Goal: Information Seeking & Learning: Learn about a topic

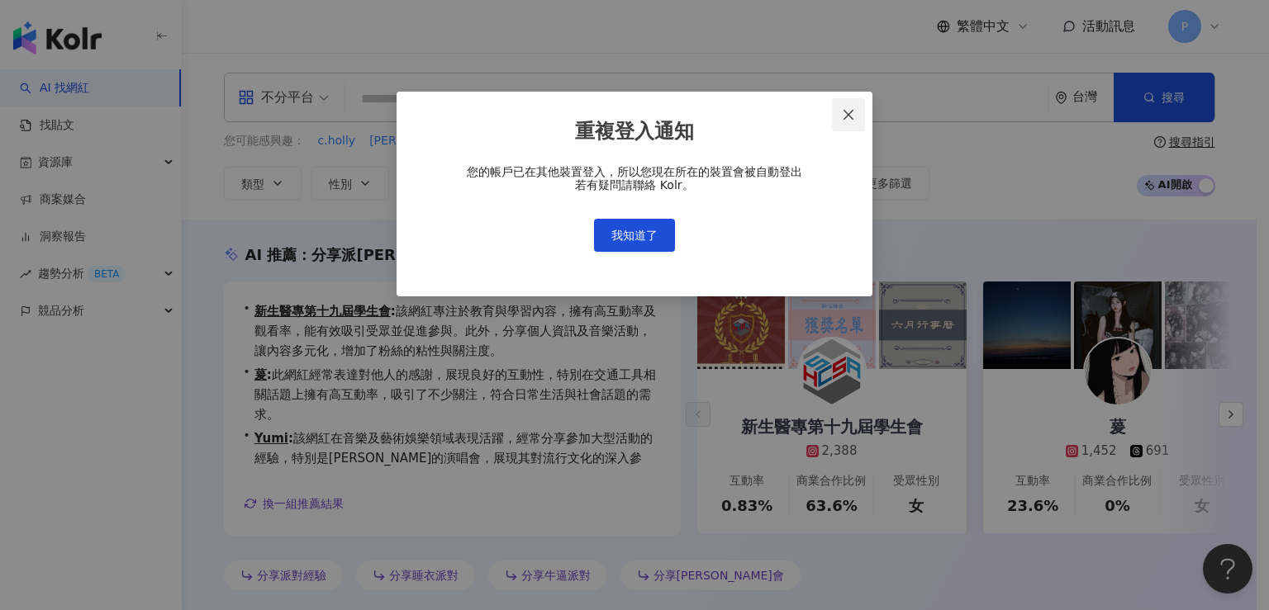
scroll to position [40, 0]
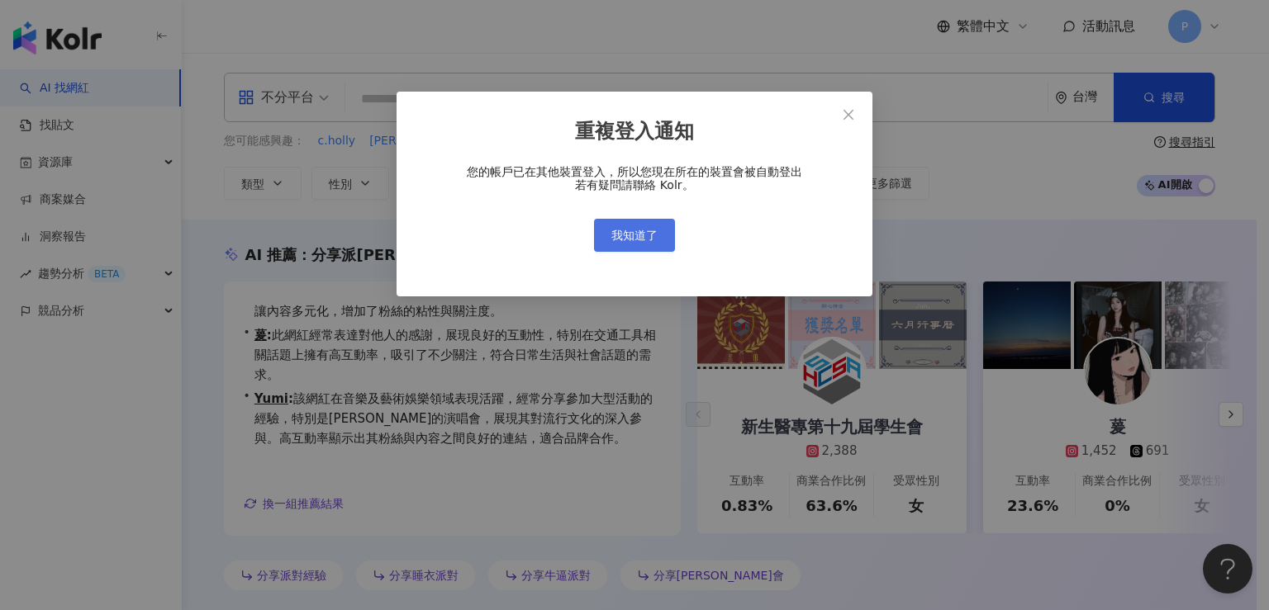
click at [607, 232] on button "我知道了" at bounding box center [634, 235] width 81 height 33
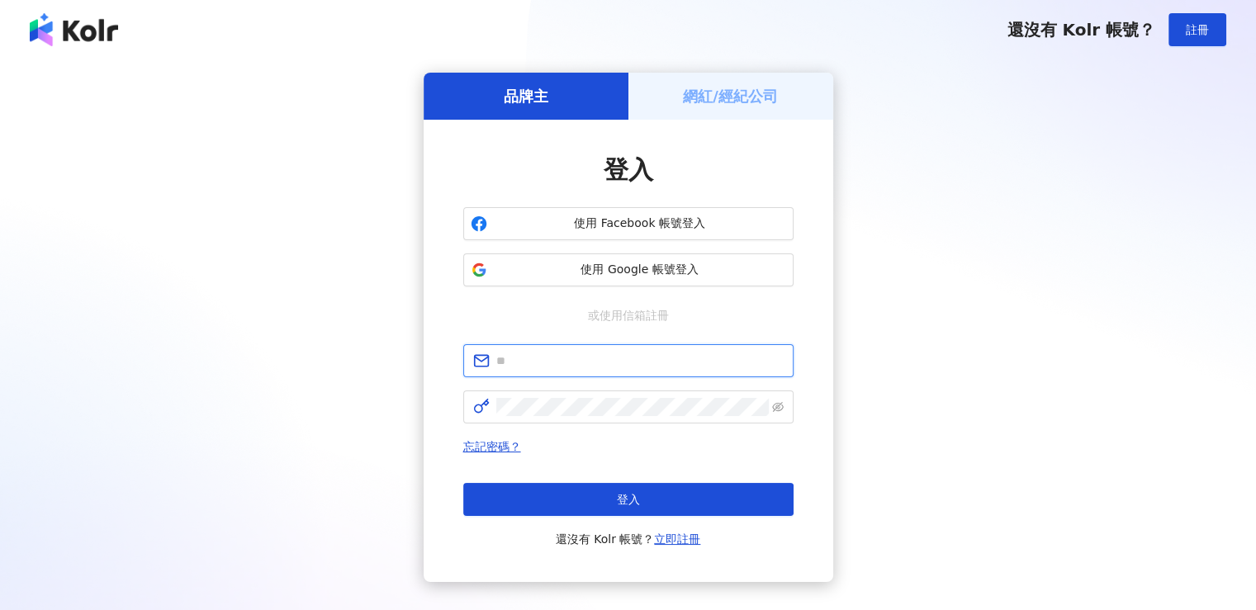
click at [561, 361] on input "text" at bounding box center [639, 361] width 287 height 18
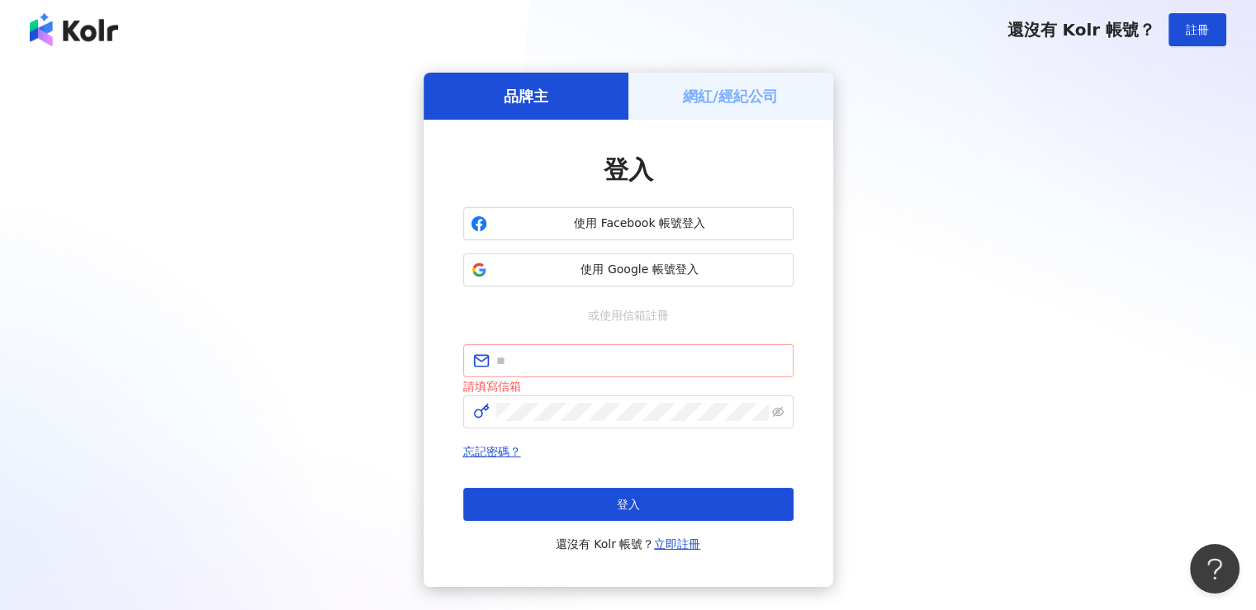
click at [557, 350] on span at bounding box center [628, 360] width 330 height 33
click at [532, 348] on span at bounding box center [628, 360] width 330 height 33
paste input "**********"
type input "**********"
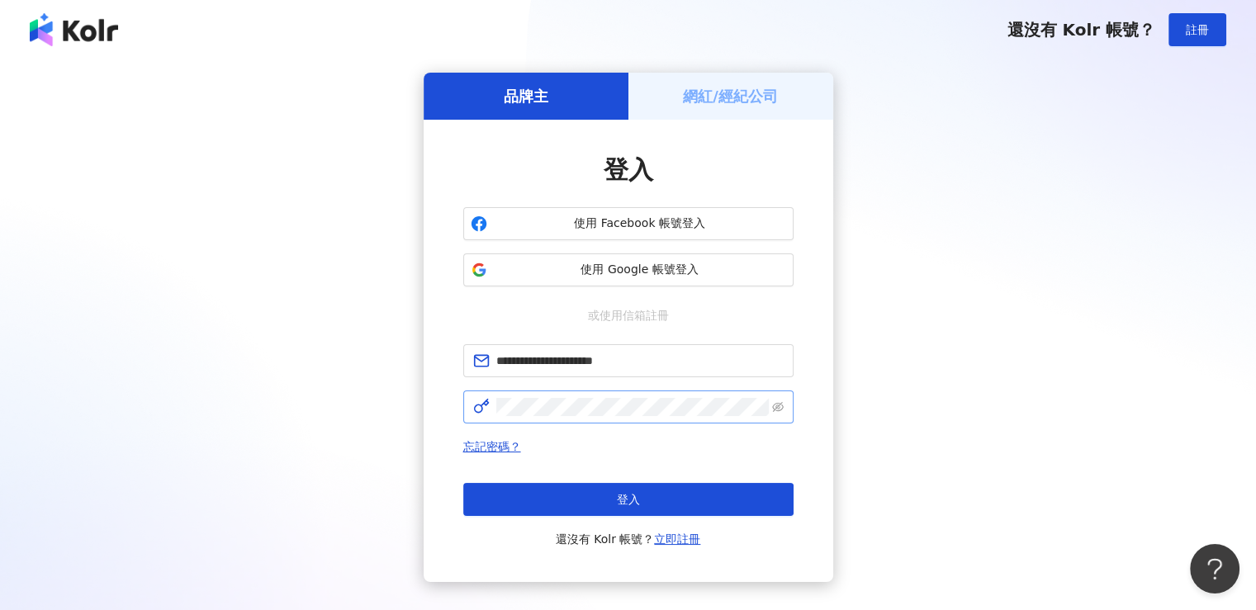
click at [643, 392] on span at bounding box center [628, 407] width 330 height 33
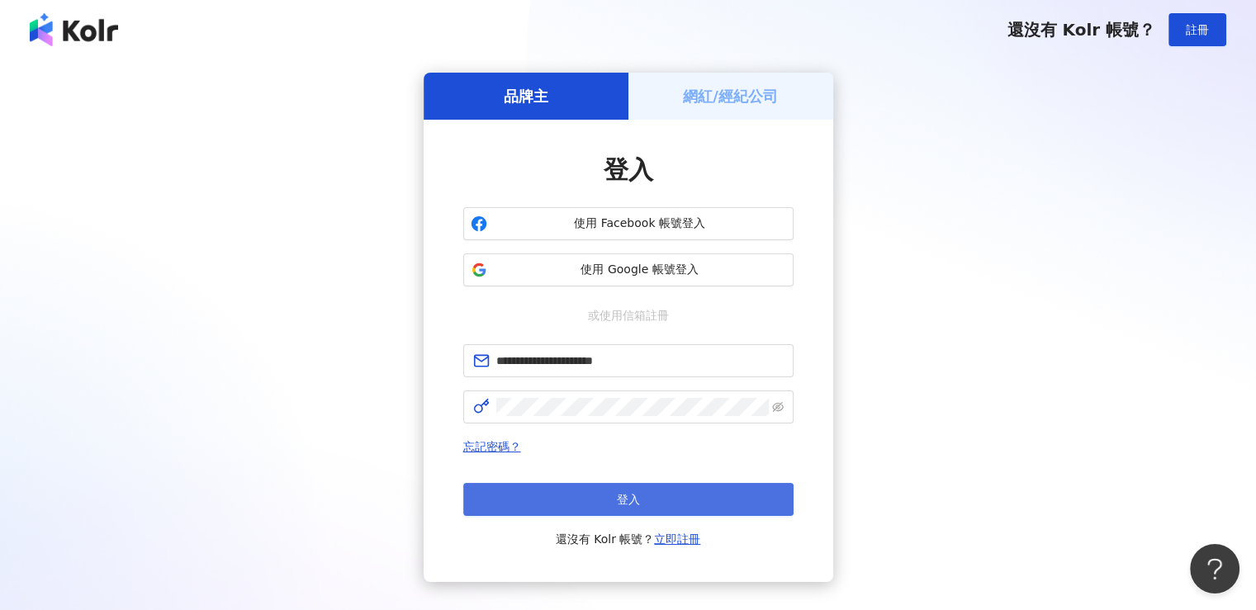
click at [739, 496] on button "登入" at bounding box center [628, 499] width 330 height 33
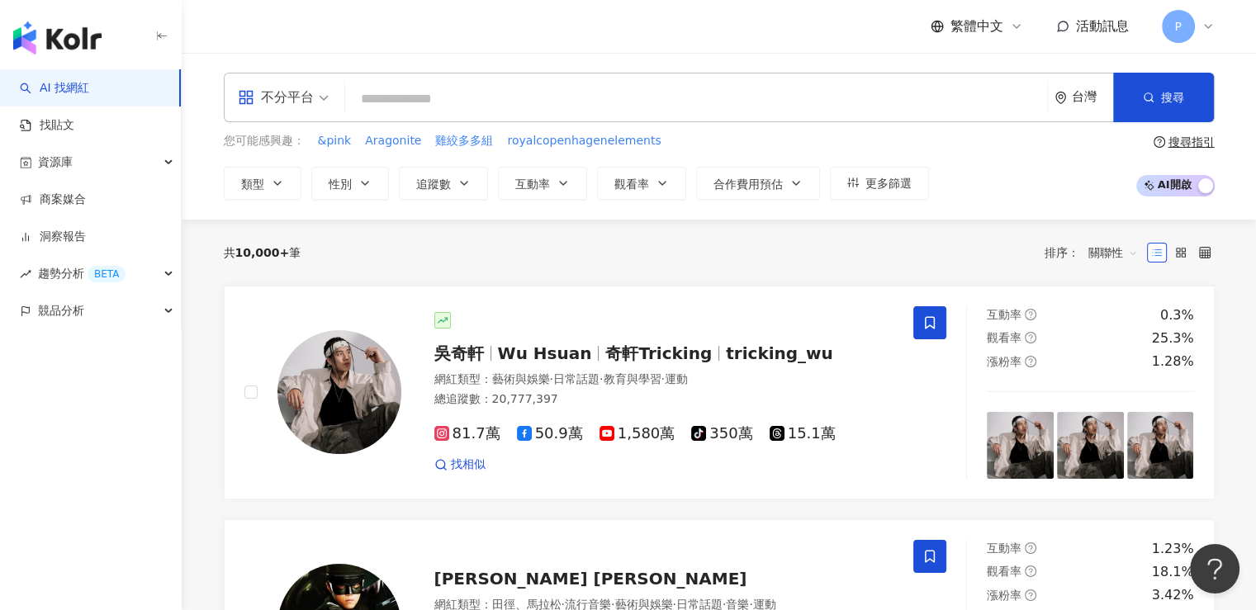
click at [468, 101] on input "search" at bounding box center [696, 98] width 689 height 31
click at [418, 107] on input "search" at bounding box center [696, 98] width 689 height 31
click at [428, 106] on input "search" at bounding box center [696, 98] width 689 height 31
paste input "***"
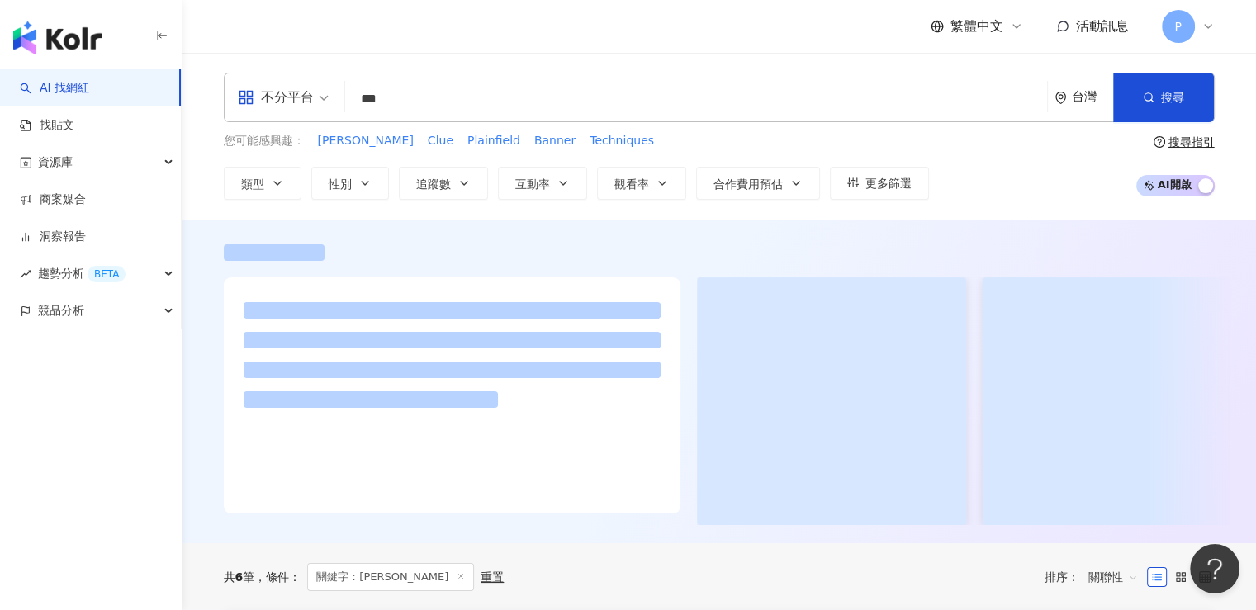
type input "***"
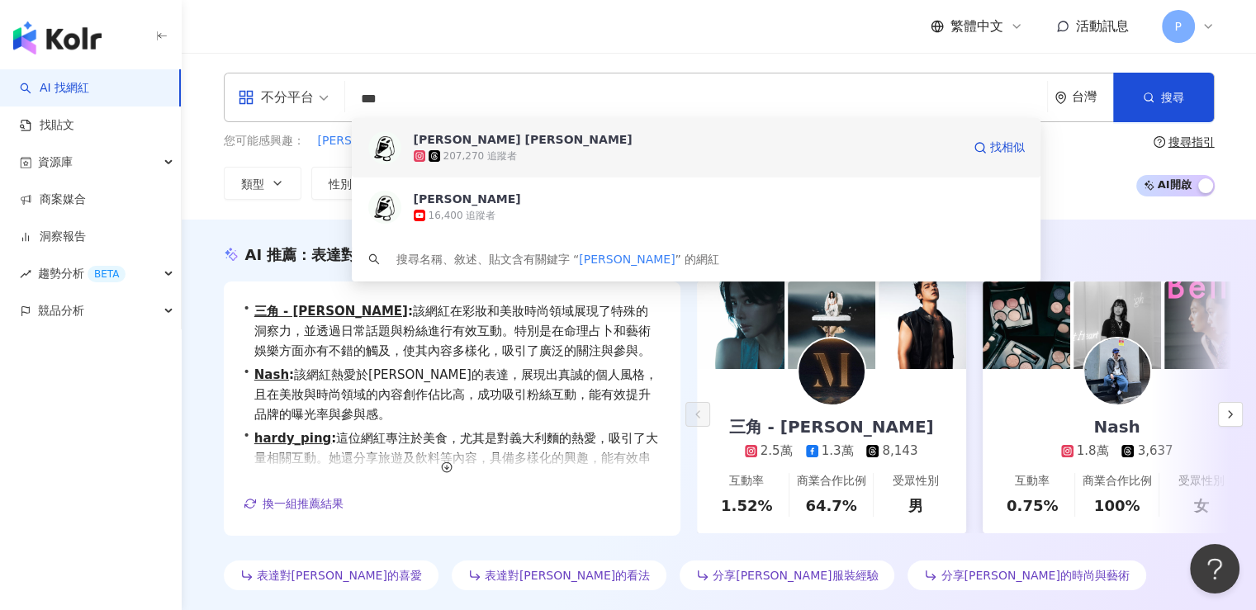
click at [525, 155] on div "207,270 追蹤者" at bounding box center [688, 156] width 548 height 17
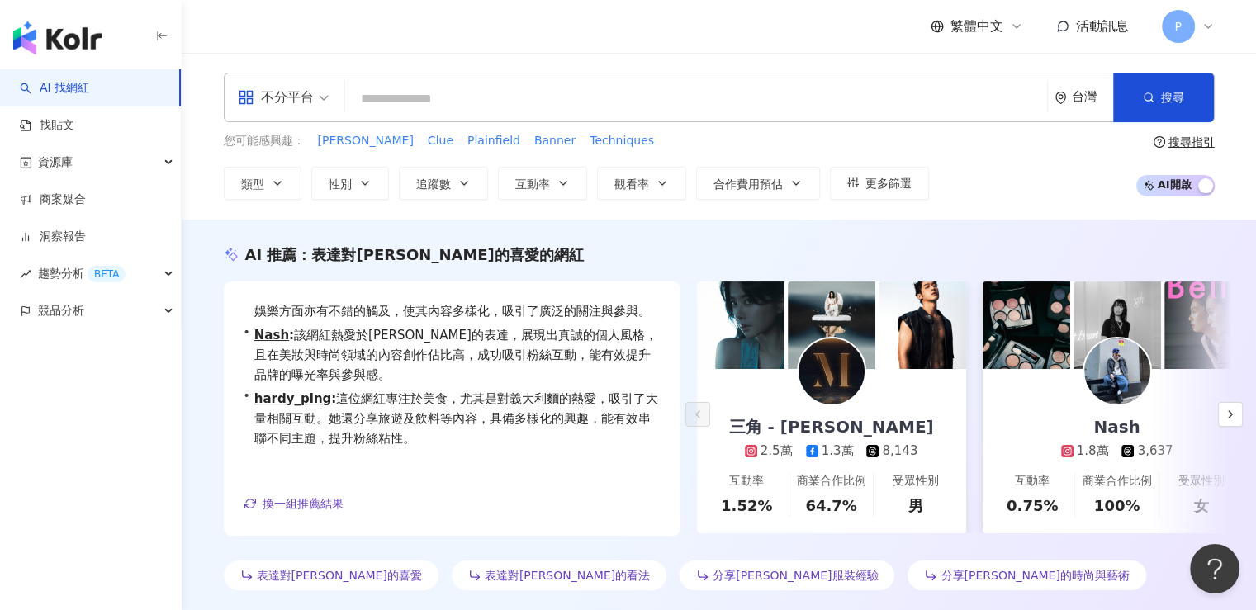
click at [477, 103] on input "search" at bounding box center [696, 98] width 689 height 31
click at [438, 97] on input "search" at bounding box center [696, 98] width 689 height 31
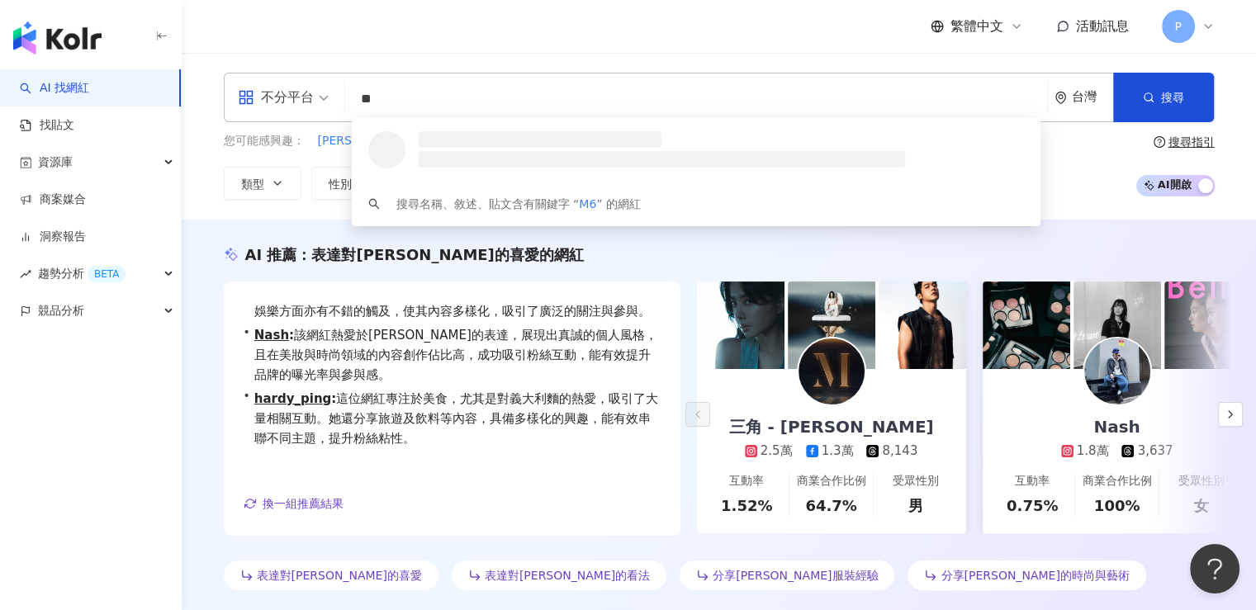
type input "*"
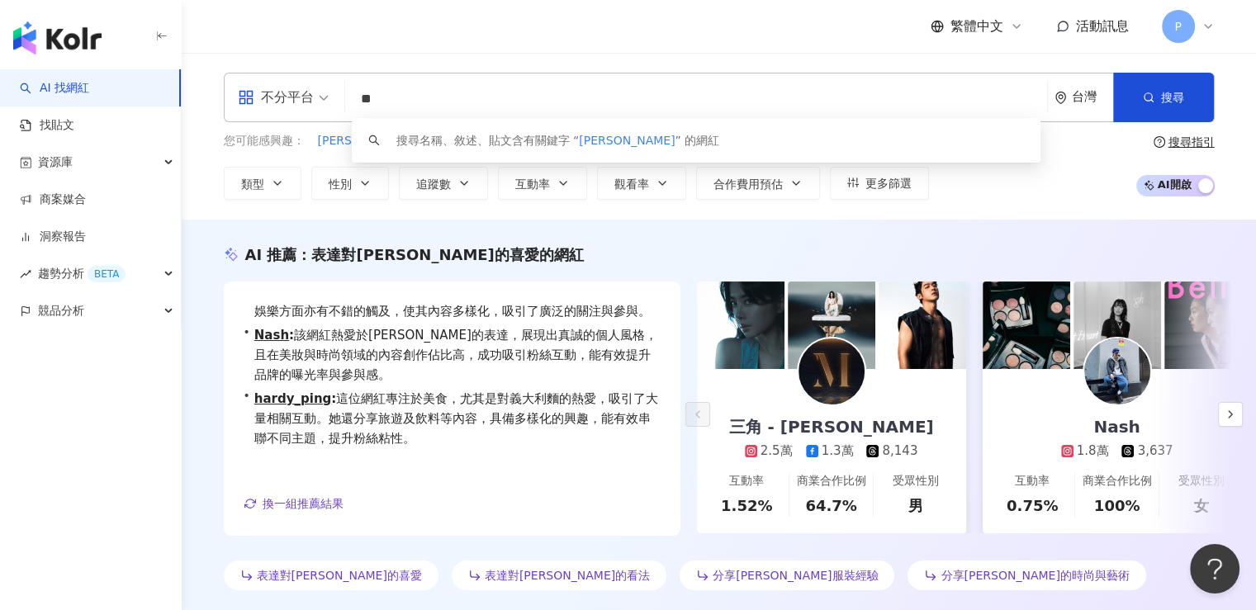
type input "*"
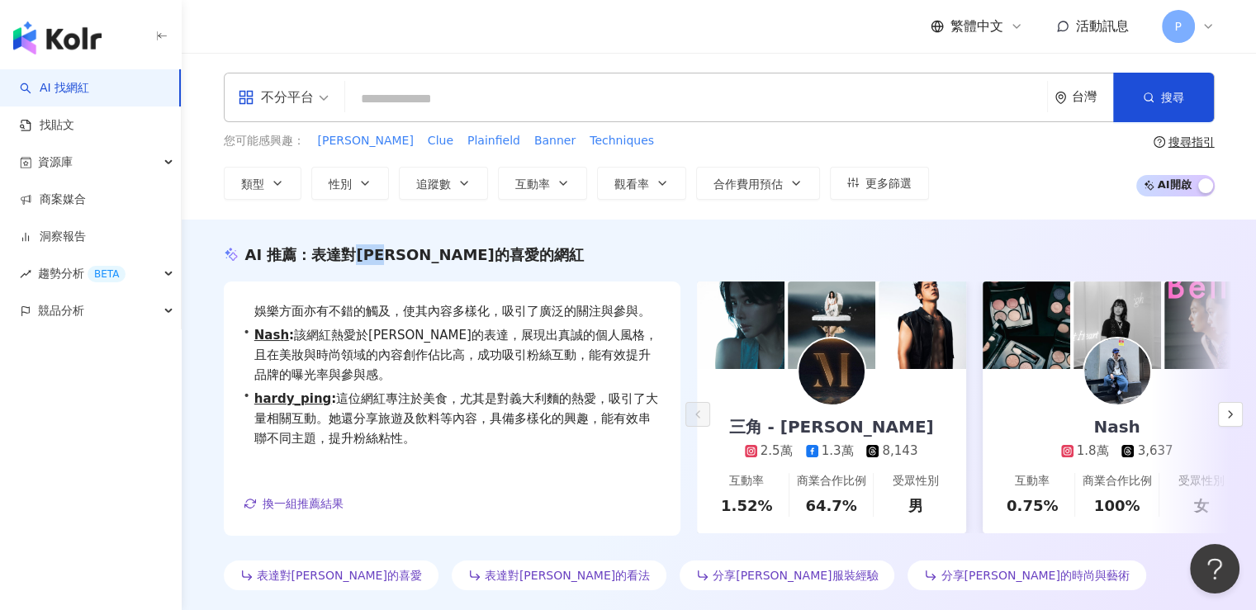
drag, startPoint x: 354, startPoint y: 257, endPoint x: 400, endPoint y: 257, distance: 45.4
click at [400, 257] on span "表達對庾恩利的喜愛的網紅" at bounding box center [447, 254] width 272 height 17
copy span "庾恩利"
click at [417, 98] on input "search" at bounding box center [696, 98] width 689 height 31
paste input "***"
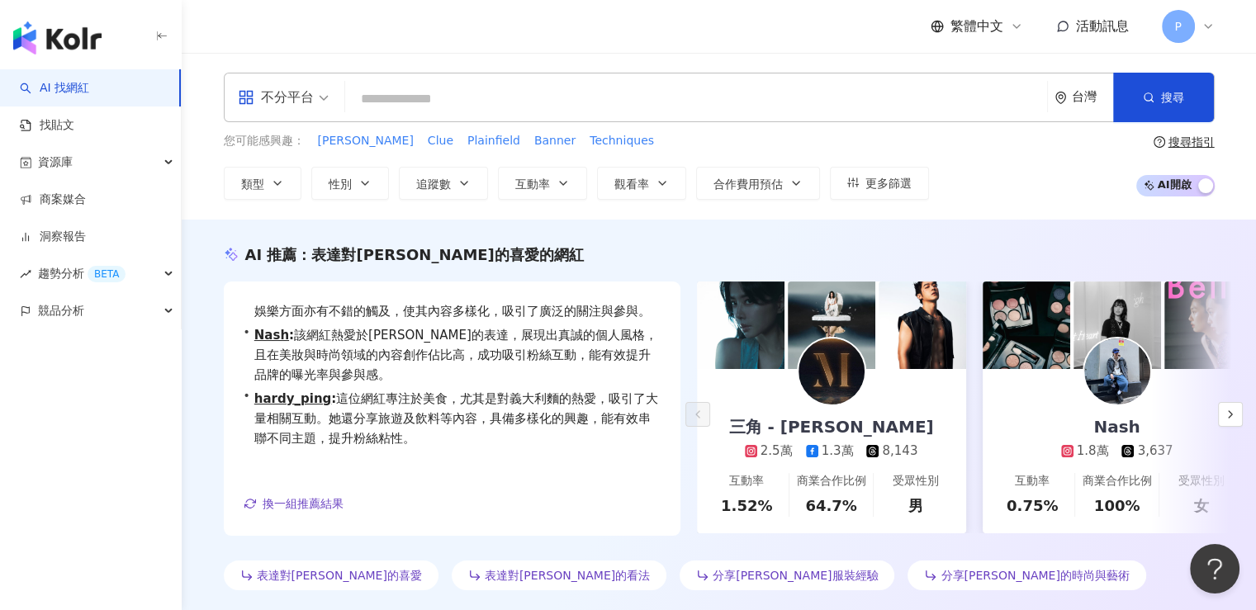
type input "***"
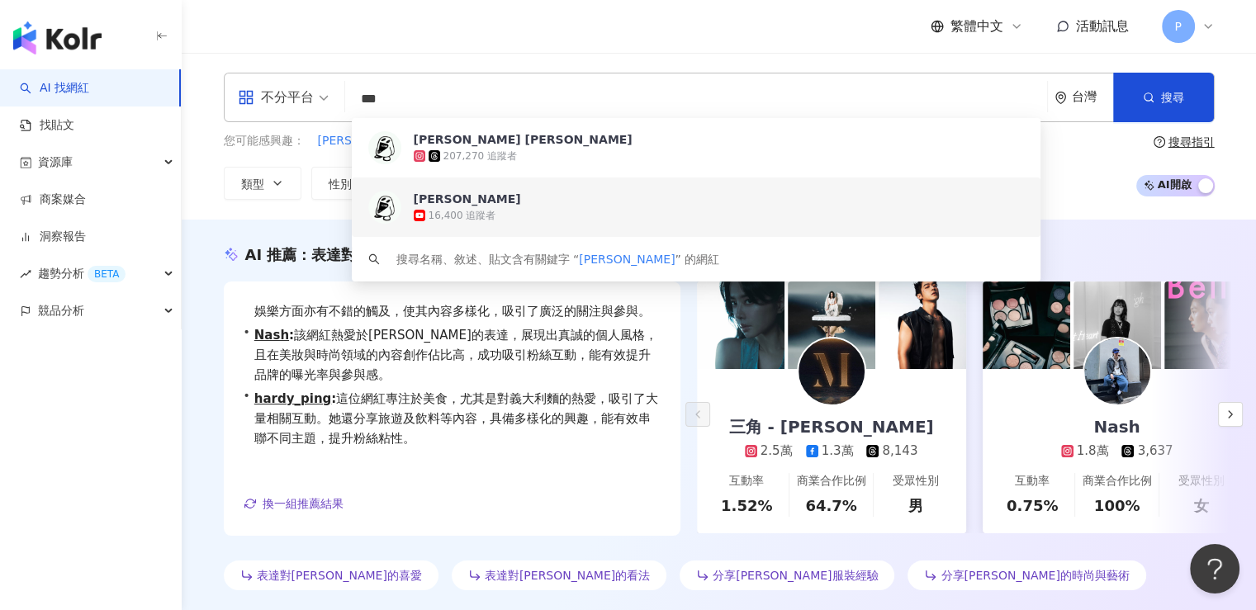
click at [522, 211] on div "16,400 追蹤者" at bounding box center [719, 215] width 611 height 17
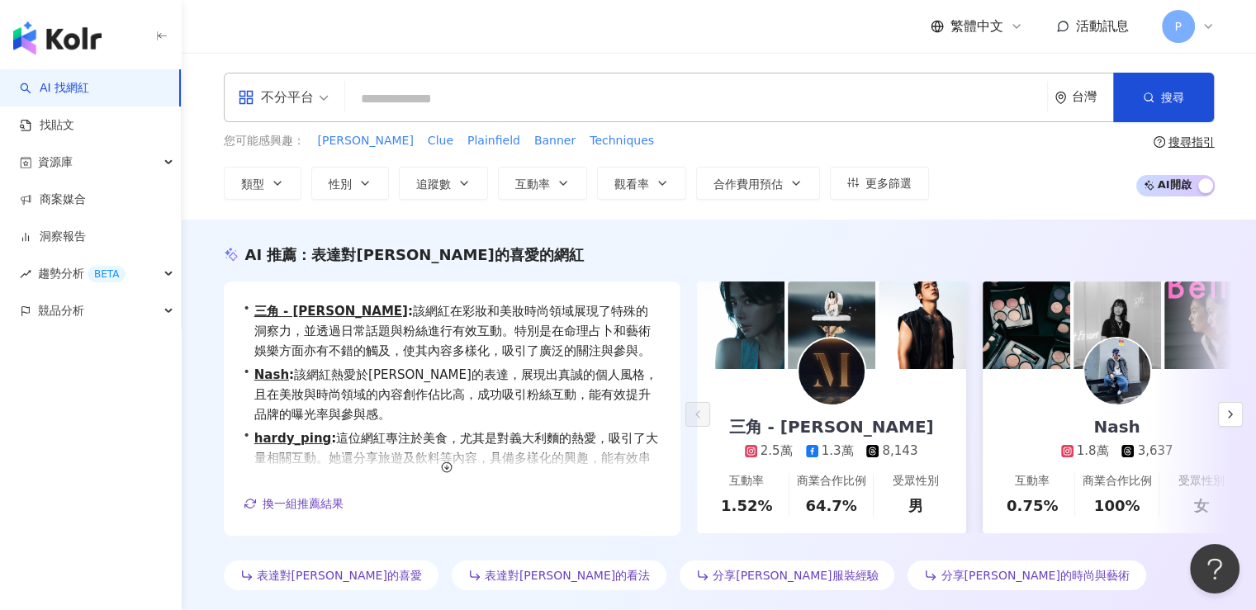
click at [453, 113] on input "search" at bounding box center [696, 98] width 689 height 31
paste input "***"
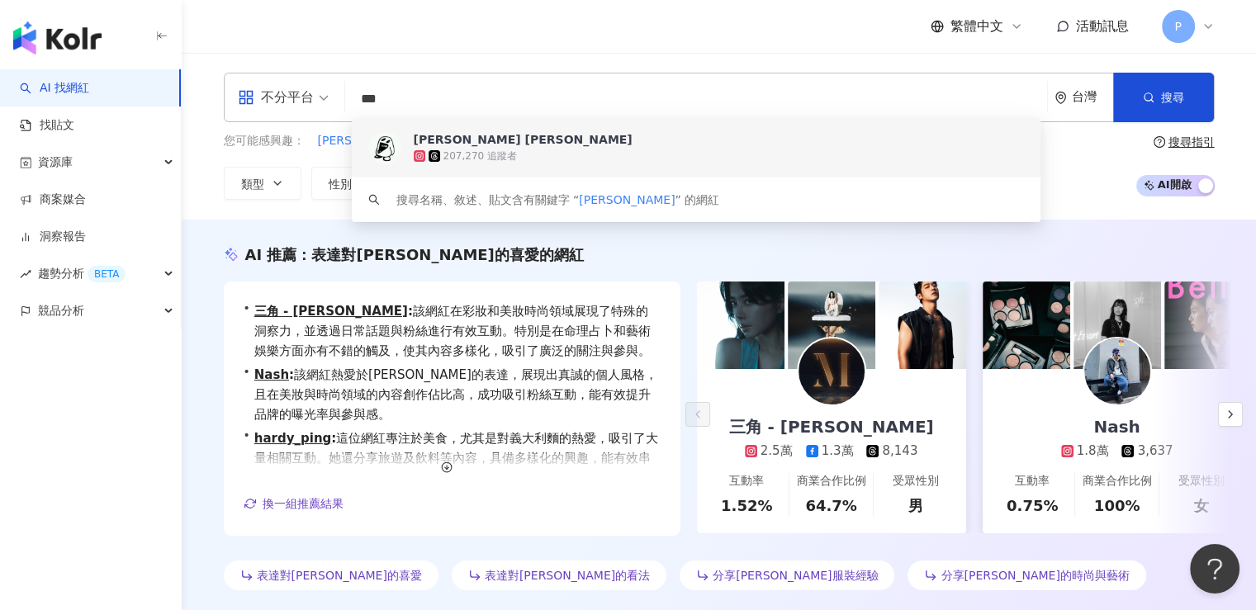
click at [456, 97] on input "***" at bounding box center [696, 98] width 689 height 31
click at [470, 91] on input "***" at bounding box center [696, 98] width 689 height 31
click at [1166, 102] on span "搜尋" at bounding box center [1172, 97] width 23 height 13
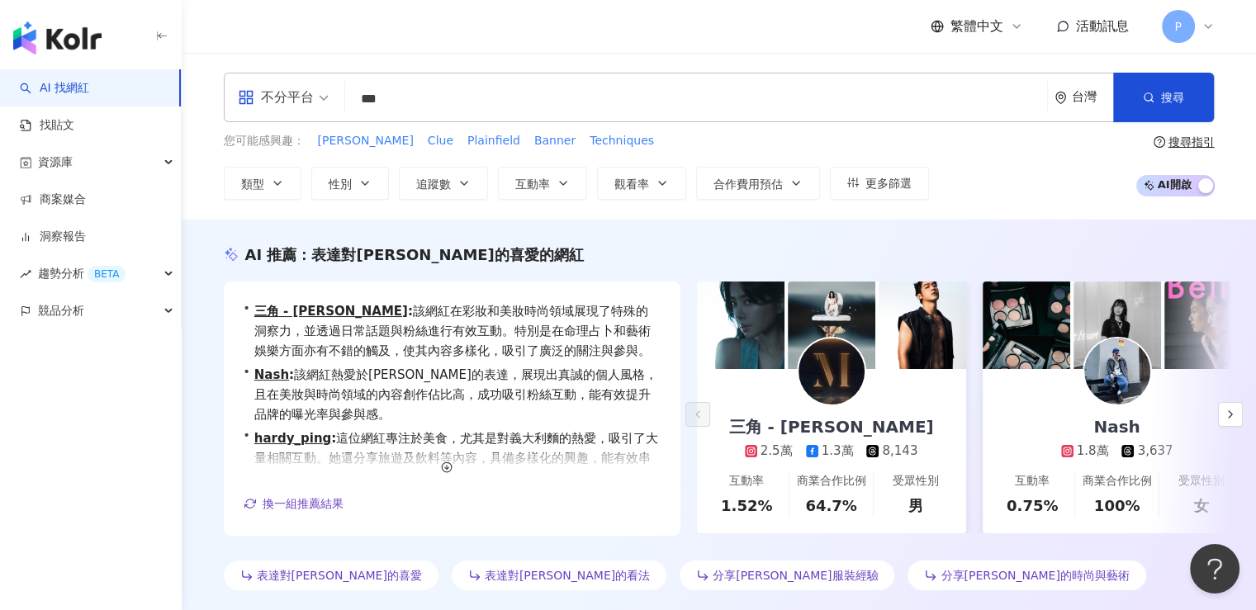
click at [488, 106] on input "***" at bounding box center [696, 98] width 689 height 31
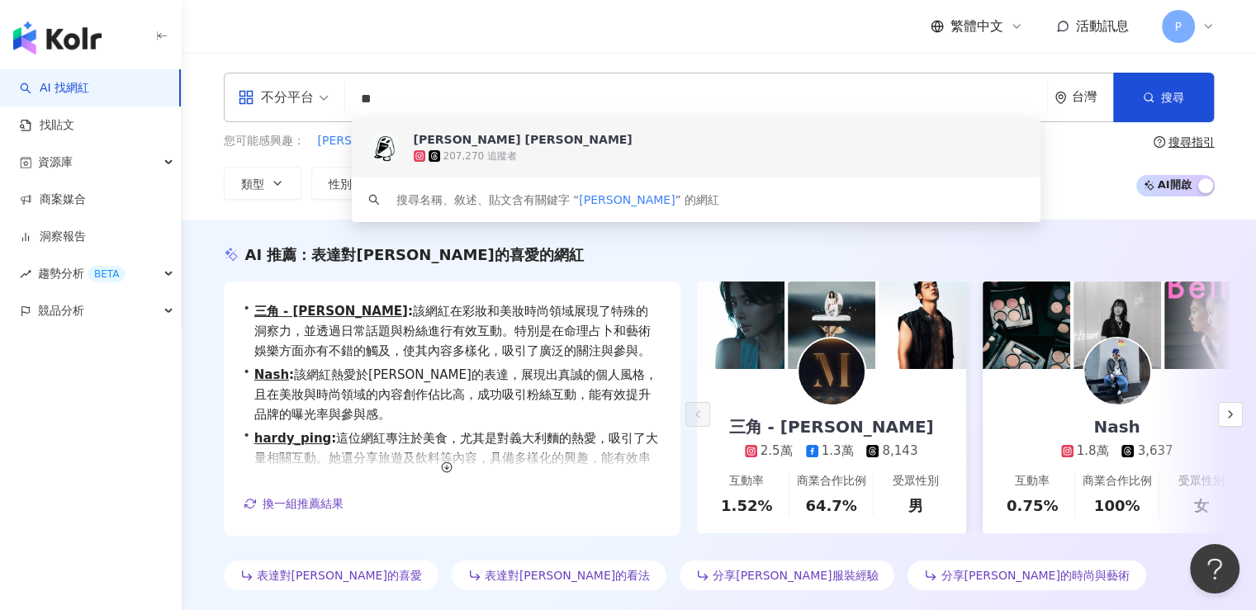
click at [470, 95] on input "**" at bounding box center [696, 98] width 689 height 31
type input "**"
click at [512, 150] on div "207,270 追蹤者" at bounding box center [688, 156] width 548 height 17
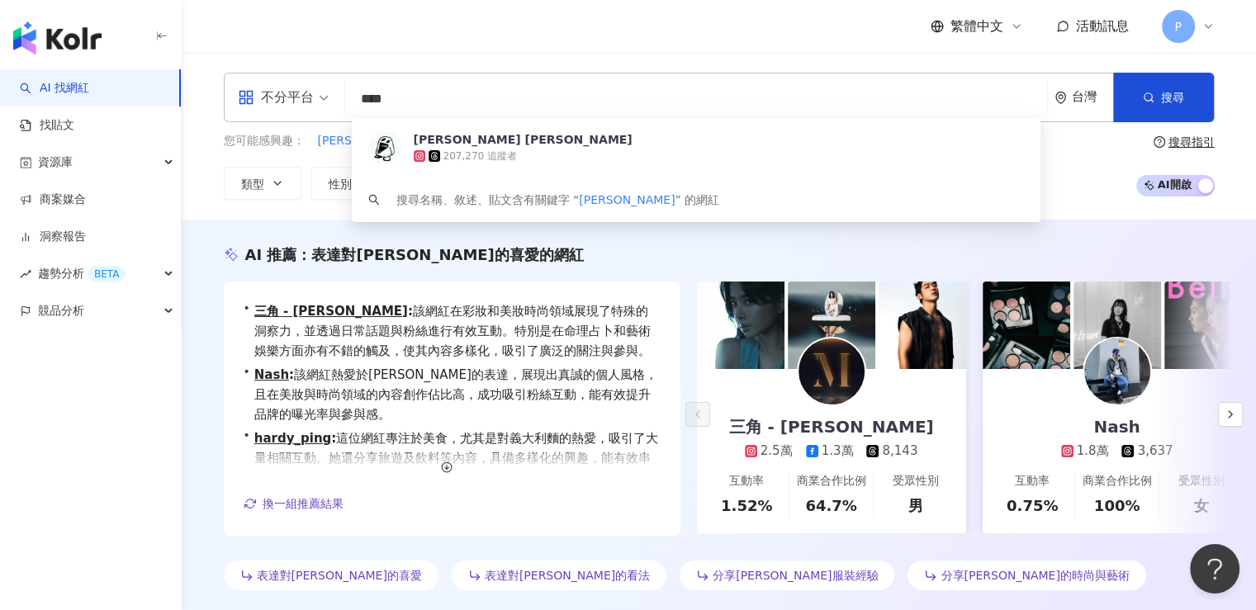
type input "***"
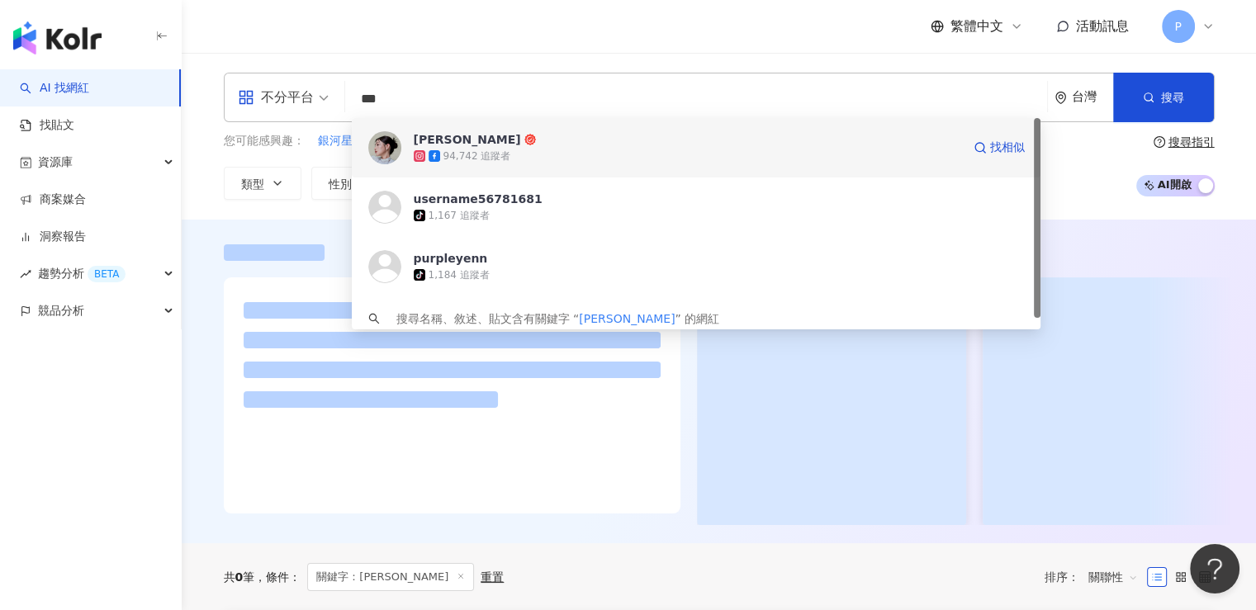
click at [502, 135] on span "李紫嫣" at bounding box center [688, 139] width 548 height 17
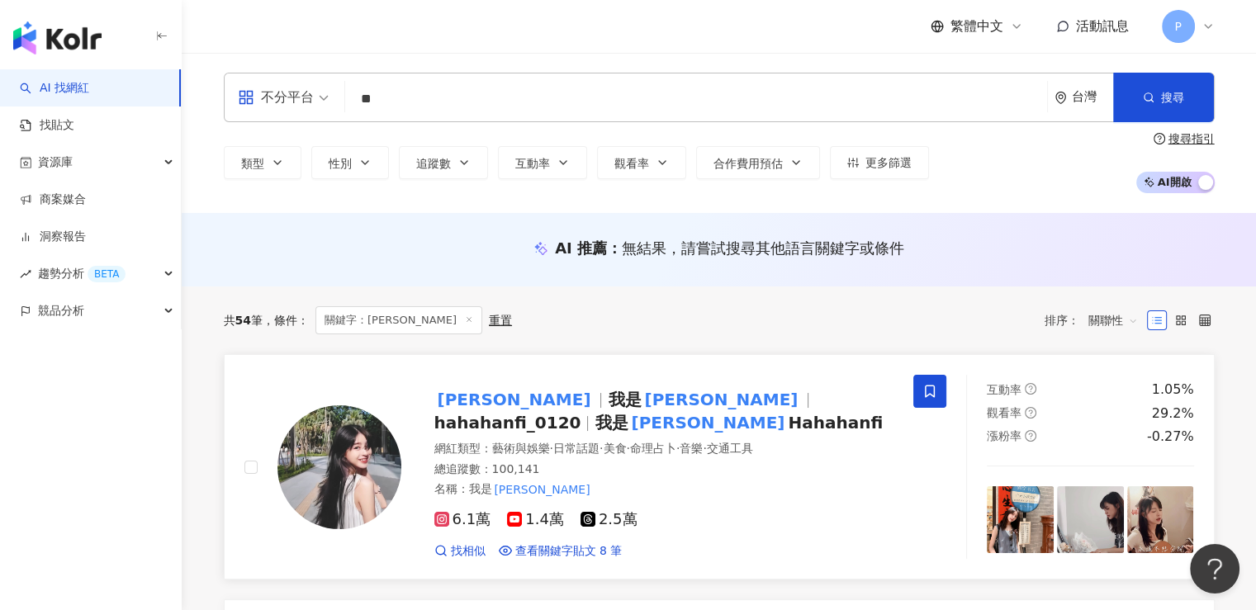
click at [582, 413] on span "hahahanfi_0120" at bounding box center [507, 423] width 147 height 20
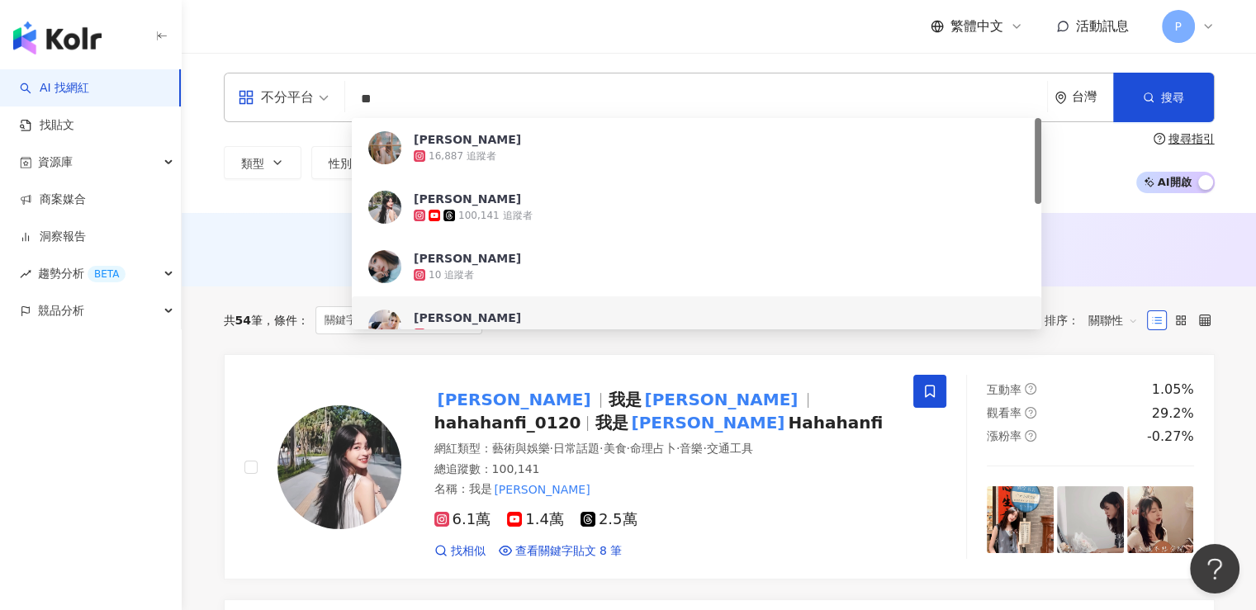
drag, startPoint x: 491, startPoint y: 100, endPoint x: 335, endPoint y: 103, distance: 156.2
click at [335, 103] on div "不分平台 ** 台灣 搜尋 5fb54955-b02a-473e-9e28-bd23452be144 f09f0dbd-bb29-4cca-b41a-1281…" at bounding box center [719, 98] width 991 height 50
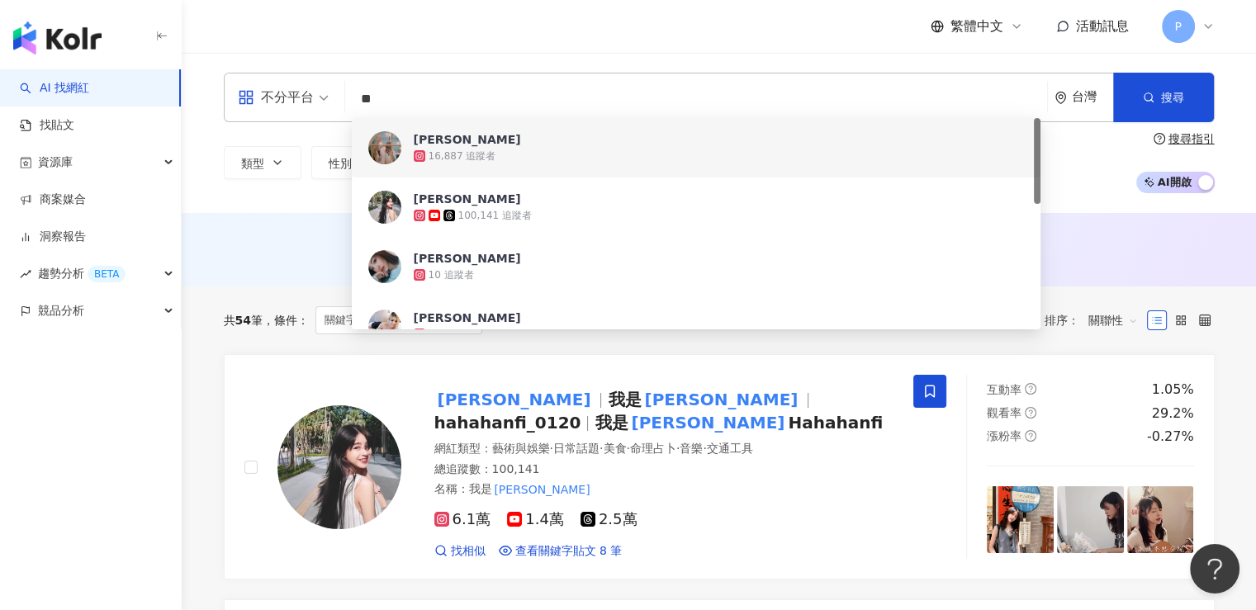
paste input "*"
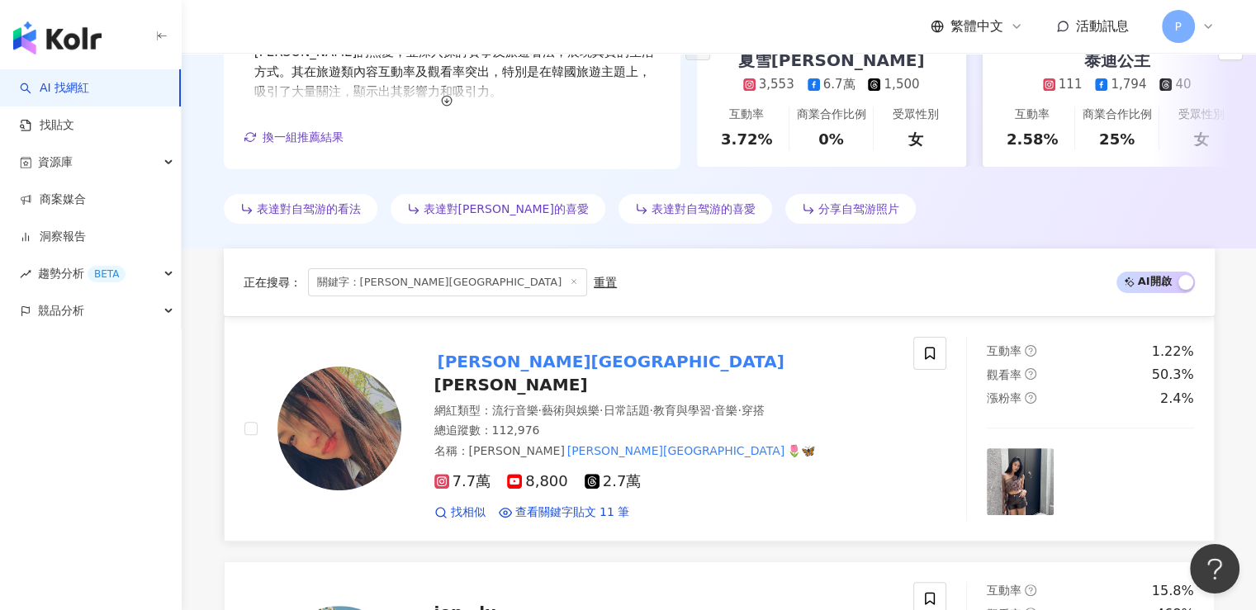
scroll to position [578, 0]
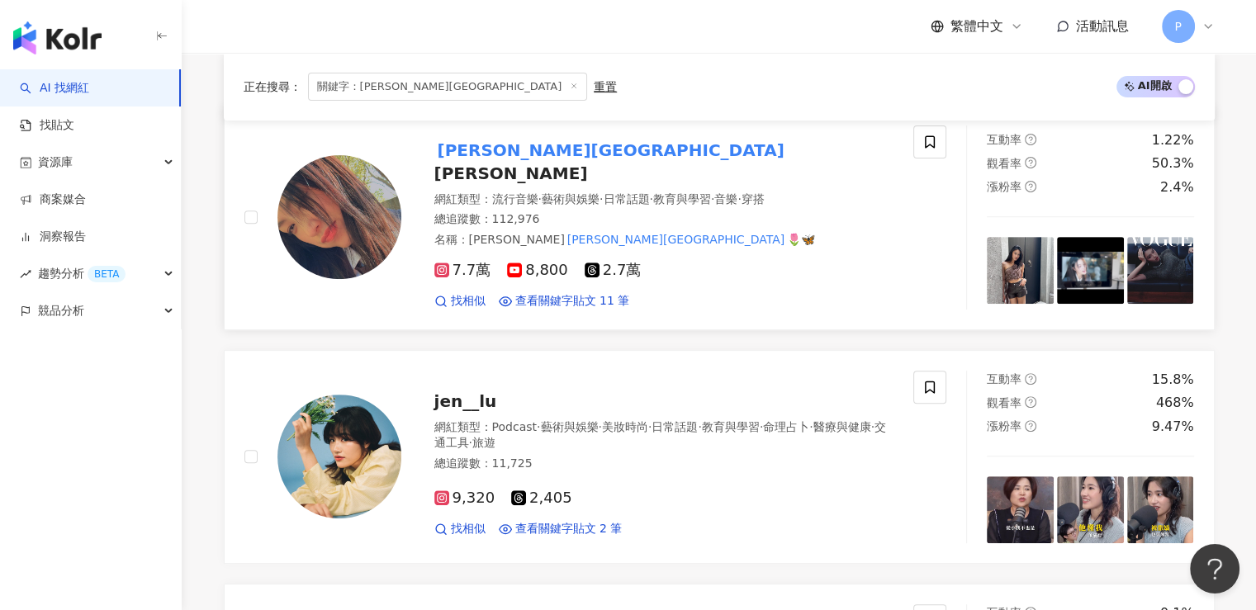
type input "***"
click at [522, 164] on span "Eileen Yo" at bounding box center [511, 174] width 154 height 20
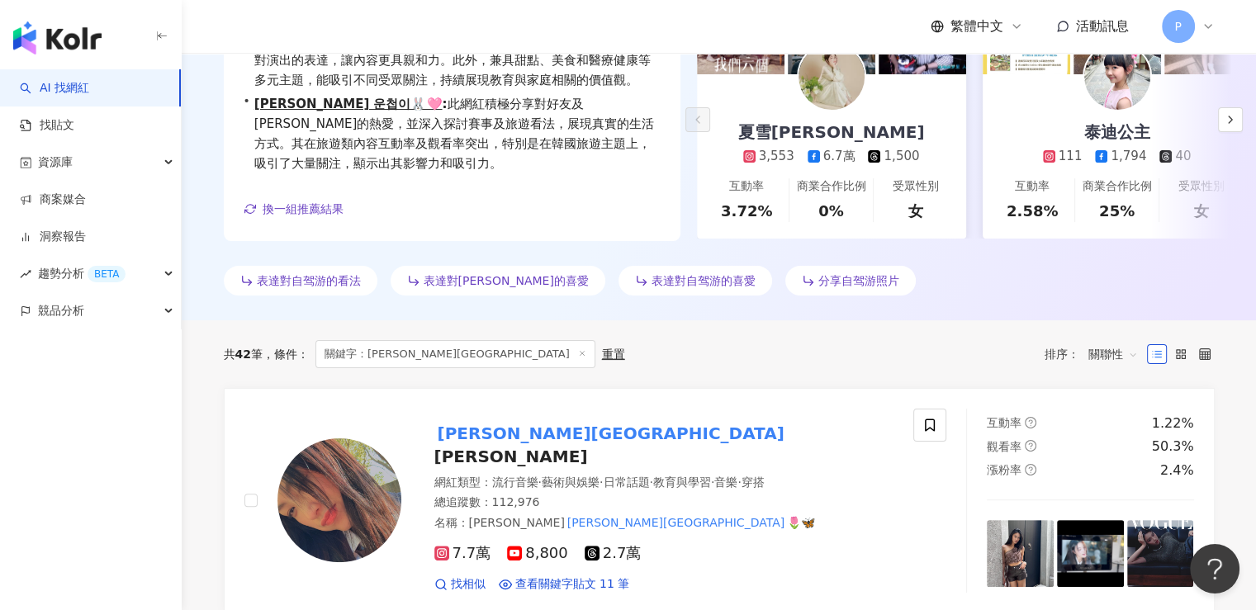
scroll to position [0, 0]
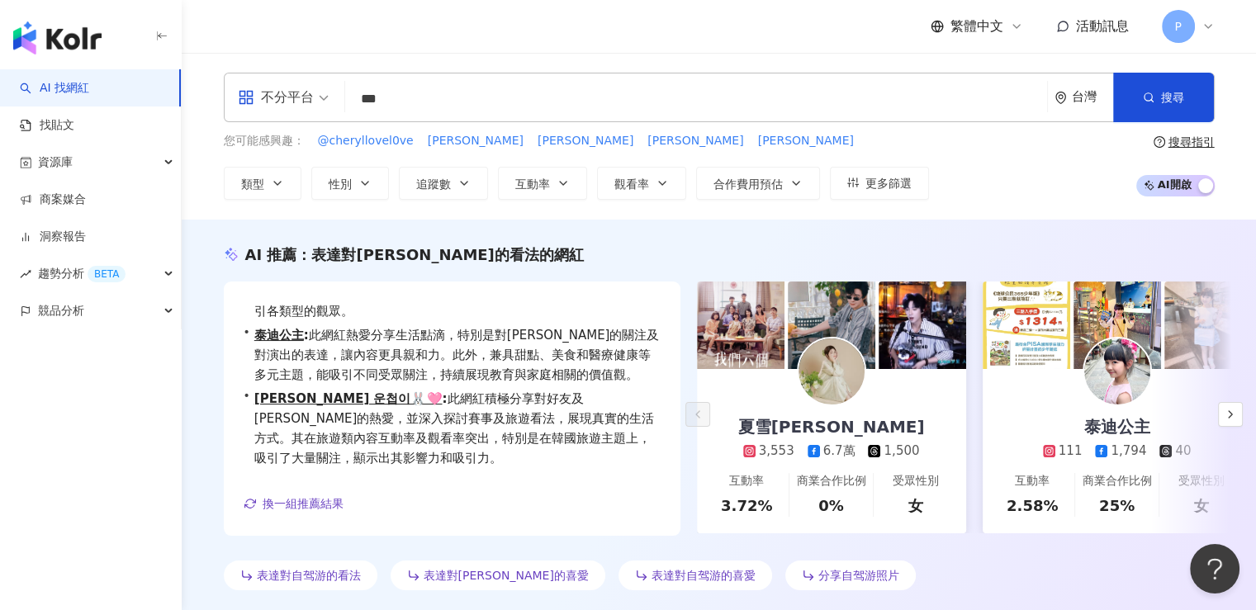
drag, startPoint x: 487, startPoint y: 96, endPoint x: 251, endPoint y: 96, distance: 235.4
click at [251, 96] on div "不分平台 *** 台灣 搜尋 fadd182b-f25c-4c7f-a0a7-769fb6ca025c 游宇潼 Eileen Yo 112,976 追蹤者 搜…" at bounding box center [719, 98] width 991 height 50
type input "*"
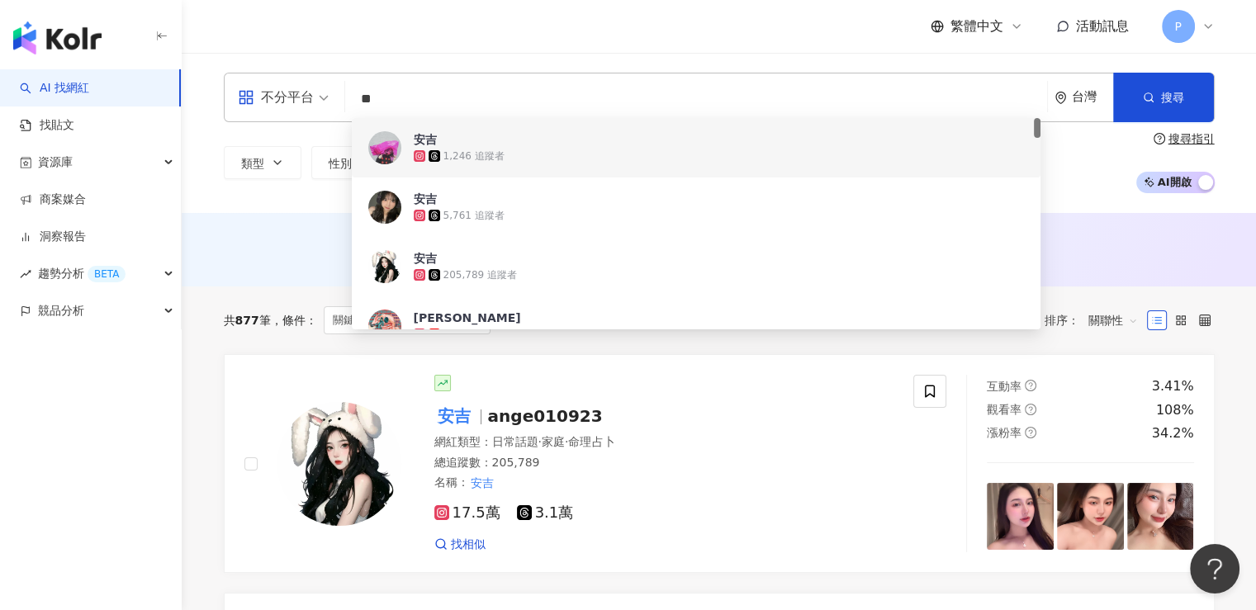
drag, startPoint x: 478, startPoint y: 98, endPoint x: 354, endPoint y: 97, distance: 124.7
click at [348, 98] on div "不分平台 ** 台灣 搜尋 39437210-3fbd-4a0f-b9e9-c8ff40a25be0 538f7ba4-8551-48a0-a12a-db1c…" at bounding box center [719, 98] width 991 height 50
paste input "*****"
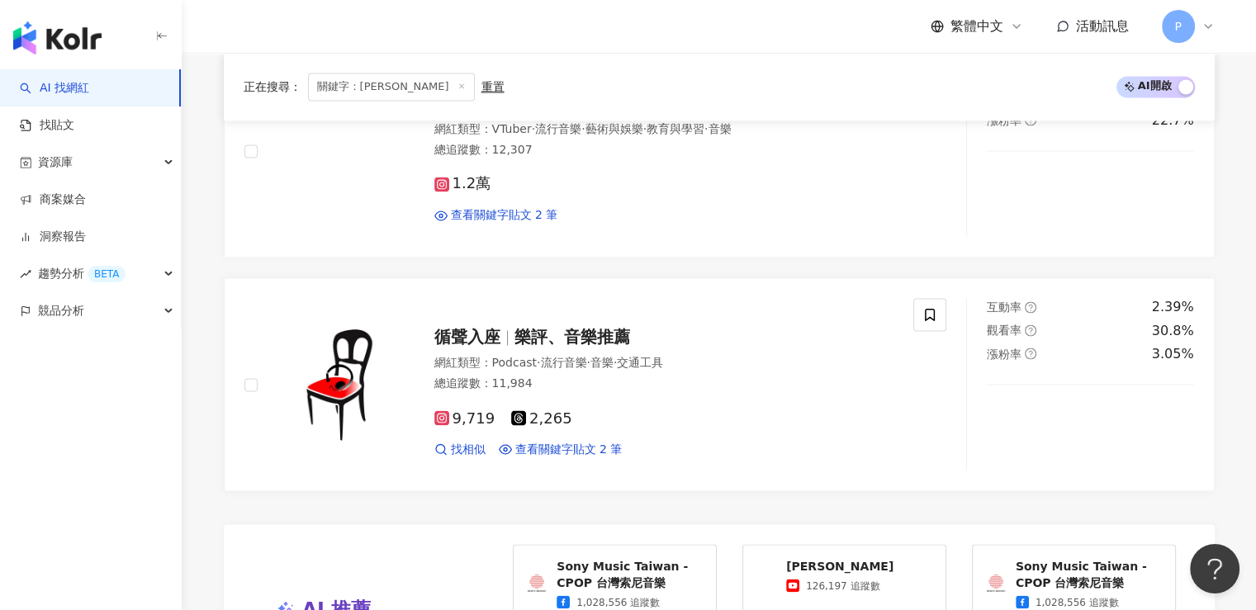
scroll to position [2478, 0]
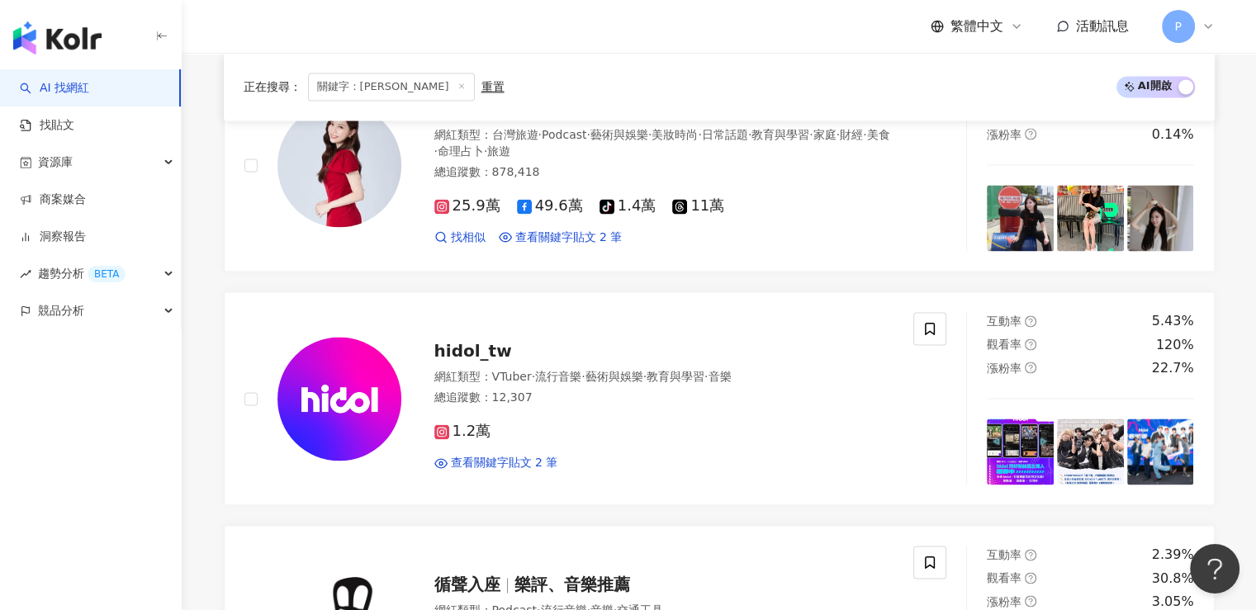
type input "*******"
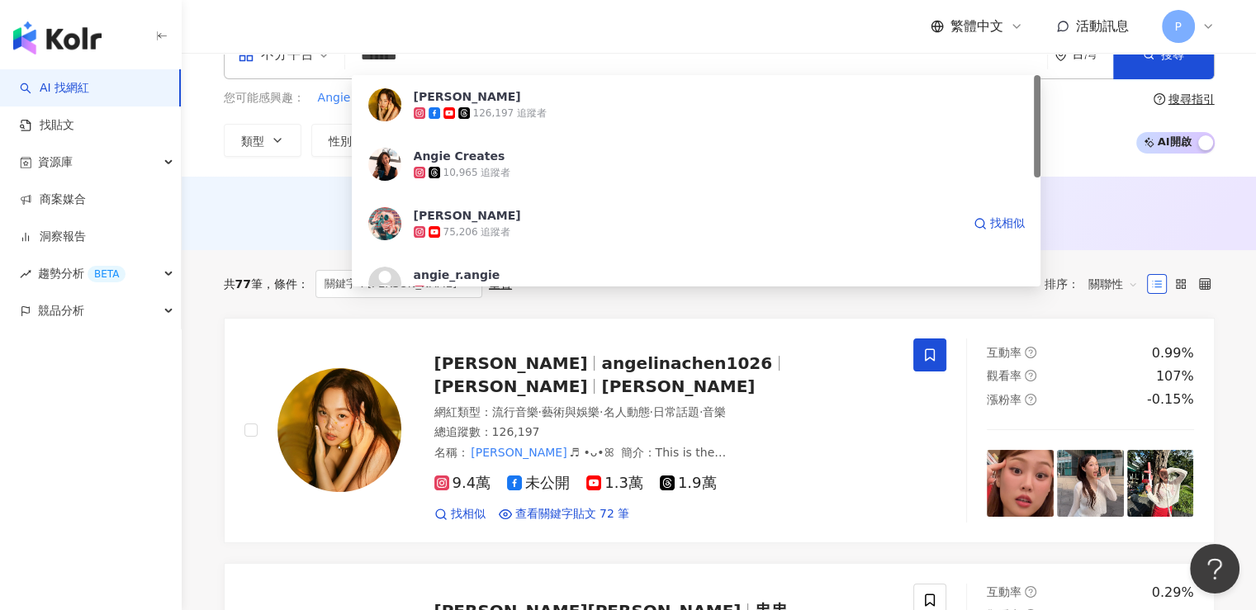
scroll to position [0, 0]
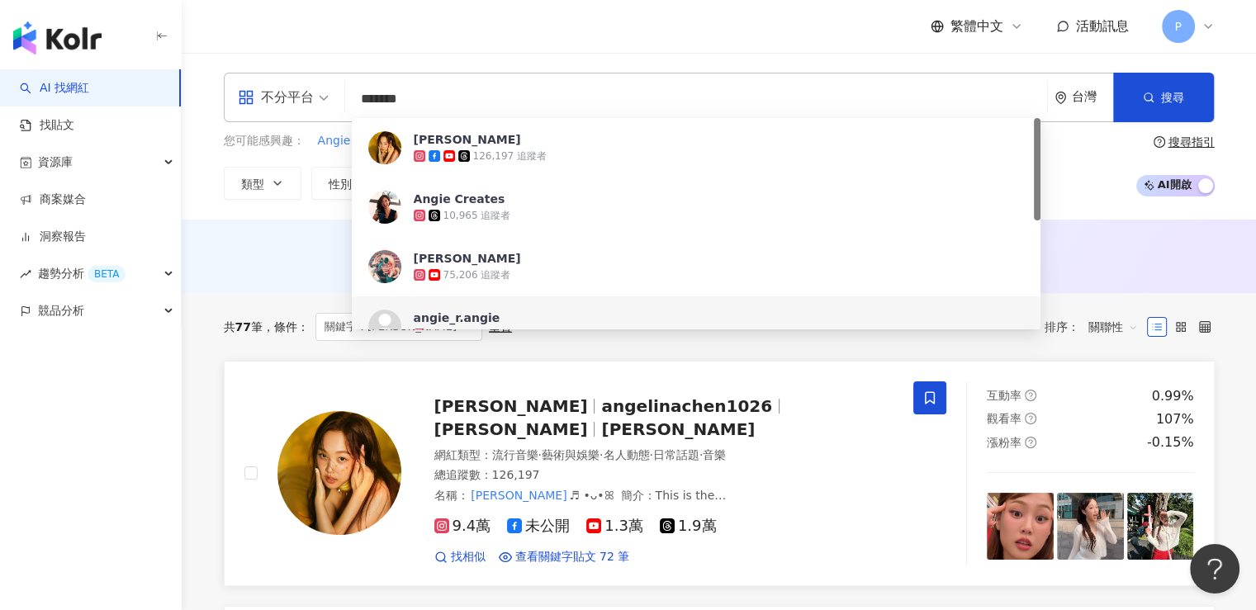
click at [601, 409] on span "angelinachen1026" at bounding box center [686, 406] width 171 height 20
drag, startPoint x: 449, startPoint y: 90, endPoint x: 350, endPoint y: 107, distance: 100.5
click at [350, 107] on div "不分平台 ******* 台灣 搜尋 0dea7d01-8954-462c-809e-6f6b9e7d3522 https://www.instagram.c…" at bounding box center [719, 98] width 991 height 50
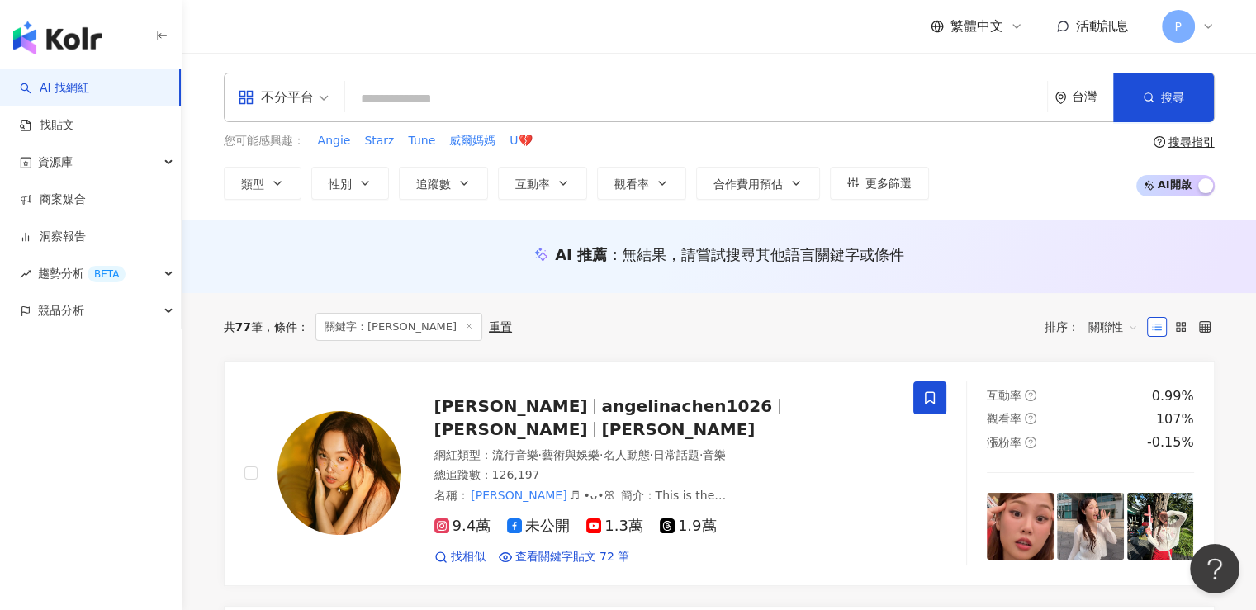
click at [444, 97] on input "search" at bounding box center [696, 98] width 689 height 31
paste input "***"
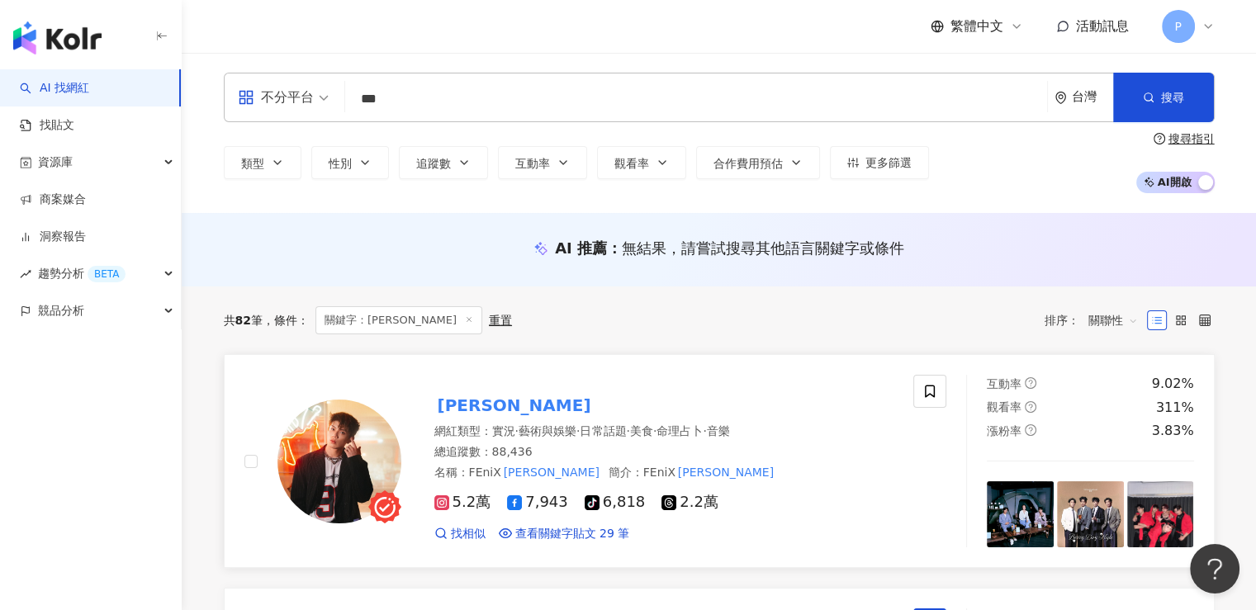
type input "***"
click at [453, 396] on mark "陳峻廷" at bounding box center [514, 405] width 160 height 26
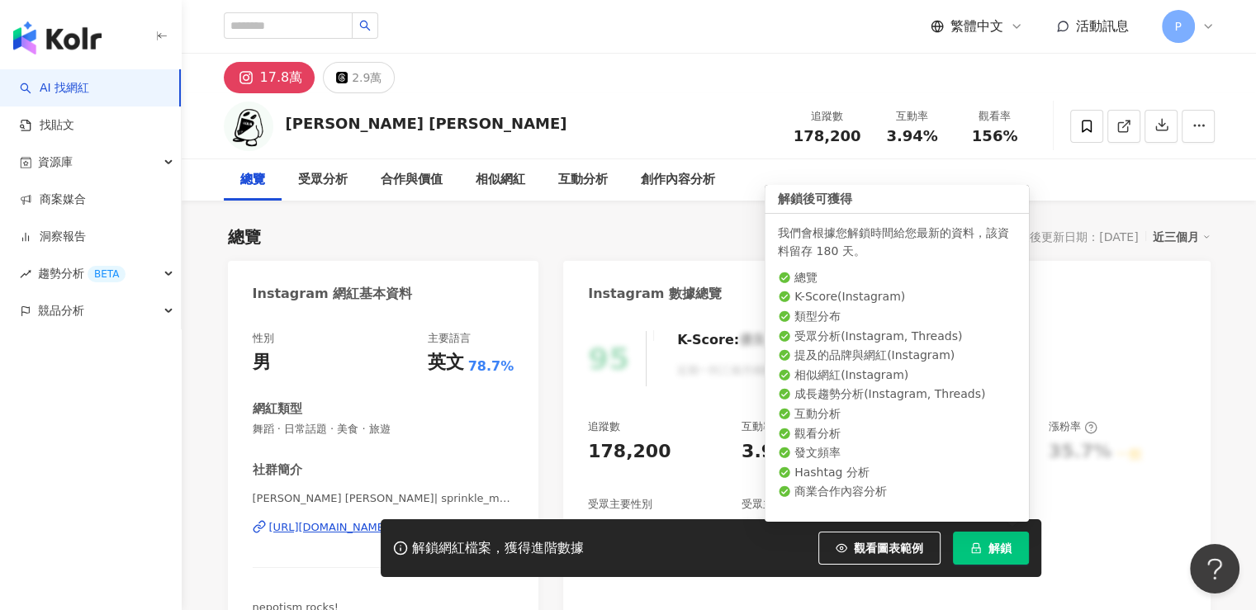
click at [1004, 554] on span "解鎖" at bounding box center [1000, 548] width 23 height 13
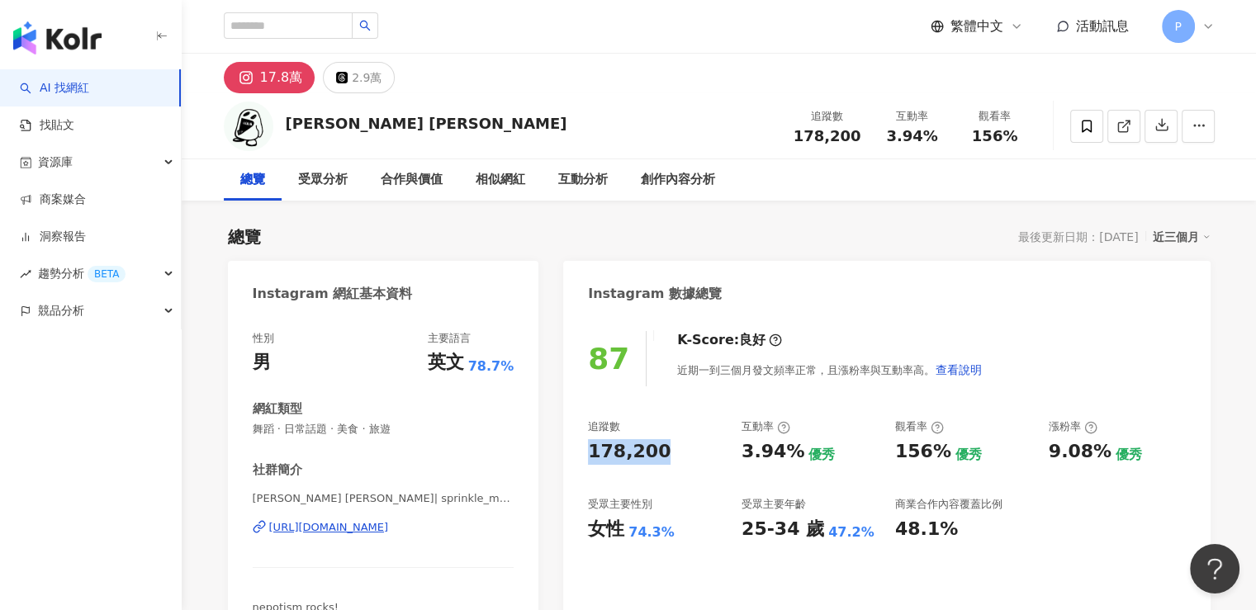
drag, startPoint x: 661, startPoint y: 454, endPoint x: 581, endPoint y: 446, distance: 80.5
click at [581, 446] on div "87 K-Score : 良好 近期一到三個月發文頻率正常，且漲粉率與互動率高。 查看說明 追蹤數 178,200 互動率 3.94% 優秀 觀看率 156%…" at bounding box center [886, 493] width 647 height 356
copy div "178,200"
drag, startPoint x: 888, startPoint y: 453, endPoint x: 945, endPoint y: 455, distance: 57.0
click at [945, 455] on div "追蹤數 178,200 互動率 3.94% 優秀 觀看率 156% 優秀 漲粉率 9.08% 優秀 受眾主要性別 女性 74.3% 受眾主要年齡 25-34 …" at bounding box center [886, 481] width 597 height 122
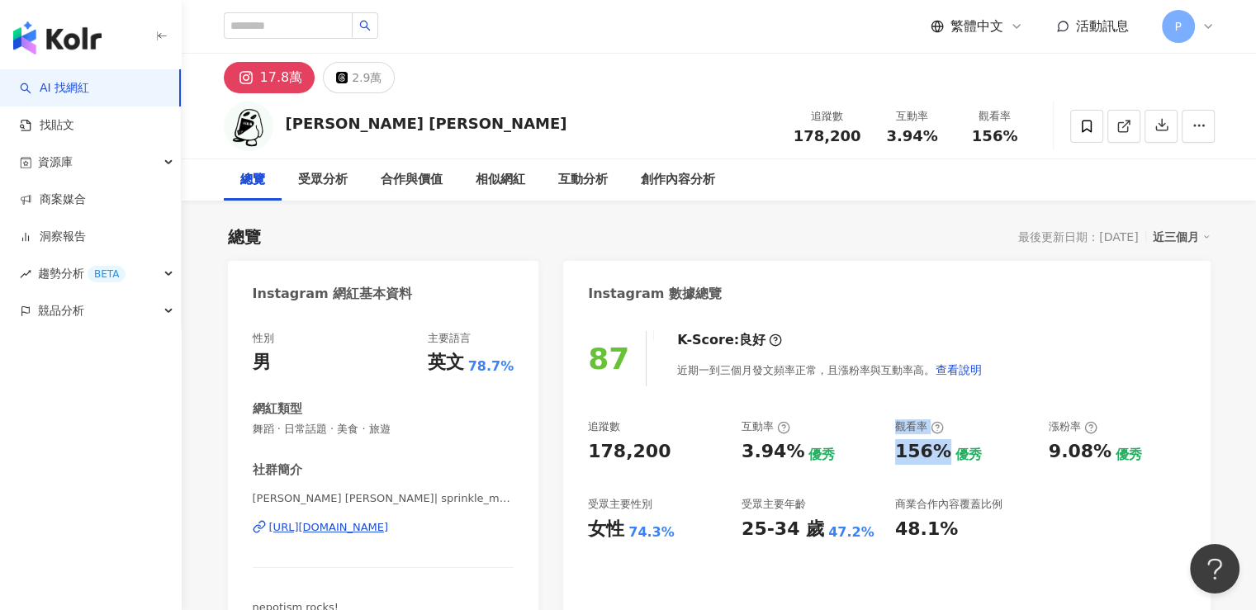
click at [915, 465] on div "追蹤數 178,200 互動率 3.94% 優秀 觀看率 156% 優秀 漲粉率 9.08% 優秀 受眾主要性別 女性 74.3% 受眾主要年齡 25-34 …" at bounding box center [886, 481] width 597 height 122
drag, startPoint x: 942, startPoint y: 453, endPoint x: 890, endPoint y: 453, distance: 51.2
click at [890, 453] on div "追蹤數 178,200 互動率 3.94% 優秀 觀看率 156% 優秀 漲粉率 9.08% 優秀 受眾主要性別 女性 74.3% 受眾主要年齡 25-34 …" at bounding box center [886, 481] width 597 height 122
copy div "156%"
drag, startPoint x: 750, startPoint y: 458, endPoint x: 794, endPoint y: 458, distance: 43.8
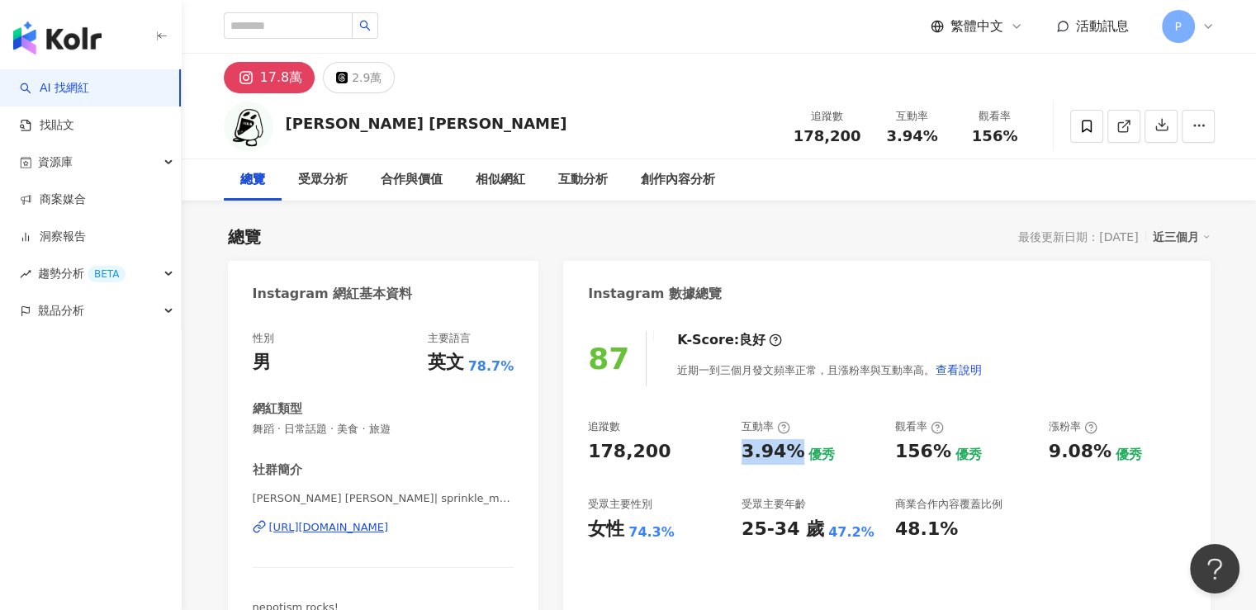
click at [794, 458] on div "3.94%" at bounding box center [773, 452] width 63 height 26
click at [692, 469] on div "追蹤數 178,200 互動率 3.94% 優秀 觀看率 156% 優秀 漲粉率 9.08% 優秀 受眾主要性別 女性 74.3% 受眾主要年齡 25-34 …" at bounding box center [886, 481] width 597 height 122
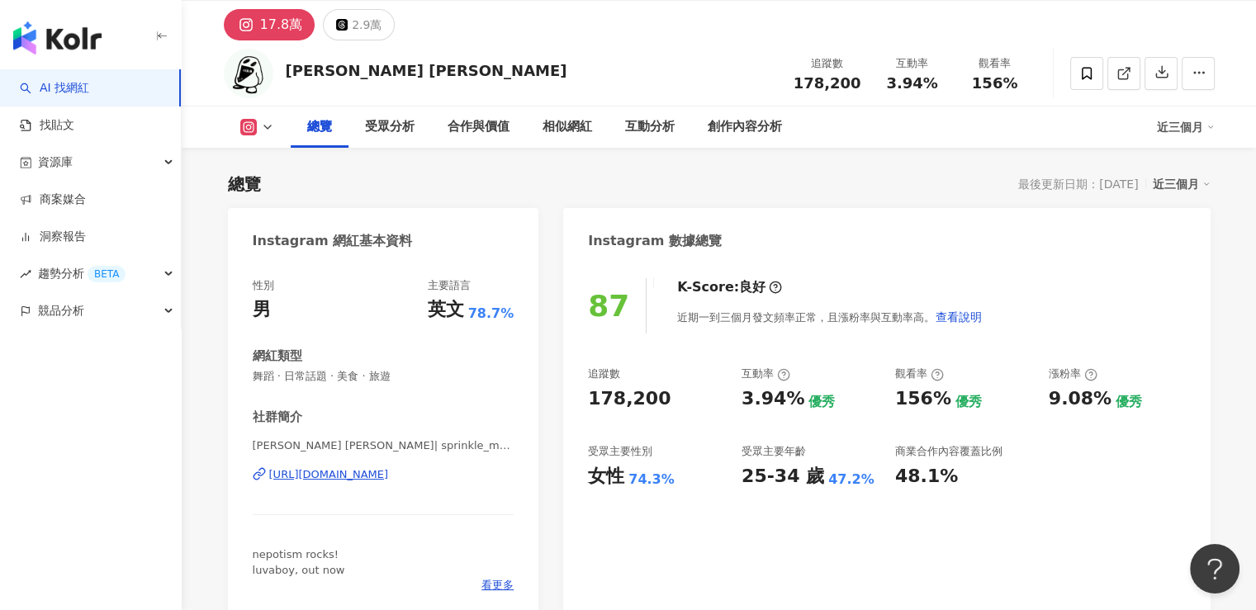
scroll to position [83, 0]
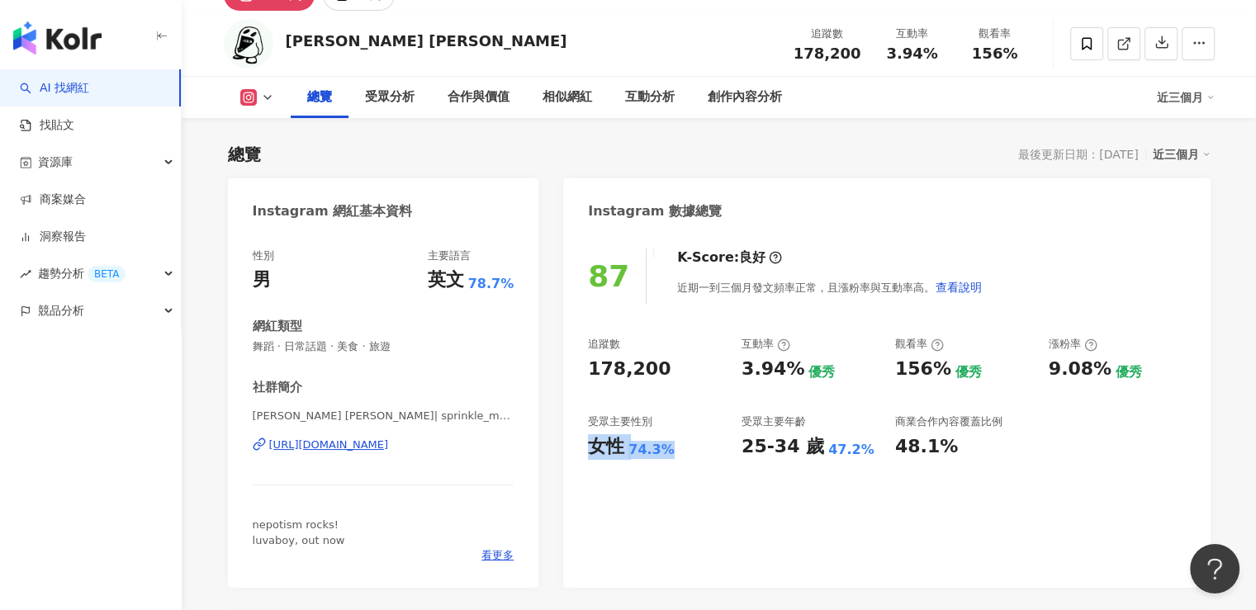
drag, startPoint x: 591, startPoint y: 452, endPoint x: 667, endPoint y: 451, distance: 76.0
click at [667, 451] on div "87 K-Score : 良好 近期一到三個月發文頻率正常，且漲粉率與互動率高。 查看說明 追蹤數 178,200 互動率 3.94% 優秀 觀看率 156%…" at bounding box center [886, 410] width 647 height 356
copy div "女性 74.3%"
click at [643, 455] on div "74.3%" at bounding box center [652, 450] width 46 height 18
drag, startPoint x: 631, startPoint y: 449, endPoint x: 673, endPoint y: 448, distance: 42.1
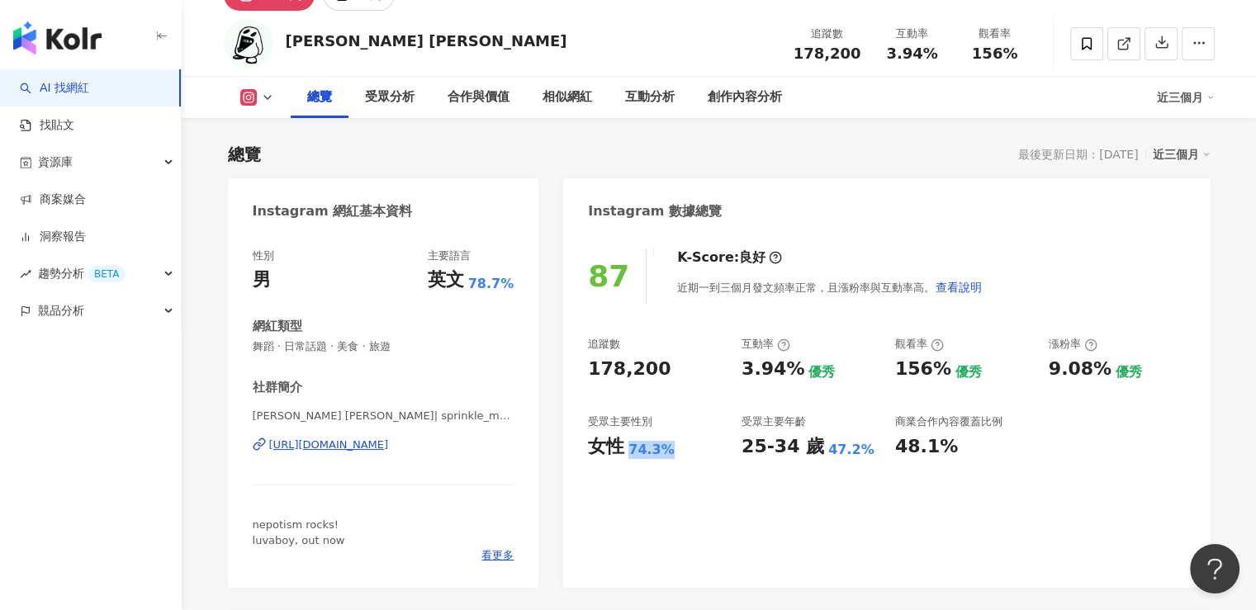
click at [673, 448] on div "女性 74.3%" at bounding box center [656, 447] width 137 height 26
copy div "74.3%"
drag, startPoint x: 672, startPoint y: 377, endPoint x: 558, endPoint y: 372, distance: 113.3
copy div "178,200"
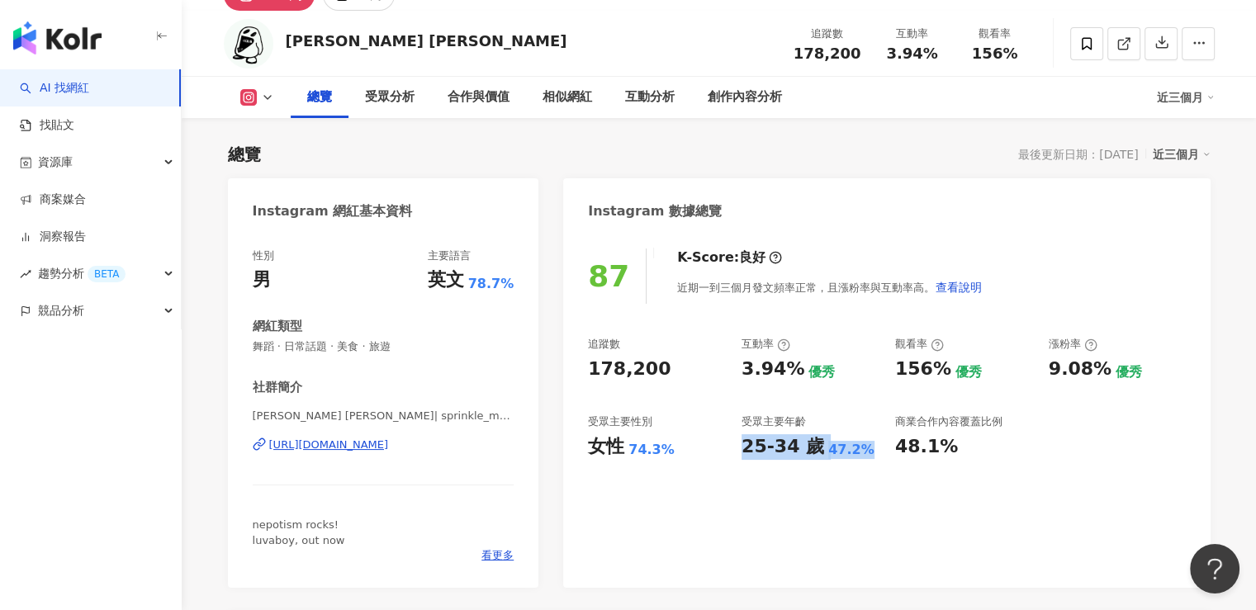
drag, startPoint x: 740, startPoint y: 453, endPoint x: 859, endPoint y: 450, distance: 119.0
click at [859, 450] on div "追蹤數 178,200 互動率 3.94% 優秀 觀看率 156% 優秀 漲粉率 9.08% 優秀 受眾主要性別 女性 74.3% 受眾主要年齡 25-34 …" at bounding box center [886, 398] width 597 height 122
copy div "25-34 歲 47.2%"
click at [747, 457] on div "25-34 歲" at bounding box center [783, 447] width 83 height 26
drag, startPoint x: 738, startPoint y: 453, endPoint x: 802, endPoint y: 456, distance: 63.7
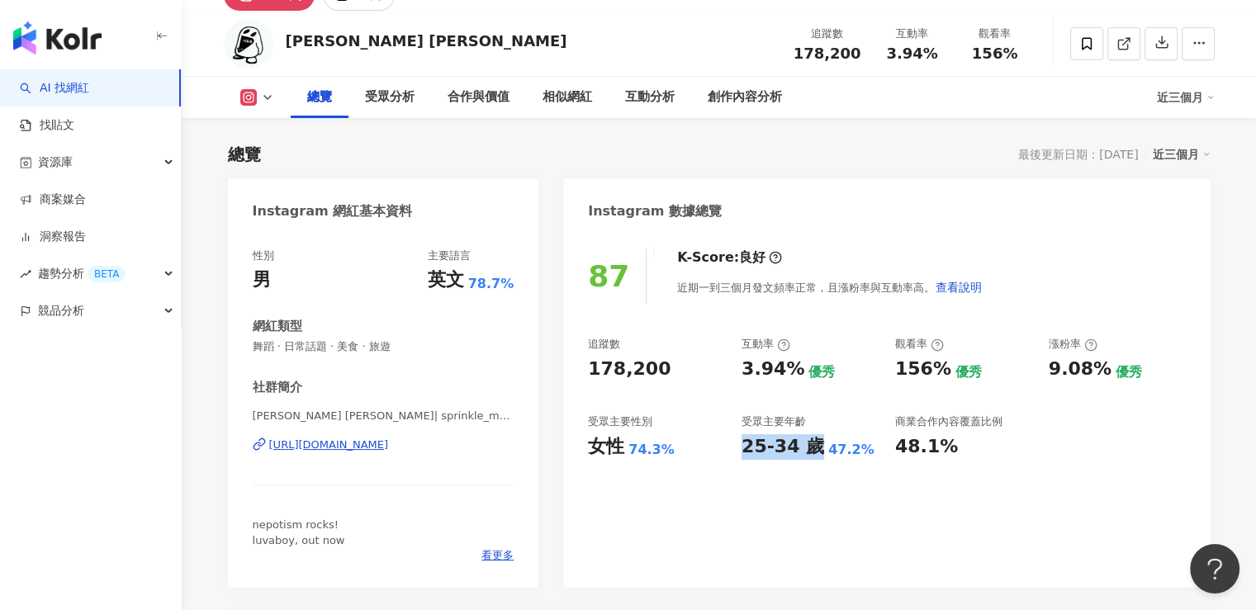
click at [807, 452] on div "追蹤數 178,200 互動率 3.94% 優秀 觀看率 156% 優秀 漲粉率 9.08% 優秀 受眾主要性別 女性 74.3% 受眾主要年齡 25-34 …" at bounding box center [886, 398] width 597 height 122
copy div "25-34 歲"
drag, startPoint x: 819, startPoint y: 454, endPoint x: 852, endPoint y: 453, distance: 33.1
click at [852, 453] on div "47.2%" at bounding box center [852, 450] width 46 height 18
copy div "47.2%"
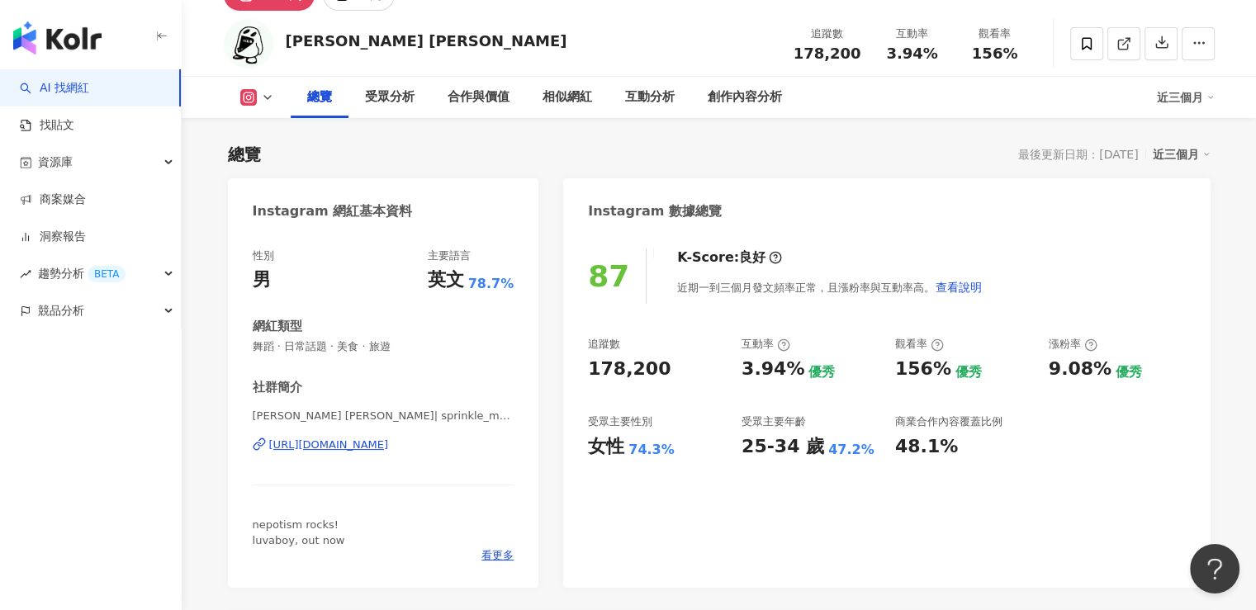
click at [767, 508] on div "87 K-Score : 良好 近期一到三個月發文頻率正常，且漲粉率與互動率高。 查看說明 追蹤數 178,200 互動率 3.94% 優秀 觀看率 156%…" at bounding box center [886, 410] width 647 height 356
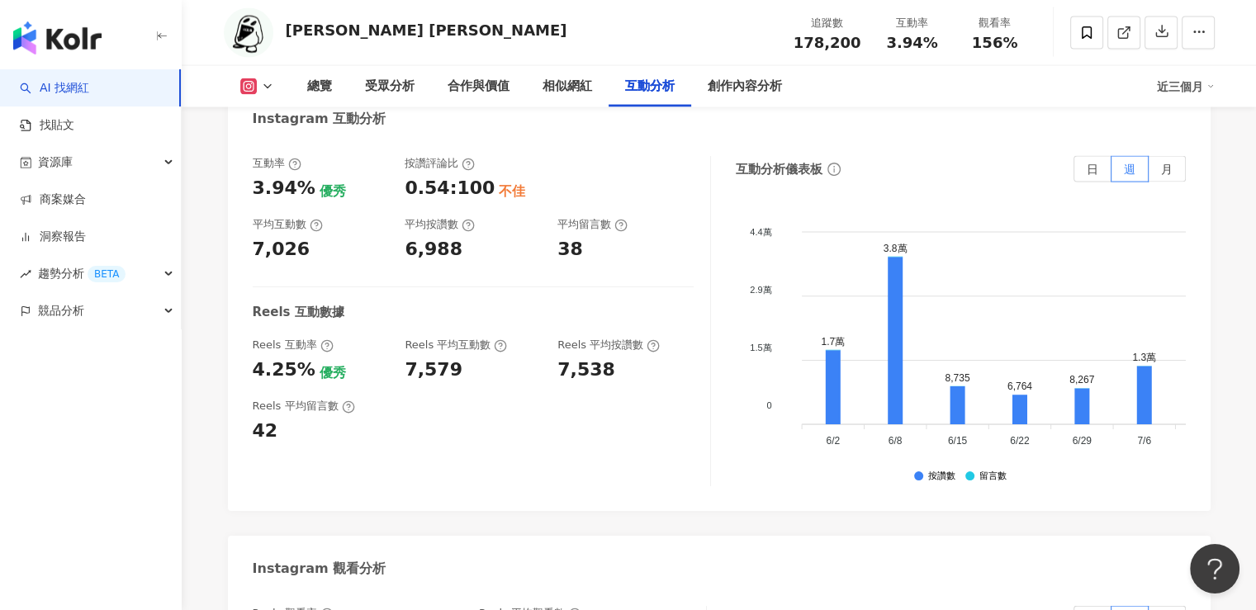
scroll to position [3221, 0]
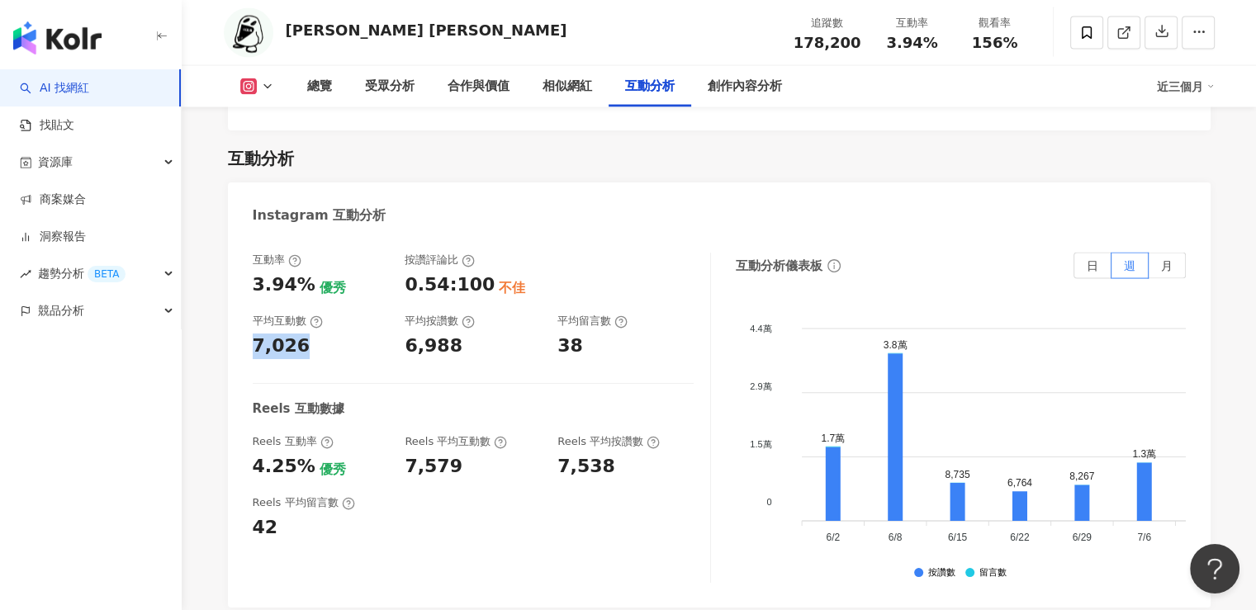
drag, startPoint x: 281, startPoint y: 330, endPoint x: 317, endPoint y: 333, distance: 36.4
click at [317, 334] on div "7,026" at bounding box center [321, 347] width 136 height 26
copy div "7,026"
drag, startPoint x: 399, startPoint y: 325, endPoint x: 457, endPoint y: 325, distance: 57.8
click at [457, 325] on div "互動率 3.94% 優秀 按讚評論比 0.54:100 不佳 平均互動數 7,026 平均按讚數 6,988 平均留言數 38" at bounding box center [473, 306] width 441 height 106
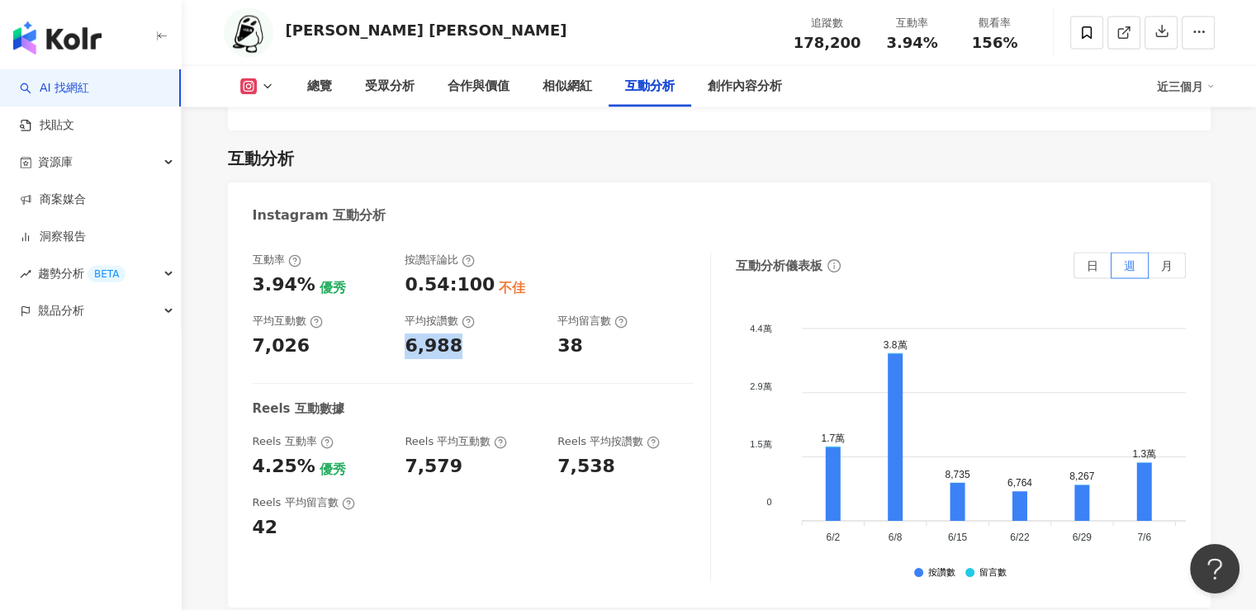
click at [492, 344] on div "互動率 3.94% 優秀 按讚評論比 0.54:100 不佳 平均互動數 7,026 平均按讚數 6,988 平均留言數 38 Reels 互動數據 Reel…" at bounding box center [482, 418] width 458 height 330
drag, startPoint x: 251, startPoint y: 265, endPoint x: 304, endPoint y: 271, distance: 53.2
click at [304, 271] on div "互動率 3.94% 優秀 按讚評論比 0.54:100 不佳 平均互動數 7,026 平均按讚數 6,988 平均留言數 38 Reels 互動數據 Reel…" at bounding box center [719, 422] width 983 height 372
copy div "3.94%"
drag, startPoint x: 246, startPoint y: 447, endPoint x: 305, endPoint y: 447, distance: 58.6
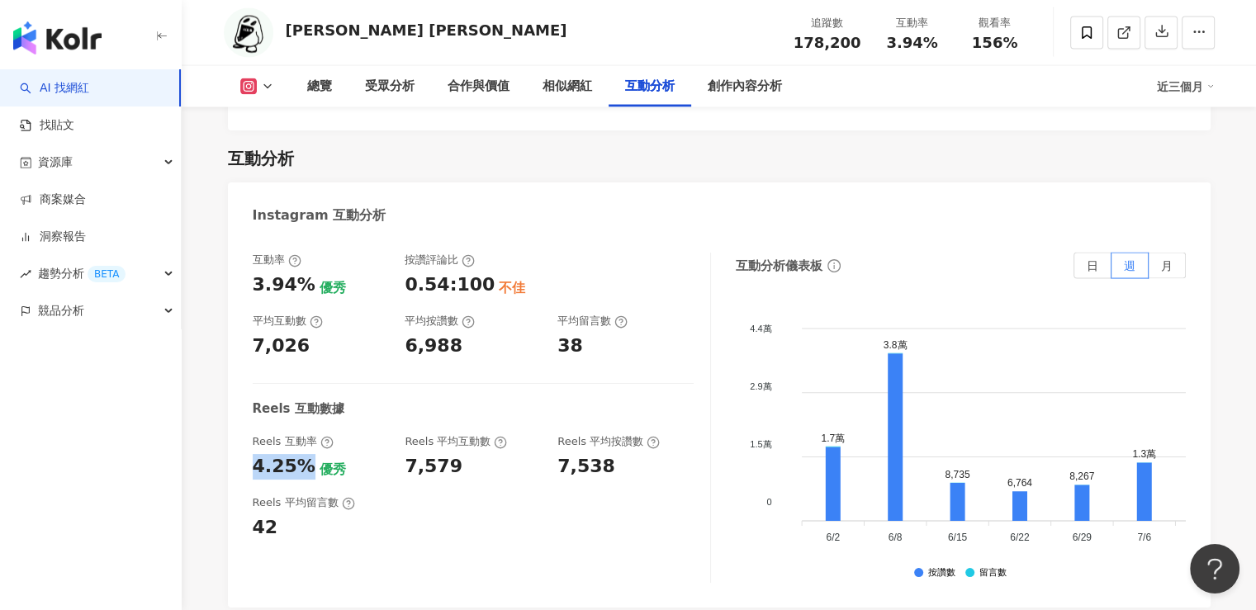
click at [305, 447] on div "互動率 3.94% 優秀 按讚評論比 0.54:100 不佳 平均互動數 7,026 平均按讚數 6,988 平均留言數 38 Reels 互動數據 Reel…" at bounding box center [719, 422] width 983 height 372
drag, startPoint x: 390, startPoint y: 437, endPoint x: 462, endPoint y: 458, distance: 74.8
click at [462, 458] on div "互動率 3.94% 優秀 按讚評論比 0.54:100 不佳 平均互動數 7,026 平均按讚數 6,988 平均留言數 38 Reels 互動數據 Reel…" at bounding box center [482, 418] width 458 height 330
click at [462, 457] on div "互動率 3.94% 優秀 按讚評論比 0.54:100 不佳 平均互動數 7,026 平均按讚數 6,988 平均留言數 38 Reels 互動數據 Reel…" at bounding box center [482, 418] width 458 height 330
drag, startPoint x: 462, startPoint y: 450, endPoint x: 404, endPoint y: 445, distance: 58.0
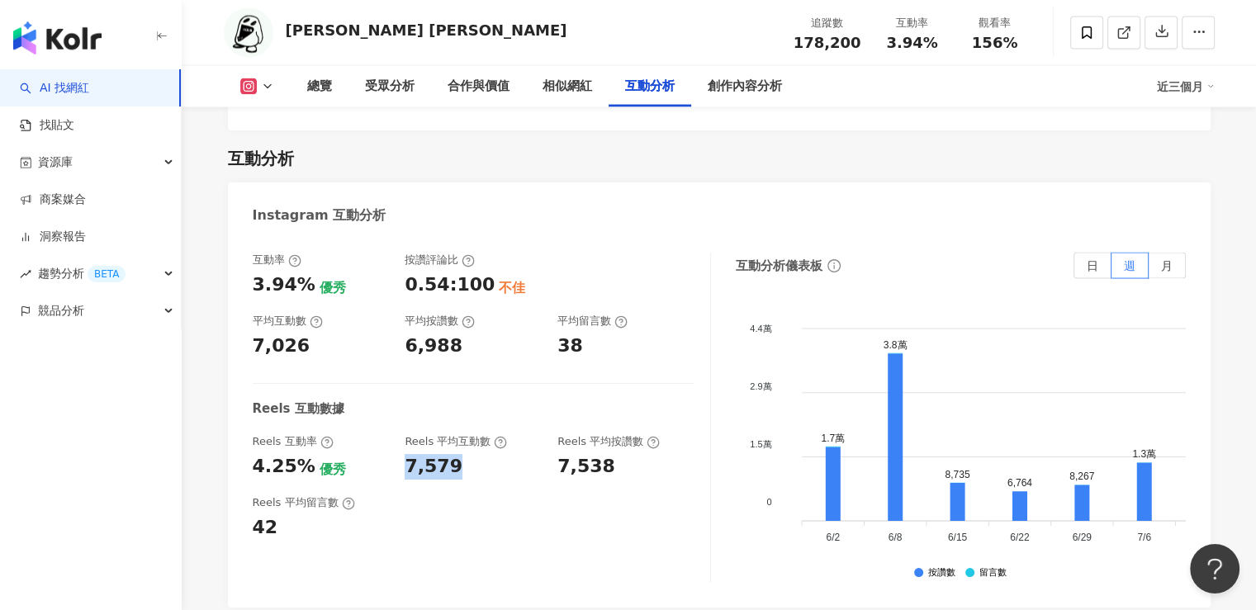
click at [405, 454] on div "7,579" at bounding box center [473, 467] width 136 height 26
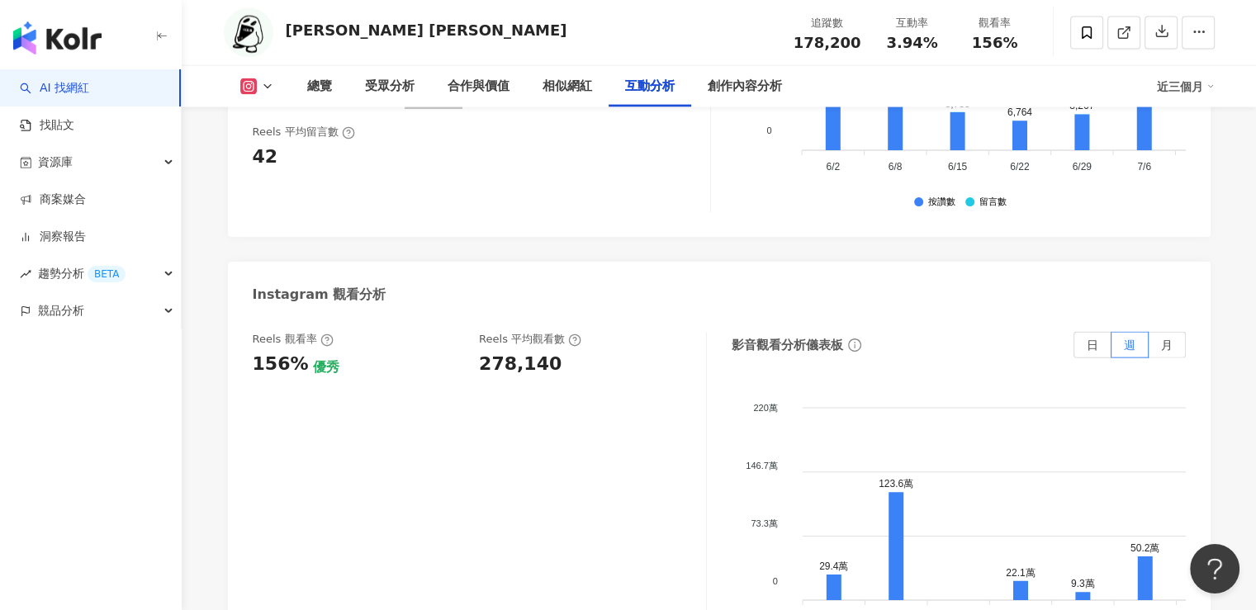
scroll to position [3717, 0]
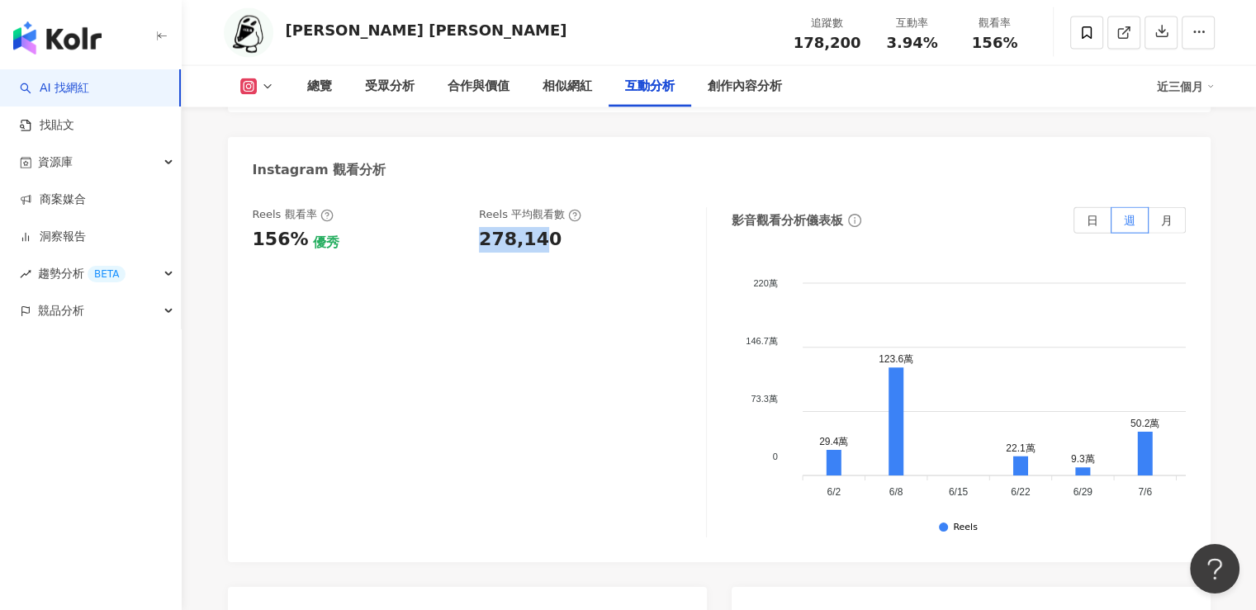
drag, startPoint x: 476, startPoint y: 225, endPoint x: 543, endPoint y: 221, distance: 67.0
click at [543, 221] on div "Reels 觀看率 156% 優秀 Reels 平均觀看數 278,140" at bounding box center [471, 229] width 437 height 45
drag, startPoint x: 548, startPoint y: 221, endPoint x: 482, endPoint y: 222, distance: 66.9
click at [482, 227] on div "278,140" at bounding box center [520, 240] width 83 height 26
click at [434, 295] on div "Reels 觀看率 156% 優秀 Reels 平均觀看數 278,140" at bounding box center [480, 372] width 454 height 330
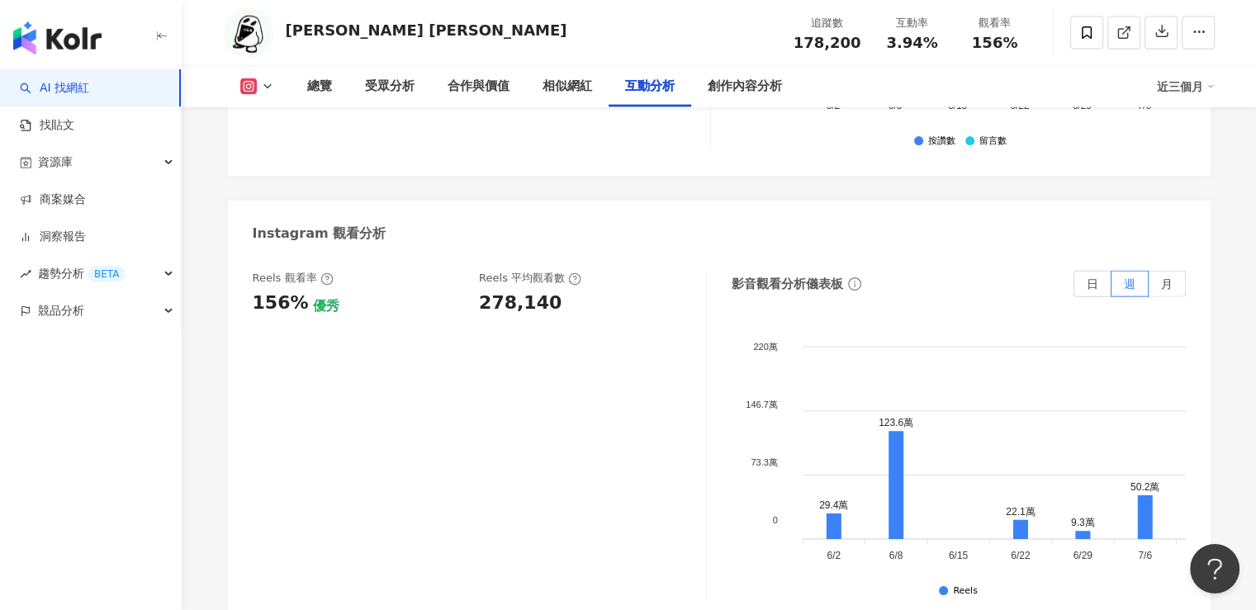
scroll to position [3635, 0]
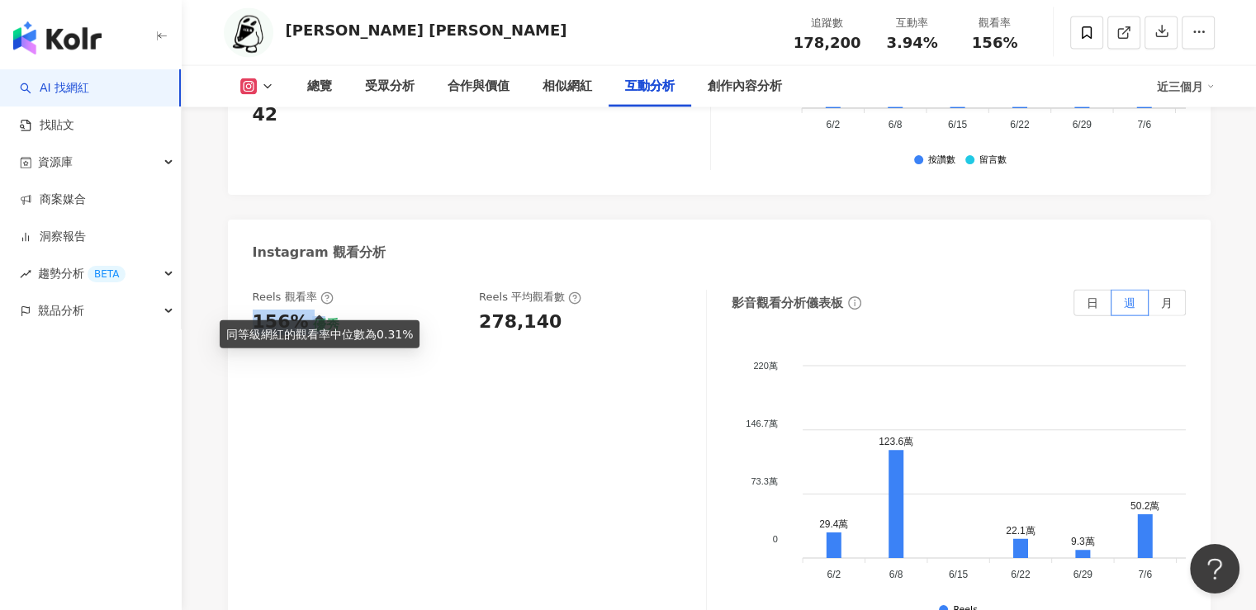
drag, startPoint x: 245, startPoint y: 305, endPoint x: 314, endPoint y: 302, distance: 68.6
click at [314, 302] on div "Reels 觀看率 156% 優秀 Reels 平均觀看數 278,140 影音觀看分析儀表板 日 週 月 220萬 220萬 146.7萬 146.7萬 7…" at bounding box center [719, 459] width 983 height 372
click at [297, 310] on div "156%" at bounding box center [281, 323] width 56 height 26
drag, startPoint x: 252, startPoint y: 303, endPoint x: 301, endPoint y: 295, distance: 49.4
click at [301, 310] on div "156%" at bounding box center [281, 323] width 56 height 26
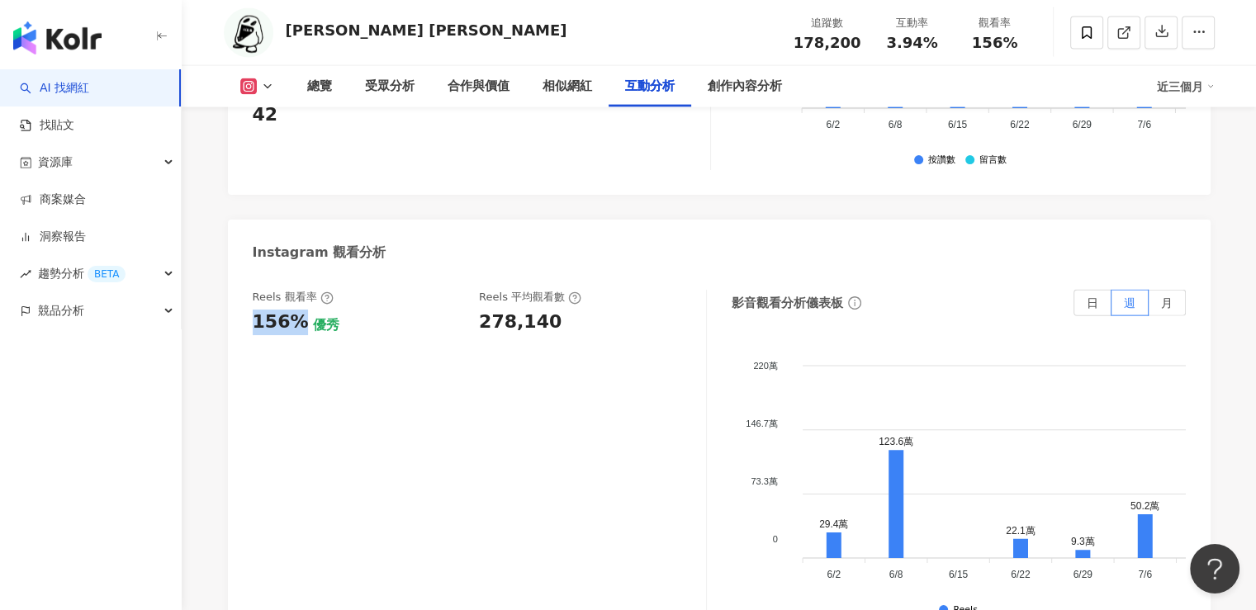
drag, startPoint x: 271, startPoint y: 406, endPoint x: 278, endPoint y: 335, distance: 71.3
click at [271, 406] on div "Reels 觀看率 156% 優秀 Reels 平均觀看數 278,140" at bounding box center [480, 455] width 454 height 330
drag, startPoint x: 297, startPoint y: 299, endPoint x: 254, endPoint y: 298, distance: 43.0
click at [254, 310] on div "156%" at bounding box center [281, 323] width 56 height 26
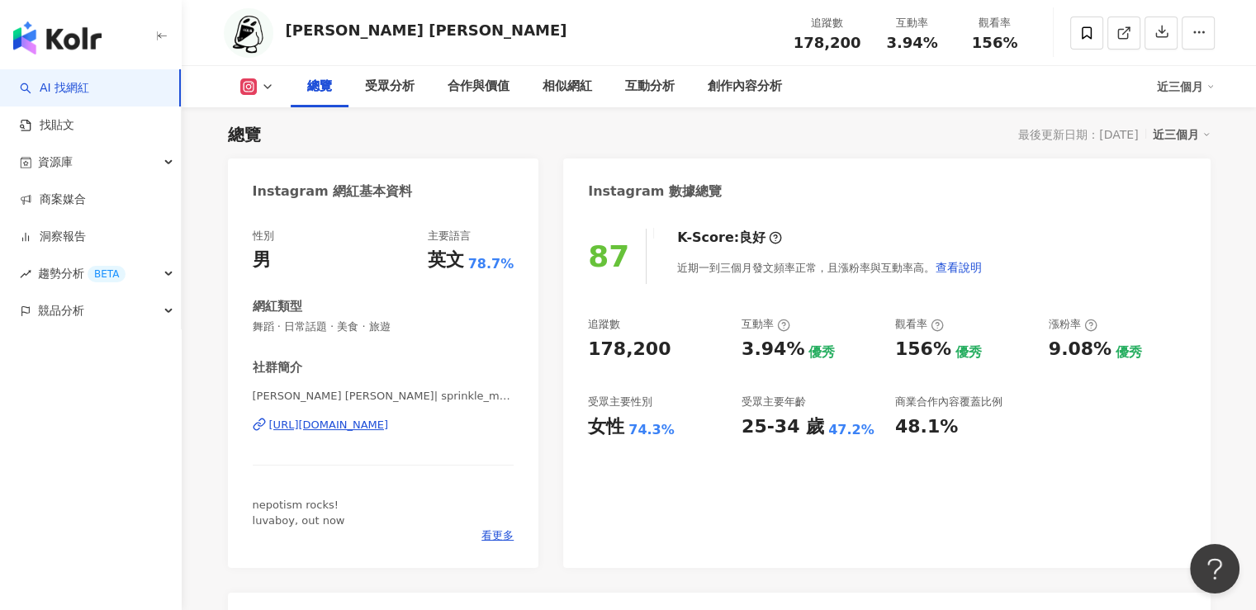
scroll to position [0, 0]
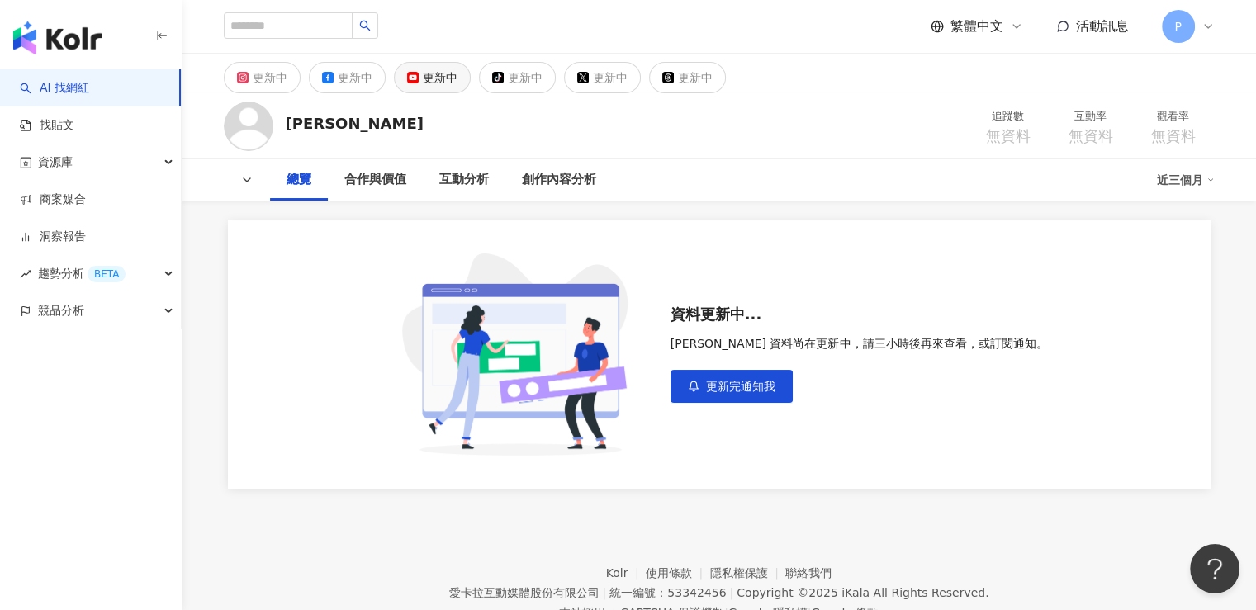
click at [449, 77] on div "更新中" at bounding box center [440, 77] width 35 height 23
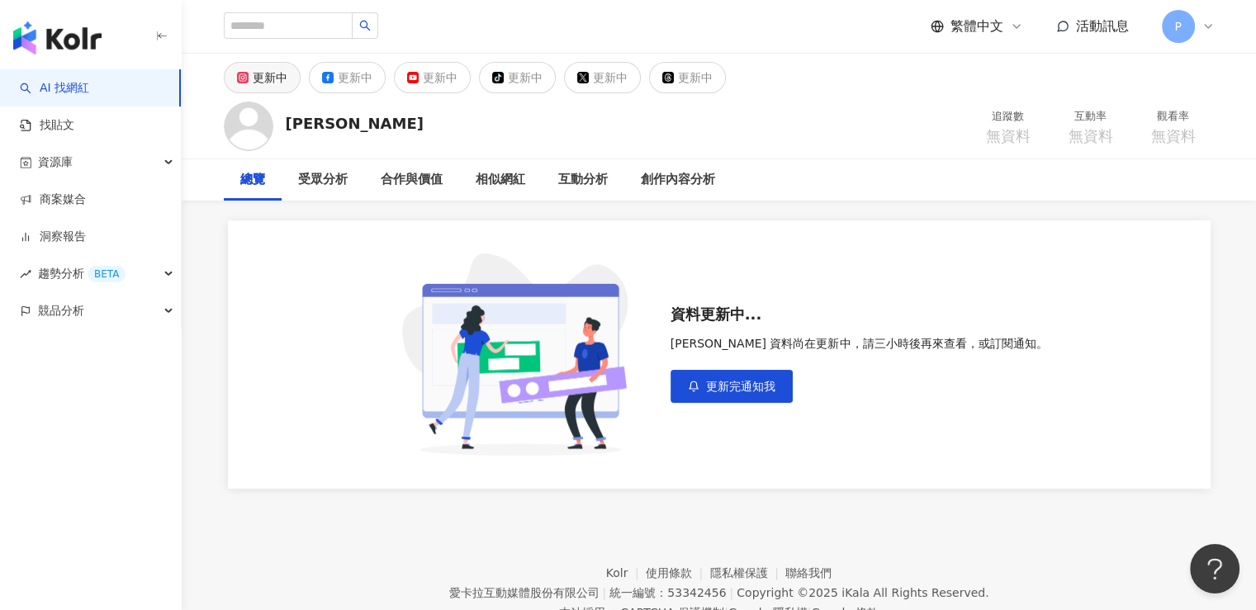
click at [253, 88] on div "更新中" at bounding box center [270, 77] width 35 height 23
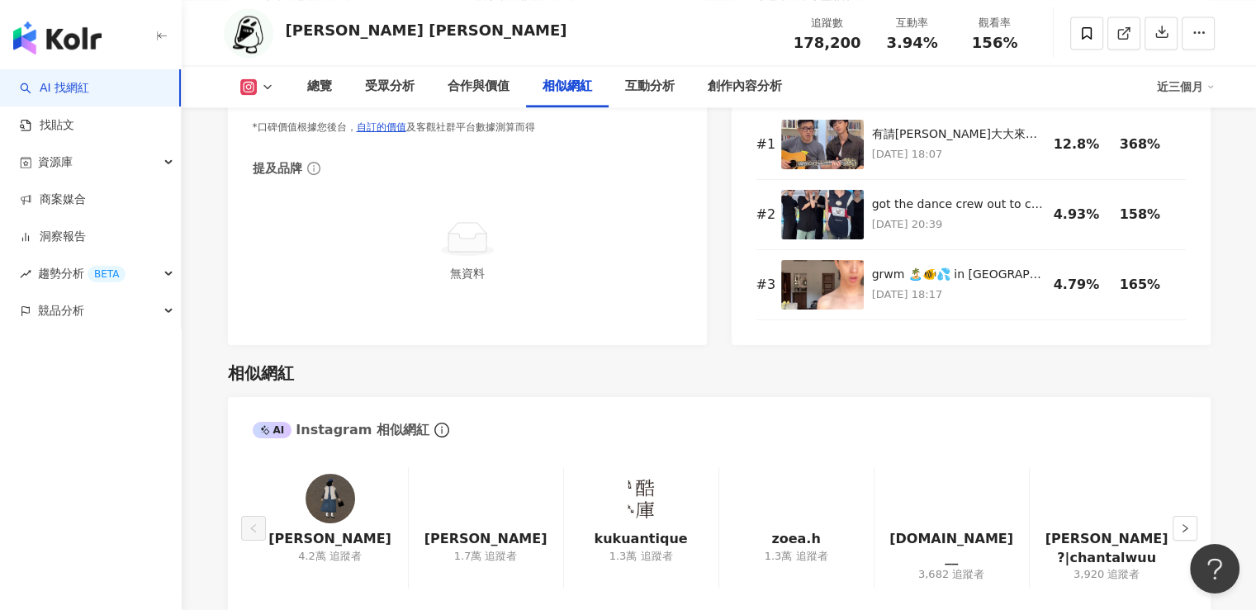
scroll to position [2974, 0]
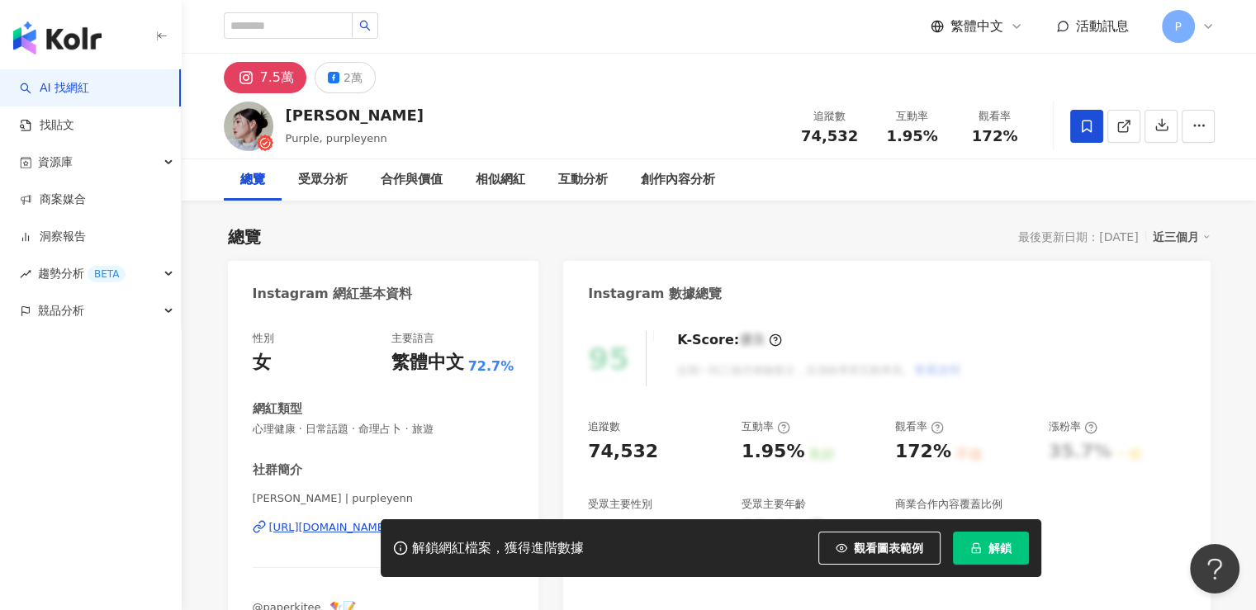
click at [991, 555] on span "解鎖" at bounding box center [1000, 548] width 23 height 13
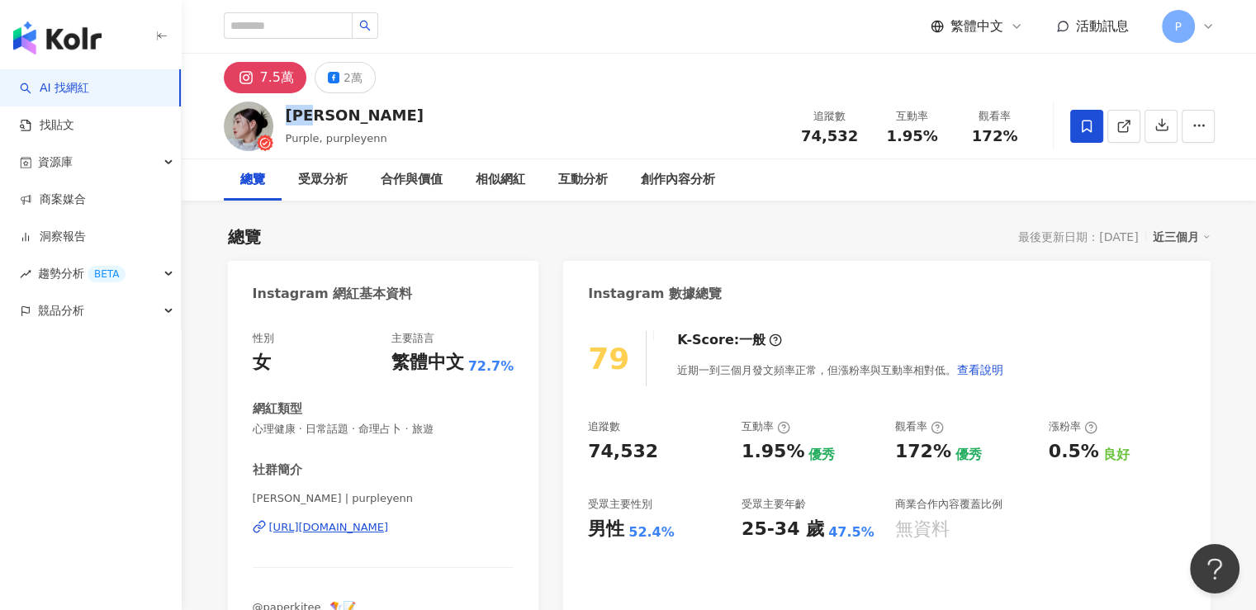
drag, startPoint x: 291, startPoint y: 121, endPoint x: 327, endPoint y: 120, distance: 36.4
click at [327, 120] on div "李紫嫣" at bounding box center [355, 115] width 138 height 21
drag, startPoint x: 654, startPoint y: 424, endPoint x: 668, endPoint y: 453, distance: 32.9
click at [655, 424] on div "追蹤數" at bounding box center [656, 427] width 137 height 15
drag, startPoint x: 648, startPoint y: 459, endPoint x: 583, endPoint y: 457, distance: 65.3
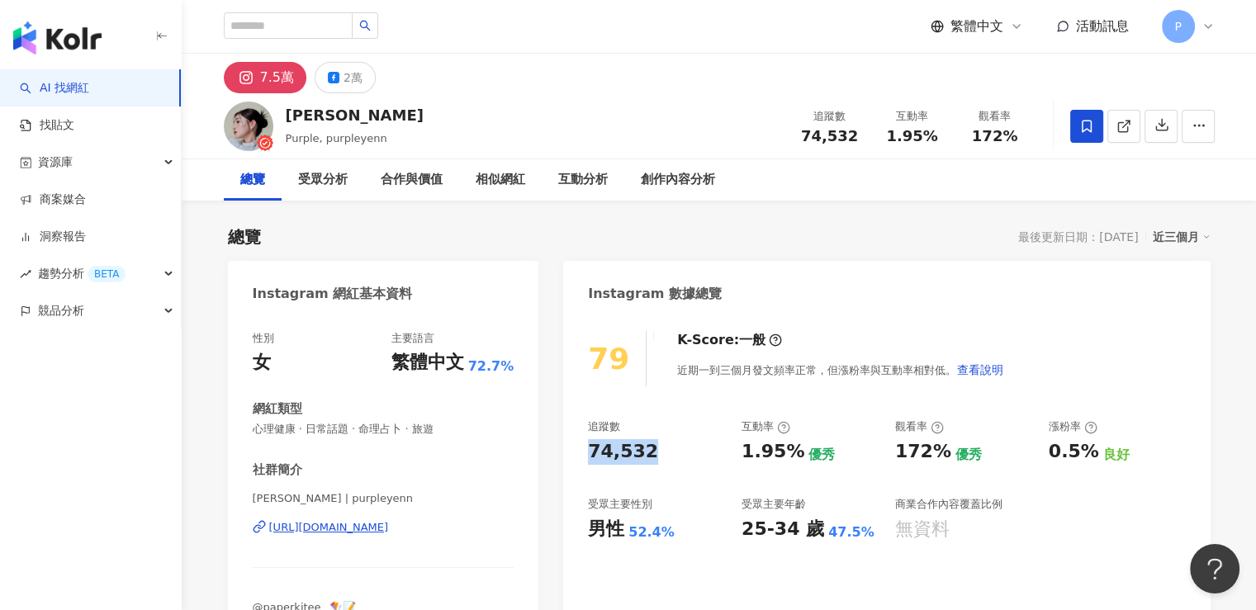
click at [583, 457] on div "79 K-Score : 一般 近期一到三個月發文頻率正常，但漲粉率與互動率相對低。 查看說明 追蹤數 74,532 互動率 1.95% 優秀 觀看率 172…" at bounding box center [886, 500] width 647 height 371
click at [327, 65] on button "2萬" at bounding box center [345, 77] width 61 height 31
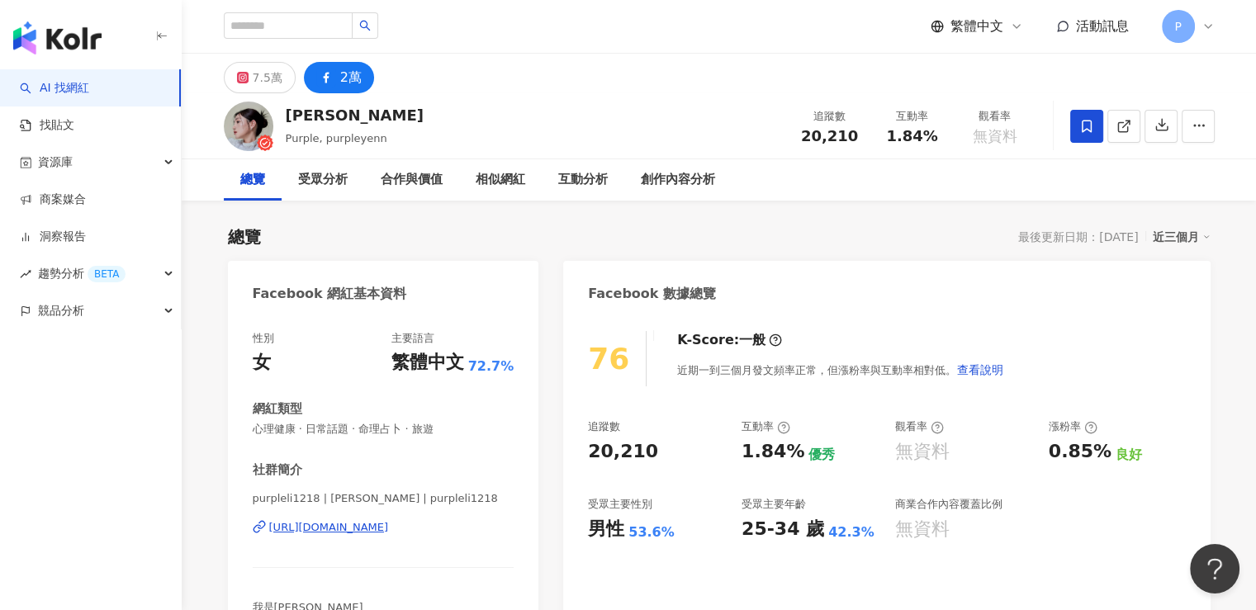
click at [579, 455] on div "76 K-Score : 一般 近期一到三個月發文頻率正常，但漲粉率與互動率相對低。 查看說明 追蹤數 20,210 互動率 1.84% 優秀 觀看率 無資料…" at bounding box center [886, 500] width 647 height 371
click at [700, 460] on div "20,210" at bounding box center [656, 452] width 137 height 26
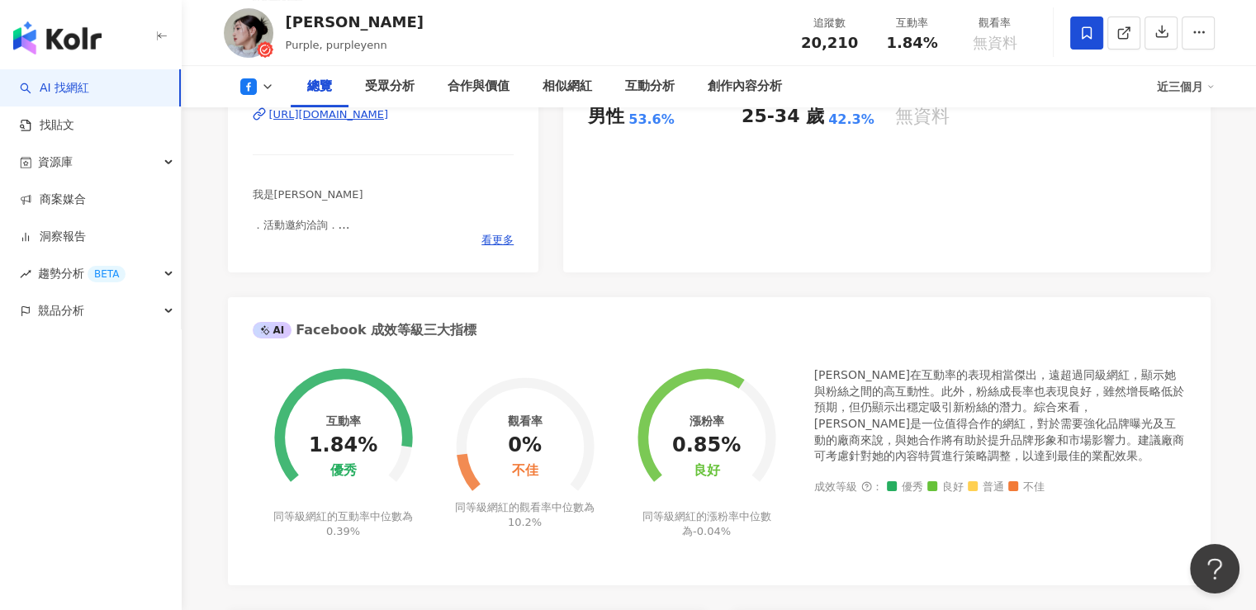
click at [655, 136] on div "76 K-Score : 一般 近期一到三個月發文頻率正常，但漲粉率與互動率相對低。 查看說明 追蹤數 20,210 互動率 1.84% 優秀 觀看率 無資料…" at bounding box center [886, 87] width 647 height 371
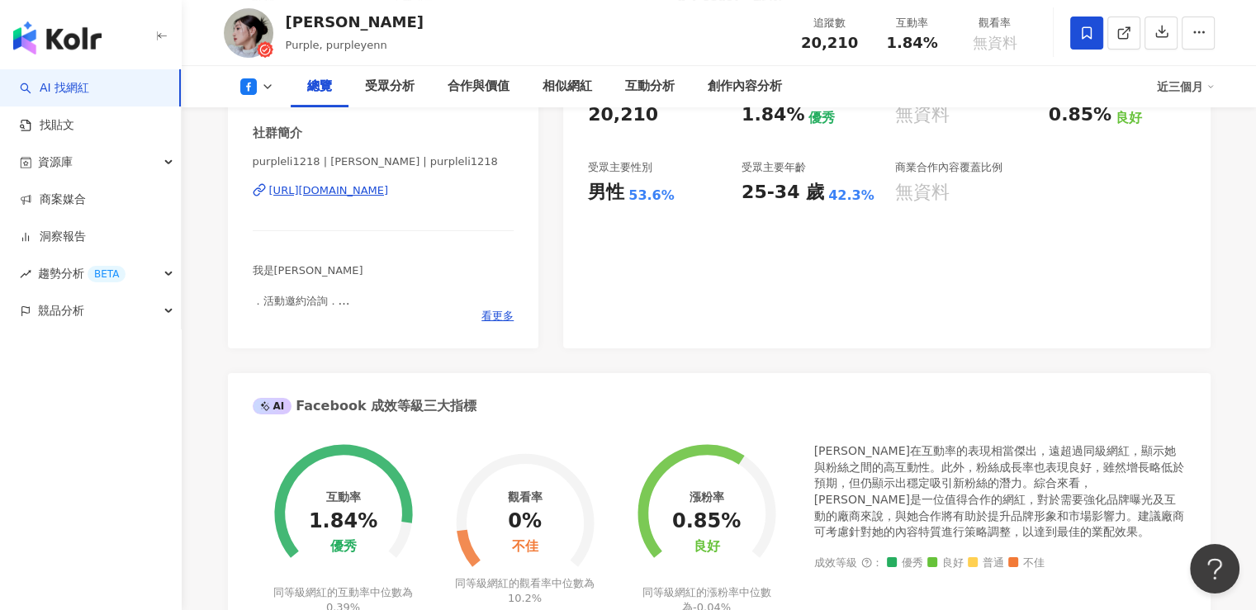
scroll to position [248, 0]
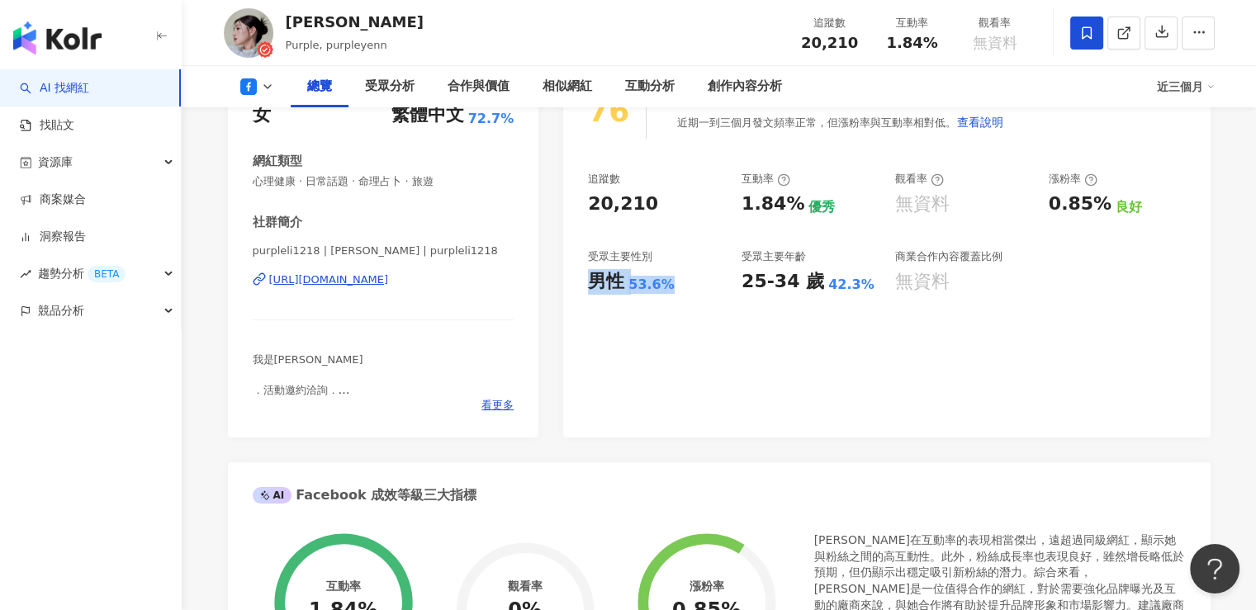
drag, startPoint x: 585, startPoint y: 288, endPoint x: 667, endPoint y: 292, distance: 81.8
click at [667, 292] on div "76 K-Score : 一般 近期一到三個月發文頻率正常，但漲粉率與互動率相對低。 查看說明 追蹤數 20,210 互動率 1.84% 優秀 觀看率 無資料…" at bounding box center [886, 252] width 647 height 371
copy div "男性 53.6%"
click at [653, 298] on div "76 K-Score : 一般 近期一到三個月發文頻率正常，但漲粉率與互動率相對低。 查看說明 追蹤數 20,210 互動率 1.84% 優秀 觀看率 無資料…" at bounding box center [886, 252] width 647 height 371
drag, startPoint x: 588, startPoint y: 287, endPoint x: 620, endPoint y: 287, distance: 31.4
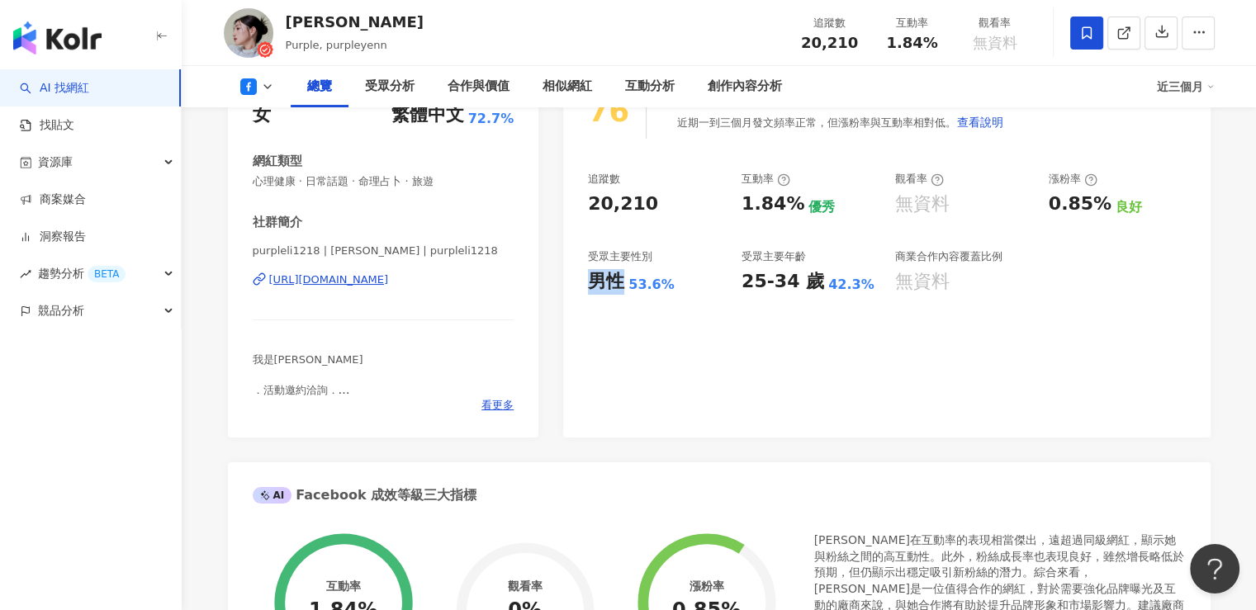
click at [620, 287] on div "男性" at bounding box center [606, 282] width 36 height 26
copy div "男性"
drag, startPoint x: 631, startPoint y: 287, endPoint x: 673, endPoint y: 287, distance: 42.1
click at [673, 287] on div "男性 53.6%" at bounding box center [656, 282] width 137 height 26
copy div "53.6%"
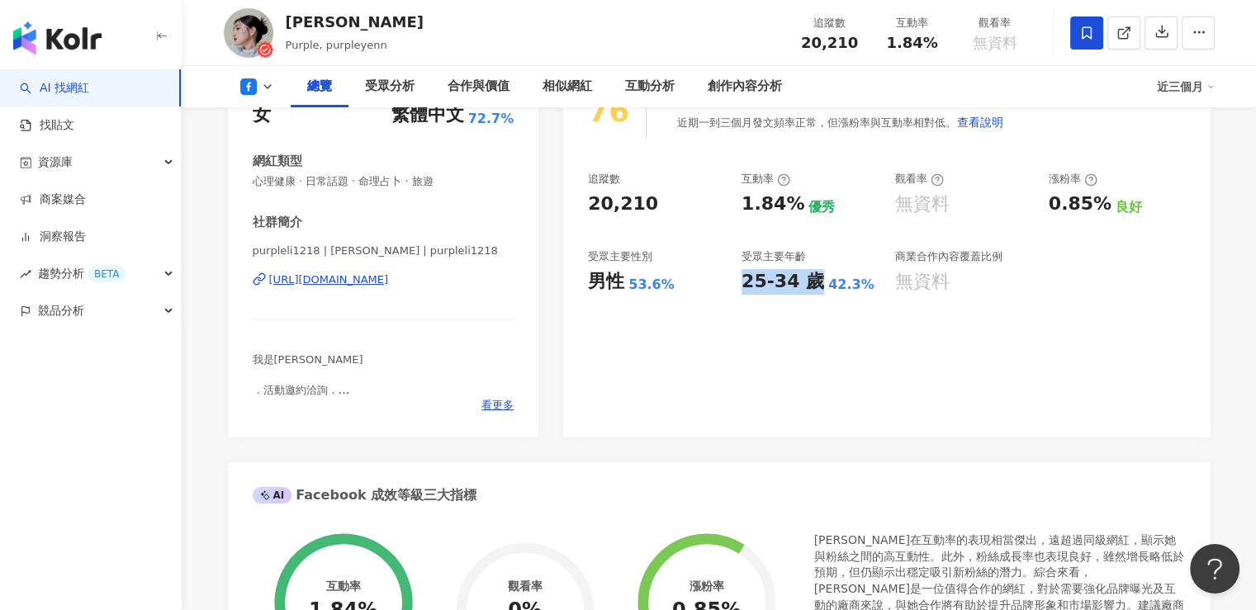
drag, startPoint x: 738, startPoint y: 282, endPoint x: 809, endPoint y: 281, distance: 70.2
click at [809, 281] on div "追蹤數 20,210 互動率 1.84% 優秀 觀看率 無資料 漲粉率 0.85% 良好 受眾主要性別 男性 53.6% 受眾主要年齡 25-34 歲 42.…" at bounding box center [886, 233] width 597 height 122
copy div "25-34 歲"
drag, startPoint x: 819, startPoint y: 288, endPoint x: 856, endPoint y: 287, distance: 37.2
click at [856, 287] on div "25-34 歲 42.3%" at bounding box center [810, 282] width 137 height 26
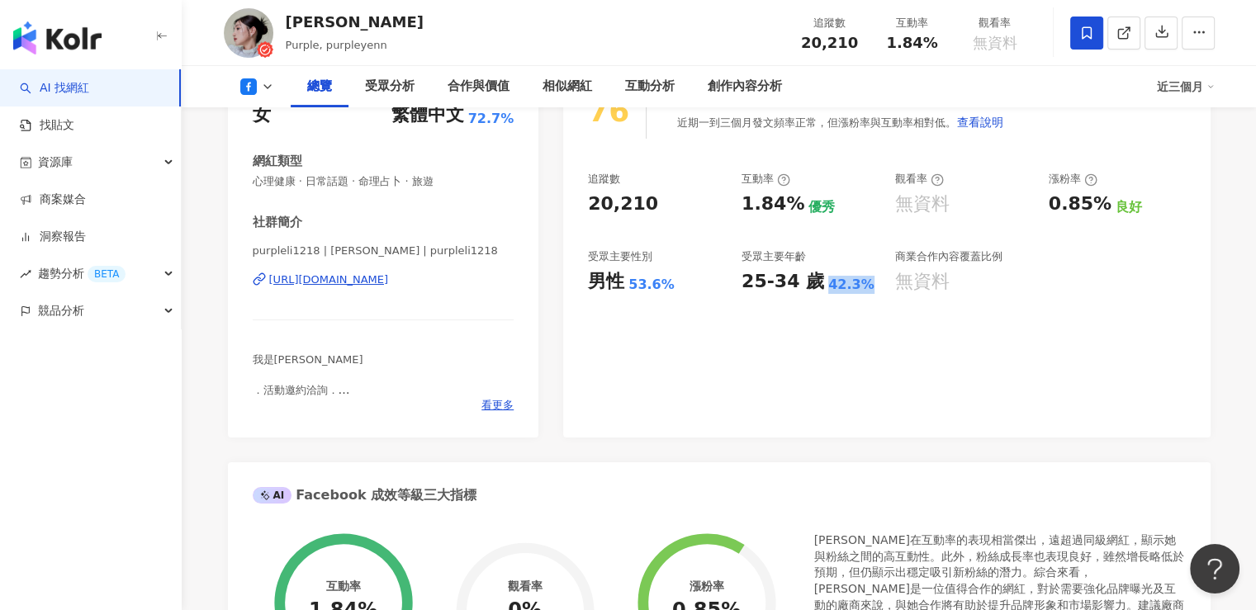
copy div "42.3%"
drag, startPoint x: 653, startPoint y: 212, endPoint x: 589, endPoint y: 212, distance: 63.6
click at [589, 212] on div "20,210" at bounding box center [656, 205] width 137 height 26
copy div "20,210"
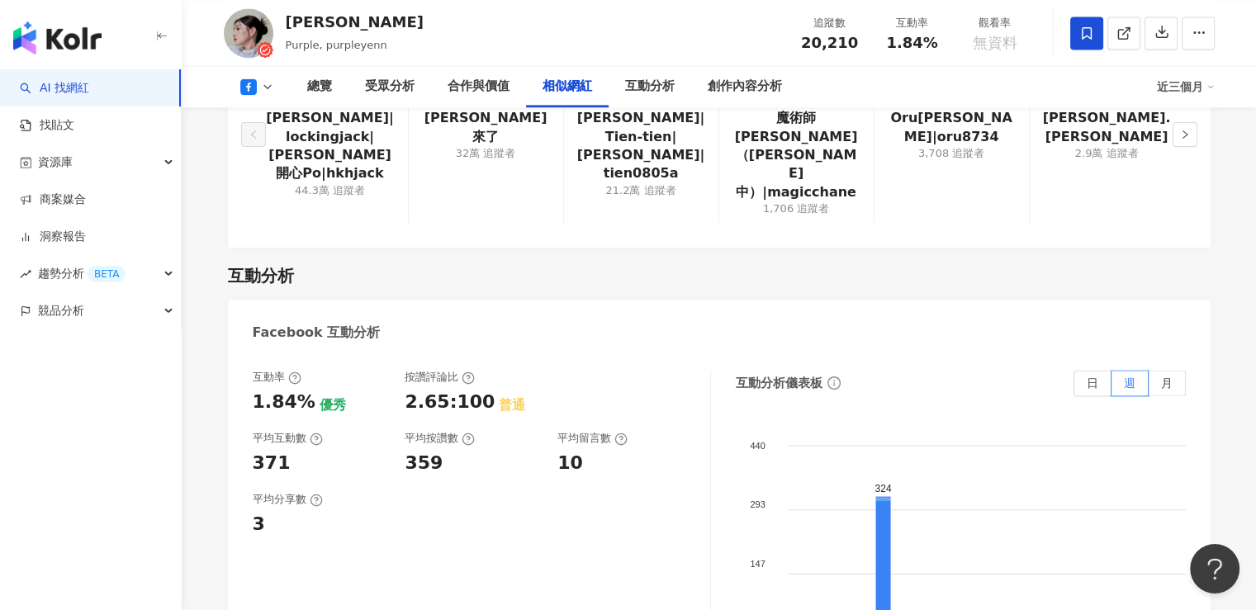
scroll to position [2561, 0]
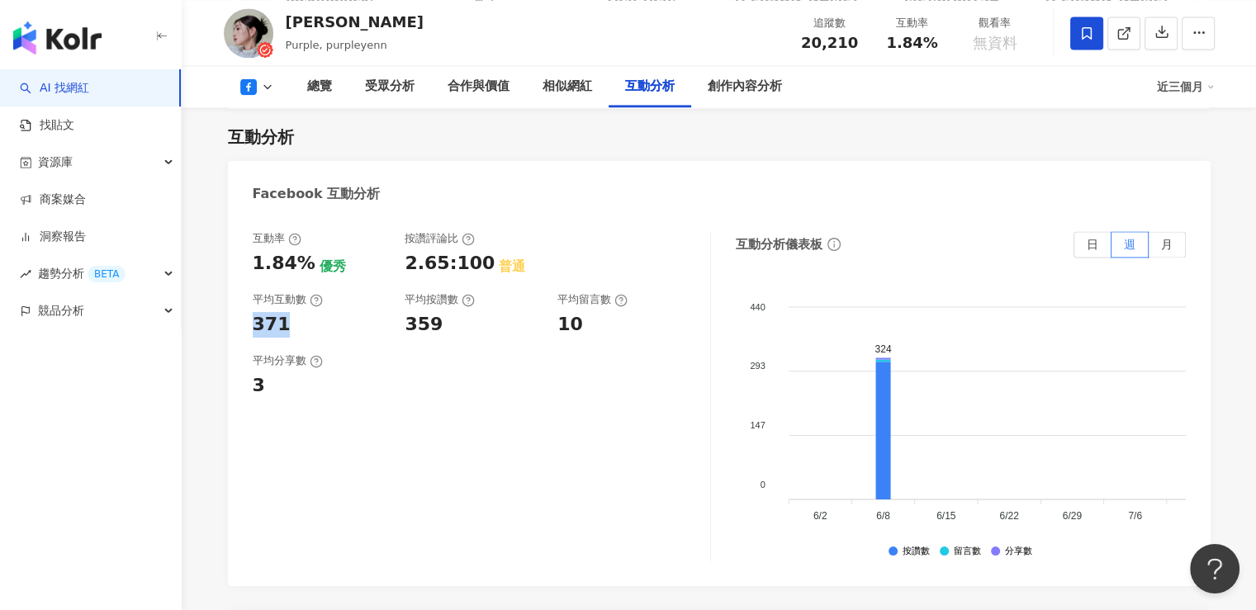
drag, startPoint x: 246, startPoint y: 276, endPoint x: 291, endPoint y: 272, distance: 44.8
click at [291, 272] on div "互動率 1.84% 優秀 按讚評論比 2.65:100 普通 平均互動數 371 平均按讚數 359 平均留言數 10 平均分享數 3 互動分析儀表板 日 週…" at bounding box center [719, 401] width 983 height 372
copy div "371"
click at [396, 275] on div "互動率 1.84% 優秀 按讚評論比 2.65:100 普通 平均互動數 371 平均按讚數 359 平均留言數 10" at bounding box center [473, 284] width 441 height 106
drag, startPoint x: 248, startPoint y: 212, endPoint x: 301, endPoint y: 212, distance: 53.7
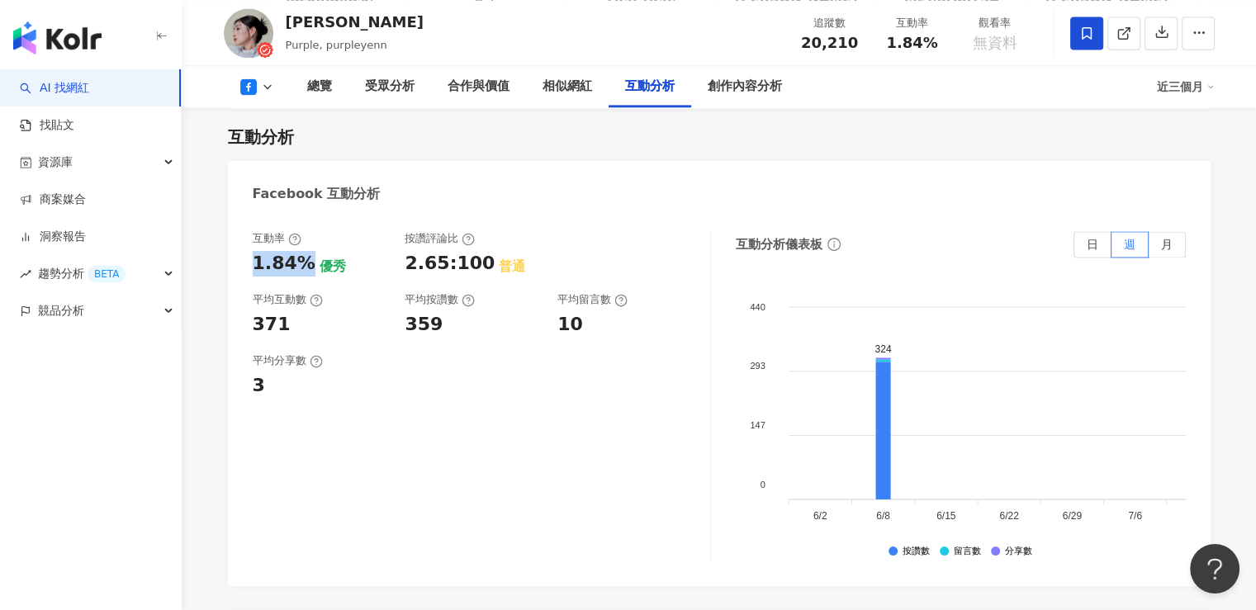
click at [301, 215] on div "互動率 1.84% 優秀 按讚評論比 2.65:100 普通 平均互動數 371 平均按讚數 359 平均留言數 10 平均分享數 3 互動分析儀表板 日 週…" at bounding box center [719, 401] width 983 height 372
copy div "1.84%"
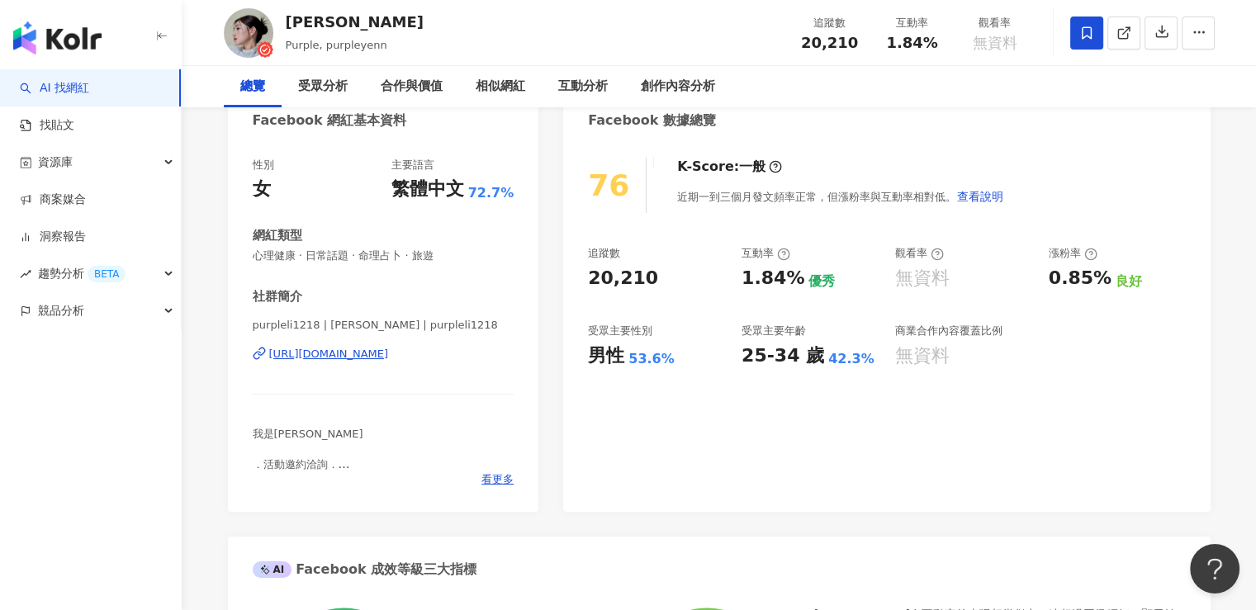
scroll to position [0, 0]
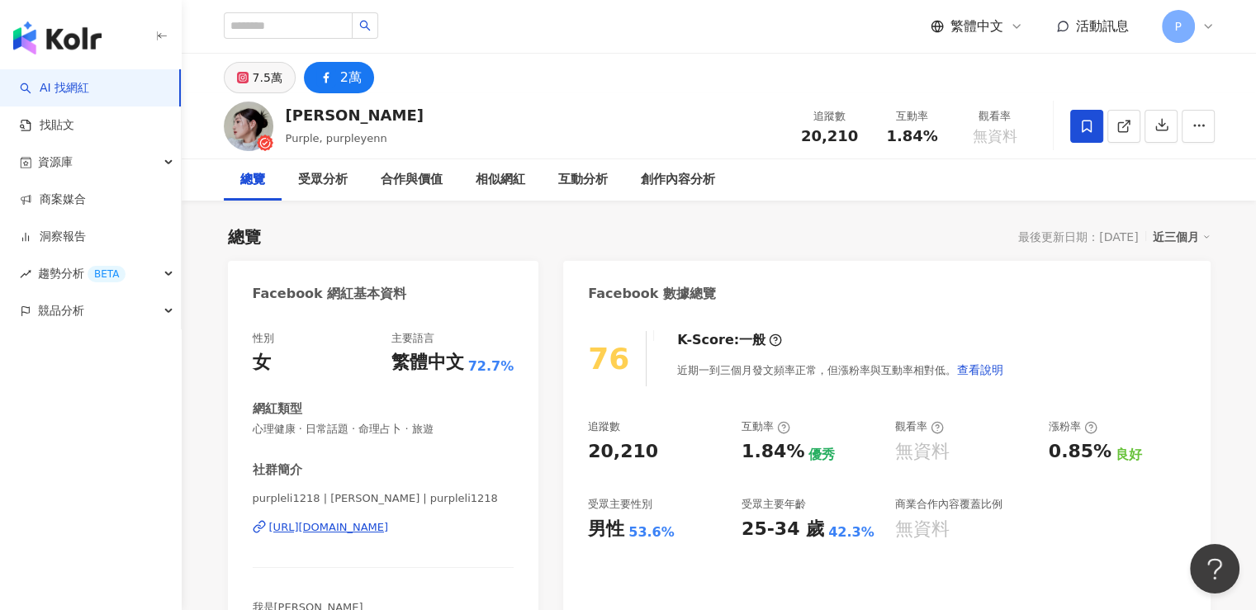
click at [261, 81] on div "7.5萬" at bounding box center [268, 77] width 30 height 23
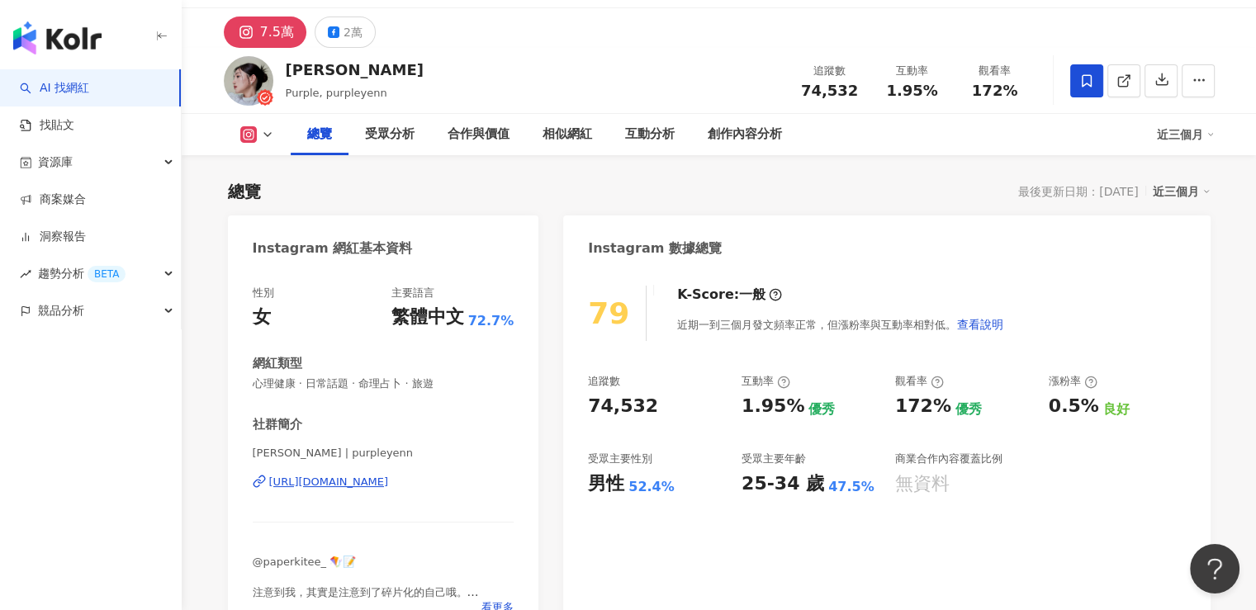
scroll to position [83, 0]
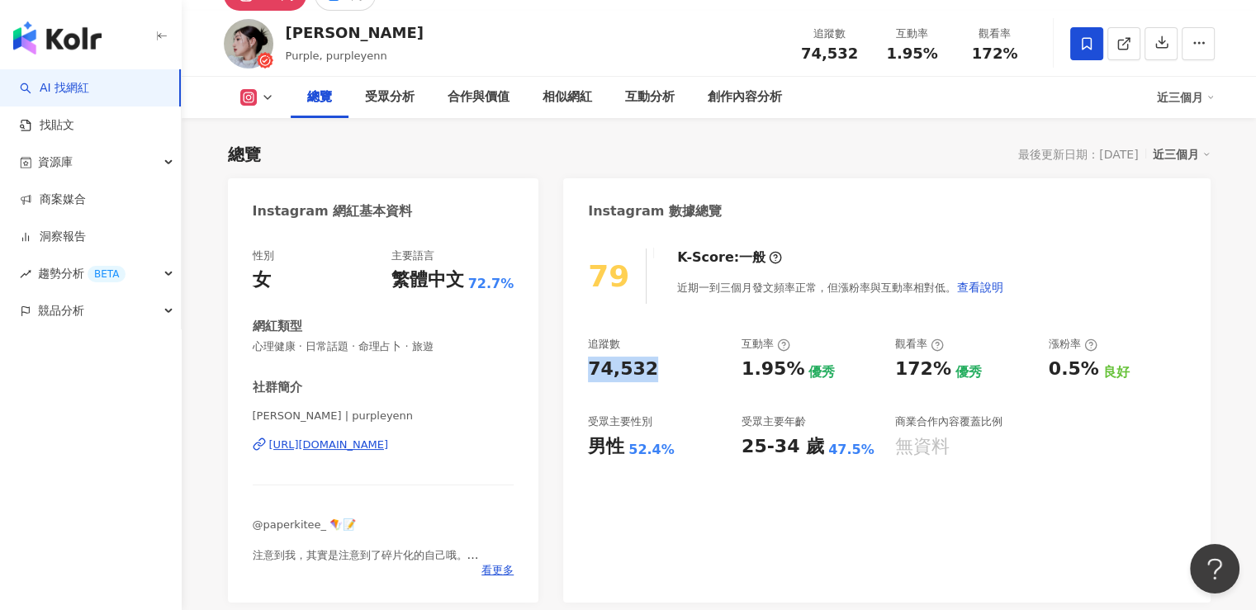
drag, startPoint x: 649, startPoint y: 367, endPoint x: 584, endPoint y: 365, distance: 65.3
click at [584, 365] on div "79 K-Score : 一般 近期一到三個月發文頻率正常，但漲粉率與互動率相對低。 查看說明 追蹤數 74,532 互動率 1.95% 優秀 觀看率 172…" at bounding box center [886, 417] width 647 height 371
click at [629, 457] on div "52.4%" at bounding box center [652, 450] width 46 height 18
drag, startPoint x: 589, startPoint y: 449, endPoint x: 624, endPoint y: 449, distance: 35.5
click at [624, 449] on div "男性" at bounding box center [606, 447] width 36 height 26
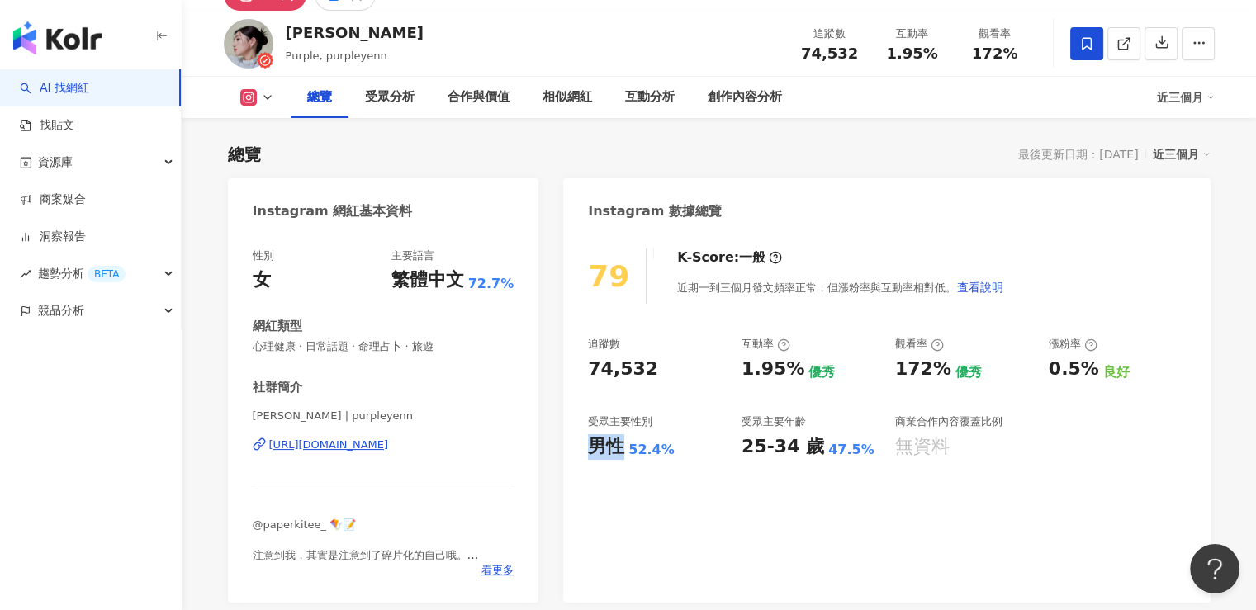
copy div "男性"
drag, startPoint x: 627, startPoint y: 453, endPoint x: 666, endPoint y: 452, distance: 38.9
click at [666, 452] on div "男性 52.4%" at bounding box center [656, 447] width 137 height 26
copy div "52.4%"
drag, startPoint x: 743, startPoint y: 447, endPoint x: 807, endPoint y: 449, distance: 64.5
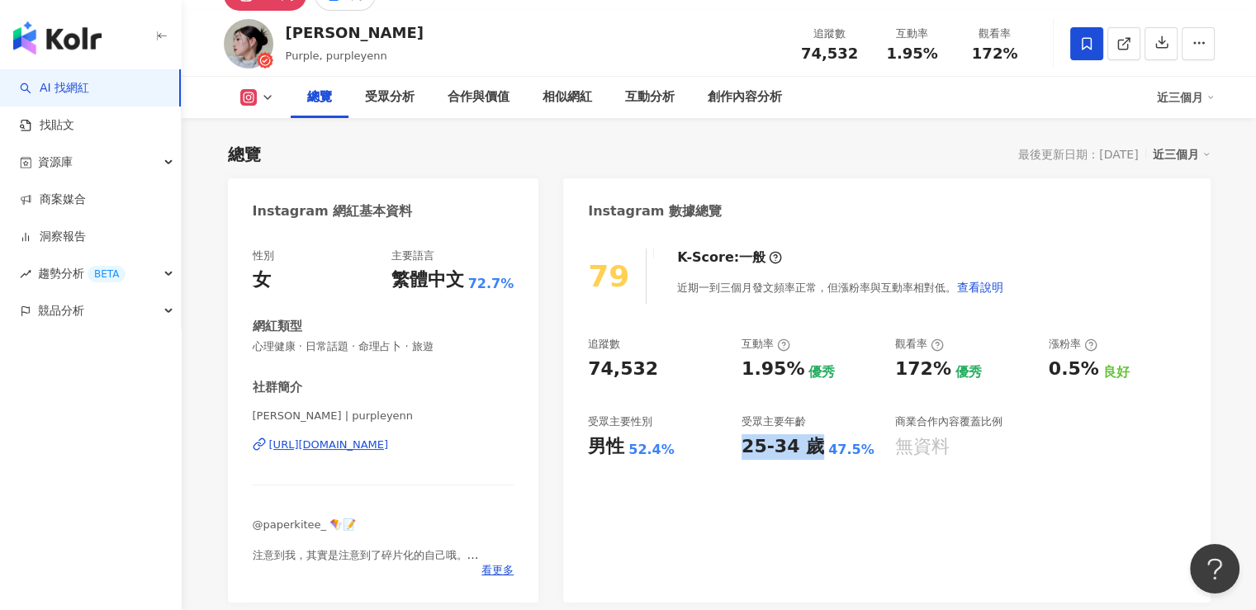
click at [807, 449] on div "25-34 歲" at bounding box center [783, 447] width 83 height 26
drag, startPoint x: 823, startPoint y: 456, endPoint x: 852, endPoint y: 456, distance: 29.7
click at [852, 456] on div "47.5%" at bounding box center [852, 450] width 46 height 18
click at [845, 457] on div "47.5%" at bounding box center [852, 450] width 46 height 18
drag, startPoint x: 820, startPoint y: 450, endPoint x: 865, endPoint y: 450, distance: 44.6
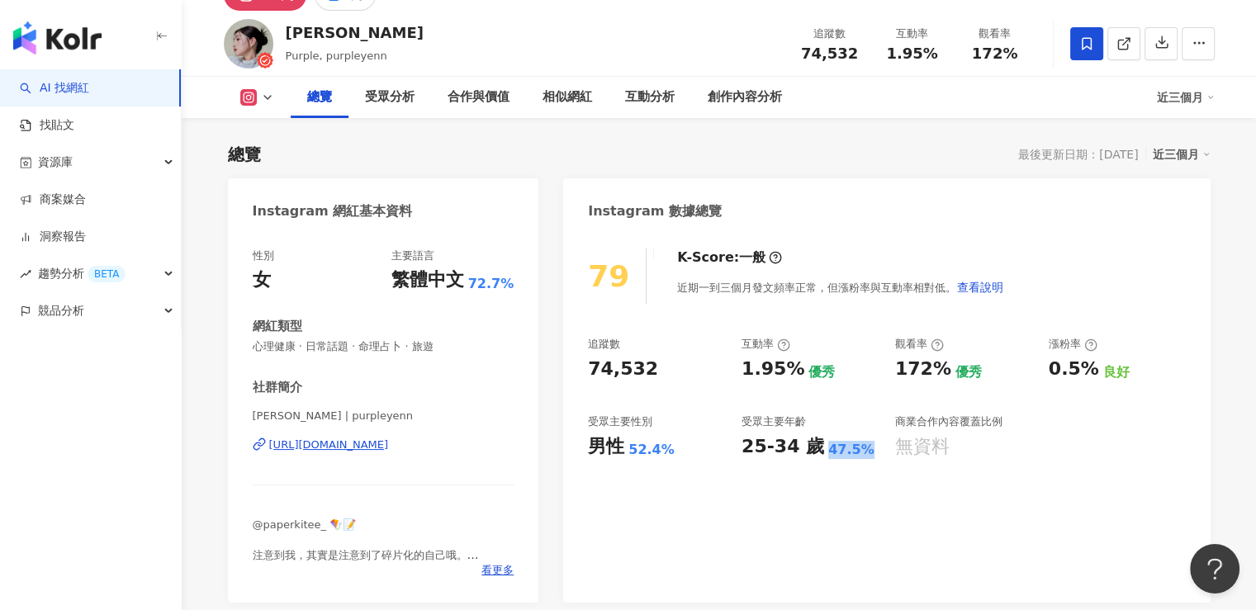
click at [865, 450] on div "25-34 歲 47.5%" at bounding box center [810, 447] width 137 height 26
drag, startPoint x: 716, startPoint y: 460, endPoint x: 680, endPoint y: 389, distance: 79.8
click at [716, 460] on div "79 K-Score : 一般 近期一到三個月發文頻率正常，但漲粉率與互動率相對低。 查看說明 追蹤數 74,532 互動率 1.95% 優秀 觀看率 172…" at bounding box center [886, 417] width 647 height 371
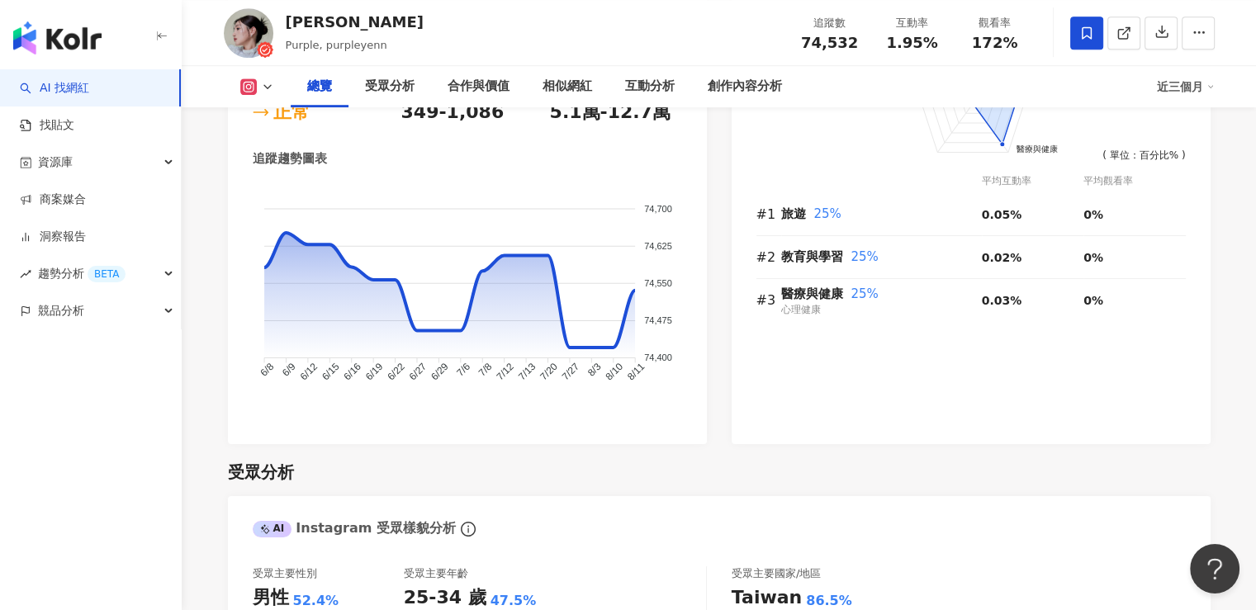
scroll to position [909, 0]
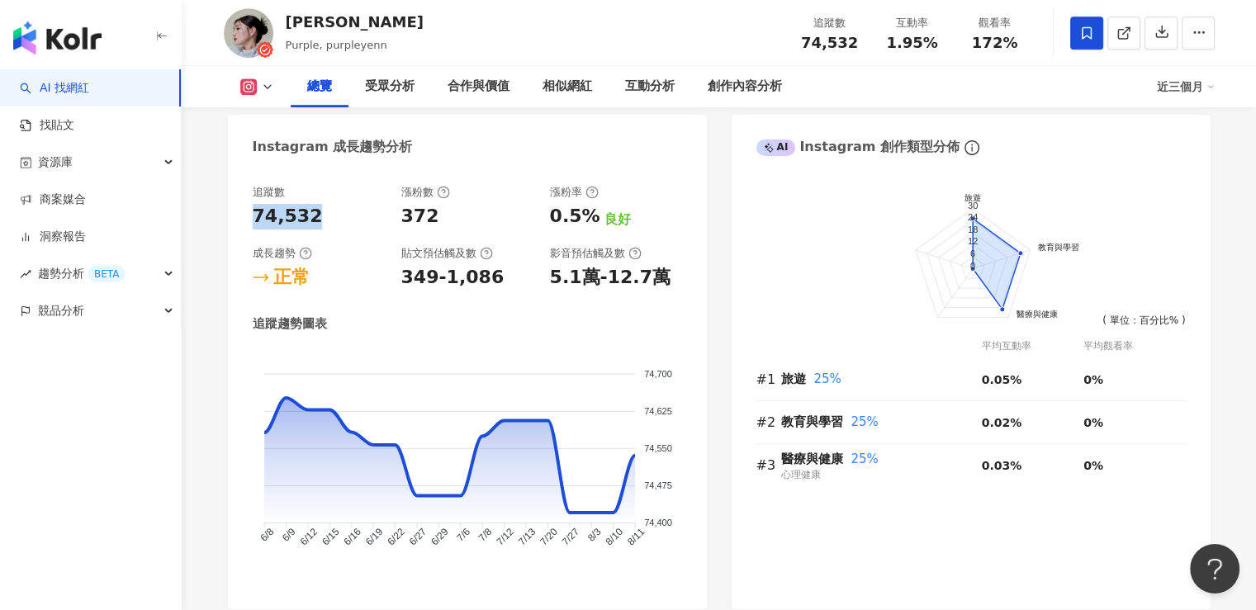
drag, startPoint x: 314, startPoint y: 212, endPoint x: 245, endPoint y: 212, distance: 68.6
click at [246, 212] on div "追蹤數 74,532 漲粉數 372 漲粉率 0.5% 良好 成長趨勢 正常 貼文預估觸及數 349-1,086 影音預估觸及數 5.1萬-12.7萬 追蹤趨…" at bounding box center [467, 389] width 479 height 441
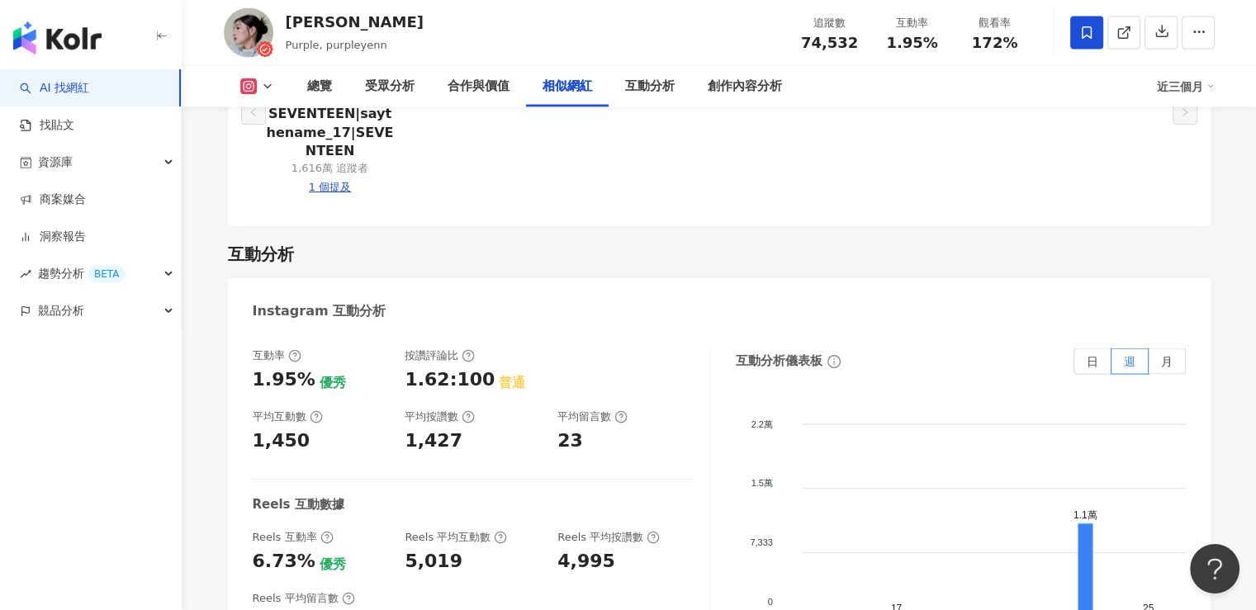
scroll to position [3221, 0]
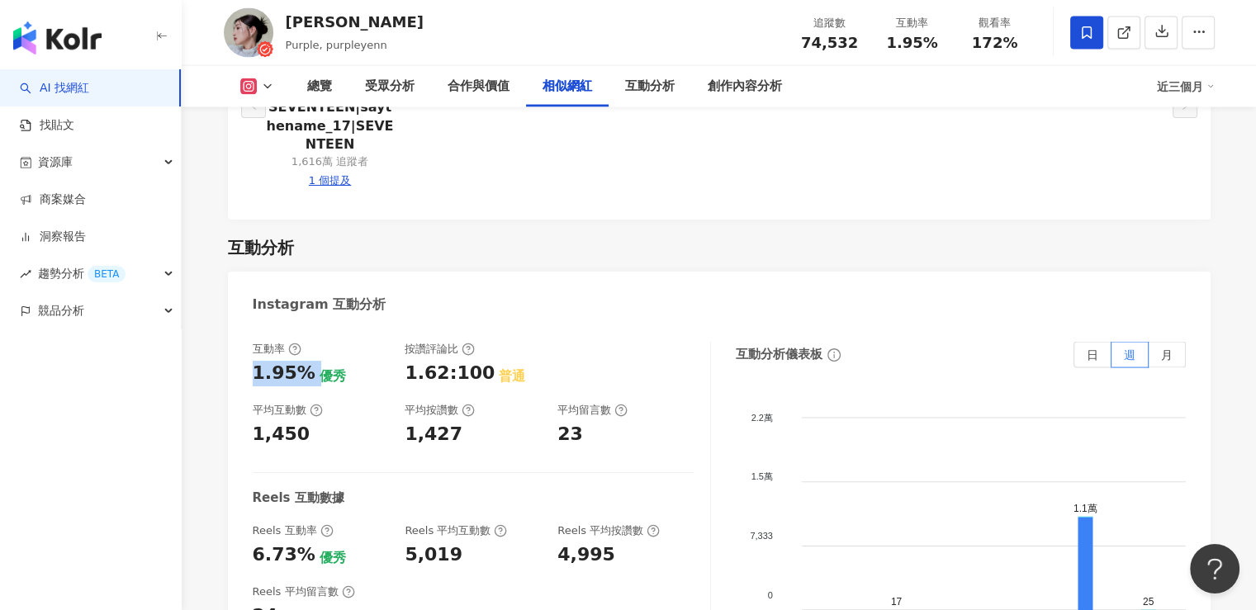
drag, startPoint x: 253, startPoint y: 340, endPoint x: 311, endPoint y: 345, distance: 58.0
click at [311, 361] on div "1.95% 優秀" at bounding box center [321, 374] width 136 height 26
drag, startPoint x: 255, startPoint y: 405, endPoint x: 240, endPoint y: 405, distance: 14.9
click at [240, 405] on div "互動率 1.95% 優秀 按讚評論比 1.62:100 普通 平均互動數 1,450 平均按讚數 1,427 平均留言數 23 Reels 互動數據 Reel…" at bounding box center [719, 511] width 983 height 372
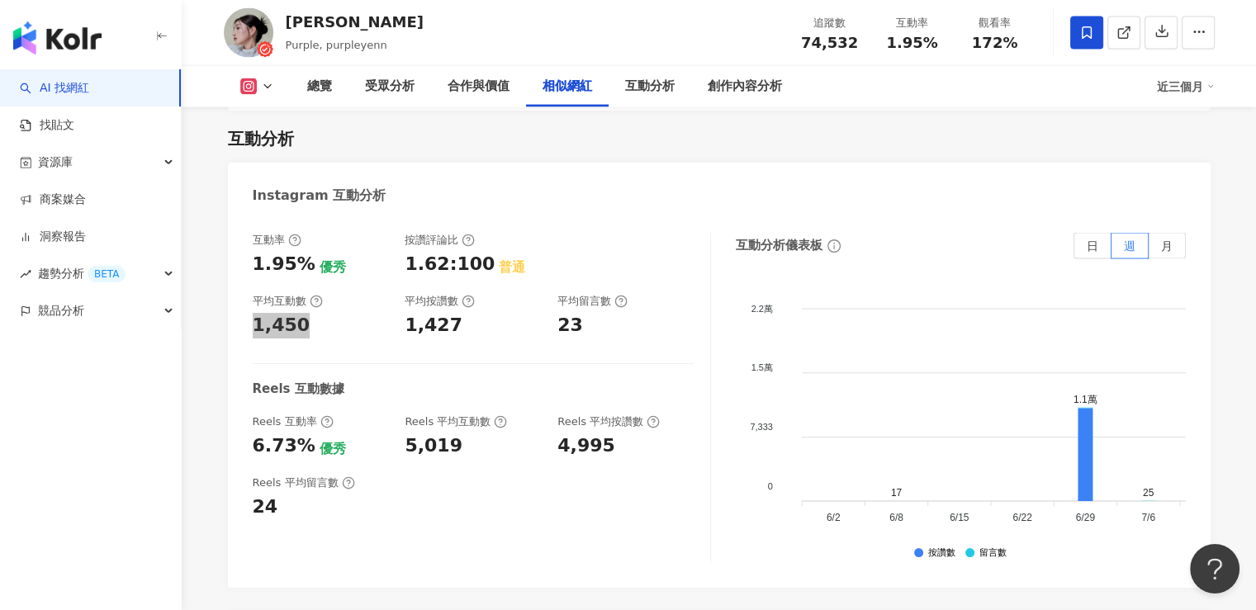
scroll to position [3387, 0]
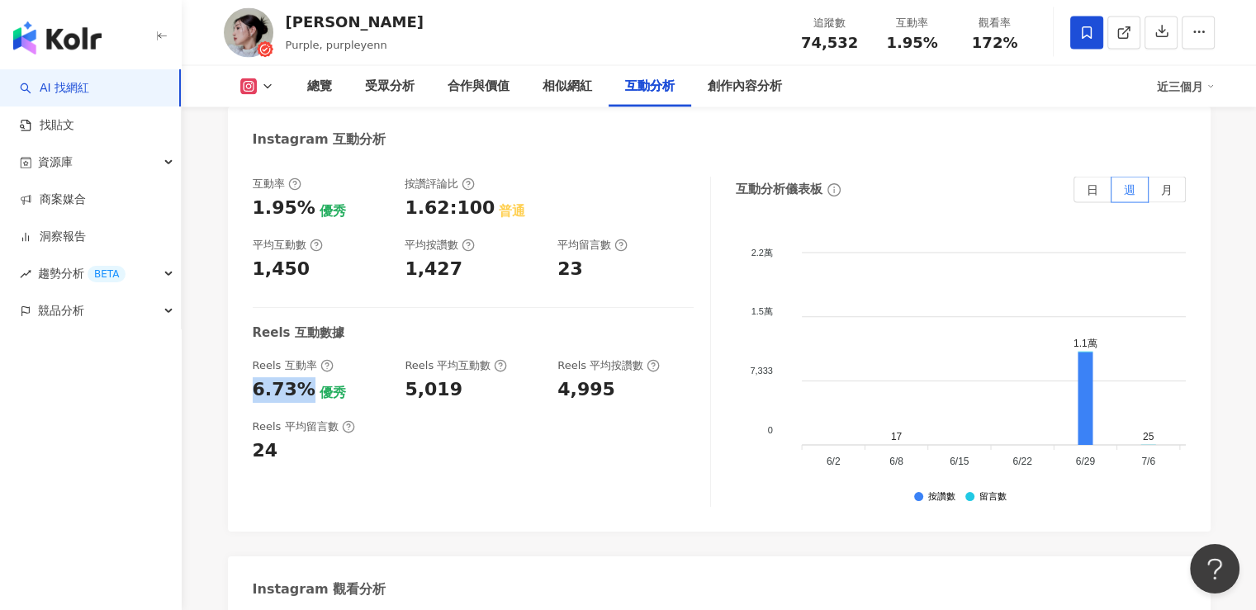
drag, startPoint x: 257, startPoint y: 358, endPoint x: 304, endPoint y: 360, distance: 47.1
click at [304, 360] on div "互動率 1.95% 優秀 按讚評論比 1.62:100 普通 平均互動數 1,450 平均按讚數 1,427 平均留言數 23 Reels 互動數據 Reel…" at bounding box center [719, 346] width 983 height 372
drag, startPoint x: 401, startPoint y: 362, endPoint x: 453, endPoint y: 360, distance: 52.1
click at [453, 360] on div "Reels 互動率 6.73% 優秀 Reels 平均互動數 5,019 Reels 平均按讚數 4,995" at bounding box center [473, 380] width 441 height 45
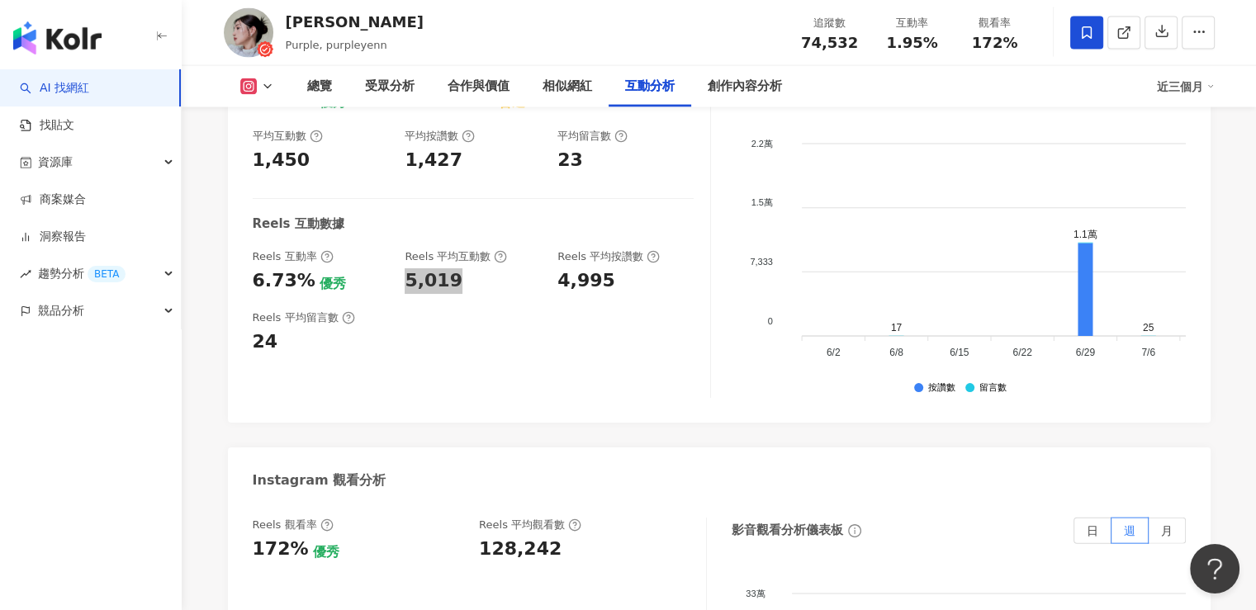
scroll to position [3635, 0]
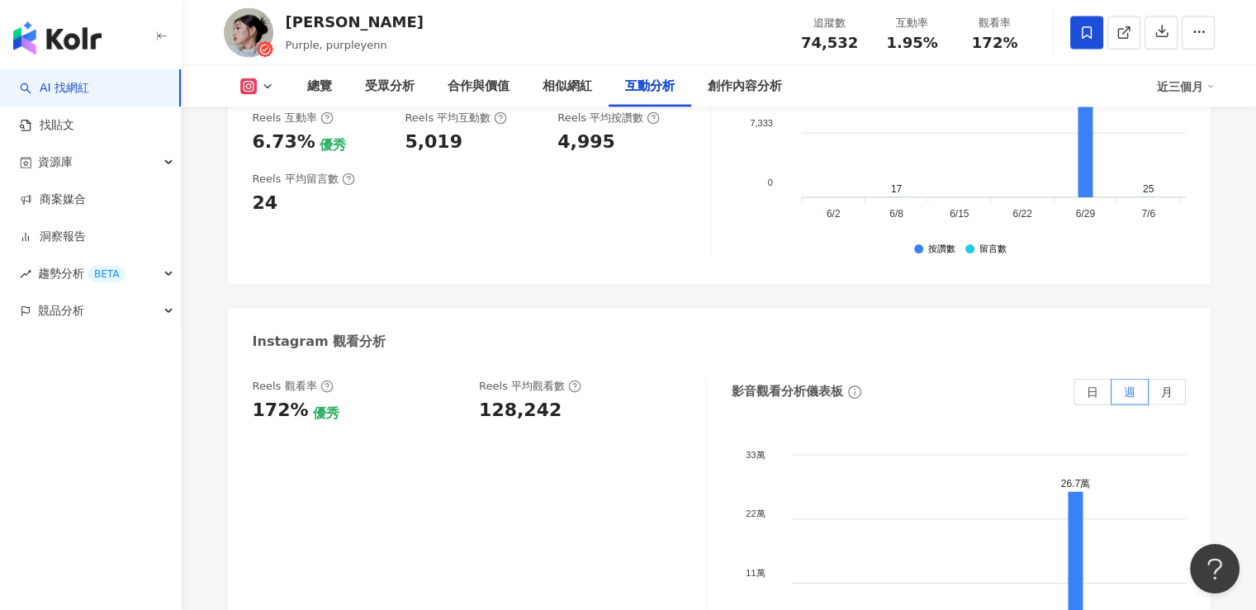
drag, startPoint x: 384, startPoint y: 404, endPoint x: 406, endPoint y: 396, distance: 23.5
click at [384, 404] on div "Reels 觀看率 172% 優秀 Reels 平均觀看數 128,242" at bounding box center [480, 544] width 454 height 330
drag, startPoint x: 468, startPoint y: 380, endPoint x: 558, endPoint y: 377, distance: 90.1
click at [558, 379] on div "Reels 觀看率 172% 優秀 Reels 平均觀看數 128,242" at bounding box center [471, 401] width 437 height 45
click at [558, 398] on div "128,242" at bounding box center [584, 411] width 211 height 26
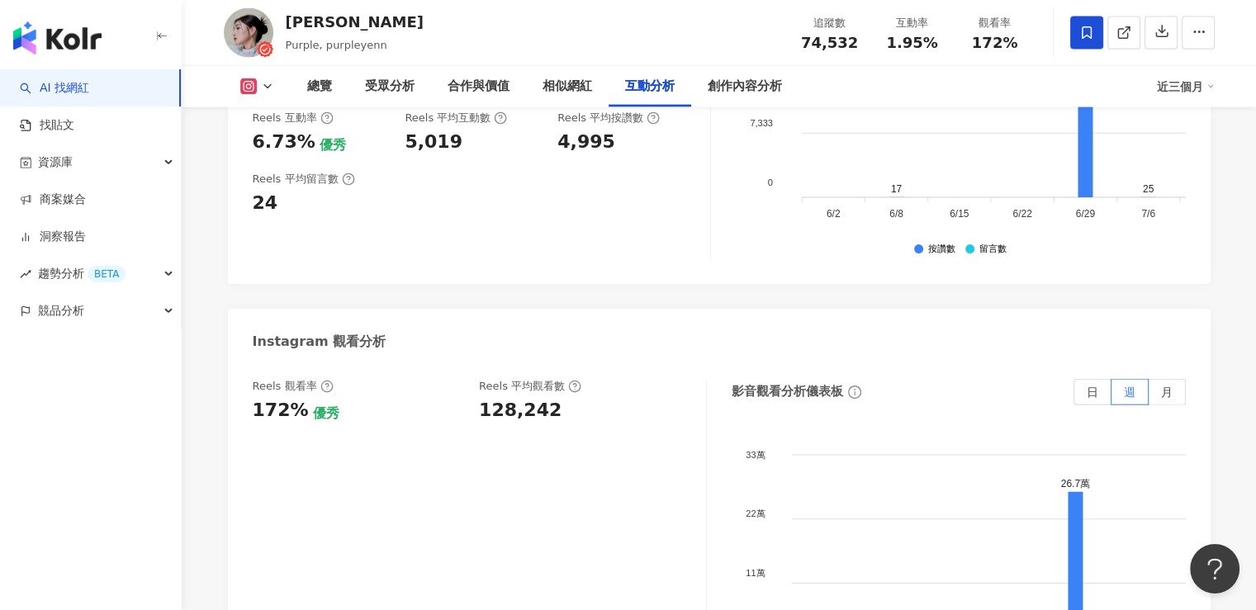
click at [481, 417] on div "Reels 觀看率 172% 優秀 Reels 平均觀看數 128,242" at bounding box center [480, 544] width 454 height 330
drag, startPoint x: 472, startPoint y: 383, endPoint x: 555, endPoint y: 380, distance: 82.7
click at [555, 380] on div "Reels 觀看率 172% 優秀 Reels 平均觀看數 128,242" at bounding box center [471, 401] width 437 height 45
drag, startPoint x: 255, startPoint y: 380, endPoint x: 296, endPoint y: 379, distance: 40.5
click at [296, 398] on div "172%" at bounding box center [281, 411] width 56 height 26
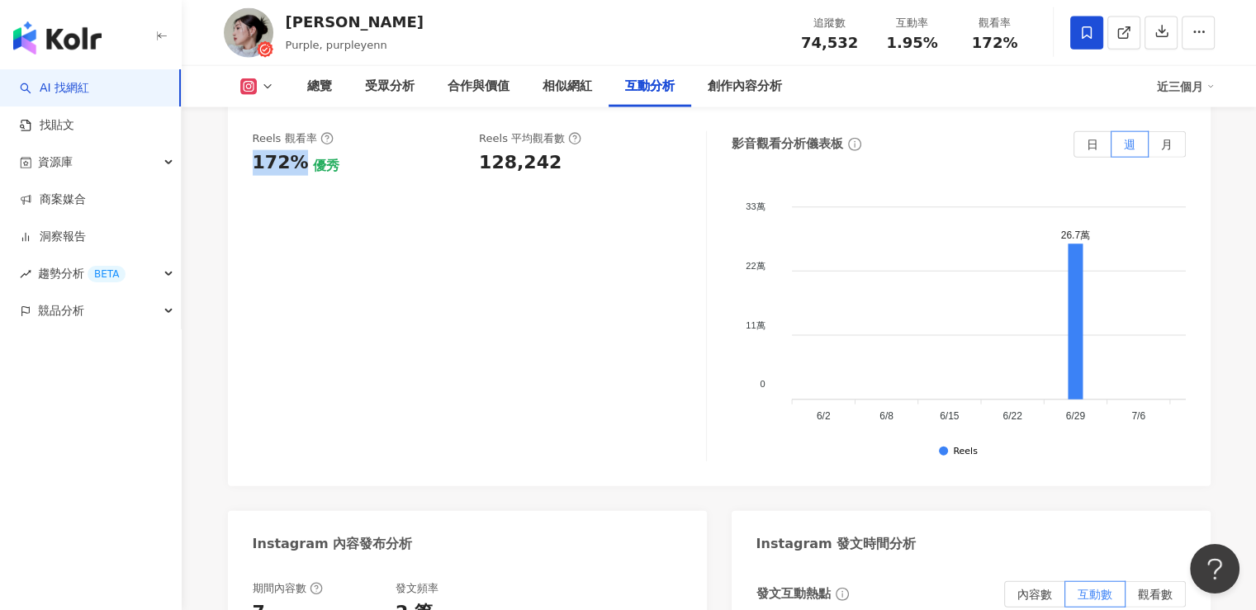
click at [511, 390] on div "Reels 觀看率 172% 優秀 Reels 平均觀看數 128,242" at bounding box center [480, 296] width 454 height 330
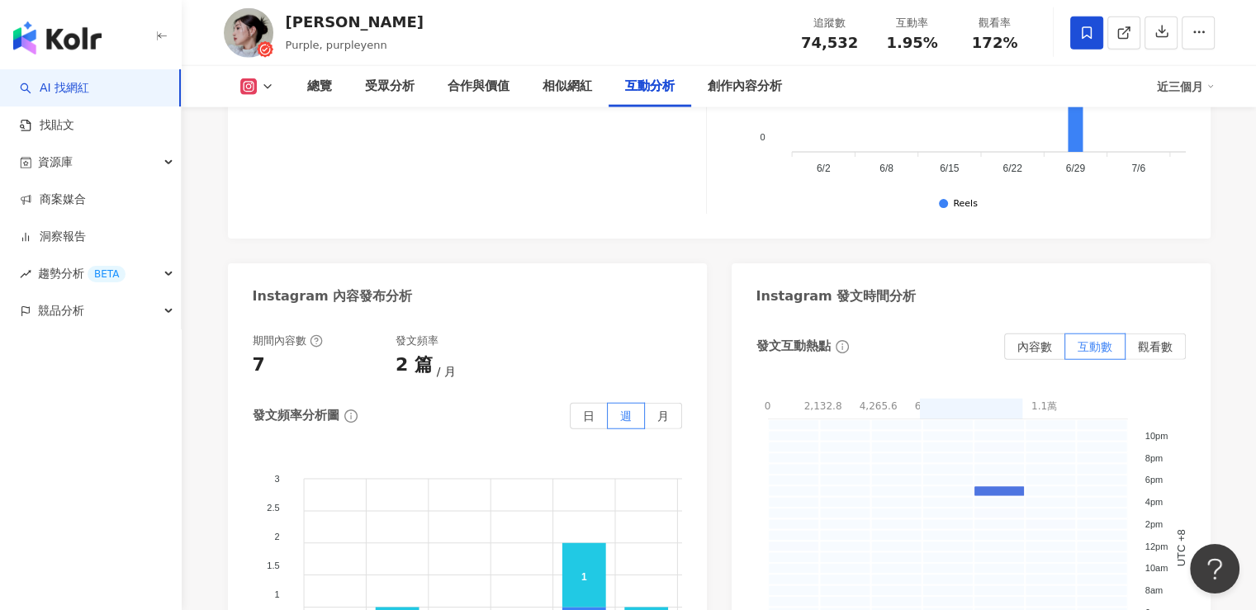
scroll to position [4378, 0]
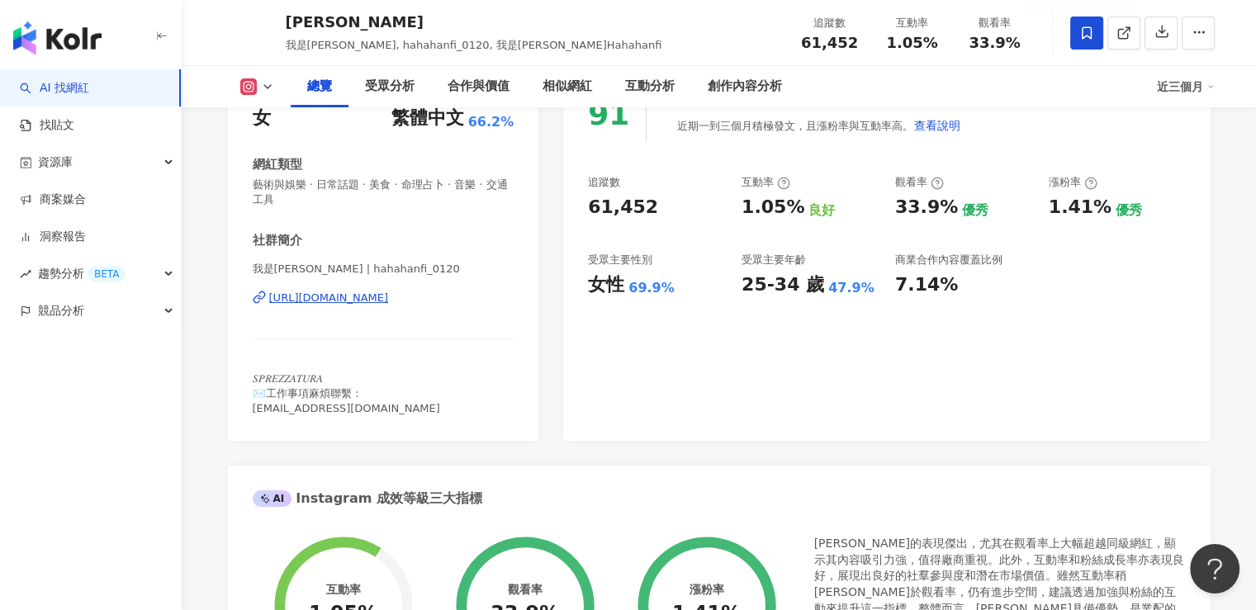
scroll to position [83, 0]
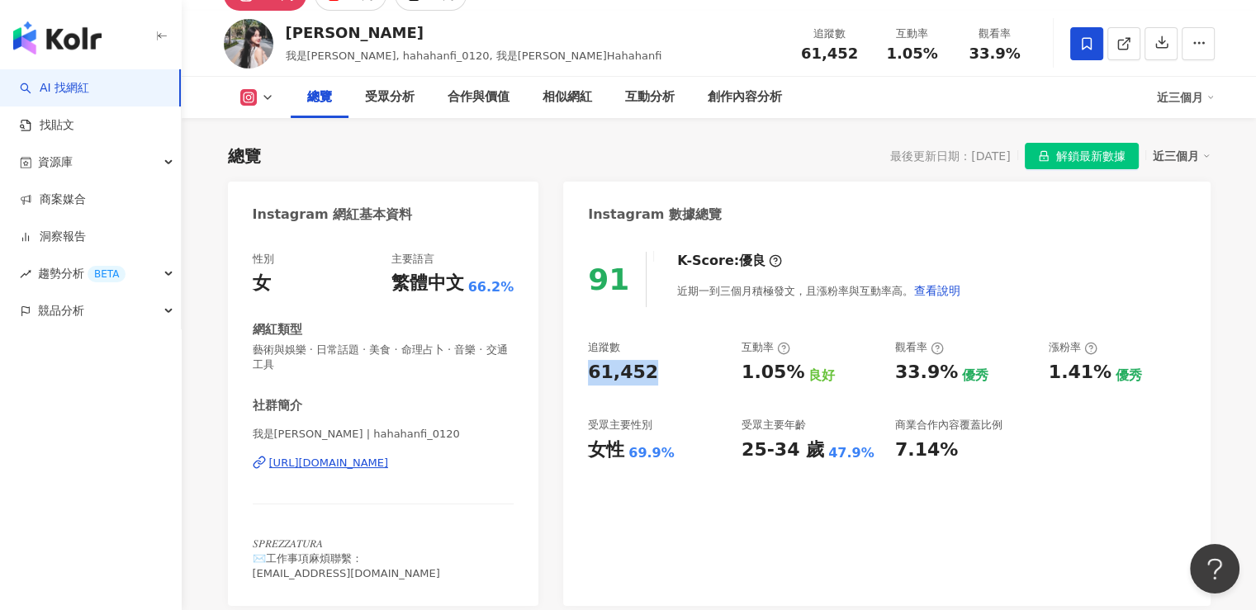
drag, startPoint x: 655, startPoint y: 377, endPoint x: 567, endPoint y: 374, distance: 88.4
click at [567, 374] on div "91 K-Score : 優良 近期一到三個月積極發文，且漲粉率與互動率高。 查看說明 追蹤數 61,452 互動率 1.05% 良好 觀看率 33.9% 優…" at bounding box center [886, 420] width 647 height 371
copy div "61,452"
drag, startPoint x: 591, startPoint y: 457, endPoint x: 624, endPoint y: 457, distance: 33.0
click at [624, 457] on div "女性" at bounding box center [606, 451] width 36 height 26
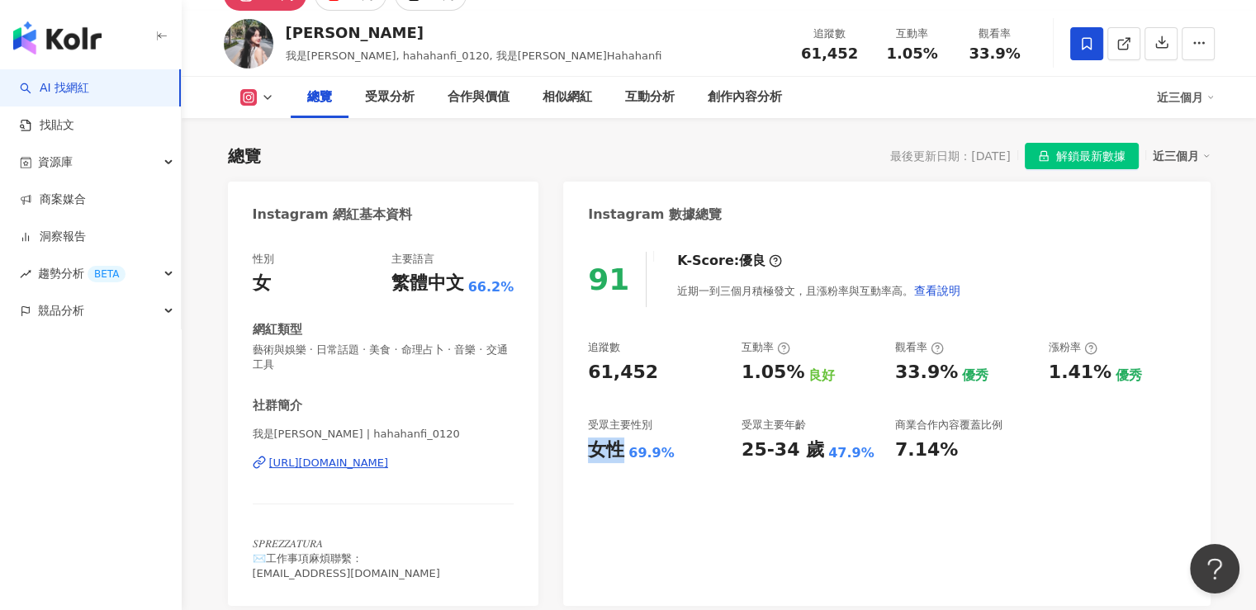
copy div "女性"
drag, startPoint x: 631, startPoint y: 453, endPoint x: 670, endPoint y: 453, distance: 38.8
click at [670, 453] on div "女性 69.9%" at bounding box center [656, 451] width 137 height 26
copy div "69.9%"
drag, startPoint x: 596, startPoint y: 454, endPoint x: 618, endPoint y: 457, distance: 22.4
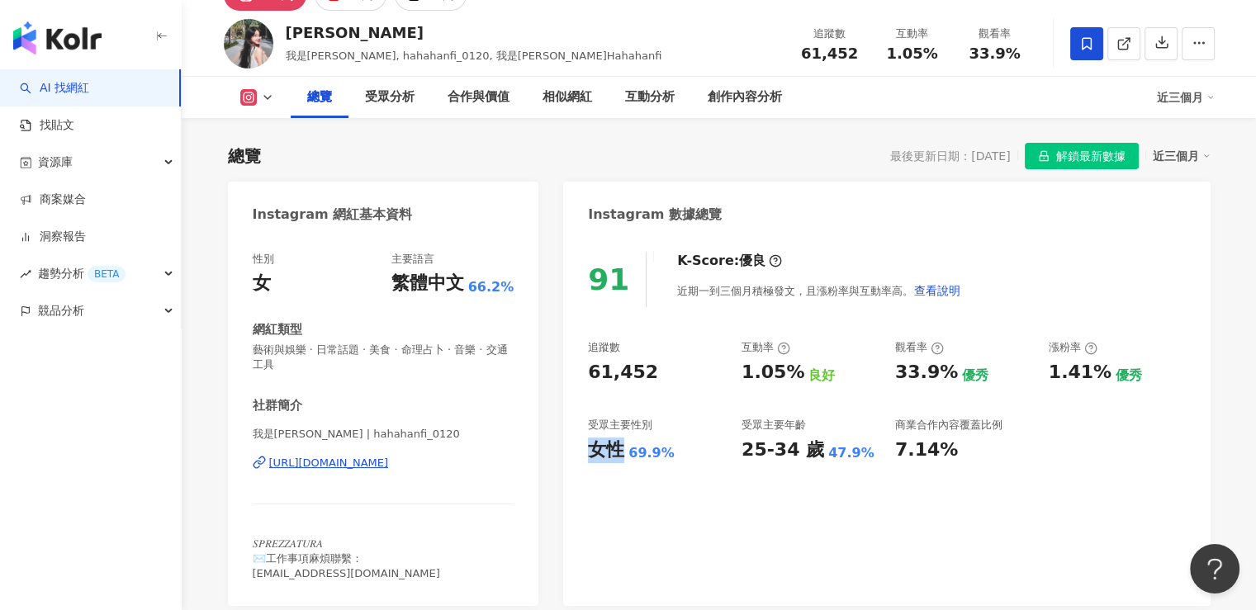
click at [618, 453] on div "女性" at bounding box center [606, 451] width 36 height 26
copy div "女性"
drag, startPoint x: 639, startPoint y: 453, endPoint x: 667, endPoint y: 453, distance: 27.3
click at [667, 453] on div "女性 69.9%" at bounding box center [656, 451] width 137 height 26
copy div "69.9%"
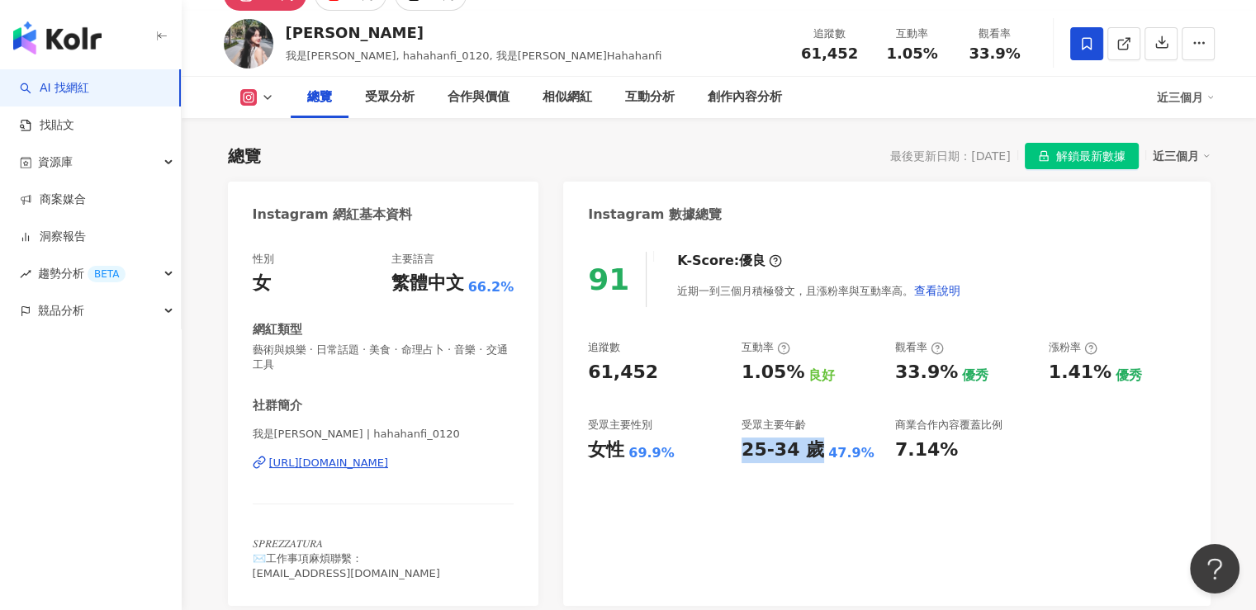
drag, startPoint x: 745, startPoint y: 457, endPoint x: 810, endPoint y: 453, distance: 65.4
click at [810, 455] on div "25-34 歲" at bounding box center [783, 451] width 83 height 26
copy div "25-34 歲"
drag, startPoint x: 820, startPoint y: 456, endPoint x: 866, endPoint y: 456, distance: 45.4
click at [866, 456] on div "25-34 歲 47.9%" at bounding box center [810, 451] width 137 height 26
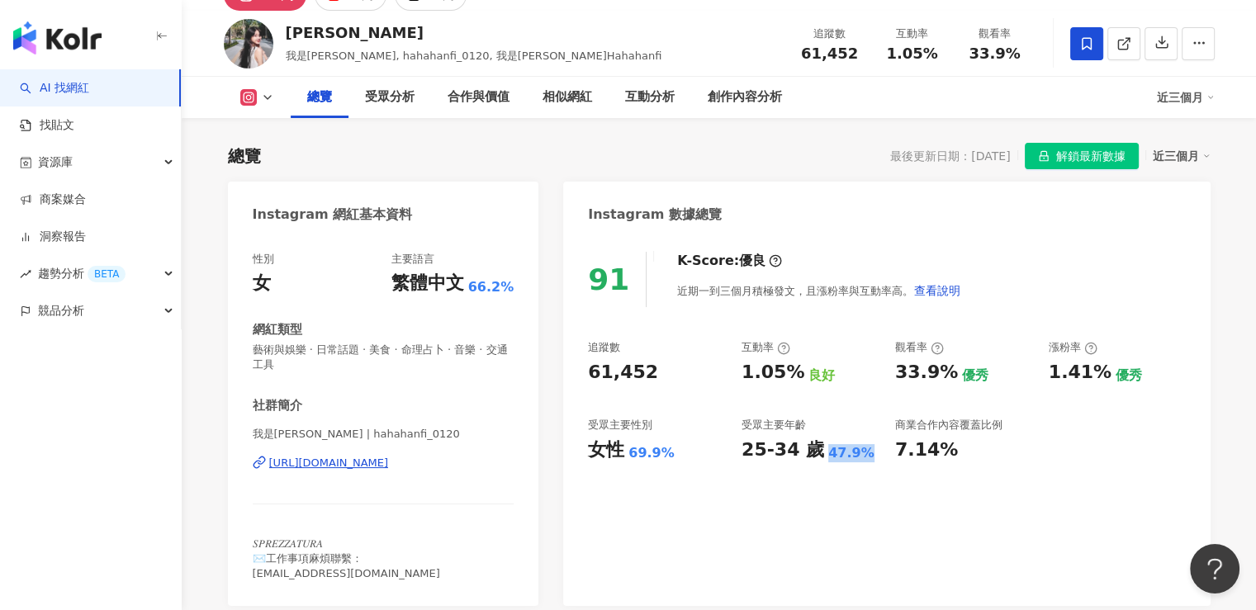
copy div "47.9%"
click at [762, 493] on div "91 K-Score : 優良 近期一到三個月積極發文，且漲粉率與互動率高。 查看說明 追蹤數 61,452 互動率 1.05% 良好 觀看率 33.9% 優…" at bounding box center [886, 420] width 647 height 371
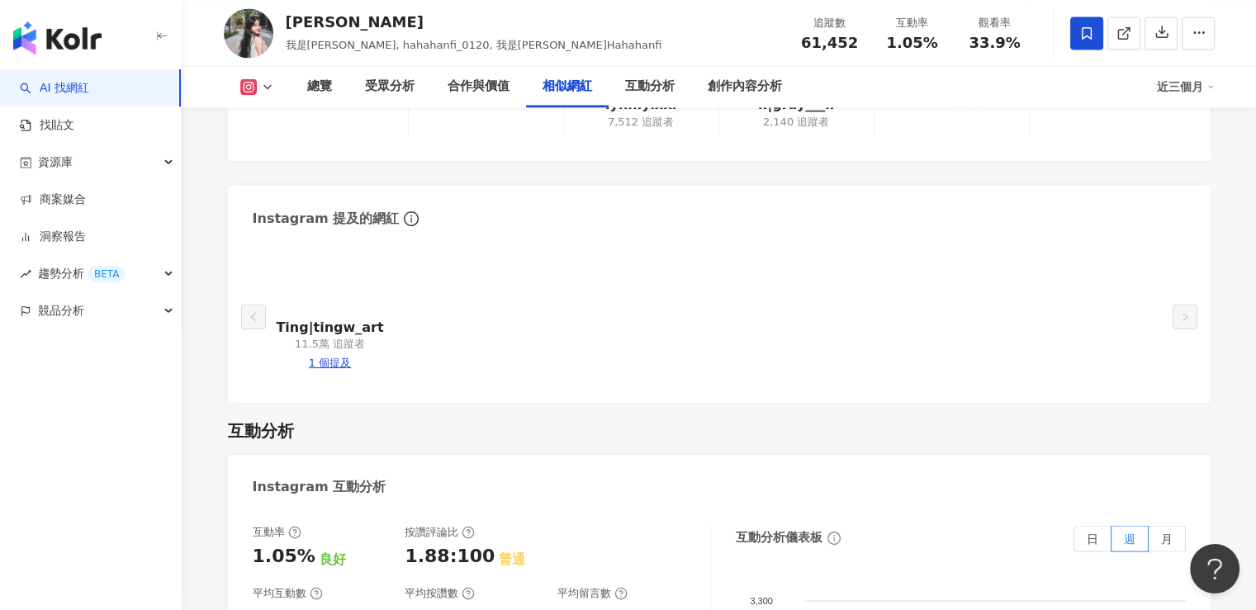
scroll to position [2974, 0]
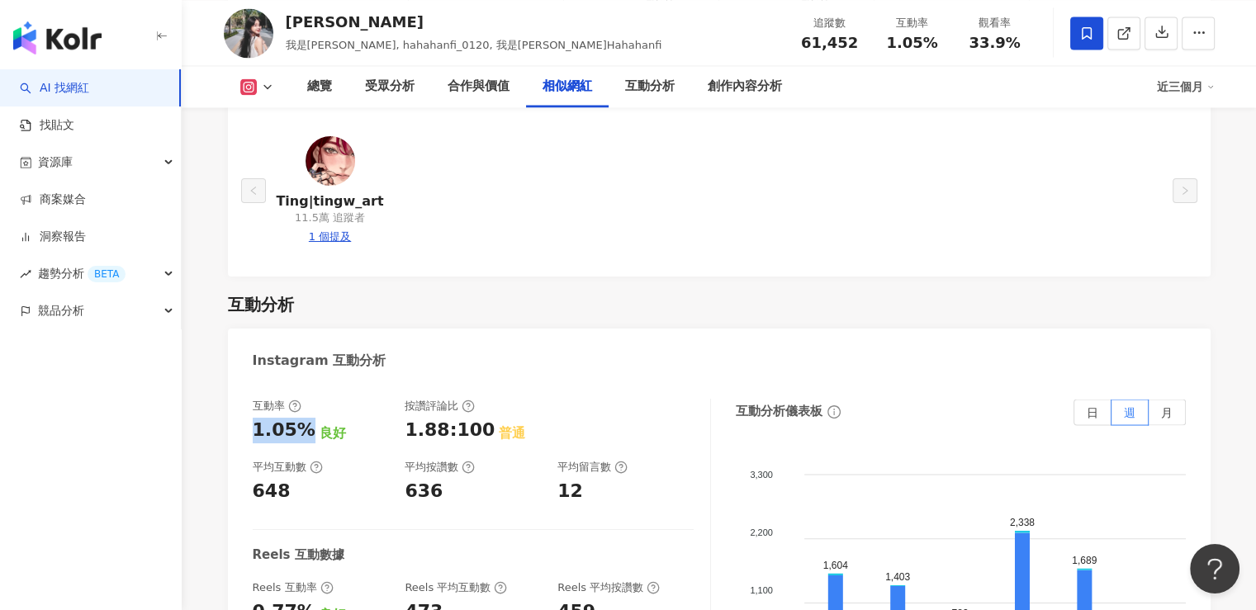
drag, startPoint x: 254, startPoint y: 423, endPoint x: 309, endPoint y: 424, distance: 55.3
click at [309, 424] on div "1.05% 良好" at bounding box center [321, 431] width 136 height 26
copy div "1.05%"
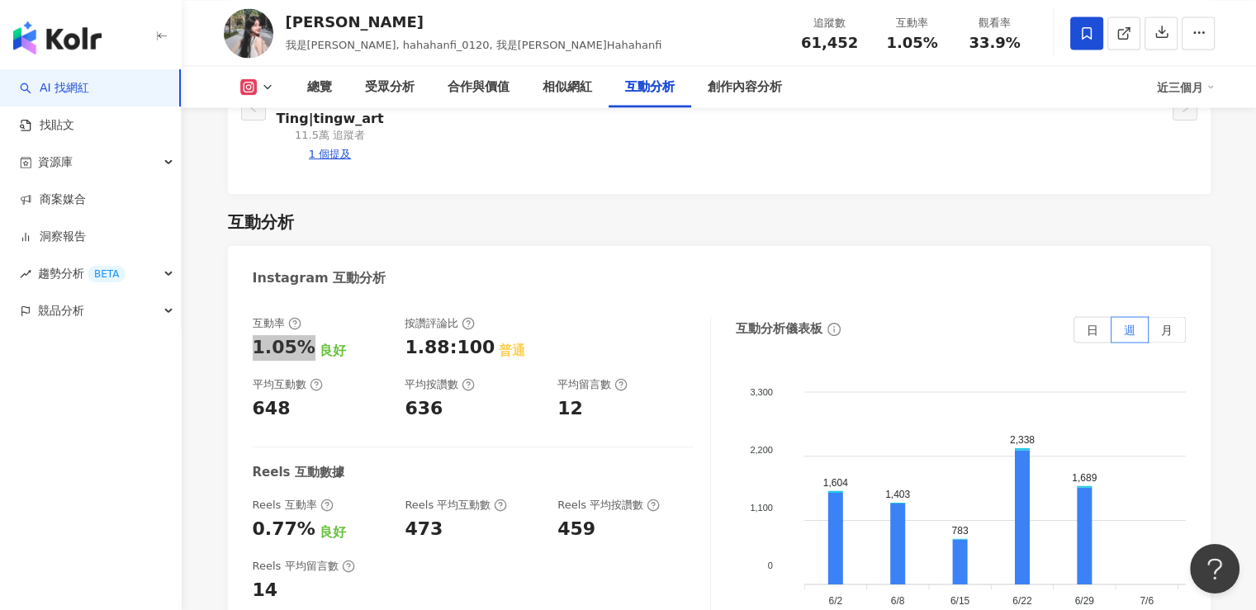
scroll to position [3221, 0]
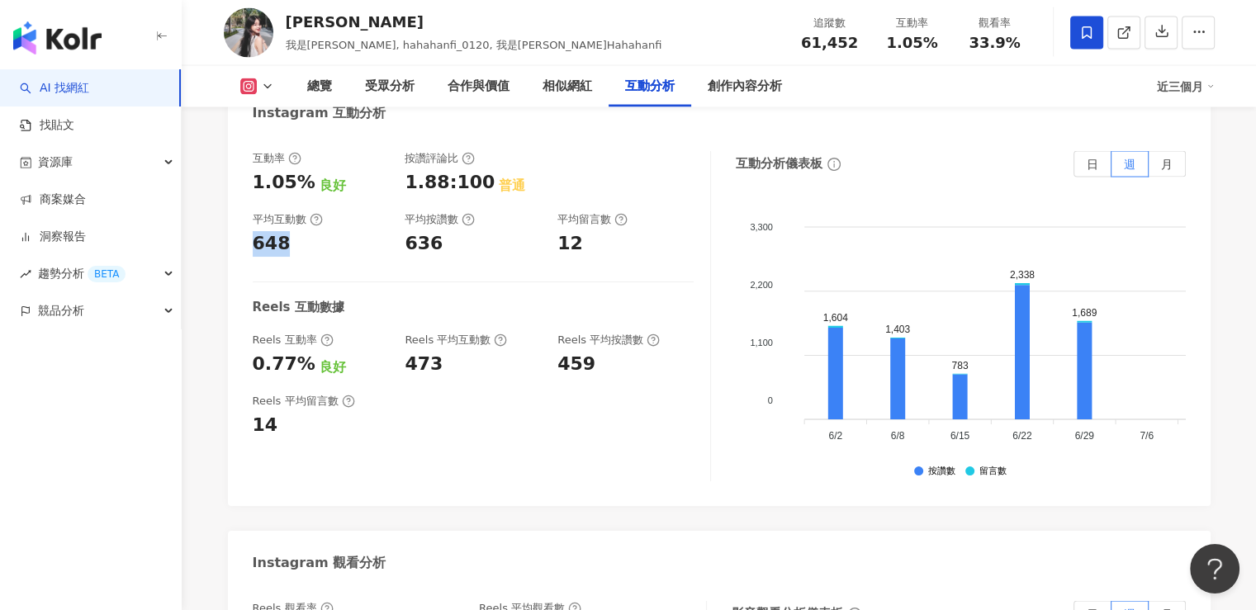
drag, startPoint x: 287, startPoint y: 235, endPoint x: 277, endPoint y: 250, distance: 19.0
click at [249, 231] on div "互動率 1.05% 良好 按讚評論比 1.88:100 普通 平均互動數 648 平均按讚數 636 平均留言數 12 Reels 互動數據 Reels 互動…" at bounding box center [719, 321] width 983 height 372
copy div "648"
drag, startPoint x: 249, startPoint y: 344, endPoint x: 296, endPoint y: 347, distance: 46.4
click at [296, 347] on div "互動率 1.05% 良好 按讚評論比 1.88:100 普通 平均互動數 648 平均按讚數 636 平均留言數 12 Reels 互動數據 Reels 互動…" at bounding box center [719, 321] width 983 height 372
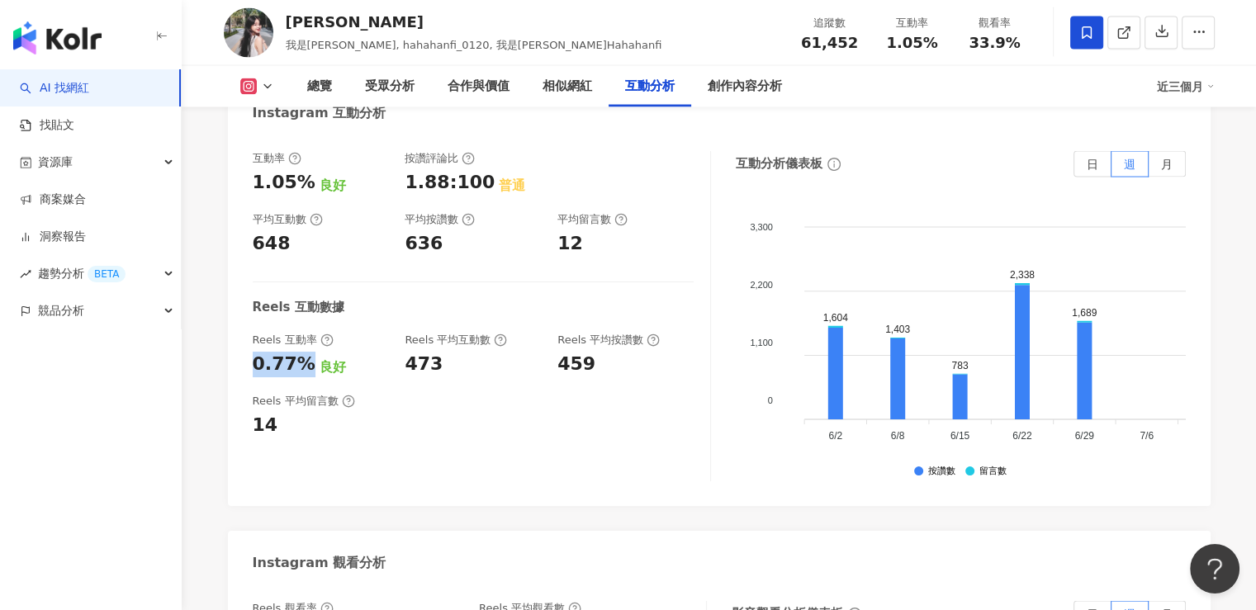
drag, startPoint x: 307, startPoint y: 358, endPoint x: 252, endPoint y: 353, distance: 55.6
click at [253, 353] on div "0.77%" at bounding box center [284, 365] width 63 height 26
copy div "0.77%"
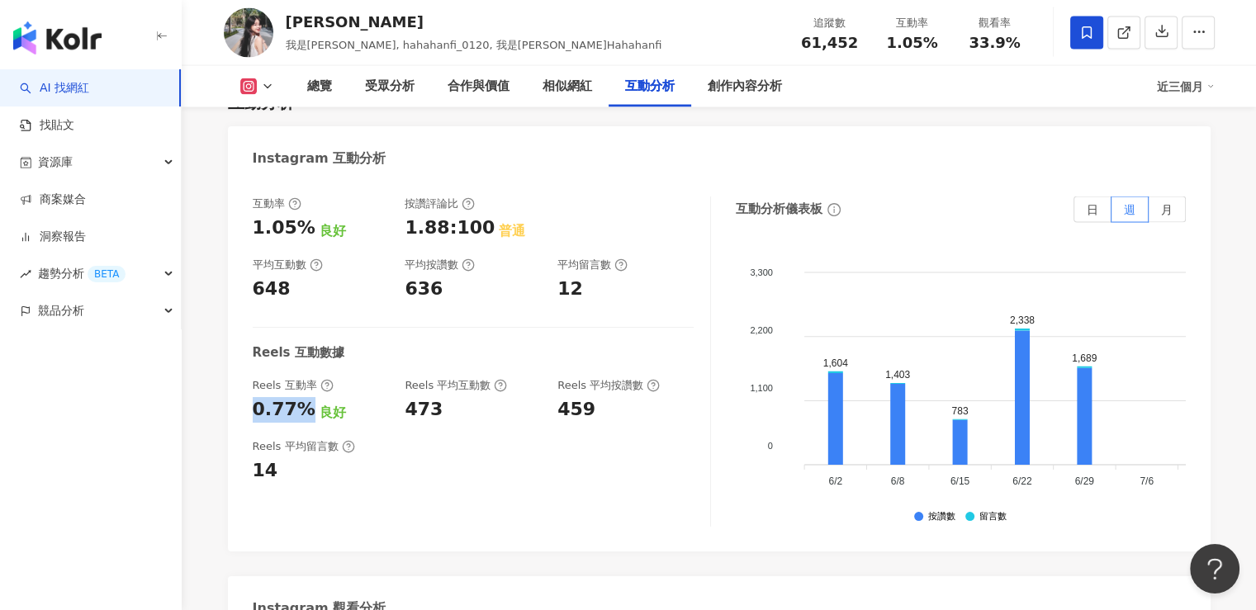
scroll to position [3139, 0]
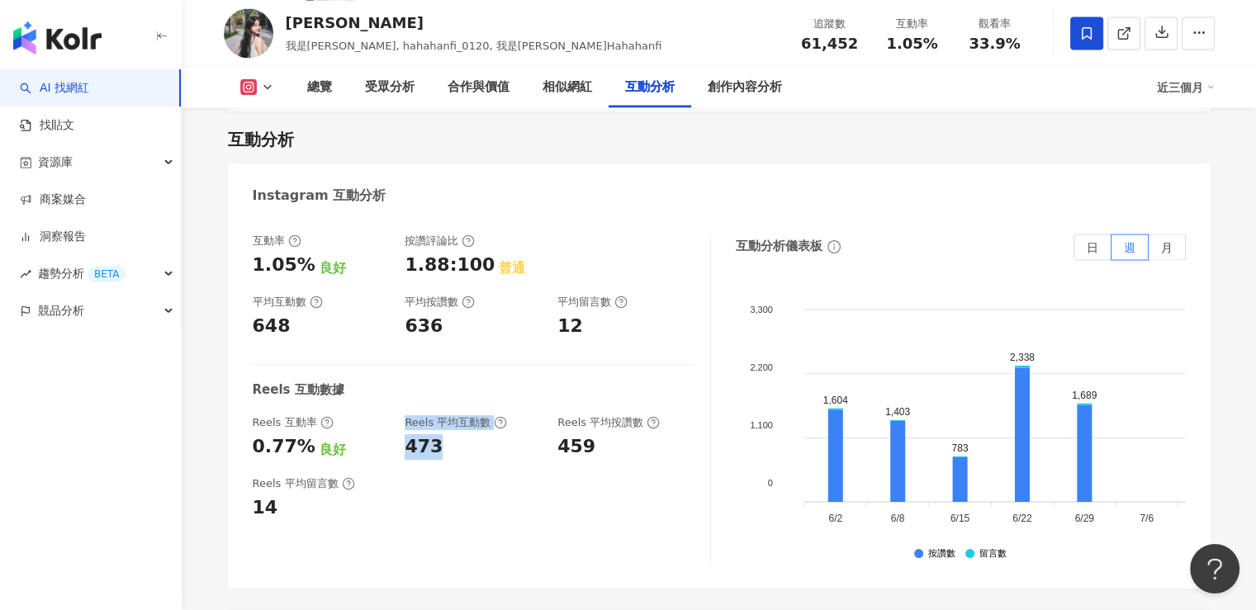
drag, startPoint x: 440, startPoint y: 438, endPoint x: 382, endPoint y: 429, distance: 59.3
click at [382, 429] on div "Reels 互動率 0.77% 良好 Reels 平均互動數 473 Reels 平均按讚數 459" at bounding box center [473, 437] width 441 height 45
click at [439, 446] on div "互動率 1.05% 良好 按讚評論比 1.88:100 普通 平均互動數 648 平均按讚數 636 平均留言數 12 Reels 互動數據 Reels 互動…" at bounding box center [482, 399] width 458 height 330
drag, startPoint x: 439, startPoint y: 442, endPoint x: 396, endPoint y: 436, distance: 43.3
click at [396, 436] on div "Reels 互動率 0.77% 良好 Reels 平均互動數 473 Reels 平均按讚數 459" at bounding box center [473, 437] width 441 height 45
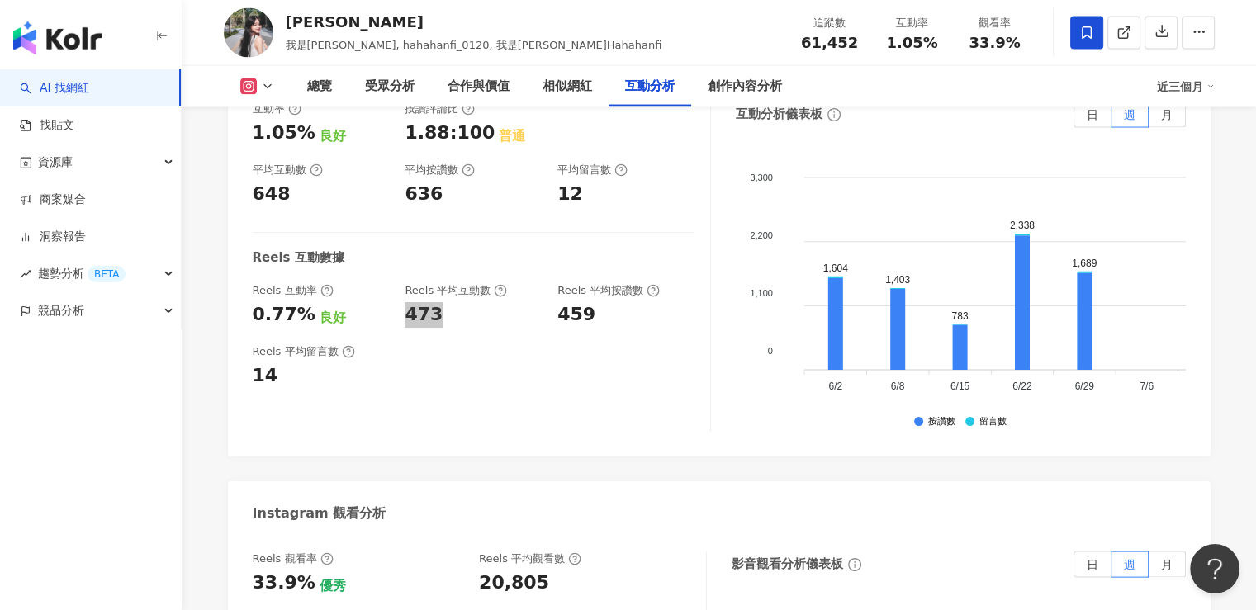
scroll to position [3387, 0]
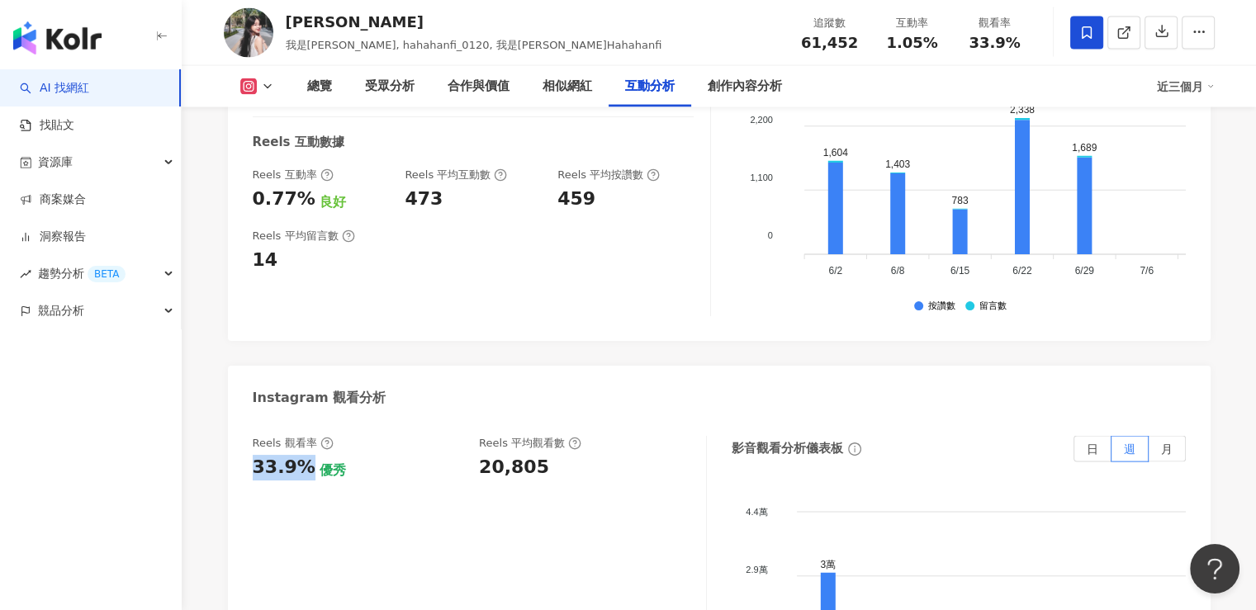
drag, startPoint x: 247, startPoint y: 455, endPoint x: 303, endPoint y: 453, distance: 56.2
click at [303, 453] on div "Reels 觀看率 33.9% 優秀 Reels 平均觀看數 20,805 影音觀看分析儀表板 日 週 月 4.4萬 4.4萬 2.9萬 2.9萬 1.5萬 …" at bounding box center [719, 606] width 983 height 372
drag, startPoint x: 481, startPoint y: 453, endPoint x: 545, endPoint y: 459, distance: 64.7
click at [545, 459] on div "20,805" at bounding box center [584, 468] width 211 height 26
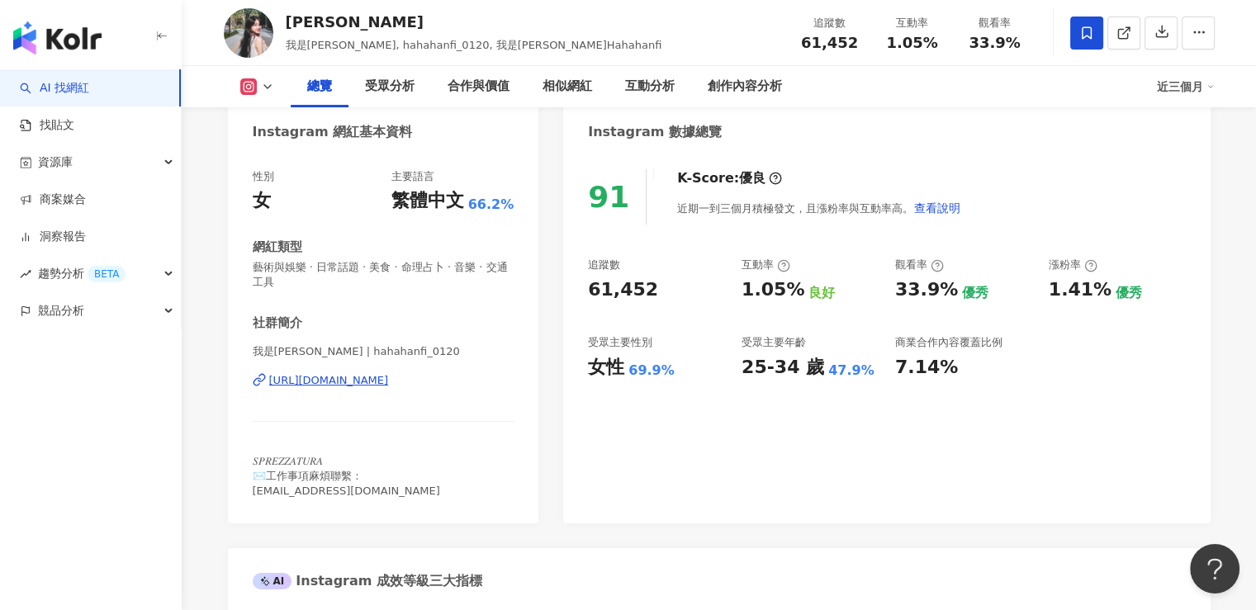
scroll to position [0, 0]
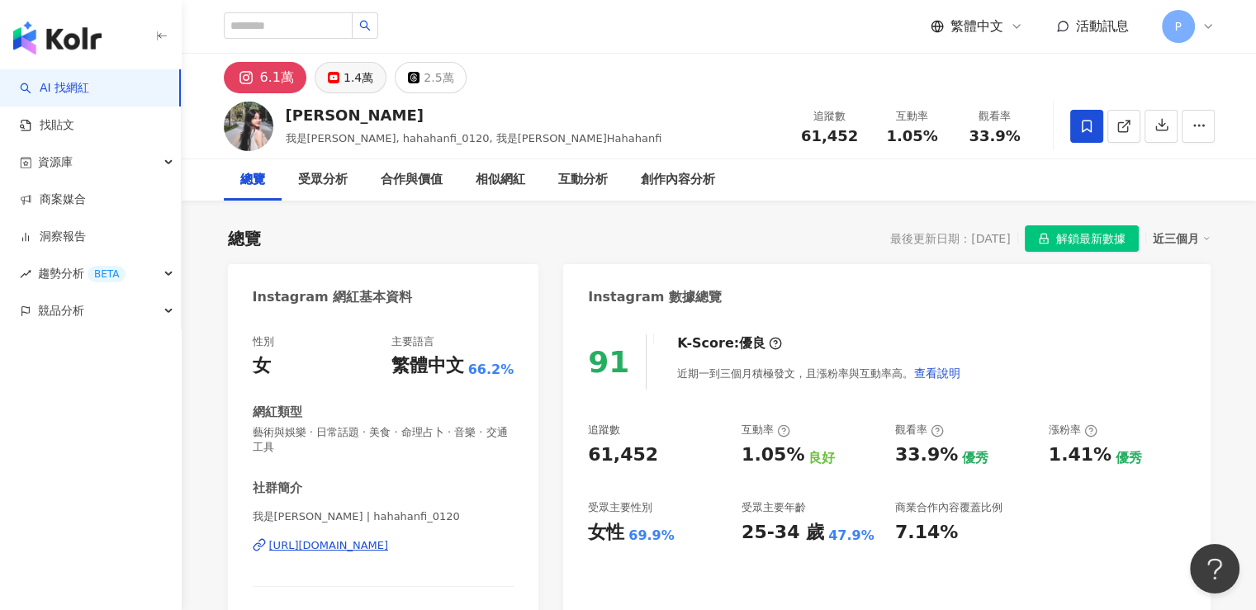
click at [349, 87] on div "1.4萬" at bounding box center [359, 77] width 30 height 23
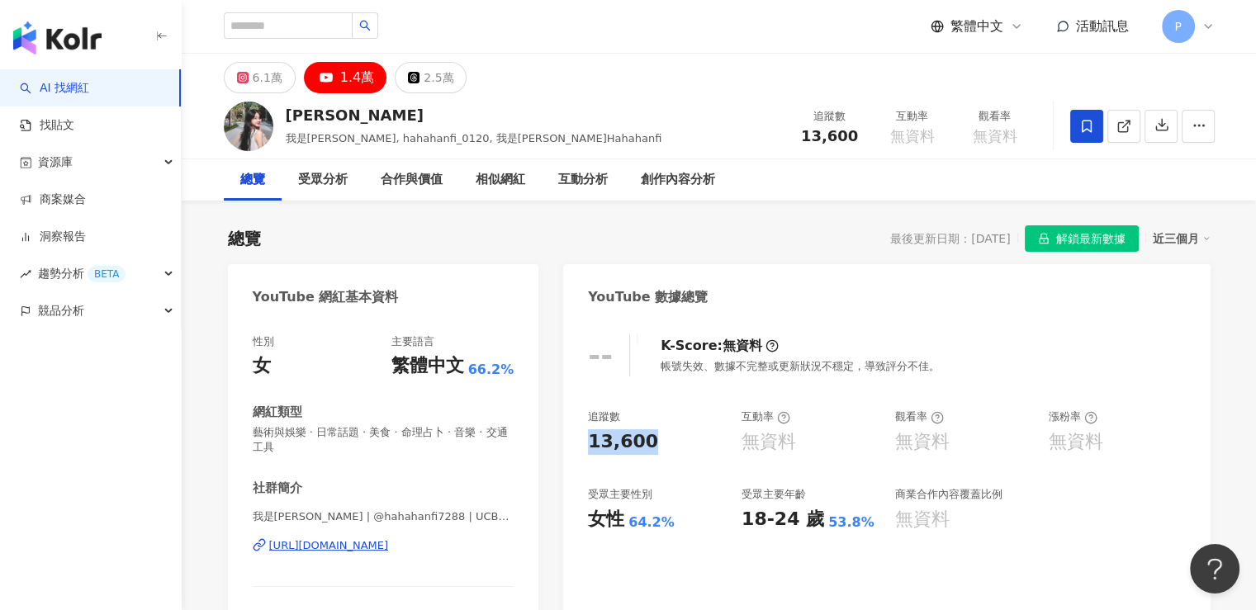
drag, startPoint x: 677, startPoint y: 453, endPoint x: 587, endPoint y: 455, distance: 90.1
click at [587, 455] on div "-- K-Score : 無資料 帳號失效、數據不完整或更新狀況不穩定，導致評分不佳。 追蹤數 13,600 互動率 無資料 觀看率 無資料 漲粉率 無資料 …" at bounding box center [886, 493] width 647 height 351
drag, startPoint x: 739, startPoint y: 520, endPoint x: 856, endPoint y: 529, distance: 116.9
click at [856, 529] on div "追蹤數 13,600 互動率 無資料 觀看率 無資料 漲粉率 無資料 受眾主要性別 女性 64.2% 受眾主要年齡 18-24 歲 53.8% 商業合作內容覆…" at bounding box center [886, 471] width 597 height 122
drag, startPoint x: 592, startPoint y: 526, endPoint x: 618, endPoint y: 526, distance: 25.6
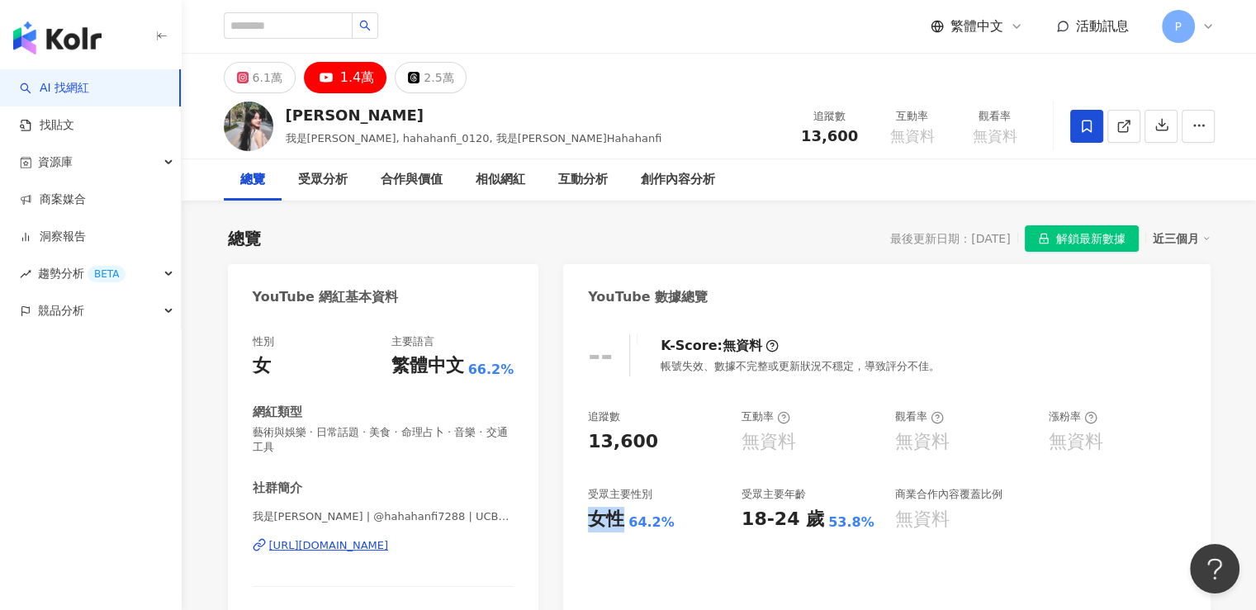
click at [618, 526] on div "女性" at bounding box center [606, 520] width 36 height 26
drag, startPoint x: 631, startPoint y: 523, endPoint x: 681, endPoint y: 529, distance: 49.9
click at [681, 529] on div "女性 64.2%" at bounding box center [656, 520] width 137 height 26
drag, startPoint x: 741, startPoint y: 524, endPoint x: 809, endPoint y: 522, distance: 67.8
click at [809, 522] on div "18-24 歲" at bounding box center [783, 520] width 83 height 26
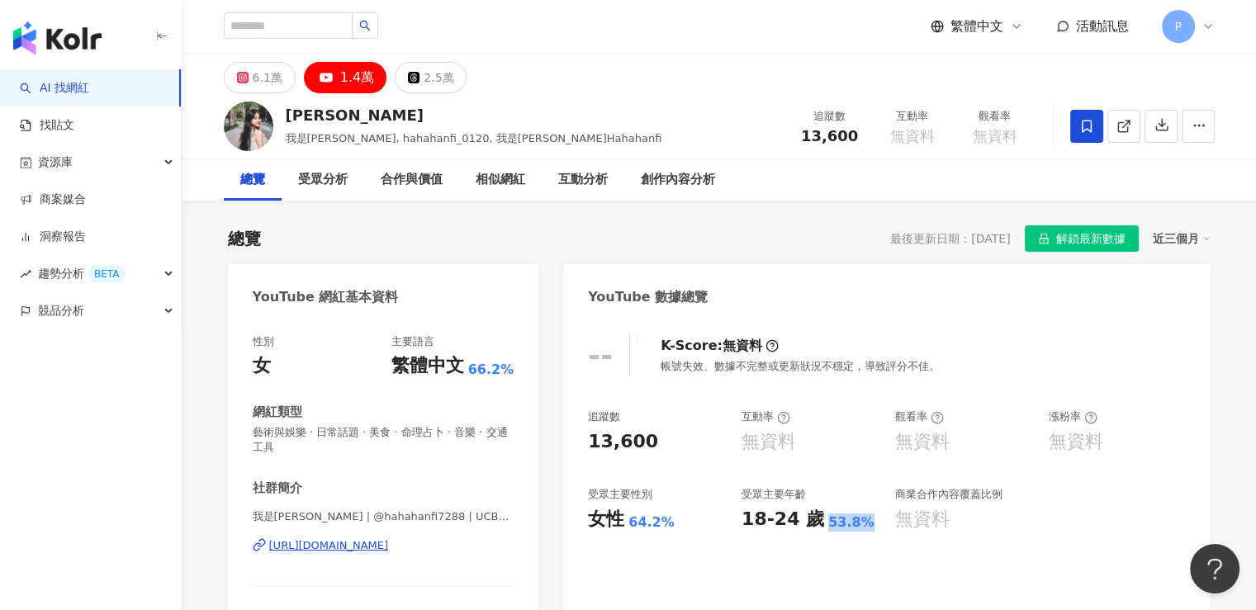
drag, startPoint x: 819, startPoint y: 525, endPoint x: 858, endPoint y: 526, distance: 39.7
click at [858, 526] on div "18-24 歲 53.8%" at bounding box center [810, 520] width 137 height 26
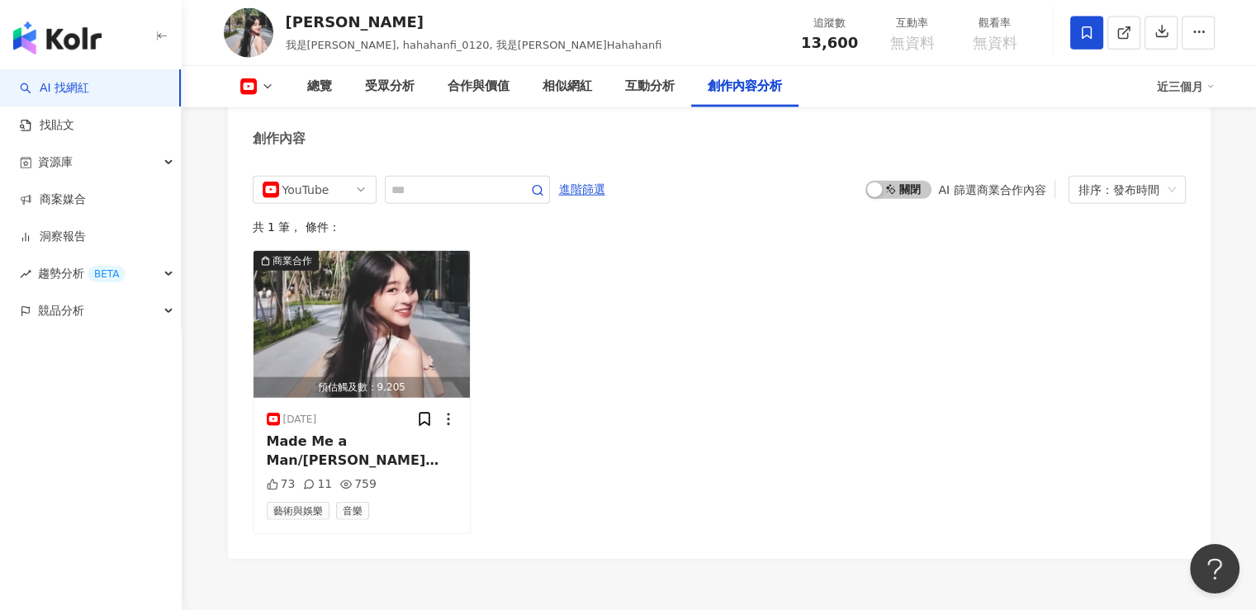
scroll to position [3972, 0]
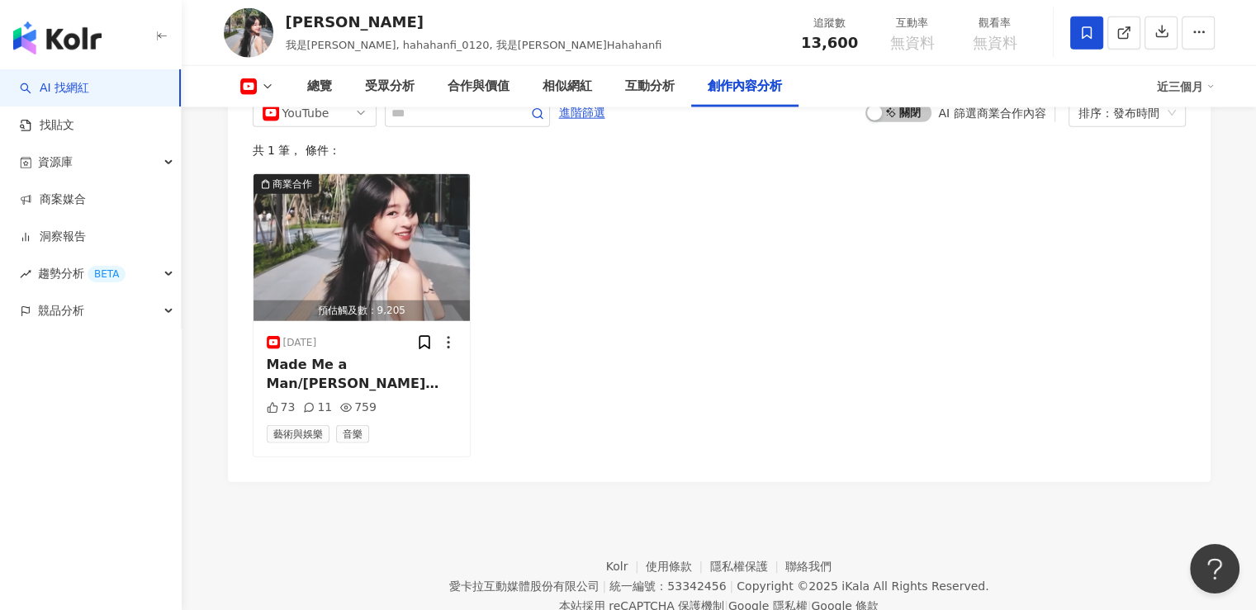
click at [601, 346] on div "商業合作 預估觸及數：9,205 2025/7/18 Made Me a Man/Jackson Wang(Covered by Fifi)“Take off…" at bounding box center [719, 315] width 933 height 284
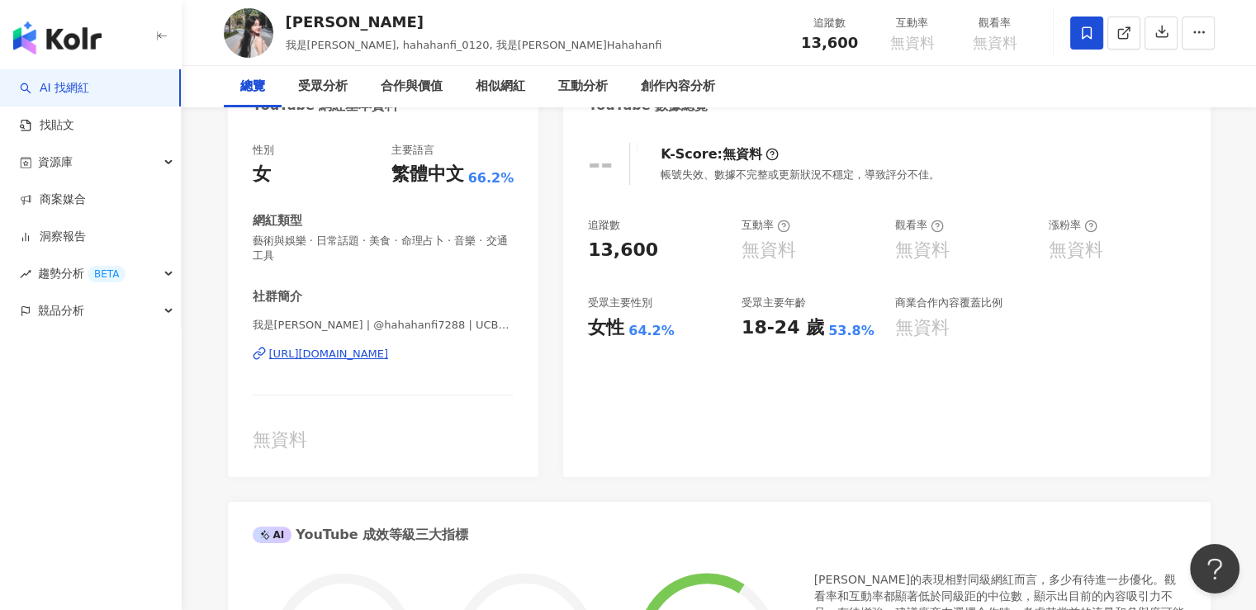
scroll to position [0, 0]
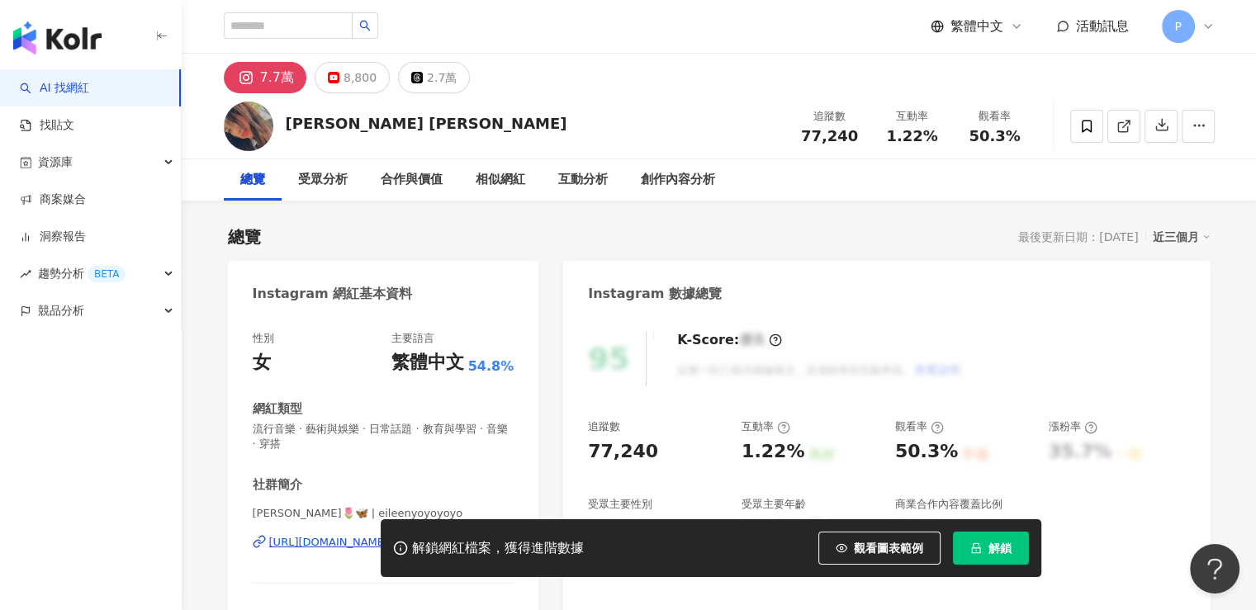
click at [993, 550] on span "解鎖" at bounding box center [1000, 548] width 23 height 13
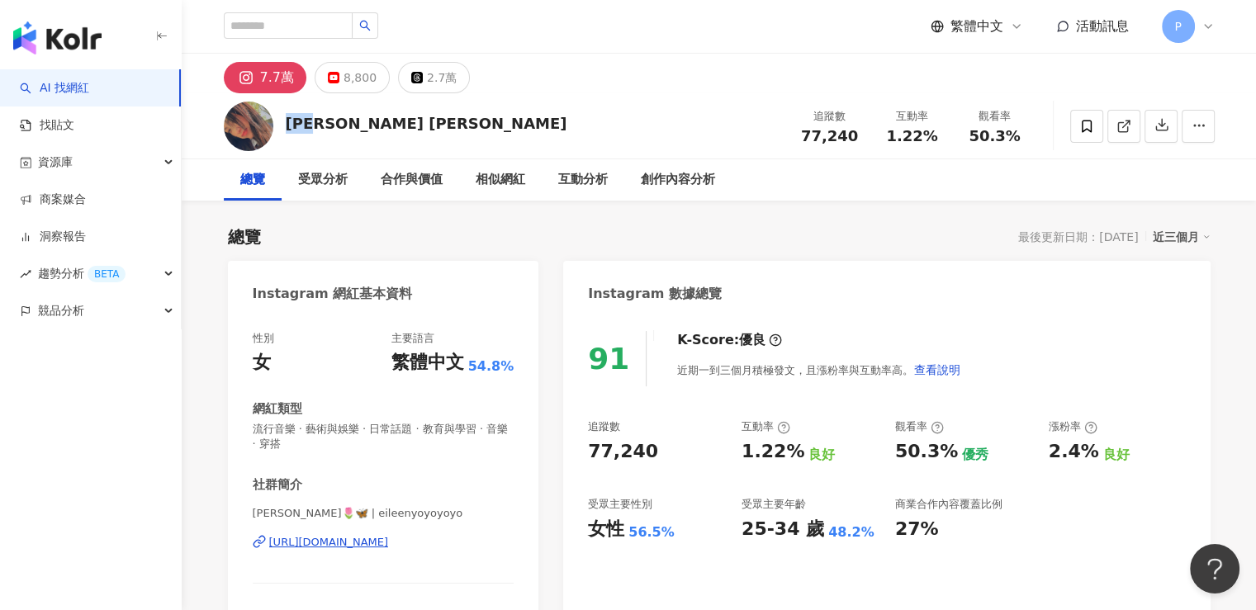
drag, startPoint x: 328, startPoint y: 131, endPoint x: 280, endPoint y: 131, distance: 47.9
click at [280, 131] on div "[PERSON_NAME] [PERSON_NAME] 追蹤數 77,240 互動率 1.22% 觀看率 50.3%" at bounding box center [719, 125] width 1057 height 65
copy div "[PERSON_NAME][GEOGRAPHIC_DATA]"
click at [672, 434] on div "追蹤數" at bounding box center [656, 427] width 137 height 15
drag, startPoint x: 651, startPoint y: 453, endPoint x: 589, endPoint y: 451, distance: 62.0
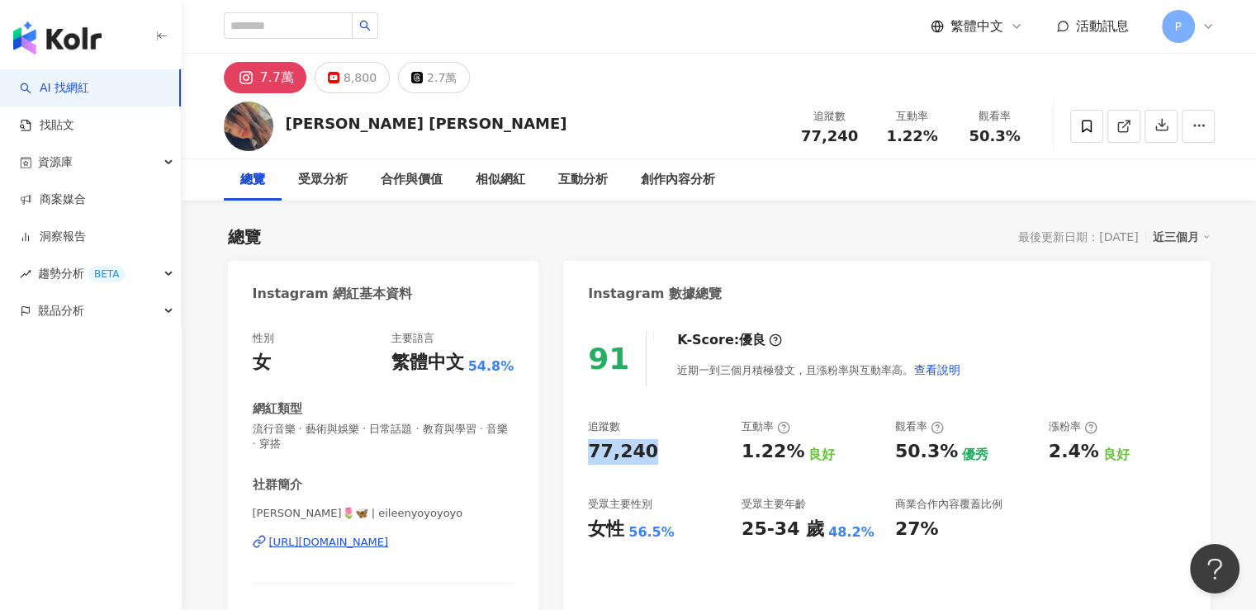
click at [591, 451] on div "77,240" at bounding box center [656, 452] width 137 height 26
copy div "77,240"
drag, startPoint x: 589, startPoint y: 533, endPoint x: 620, endPoint y: 535, distance: 31.5
click at [620, 535] on div "女性" at bounding box center [606, 530] width 36 height 26
copy div "女性"
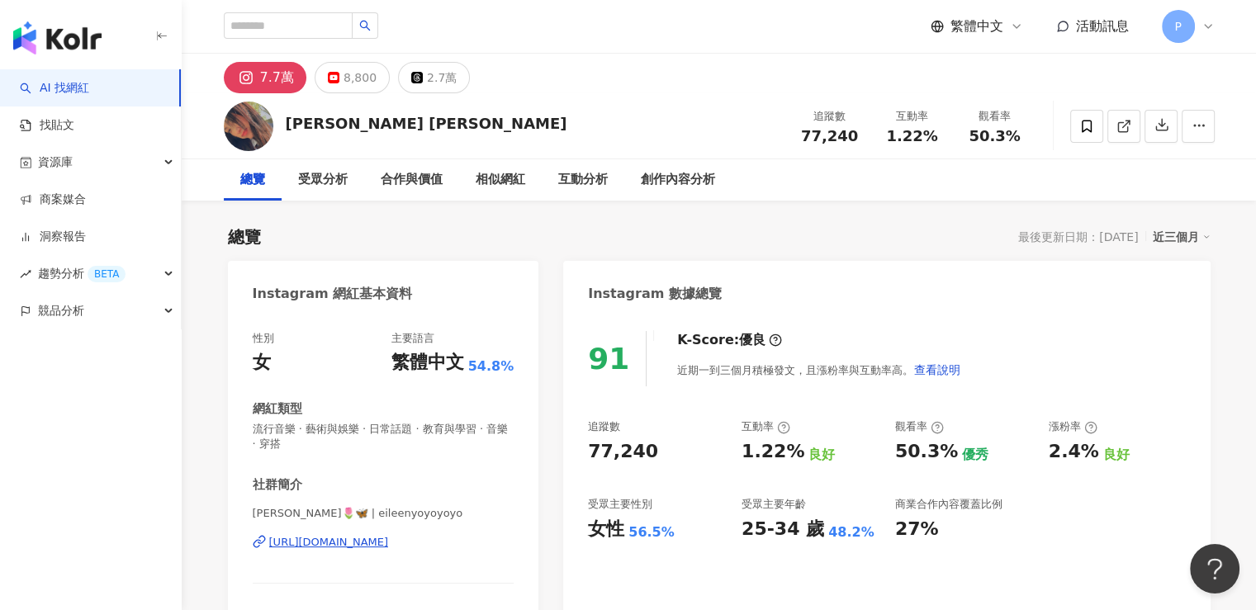
click at [634, 531] on div "56.5%" at bounding box center [652, 533] width 46 height 18
drag, startPoint x: 629, startPoint y: 536, endPoint x: 667, endPoint y: 536, distance: 38.0
click at [667, 536] on div "56.5%" at bounding box center [652, 533] width 46 height 18
copy div "56.5%"
drag, startPoint x: 745, startPoint y: 527, endPoint x: 814, endPoint y: 526, distance: 68.6
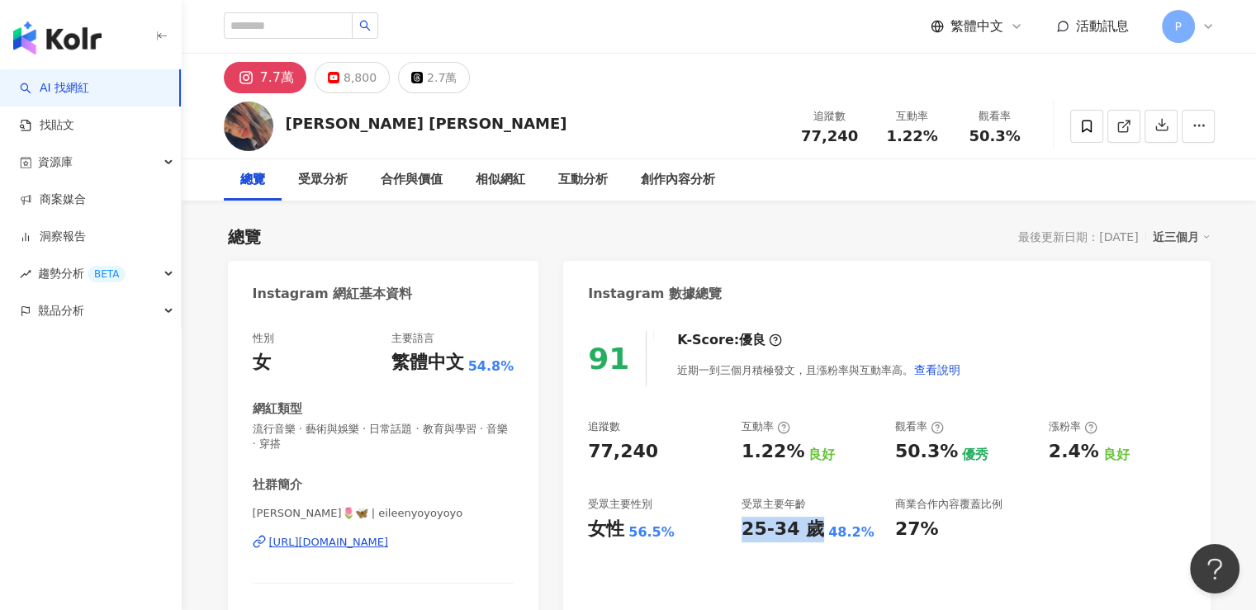
click at [814, 526] on div "25-34 歲 48.2%" at bounding box center [810, 530] width 137 height 26
copy div "25-34 歲"
drag, startPoint x: 821, startPoint y: 538, endPoint x: 855, endPoint y: 543, distance: 34.2
click at [856, 537] on div "48.2%" at bounding box center [852, 533] width 46 height 18
copy div "48.2%"
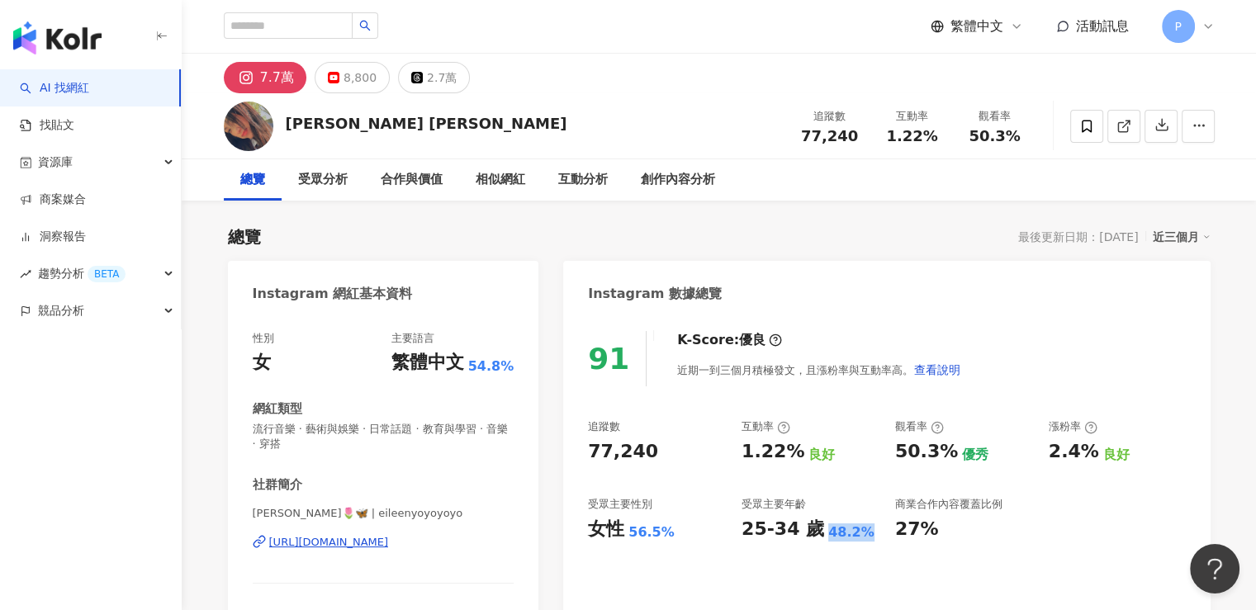
click at [721, 510] on div "受眾主要性別" at bounding box center [656, 504] width 137 height 15
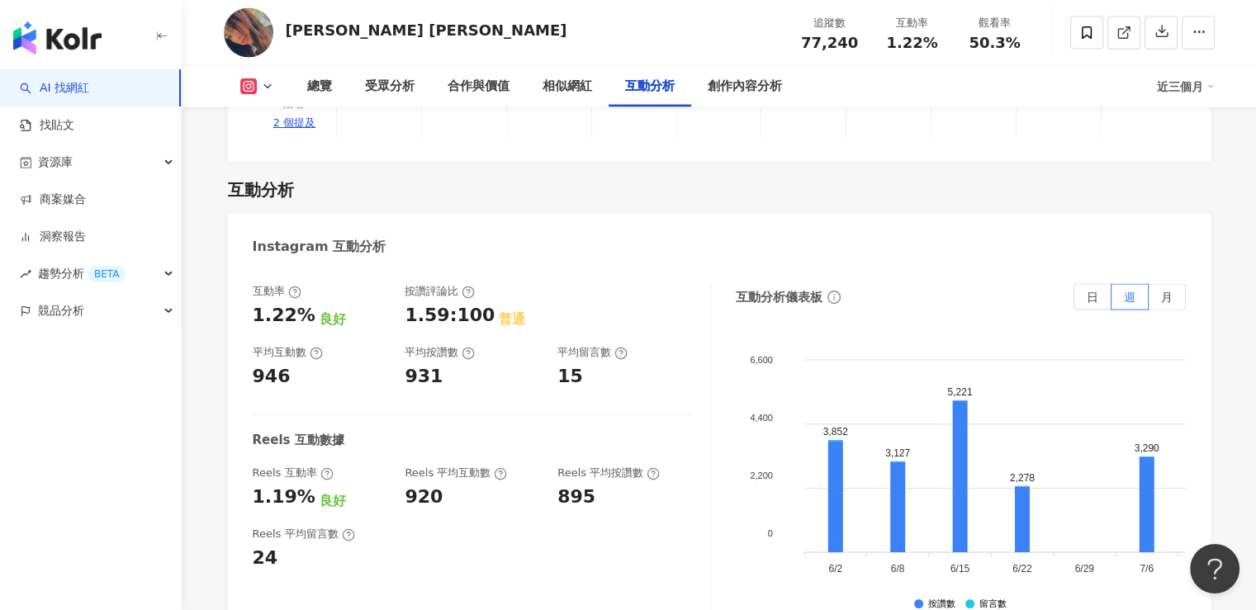
scroll to position [3304, 0]
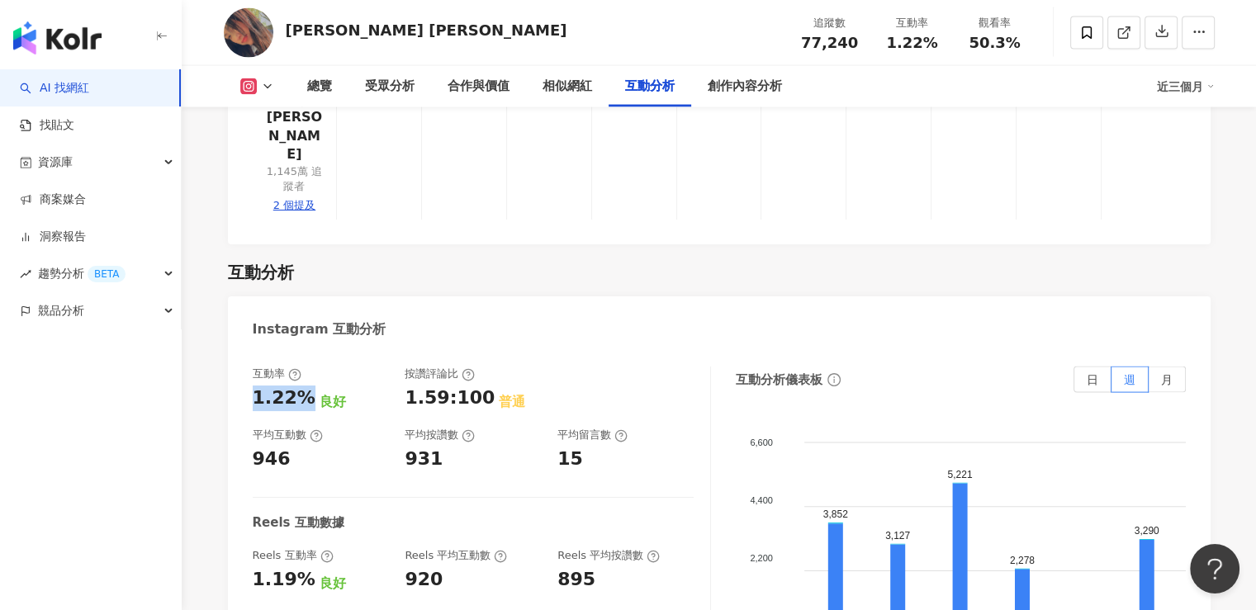
drag, startPoint x: 253, startPoint y: 216, endPoint x: 301, endPoint y: 220, distance: 48.9
click at [301, 386] on div "1.22%" at bounding box center [284, 399] width 63 height 26
copy div "1.22%"
click at [274, 350] on div "互動率 1.22% 良好 按讚評論比 1.59:100 普通 平均互動數 946 平均按讚數 931 平均留言數 15 Reels 互動數據 Reels 互動…" at bounding box center [719, 536] width 983 height 372
drag, startPoint x: 286, startPoint y: 280, endPoint x: 246, endPoint y: 280, distance: 39.6
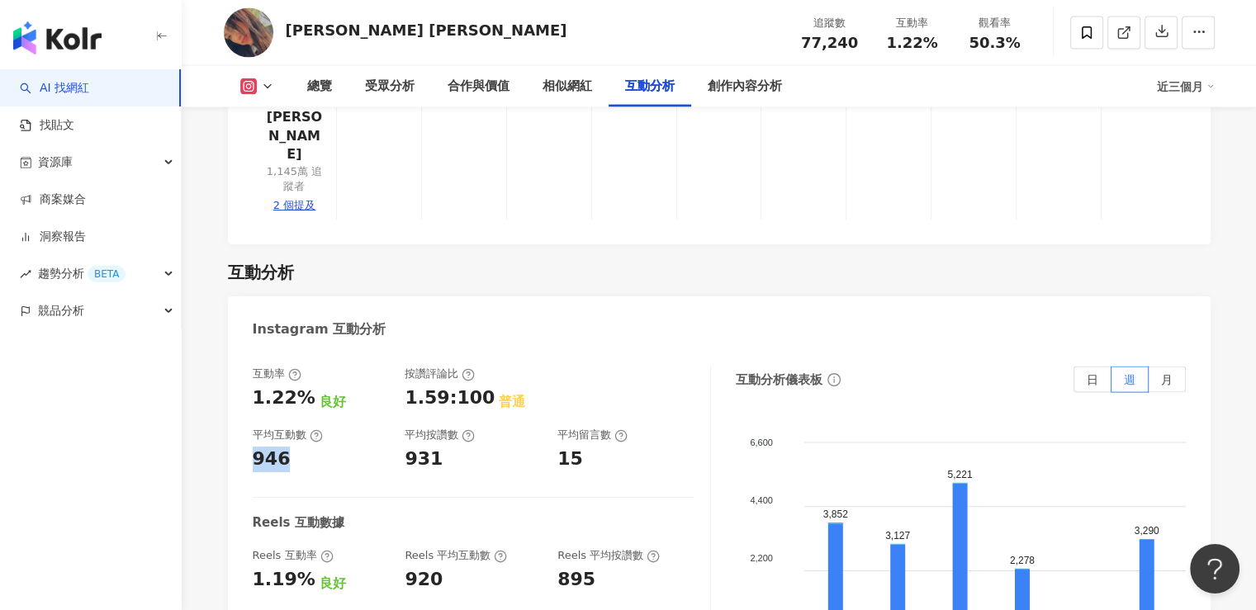
click at [246, 350] on div "互動率 1.22% 良好 按讚評論比 1.59:100 普通 平均互動數 946 平均按讚數 931 平均留言數 15 Reels 互動數據 Reels 互動…" at bounding box center [719, 536] width 983 height 372
copy div "946"
drag, startPoint x: 255, startPoint y: 406, endPoint x: 304, endPoint y: 403, distance: 48.8
click at [304, 567] on div "1.19%" at bounding box center [284, 580] width 63 height 26
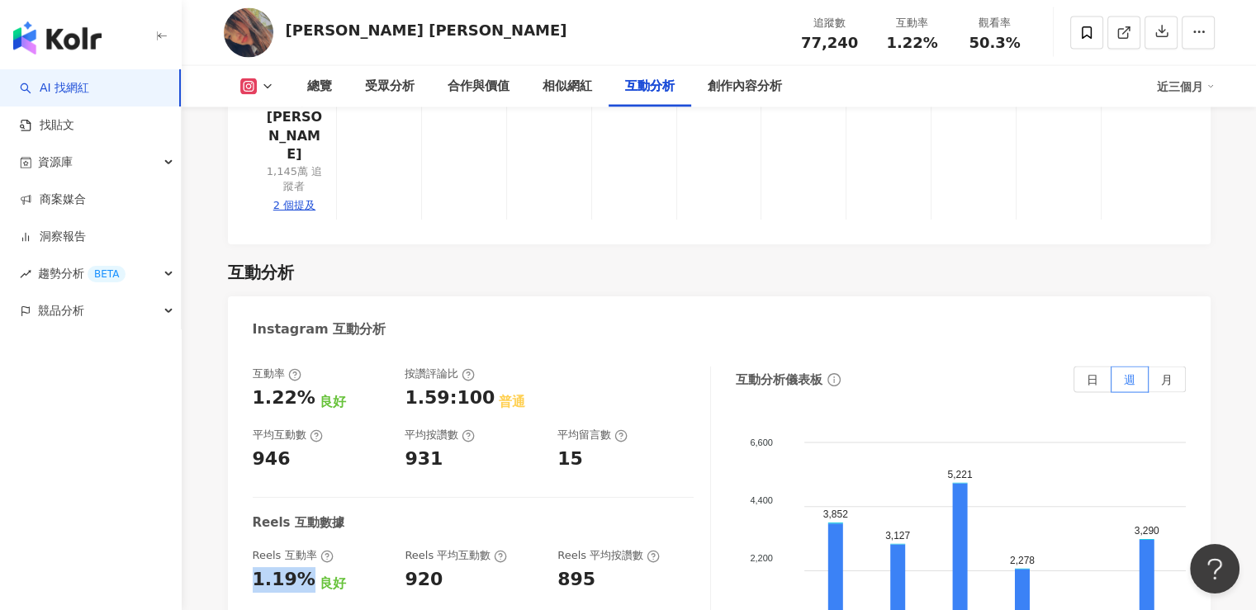
copy div "1.19%"
drag, startPoint x: 412, startPoint y: 401, endPoint x: 445, endPoint y: 404, distance: 33.2
click at [445, 548] on div "Reels 互動率 1.19% 良好 Reels 平均互動數 920 Reels 平均按讚數 895" at bounding box center [473, 570] width 441 height 45
click at [445, 567] on div "920" at bounding box center [473, 580] width 136 height 26
drag, startPoint x: 445, startPoint y: 408, endPoint x: 406, endPoint y: 407, distance: 38.8
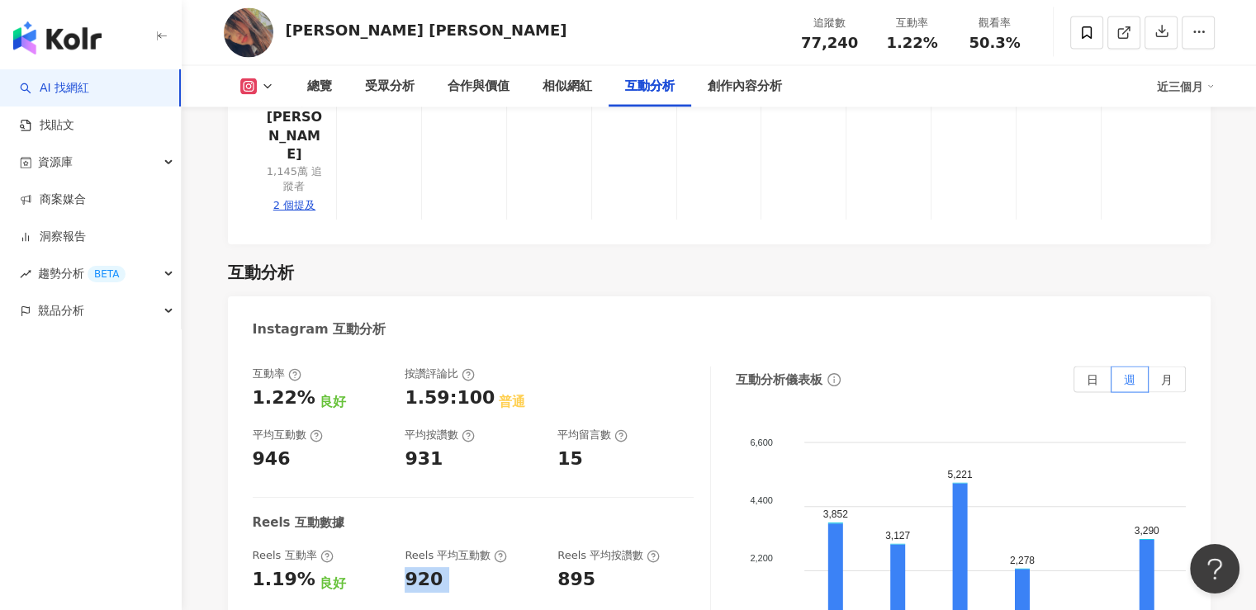
click at [406, 567] on div "920" at bounding box center [473, 580] width 136 height 26
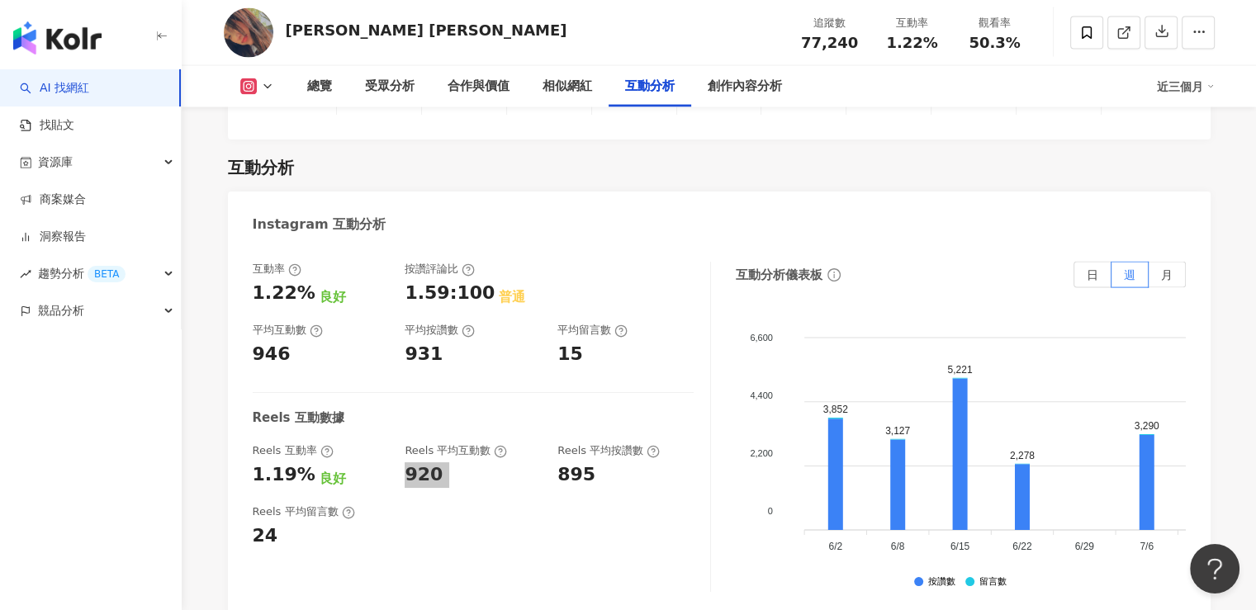
scroll to position [3552, 0]
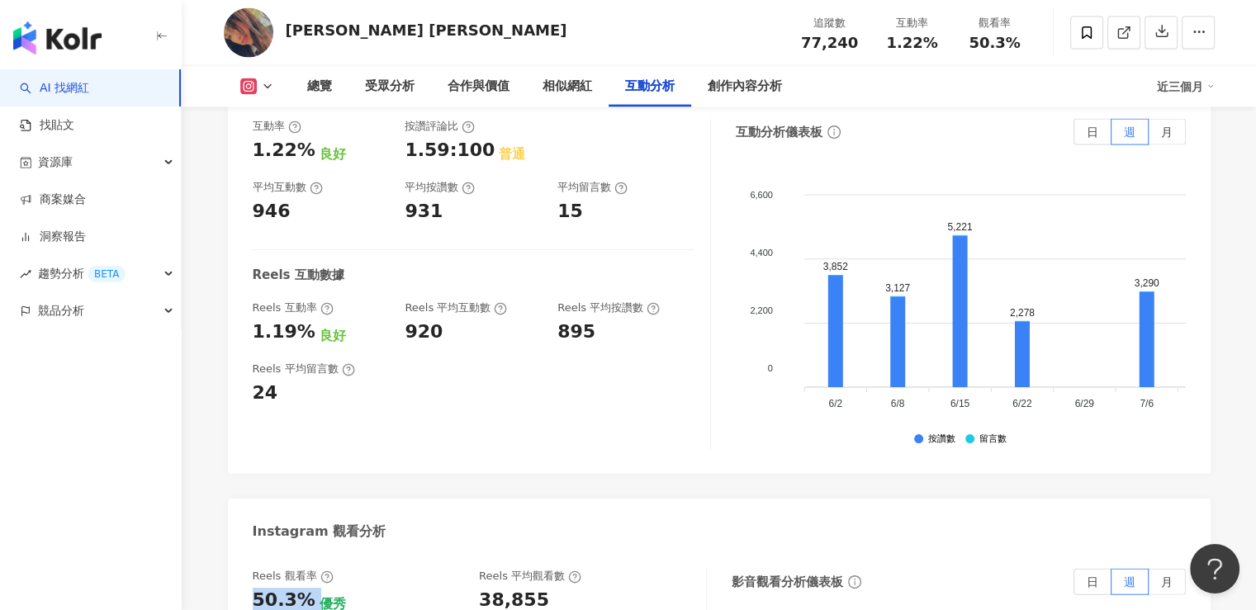
drag, startPoint x: 261, startPoint y: 421, endPoint x: 317, endPoint y: 421, distance: 56.2
click at [317, 588] on div "50.3% 優秀" at bounding box center [358, 601] width 211 height 26
drag, startPoint x: 462, startPoint y: 420, endPoint x: 548, endPoint y: 420, distance: 85.9
click at [548, 569] on div "Reels 觀看率 50.3% 優秀 Reels 平均觀看數 38,855" at bounding box center [471, 591] width 437 height 45
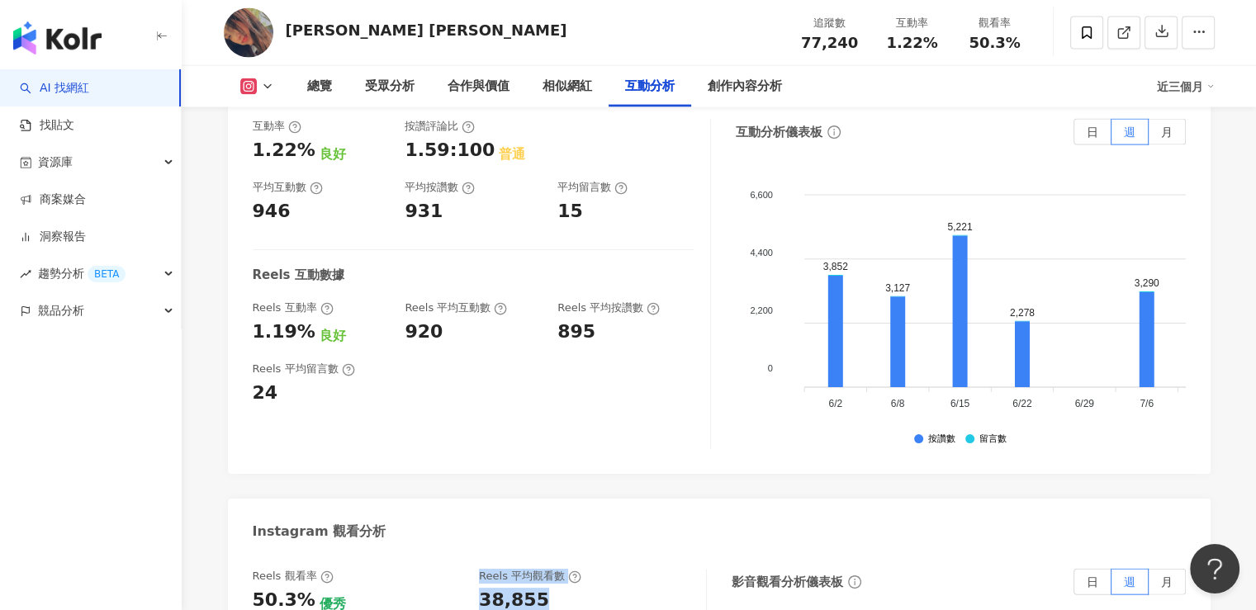
drag, startPoint x: 552, startPoint y: 424, endPoint x: 466, endPoint y: 424, distance: 85.9
click at [466, 569] on div "Reels 觀看率 50.3% 優秀 Reels 平均觀看數 38,855" at bounding box center [471, 591] width 437 height 45
click at [511, 588] on div "38,855" at bounding box center [514, 601] width 70 height 26
drag, startPoint x: 539, startPoint y: 424, endPoint x: 483, endPoint y: 424, distance: 55.3
click at [483, 588] on div "38,855" at bounding box center [584, 601] width 211 height 26
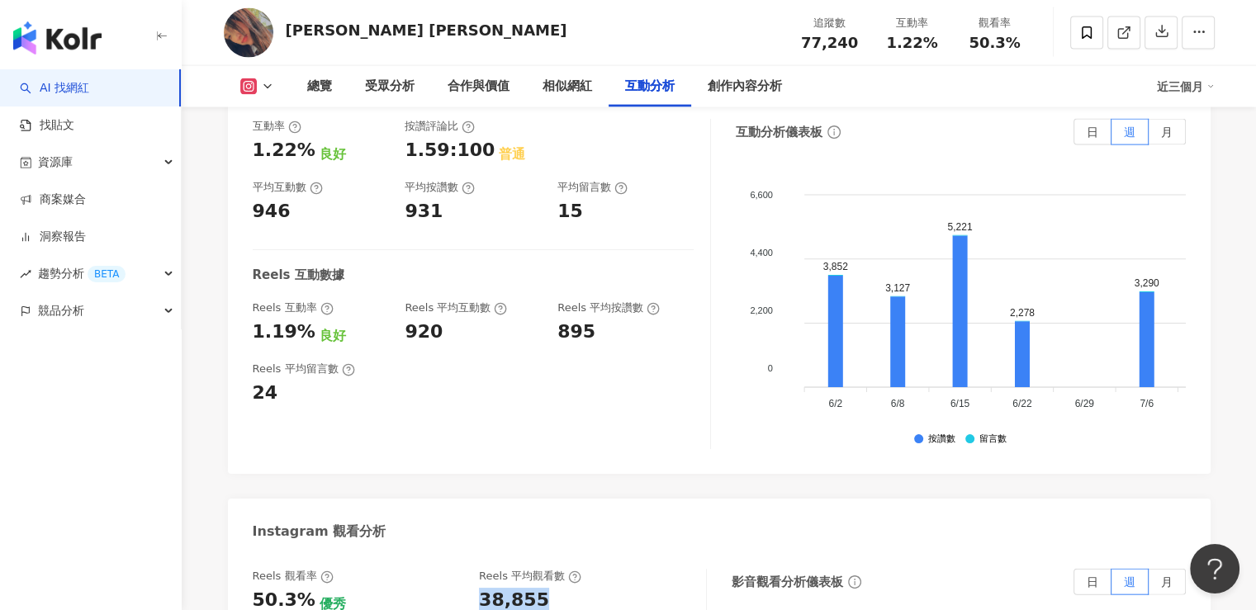
copy div "38,855"
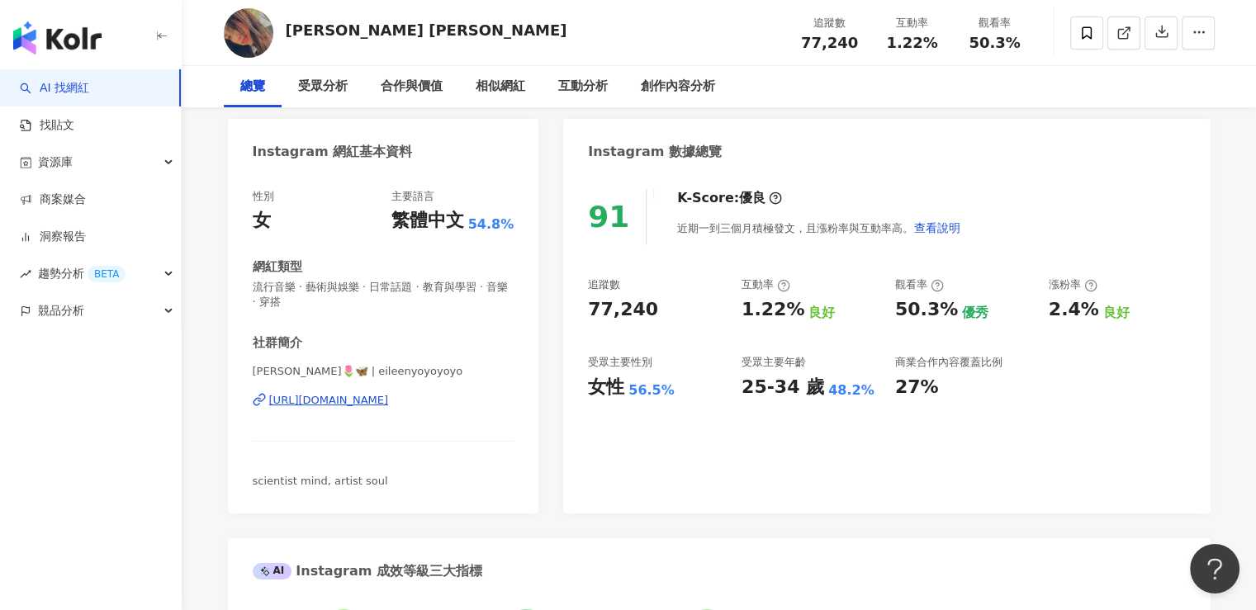
scroll to position [0, 0]
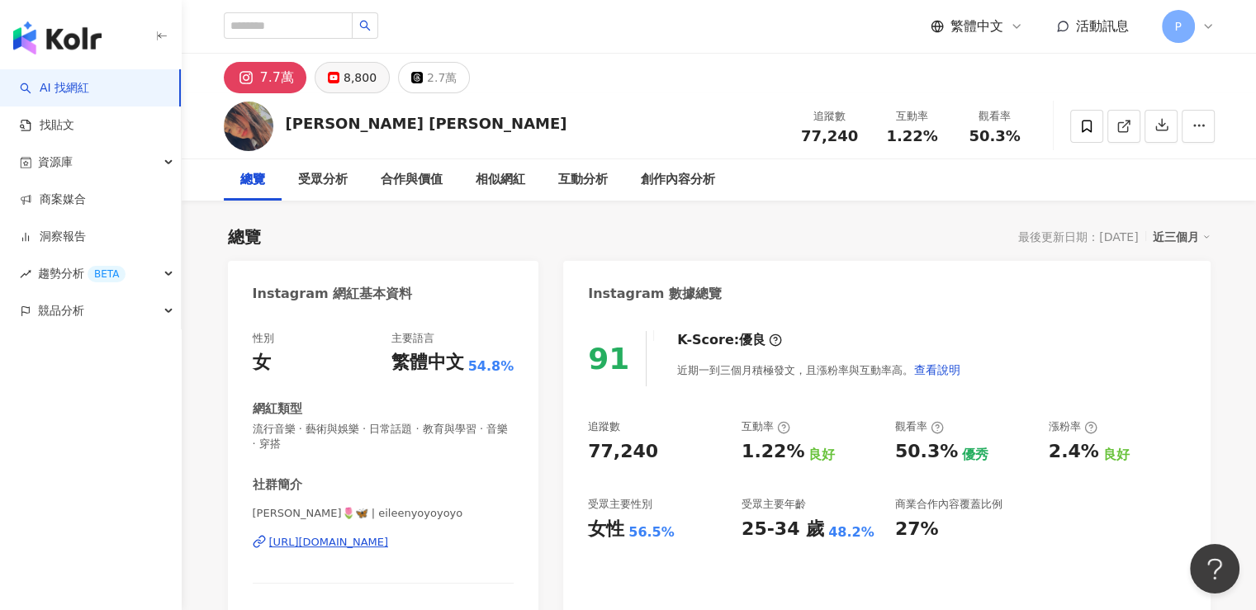
click at [352, 84] on div "8,800" at bounding box center [360, 77] width 33 height 23
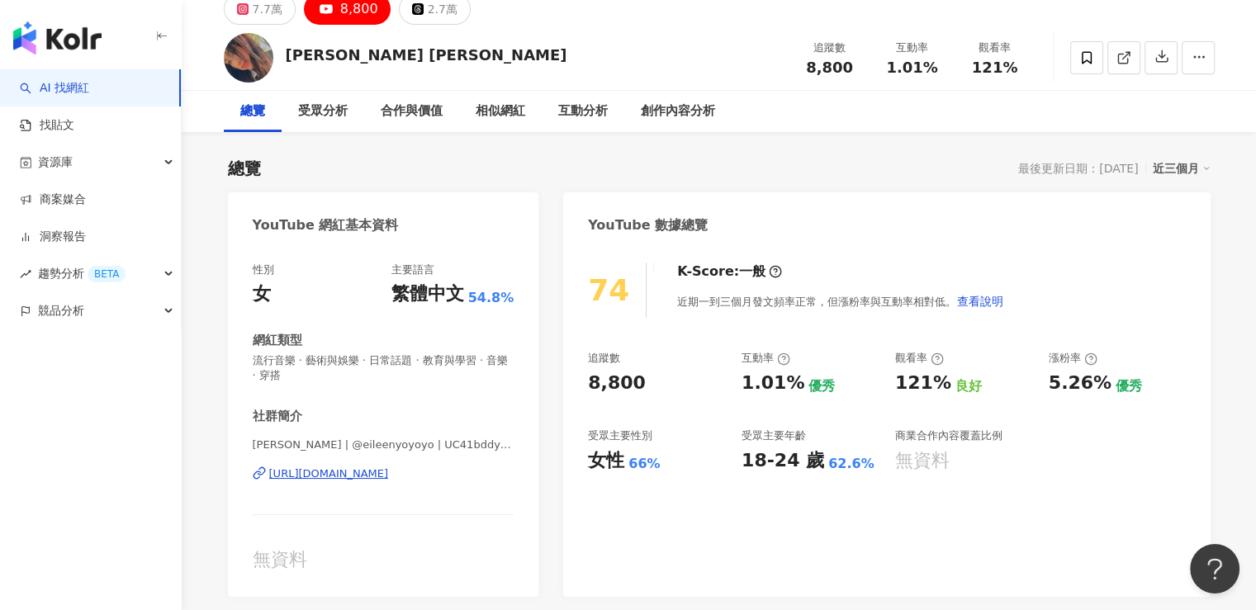
scroll to position [165, 0]
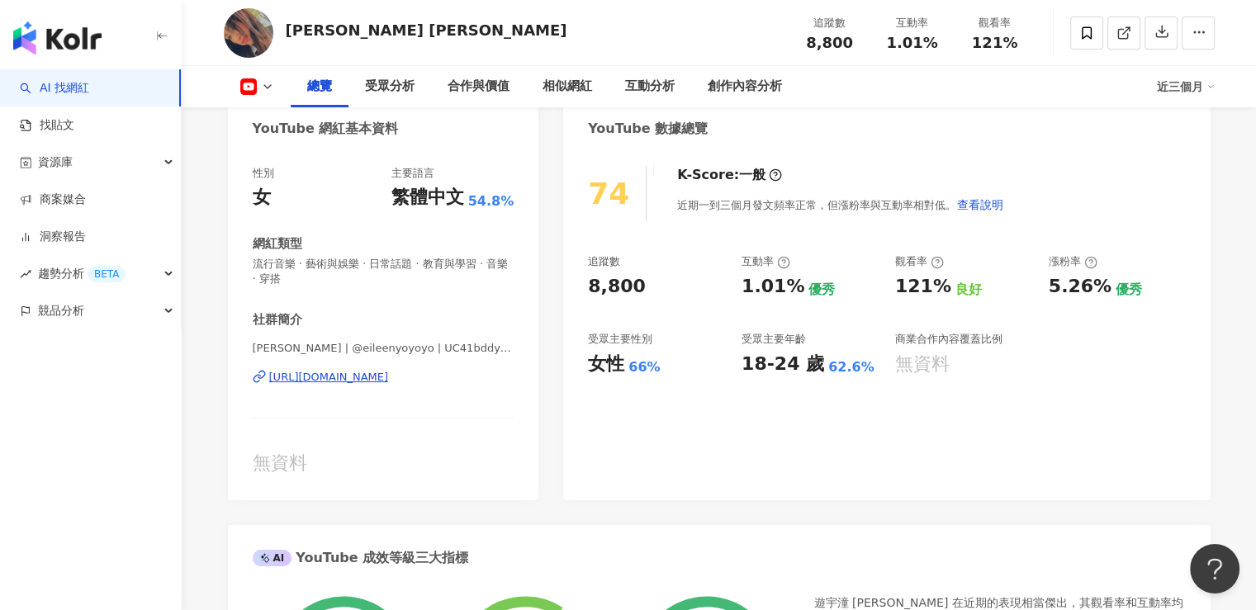
click at [631, 287] on div "8,800" at bounding box center [617, 287] width 58 height 26
click at [634, 287] on div "8,800" at bounding box center [617, 287] width 58 height 26
drag, startPoint x: 634, startPoint y: 287, endPoint x: 596, endPoint y: 287, distance: 38.8
click at [596, 287] on div "8,800" at bounding box center [617, 287] width 58 height 26
click at [616, 367] on div "74 K-Score : 一般 近期一到三個月發文頻率正常，但漲粉率與互動率相對低。 查看說明 追蹤數 8,800 互動率 1.01% 優秀 觀看率 121%…" at bounding box center [886, 325] width 647 height 351
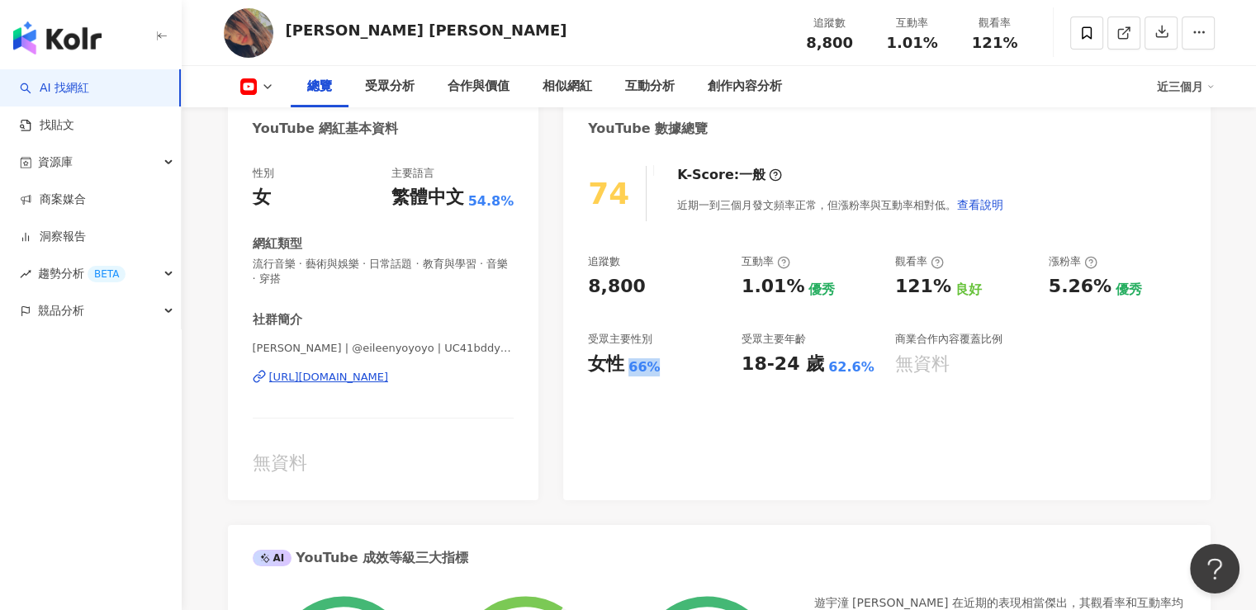
drag, startPoint x: 629, startPoint y: 371, endPoint x: 653, endPoint y: 373, distance: 24.1
click at [653, 373] on div "66%" at bounding box center [644, 367] width 31 height 18
drag, startPoint x: 742, startPoint y: 369, endPoint x: 814, endPoint y: 369, distance: 72.7
click at [814, 369] on div "18-24 歲 62.6%" at bounding box center [810, 365] width 137 height 26
drag, startPoint x: 820, startPoint y: 370, endPoint x: 853, endPoint y: 369, distance: 33.1
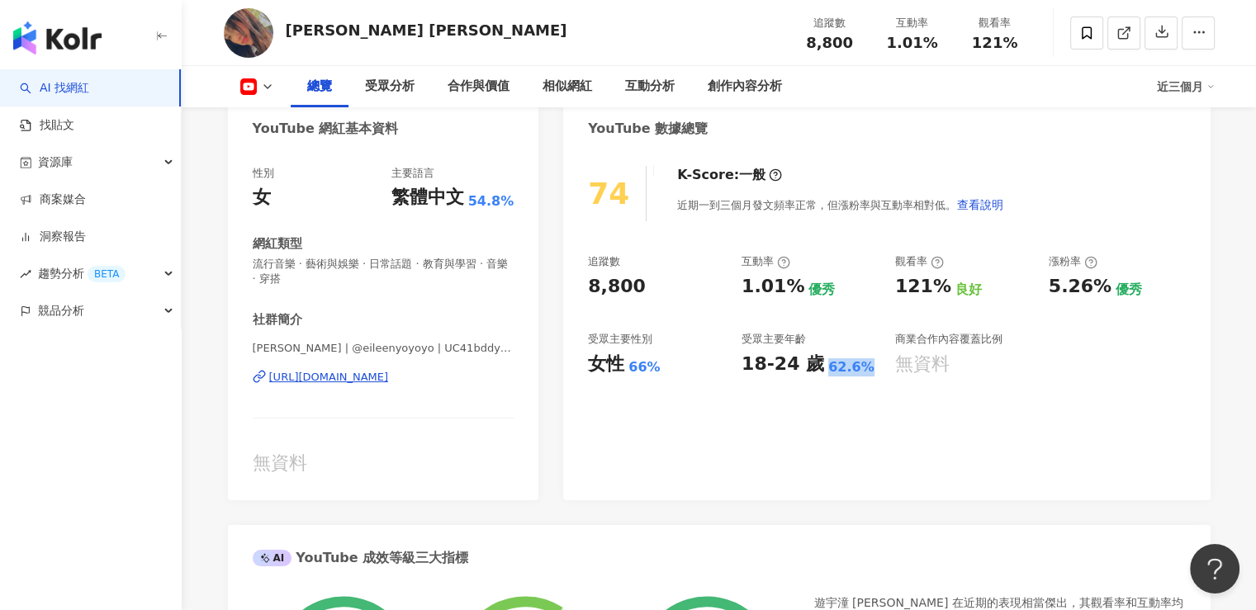
click at [853, 369] on div "62.6%" at bounding box center [852, 367] width 46 height 18
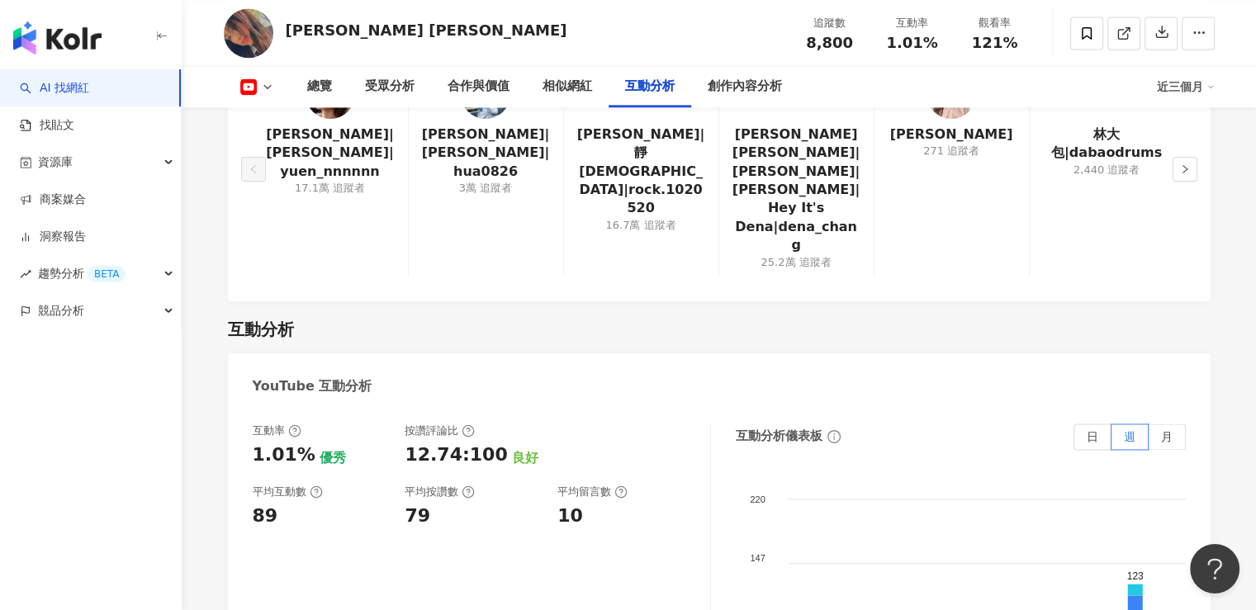
scroll to position [2561, 0]
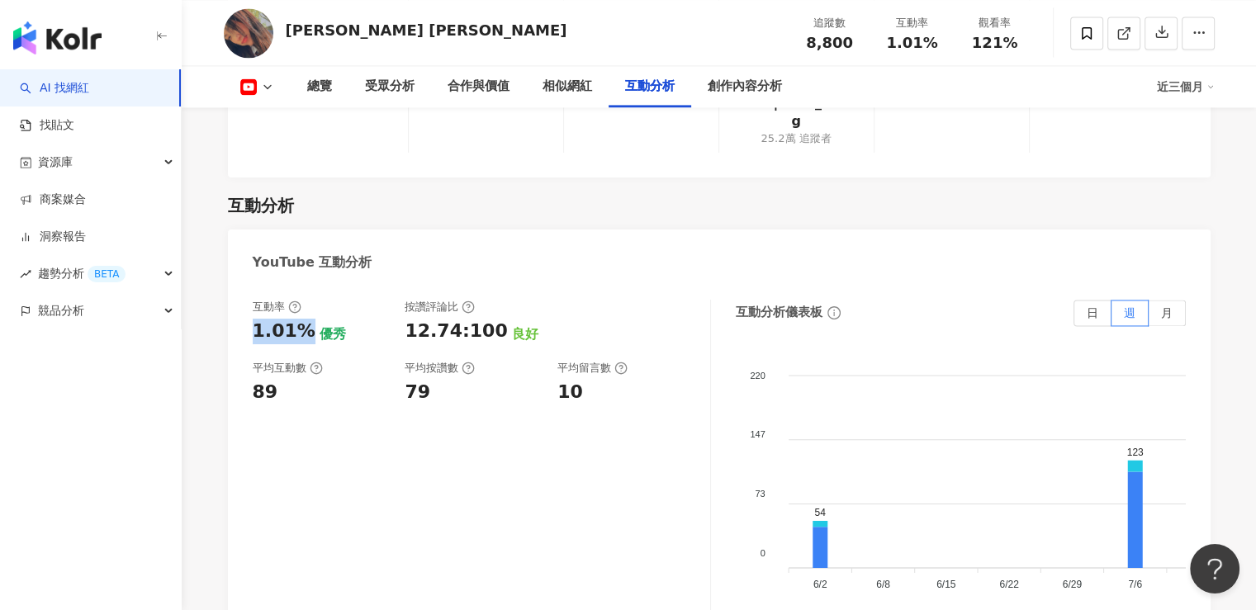
drag, startPoint x: 242, startPoint y: 277, endPoint x: 302, endPoint y: 280, distance: 60.4
click at [302, 283] on div "互動率 1.01% 優秀 按讚評論比 12.74:100 良好 平均互動數 89 平均按讚數 79 平均留言數 10 互動分析儀表板 日 週 月 220 22…" at bounding box center [719, 469] width 983 height 372
drag, startPoint x: 285, startPoint y: 335, endPoint x: 253, endPoint y: 348, distance: 34.8
click at [253, 380] on div "89" at bounding box center [321, 393] width 136 height 26
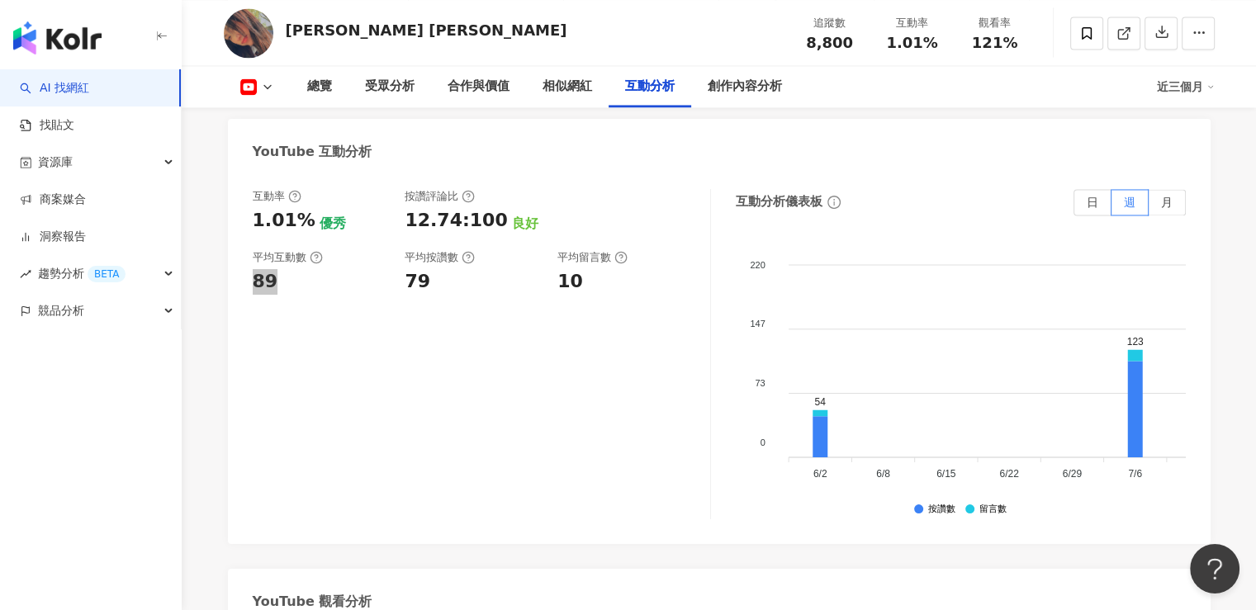
scroll to position [2808, 0]
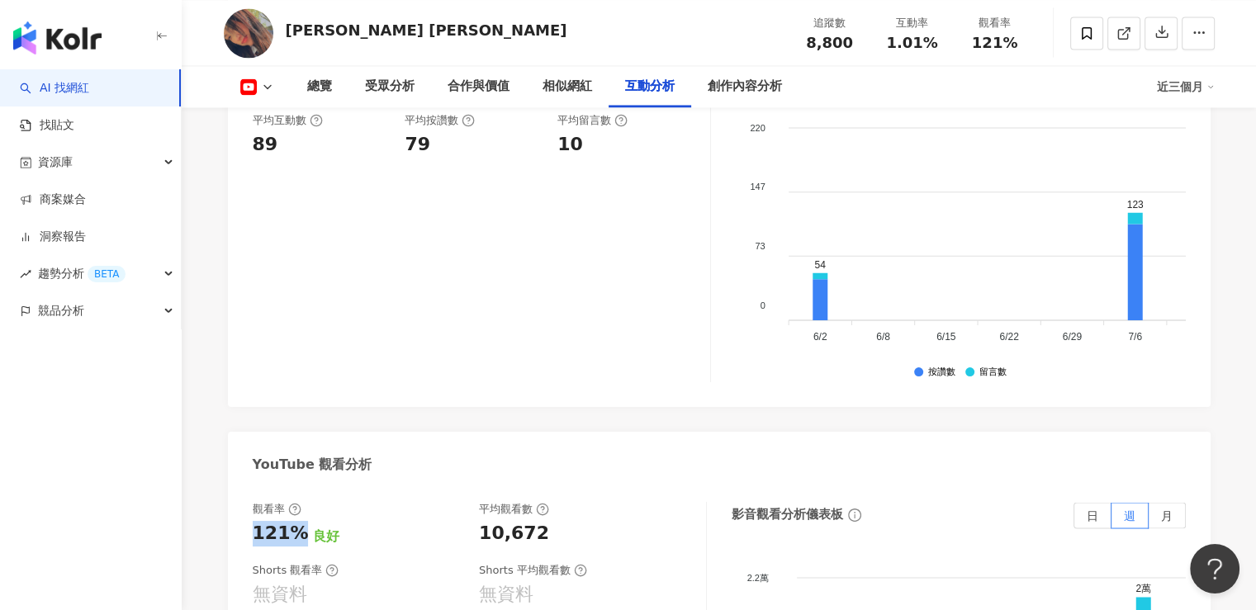
drag, startPoint x: 256, startPoint y: 490, endPoint x: 295, endPoint y: 488, distance: 38.9
drag, startPoint x: 477, startPoint y: 488, endPoint x: 548, endPoint y: 496, distance: 71.4
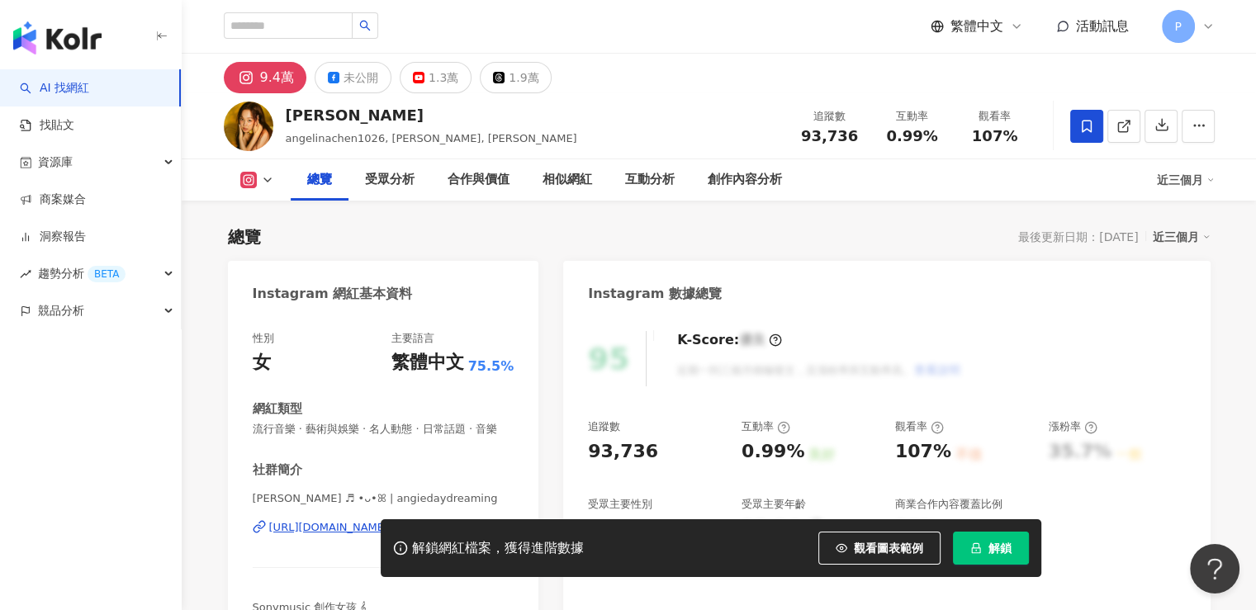
scroll to position [248, 0]
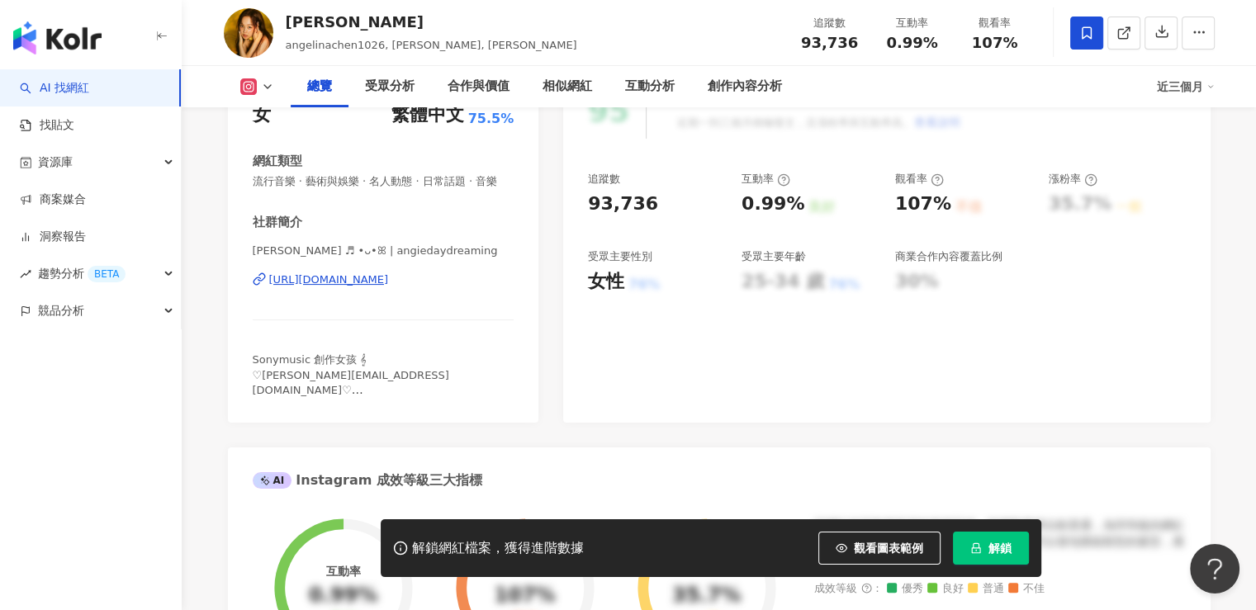
click at [389, 287] on div "[URL][DOMAIN_NAME]" at bounding box center [329, 280] width 120 height 15
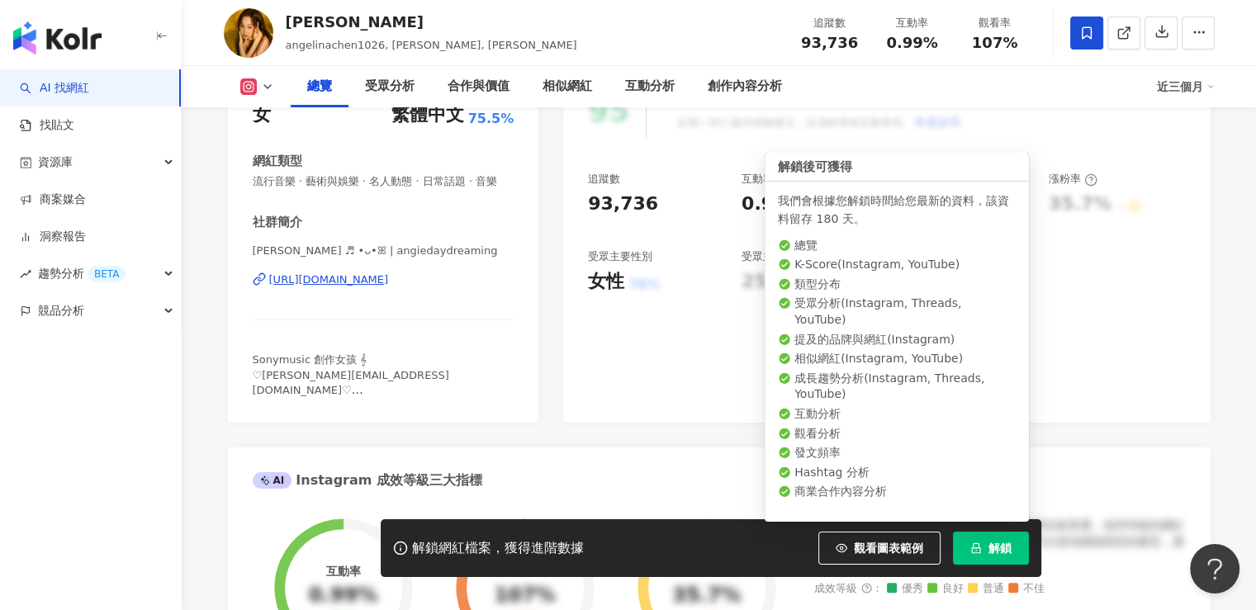
click at [1007, 555] on span "解鎖" at bounding box center [1000, 548] width 23 height 13
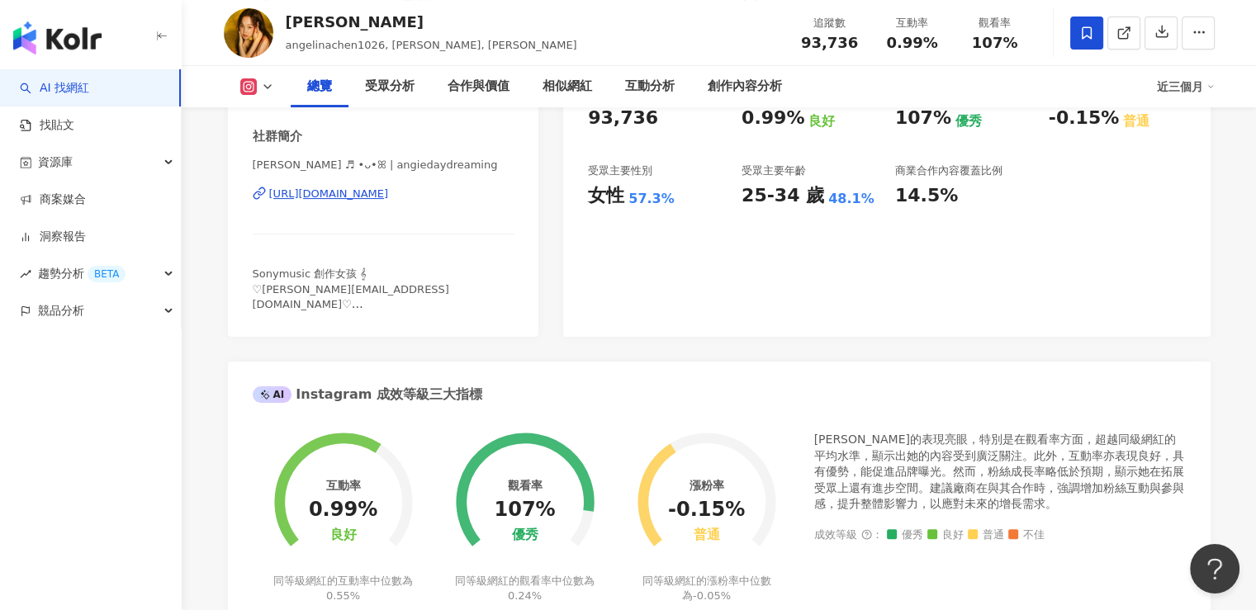
scroll to position [248, 0]
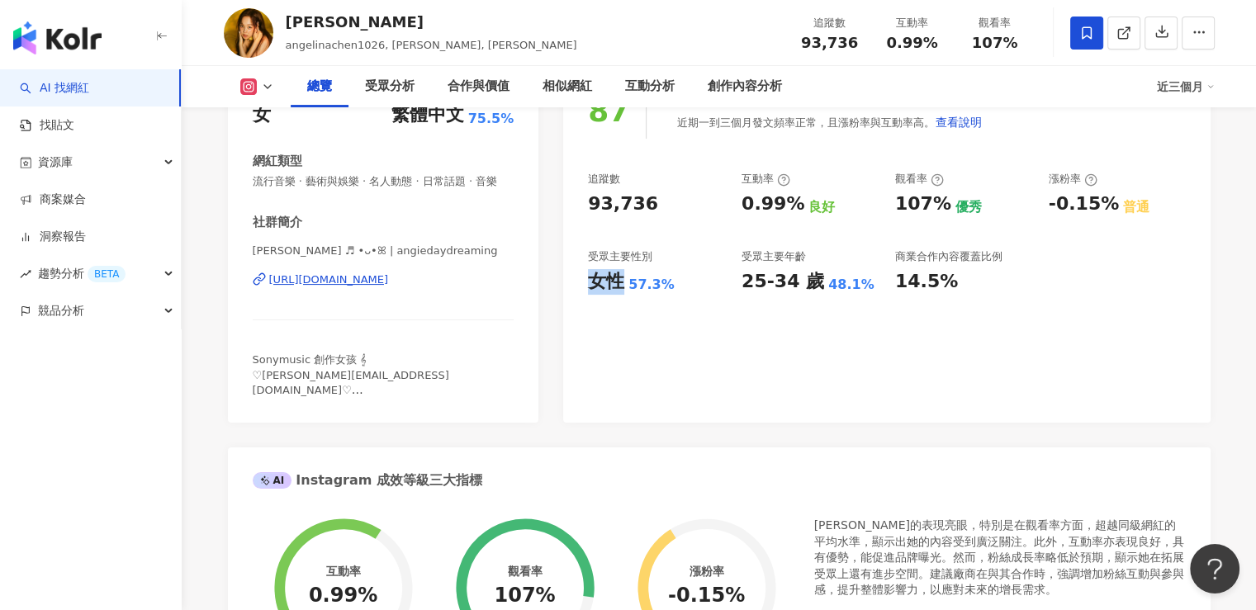
drag, startPoint x: 596, startPoint y: 282, endPoint x: 620, endPoint y: 285, distance: 24.2
click at [620, 285] on div "女性" at bounding box center [606, 282] width 36 height 26
copy div "女性"
drag, startPoint x: 627, startPoint y: 289, endPoint x: 667, endPoint y: 289, distance: 39.6
click at [667, 289] on div "女性 57.3%" at bounding box center [656, 282] width 137 height 26
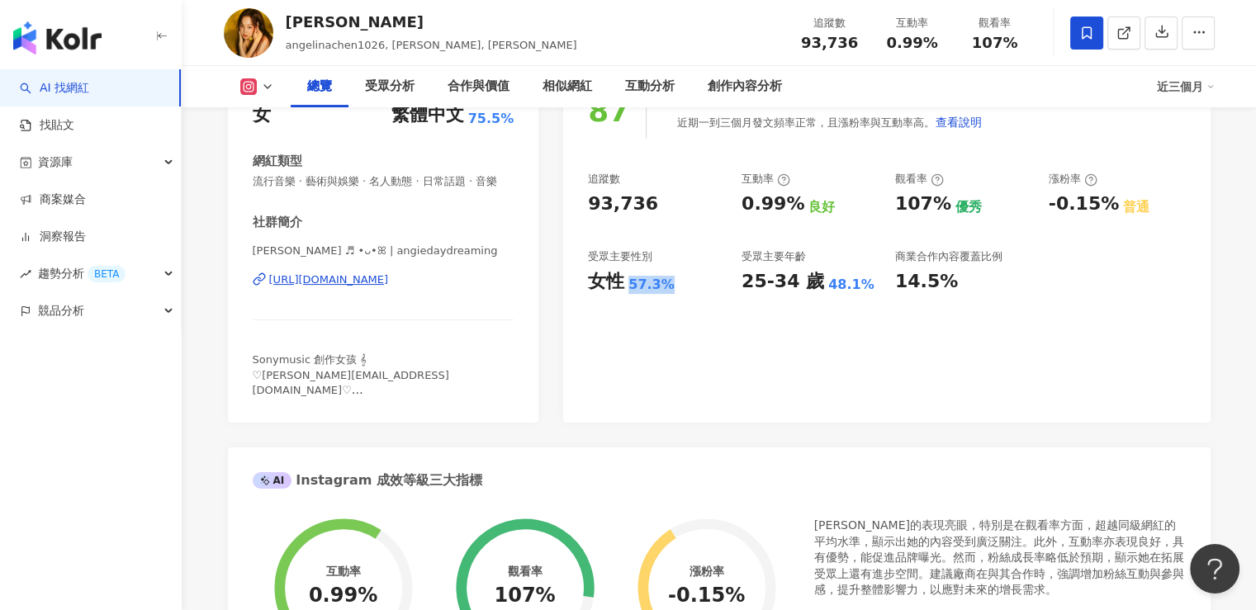
copy div "57.3%"
drag, startPoint x: 740, startPoint y: 291, endPoint x: 810, endPoint y: 290, distance: 69.4
click at [810, 290] on div "追蹤數 93,736 互動率 0.99% 良好 觀看率 107% 優秀 漲粉率 -0.15% 普通 受眾主要性別 女性 57.3% 受眾主要年齡 25-34 …" at bounding box center [886, 233] width 597 height 122
copy div "25-34 歲"
drag, startPoint x: 819, startPoint y: 288, endPoint x: 859, endPoint y: 292, distance: 39.8
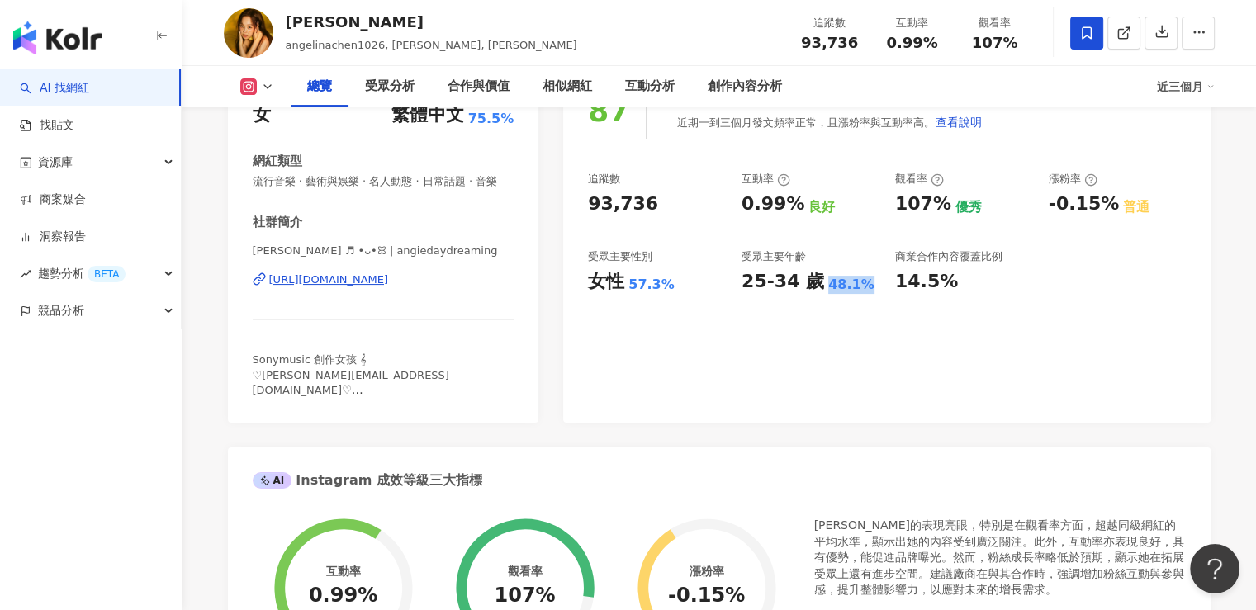
click at [859, 292] on div "25-34 歲 48.1%" at bounding box center [810, 282] width 137 height 26
copy div "48.1%"
click at [740, 415] on div "87 K-Score : 良好 近期一到三個月發文頻率正常，且漲粉率與互動率高。 查看說明 追蹤數 93,736 互動率 0.99% 良好 觀看率 107% …" at bounding box center [886, 245] width 647 height 356
drag, startPoint x: 646, startPoint y: 199, endPoint x: 584, endPoint y: 199, distance: 62.0
click at [584, 199] on div "87 K-Score : 良好 近期一到三個月發文頻率正常，且漲粉率與互動率高。 查看說明 追蹤數 93,736 互動率 0.99% 良好 觀看率 107% …" at bounding box center [886, 245] width 647 height 356
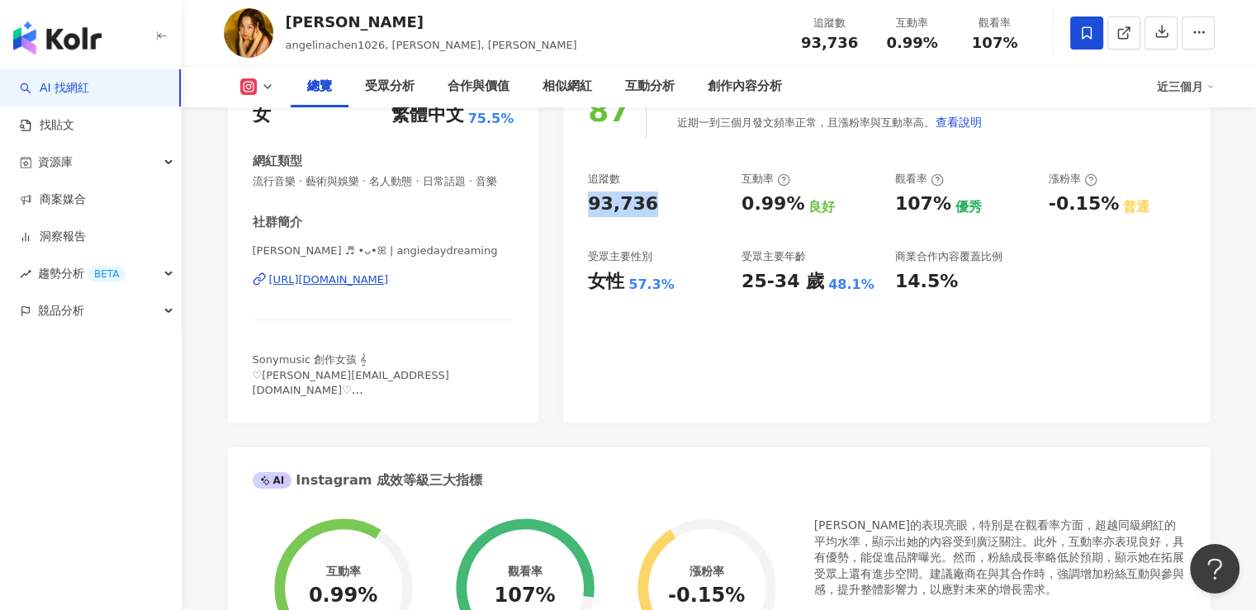
copy div "93,736"
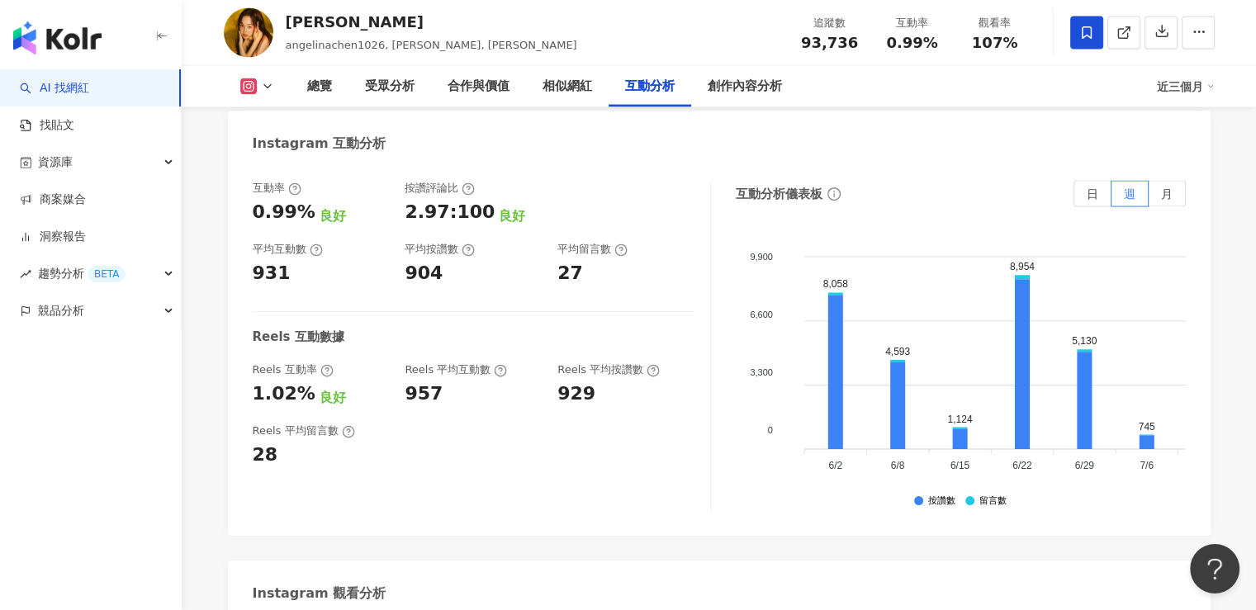
scroll to position [3304, 0]
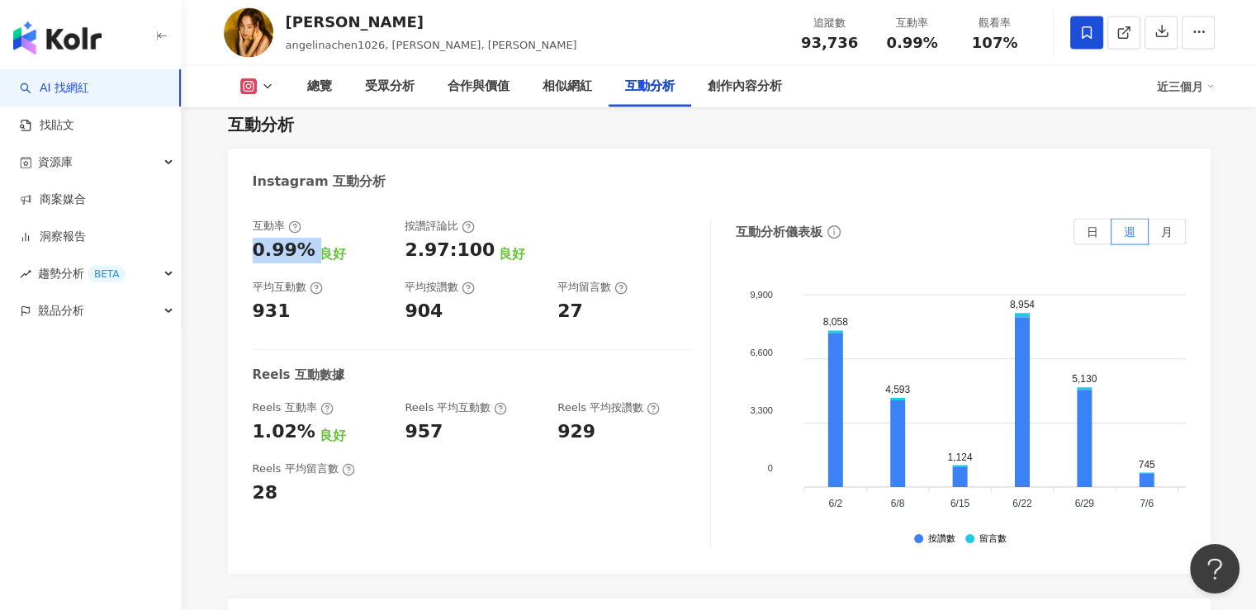
drag, startPoint x: 254, startPoint y: 251, endPoint x: 311, endPoint y: 262, distance: 57.2
click at [311, 262] on div "互動率 0.99% 良好 按讚評論比 2.97:100 良好 平均互動數 931 平均按讚數 904 平均留言數 27" at bounding box center [473, 272] width 441 height 106
copy div "0.99%"
drag, startPoint x: 301, startPoint y: 312, endPoint x: 226, endPoint y: 310, distance: 74.4
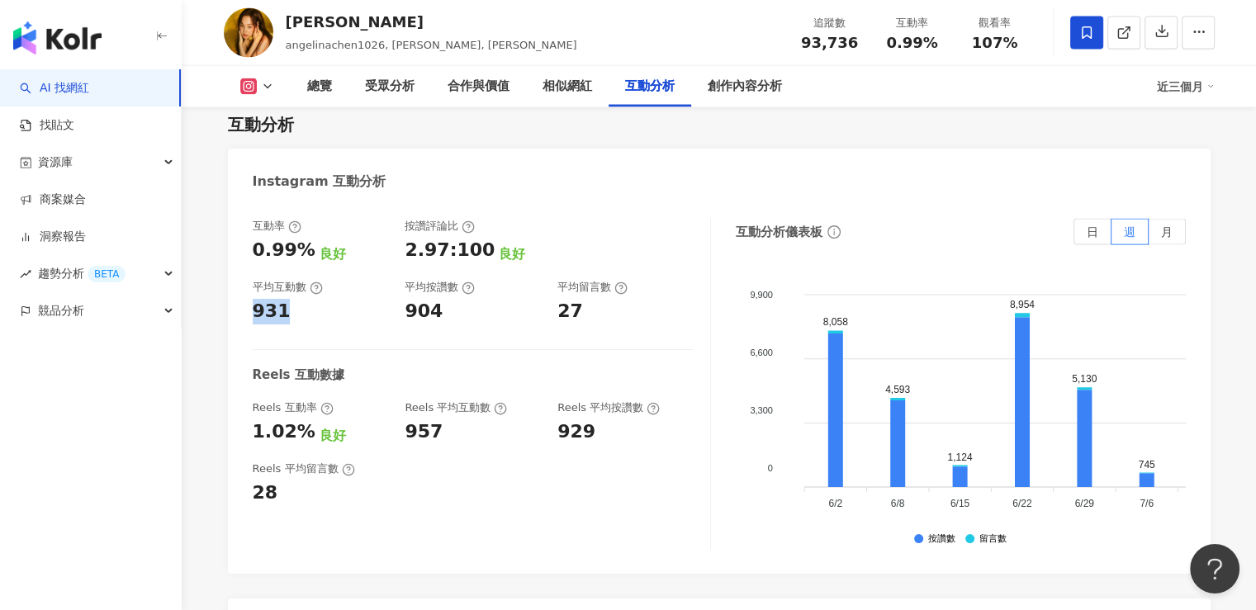
copy div "931"
drag, startPoint x: 241, startPoint y: 430, endPoint x: 303, endPoint y: 434, distance: 62.0
click at [303, 434] on div "互動率 0.99% 良好 按讚評論比 2.97:100 良好 平均互動數 931 平均按讚數 904 平均留言數 27 Reels 互動數據 Reels 互動…" at bounding box center [719, 388] width 983 height 372
copy div "1.02%"
drag, startPoint x: 382, startPoint y: 424, endPoint x: 445, endPoint y: 429, distance: 63.8
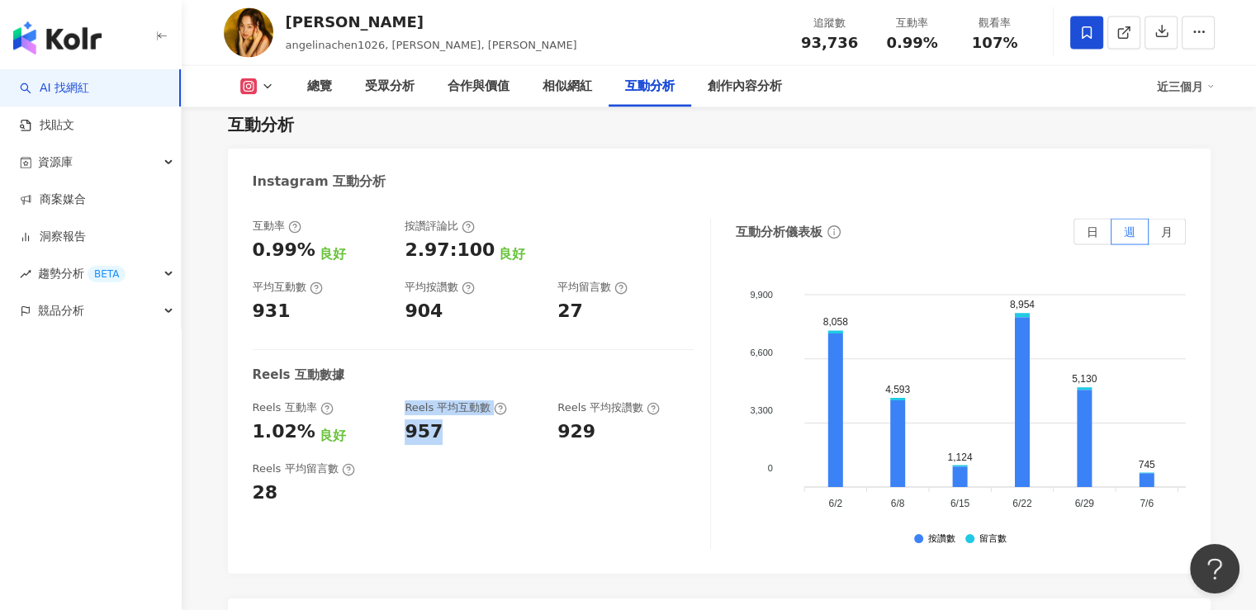
click at [445, 429] on div "Reels 互動率 1.02% 良好 Reels 平均互動數 957 Reels 平均按讚數 929" at bounding box center [473, 423] width 441 height 45
click at [453, 429] on div "957" at bounding box center [473, 433] width 136 height 26
click at [457, 435] on div "957" at bounding box center [473, 433] width 136 height 26
drag, startPoint x: 446, startPoint y: 435, endPoint x: 409, endPoint y: 435, distance: 37.2
click at [409, 435] on div "957" at bounding box center [473, 433] width 136 height 26
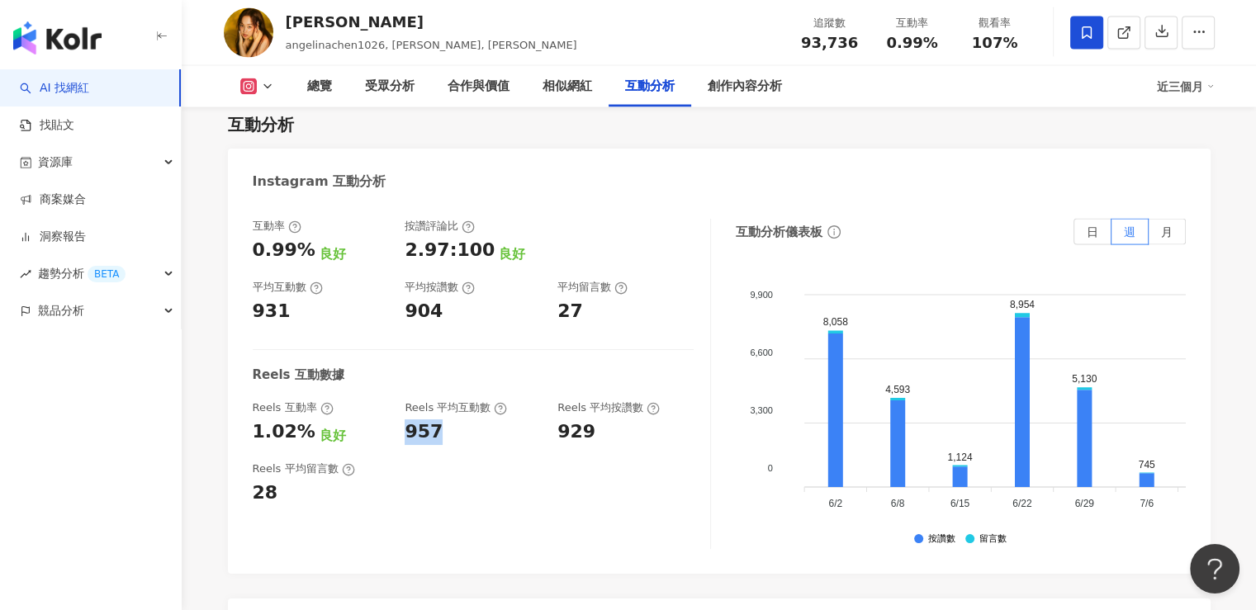
copy div "957"
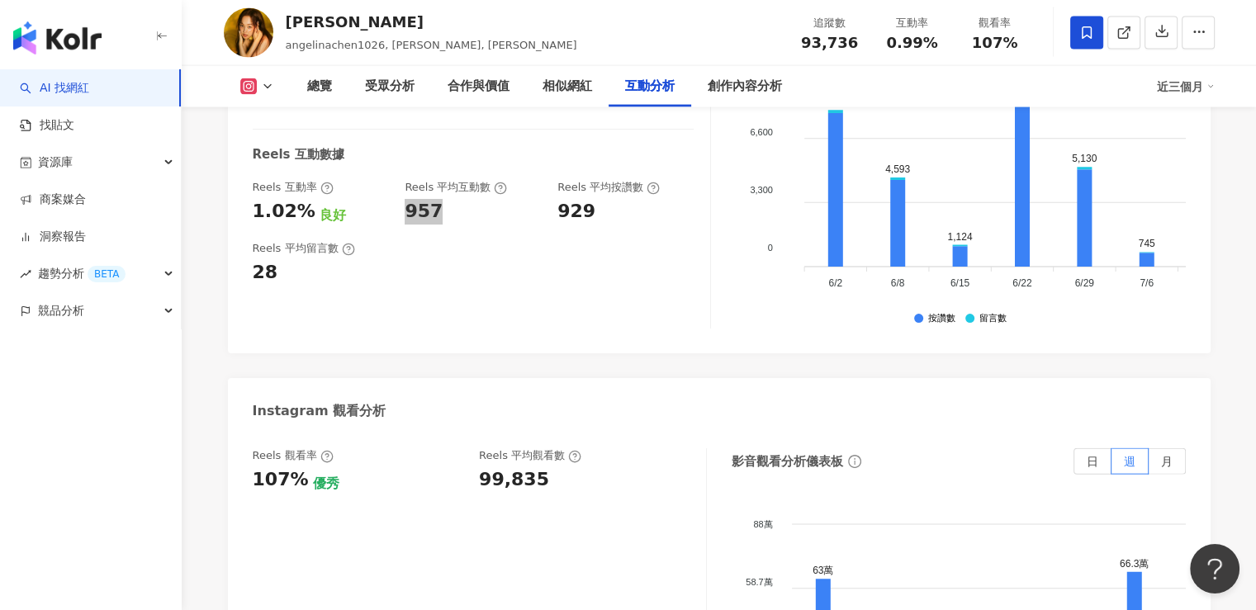
scroll to position [3635, 0]
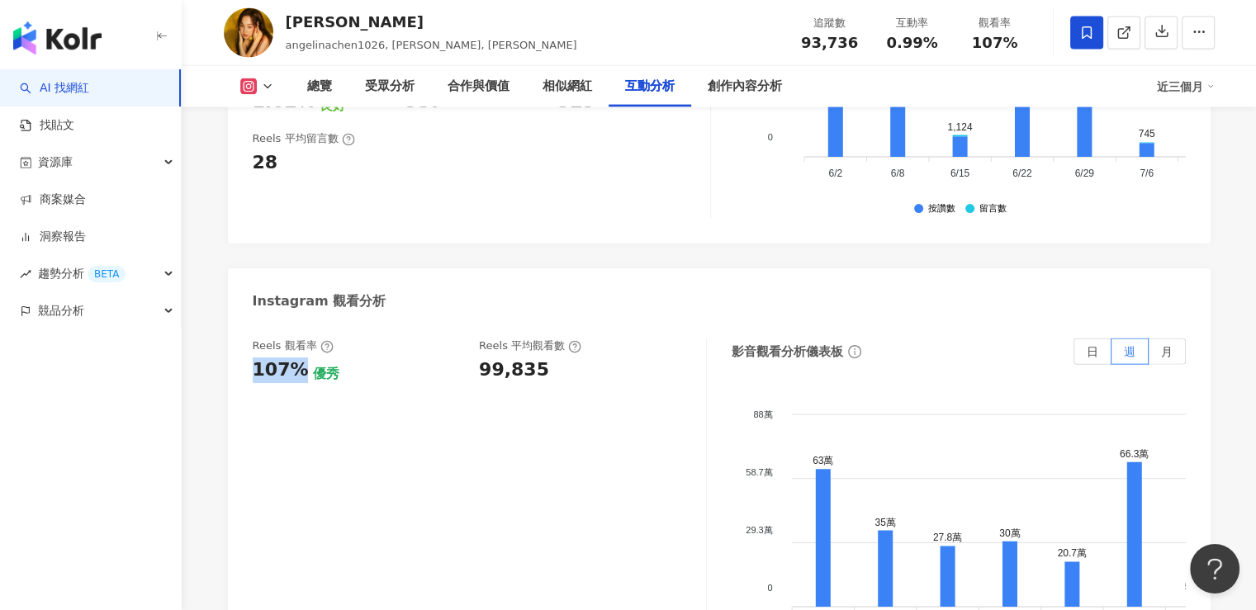
drag, startPoint x: 301, startPoint y: 371, endPoint x: 230, endPoint y: 371, distance: 71.0
click at [230, 371] on div "Reels 觀看率 107% 優秀 Reels 平均觀看數 99,835 影音觀看分析儀表板 日 週 月 88萬 88萬 58.7萬 58.7萬 29.3萬 …" at bounding box center [719, 508] width 983 height 372
copy div "107%"
click at [491, 371] on div "99,835" at bounding box center [514, 371] width 70 height 26
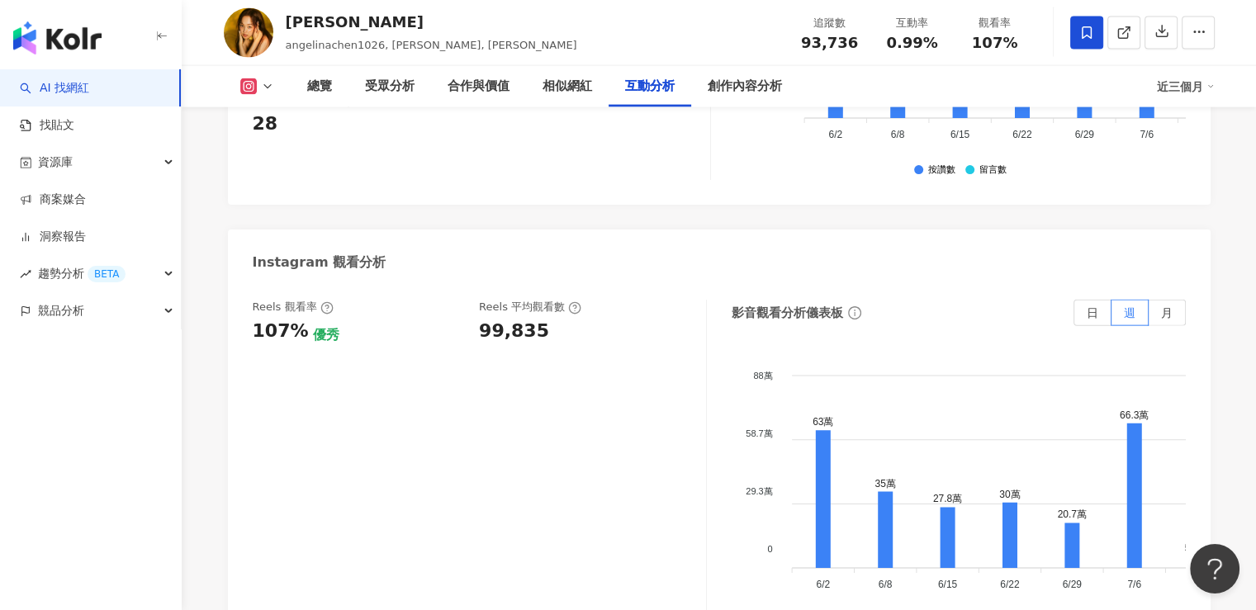
scroll to position [3717, 0]
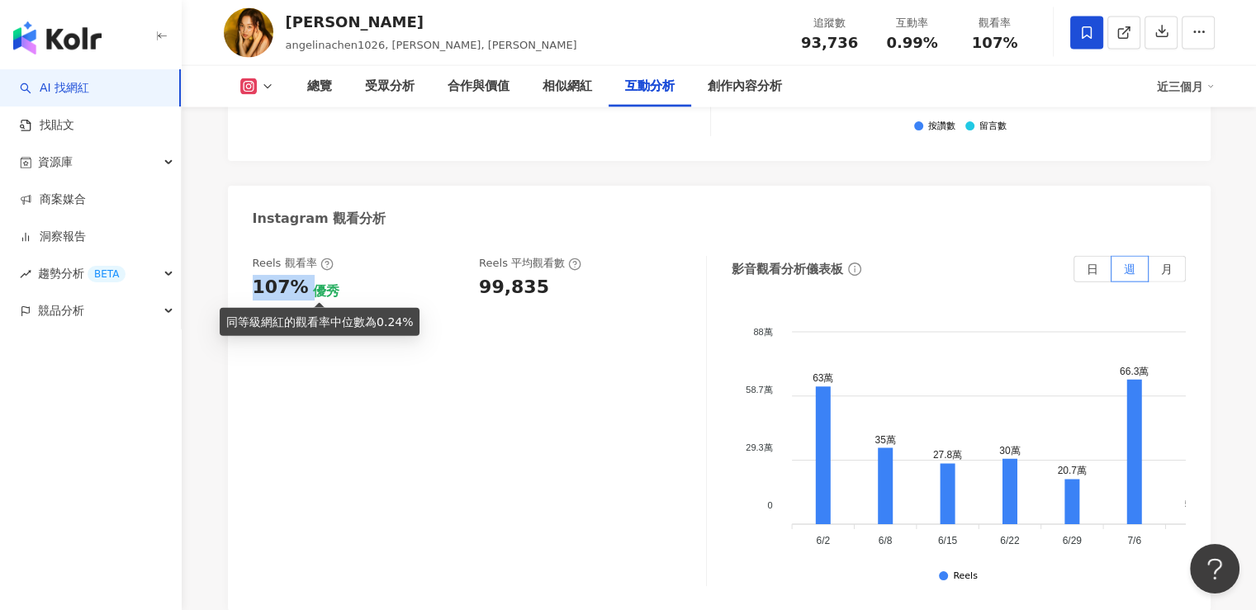
drag, startPoint x: 256, startPoint y: 294, endPoint x: 306, endPoint y: 292, distance: 49.6
click at [306, 292] on div "107% 優秀" at bounding box center [358, 288] width 211 height 26
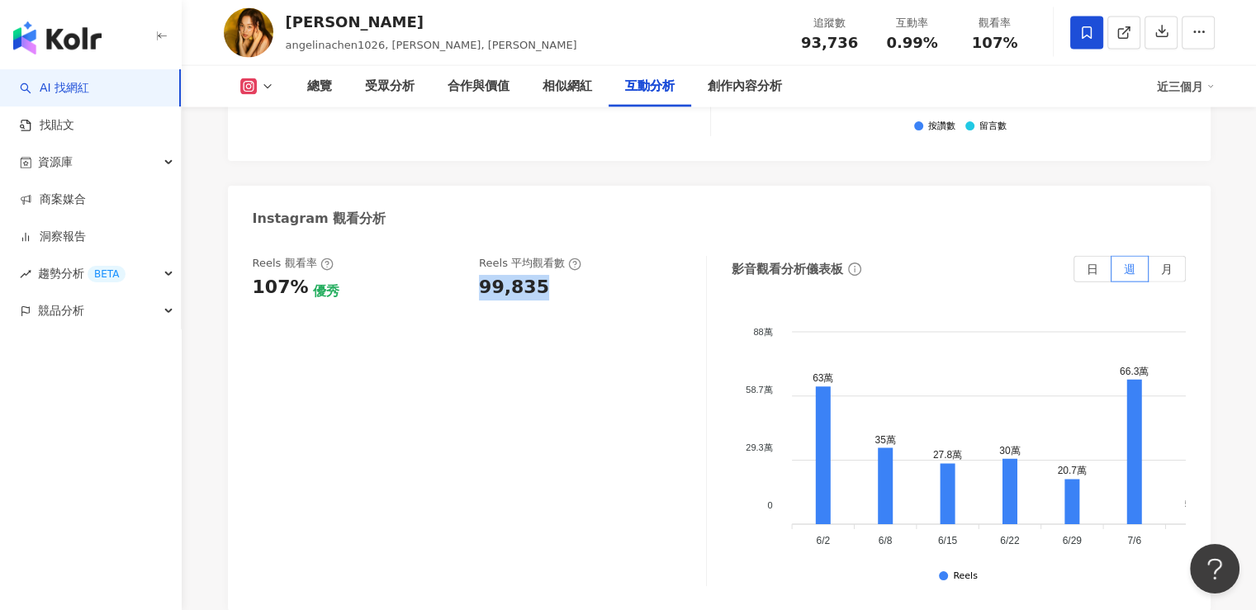
drag, startPoint x: 472, startPoint y: 290, endPoint x: 536, endPoint y: 289, distance: 64.4
click at [536, 289] on div "Reels 觀看率 107% 優秀 Reels 平均觀看數 99,835" at bounding box center [471, 278] width 437 height 45
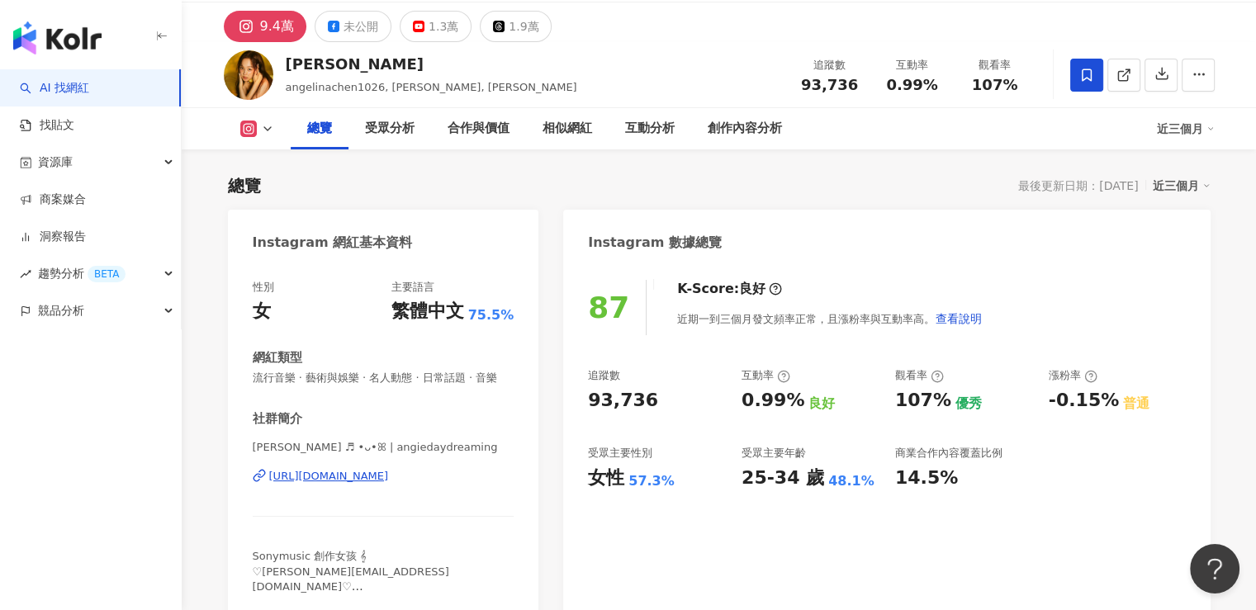
scroll to position [0, 0]
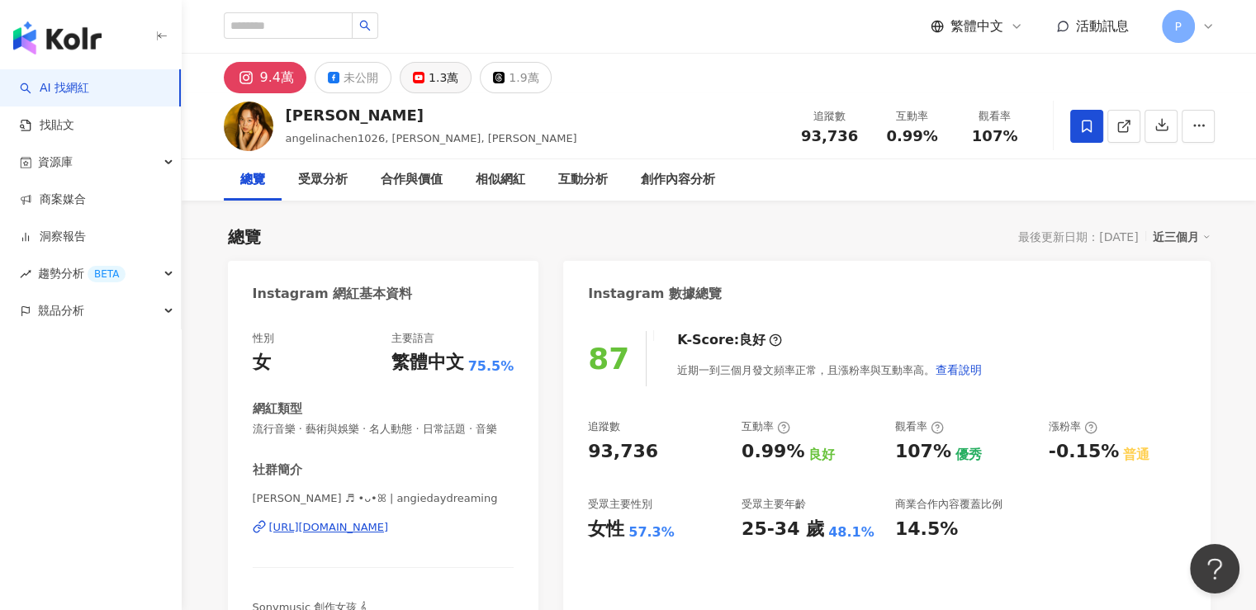
click at [443, 83] on div "1.3萬" at bounding box center [444, 77] width 30 height 23
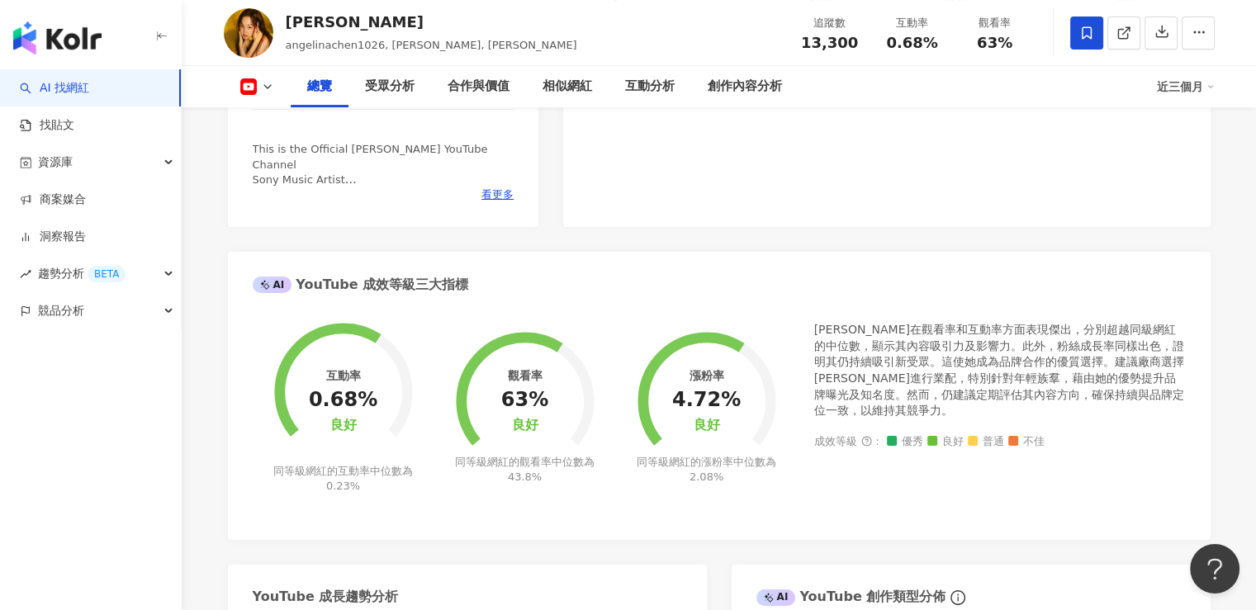
scroll to position [330, 0]
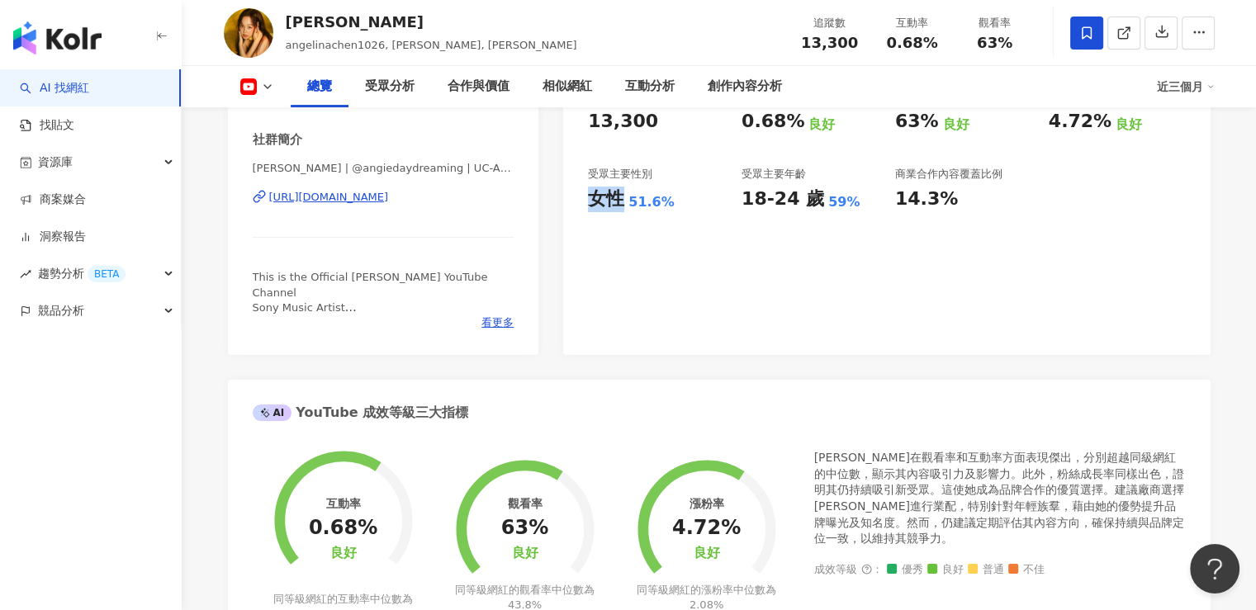
drag, startPoint x: 587, startPoint y: 202, endPoint x: 621, endPoint y: 202, distance: 33.9
click at [621, 202] on div "83 K-Score : 良好 近期一到三個月發文頻率正常，且漲粉率與互動率高。 查看說明 追蹤數 13,300 互動率 0.68% 良好 觀看率 63% 良…" at bounding box center [886, 169] width 647 height 371
drag, startPoint x: 629, startPoint y: 201, endPoint x: 678, endPoint y: 204, distance: 48.8
click at [678, 204] on div "女性 51.6%" at bounding box center [656, 200] width 137 height 26
drag, startPoint x: 737, startPoint y: 201, endPoint x: 810, endPoint y: 209, distance: 73.2
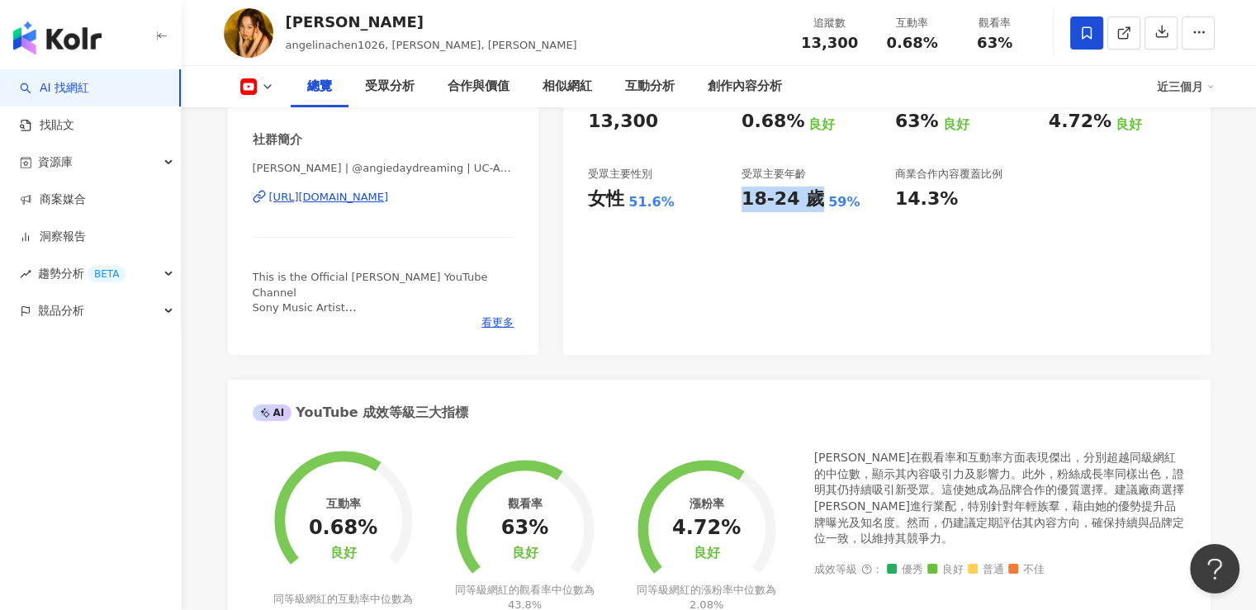
click at [810, 209] on div "追蹤數 13,300 互動率 0.68% 良好 觀看率 63% 良好 漲粉率 4.72% 良好 受眾主要性別 女性 51.6% 受眾主要年齡 18-24 歲 …" at bounding box center [886, 150] width 597 height 122
drag, startPoint x: 816, startPoint y: 203, endPoint x: 843, endPoint y: 205, distance: 26.5
click at [843, 205] on div "18-24 歲 59%" at bounding box center [810, 200] width 137 height 26
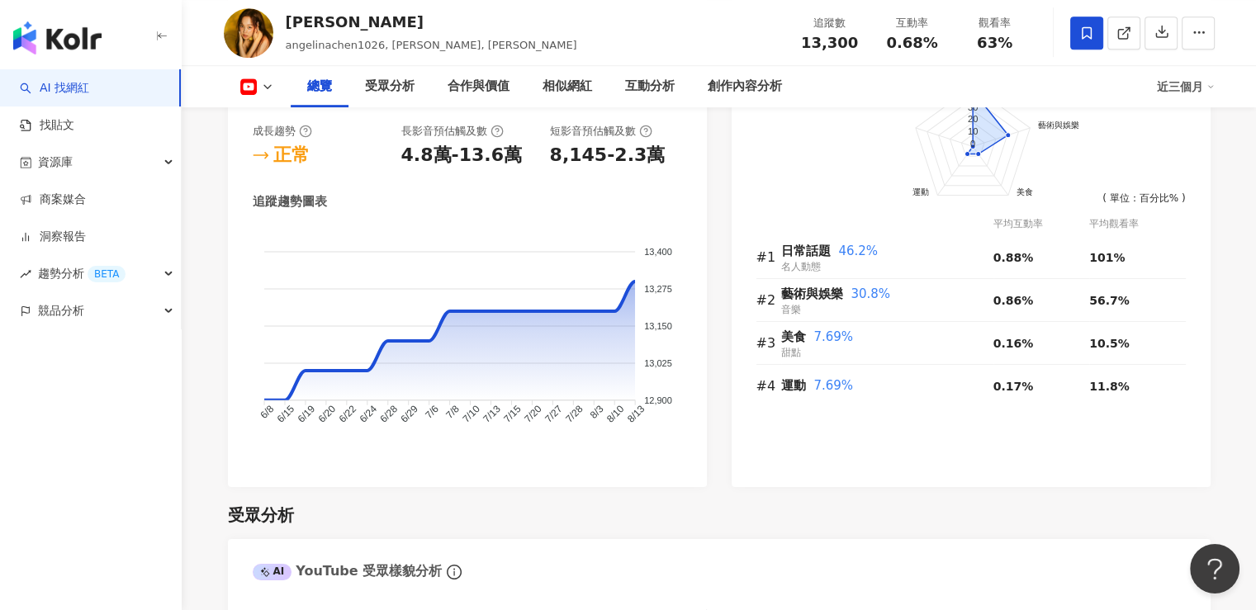
scroll to position [909, 0]
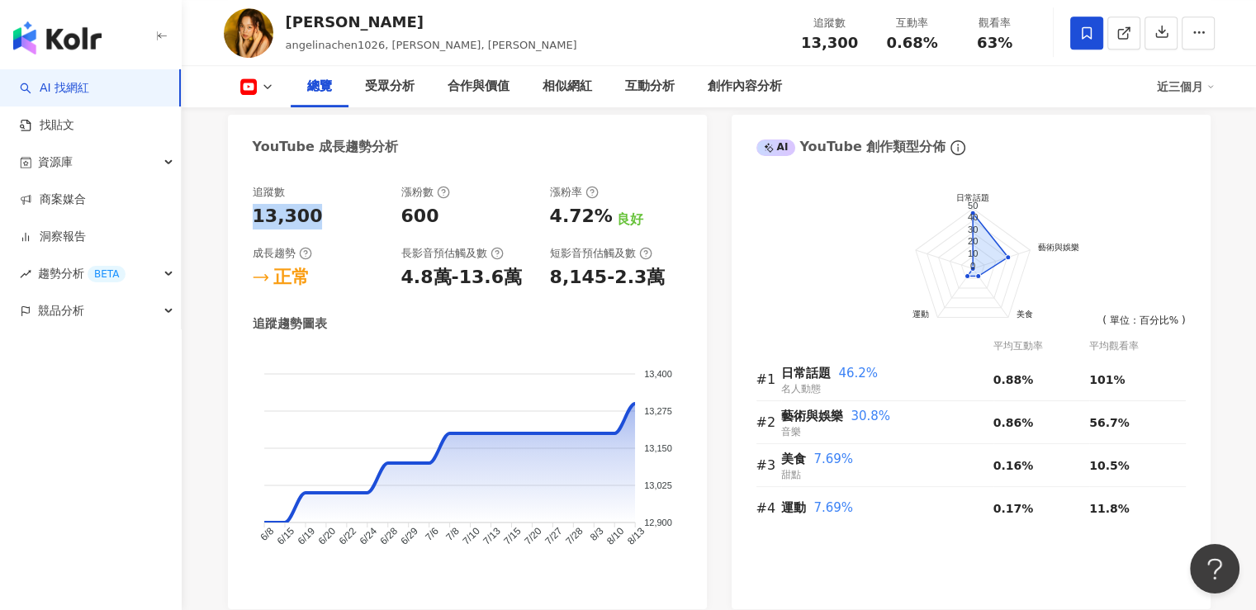
drag, startPoint x: 325, startPoint y: 235, endPoint x: 244, endPoint y: 235, distance: 81.8
click at [244, 235] on div "追蹤數 13,300 漲粉數 600 漲粉率 4.72% 良好 成長趨勢 正常 長影音預估觸及數 4.8萬-13.6萬 短影音預估觸及數 8,145-2.3萬…" at bounding box center [467, 389] width 479 height 441
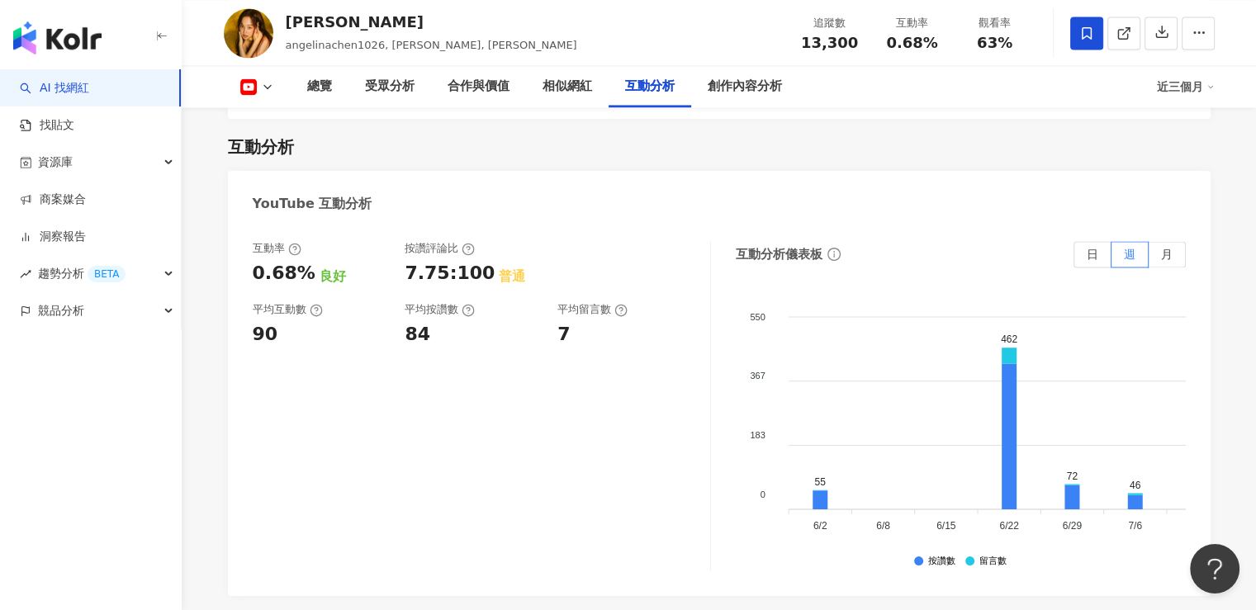
scroll to position [2726, 0]
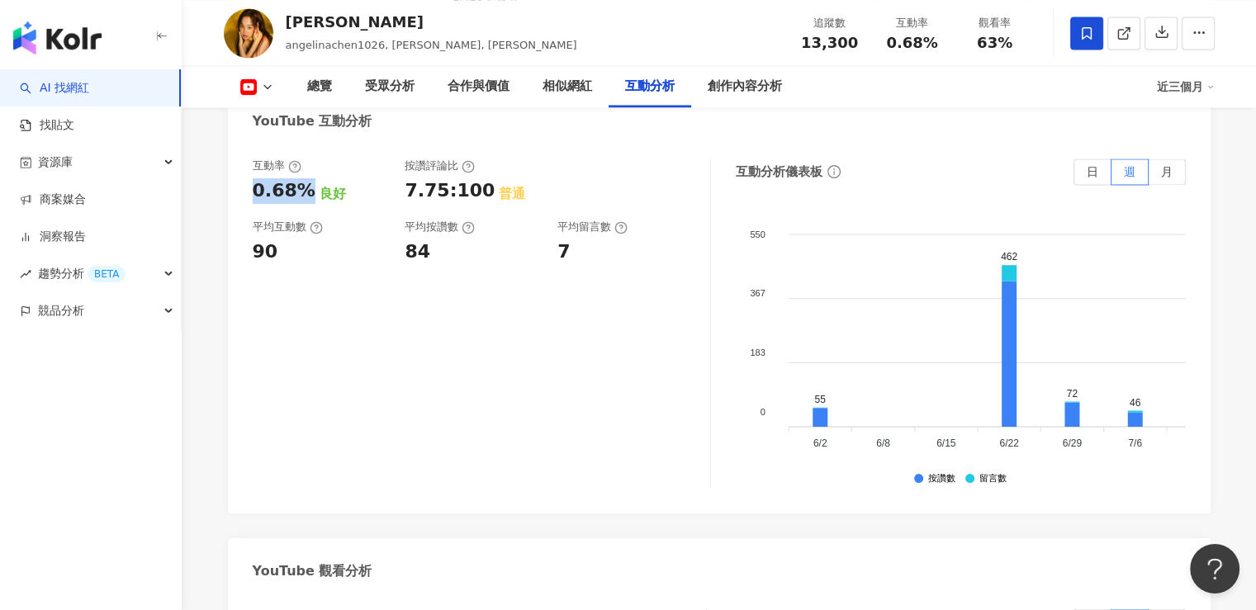
drag, startPoint x: 245, startPoint y: 202, endPoint x: 305, endPoint y: 217, distance: 62.3
click at [305, 217] on div "互動率 0.68% 良好 按讚評論比 7.75:100 普通 平均互動數 90 平均按讚數 84 平均留言數 7 互動分析儀表板 日 週 月 550 550 …" at bounding box center [719, 328] width 983 height 372
drag, startPoint x: 278, startPoint y: 268, endPoint x: 253, endPoint y: 272, distance: 25.1
click at [253, 265] on div "90" at bounding box center [321, 253] width 136 height 26
drag, startPoint x: 413, startPoint y: 305, endPoint x: 449, endPoint y: 330, distance: 43.3
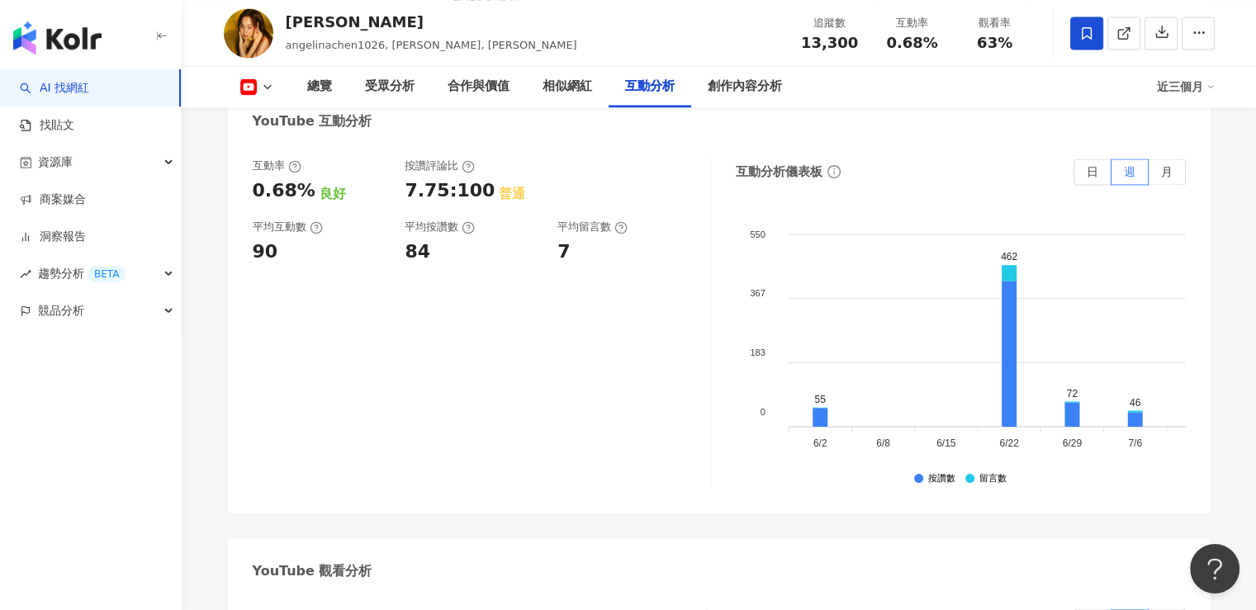
click at [413, 305] on div "互動率 0.68% 良好 按讚評論比 7.75:100 普通 平均互動數 90 平均按讚數 84 平均留言數 7" at bounding box center [482, 324] width 458 height 330
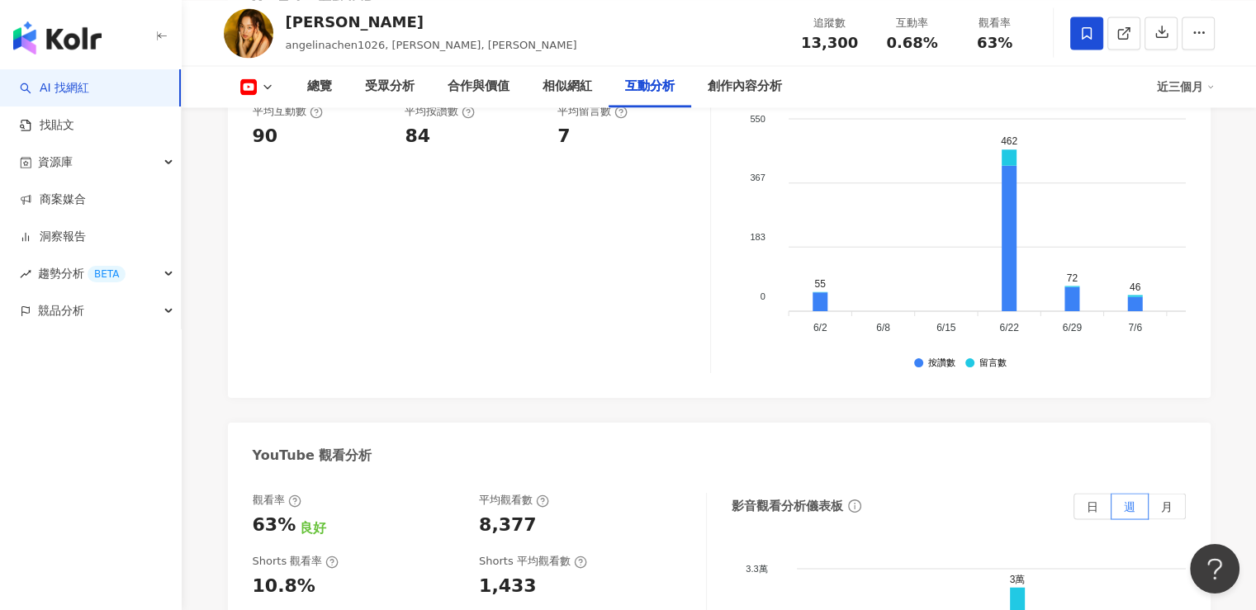
scroll to position [2974, 0]
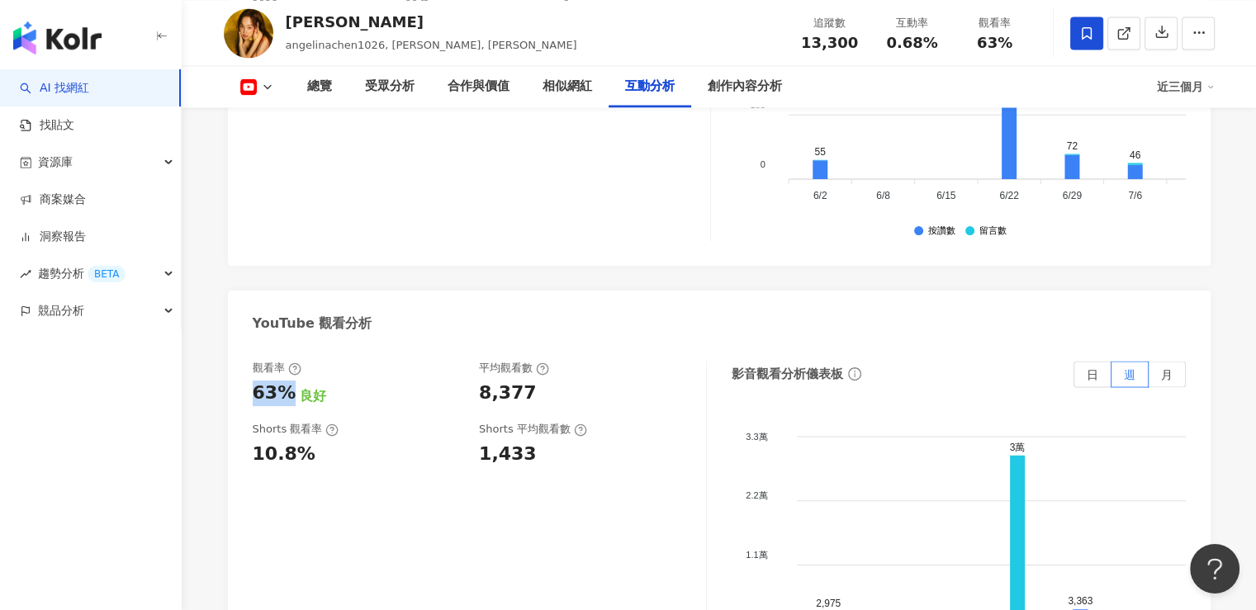
drag, startPoint x: 250, startPoint y: 406, endPoint x: 283, endPoint y: 415, distance: 33.5
click at [283, 415] on div "觀看率 63% 良好 平均觀看數 8,377 Shorts 觀看率 10.8% Shorts 平均觀看數 1,433 影音觀看分析儀表板 日 週 月 3.3萬…" at bounding box center [719, 530] width 983 height 372
drag, startPoint x: 476, startPoint y: 409, endPoint x: 522, endPoint y: 418, distance: 47.1
click at [522, 406] on div "觀看率 63% 良好 平均觀看數 8,377" at bounding box center [471, 383] width 437 height 45
drag, startPoint x: 539, startPoint y: 417, endPoint x: 482, endPoint y: 416, distance: 56.2
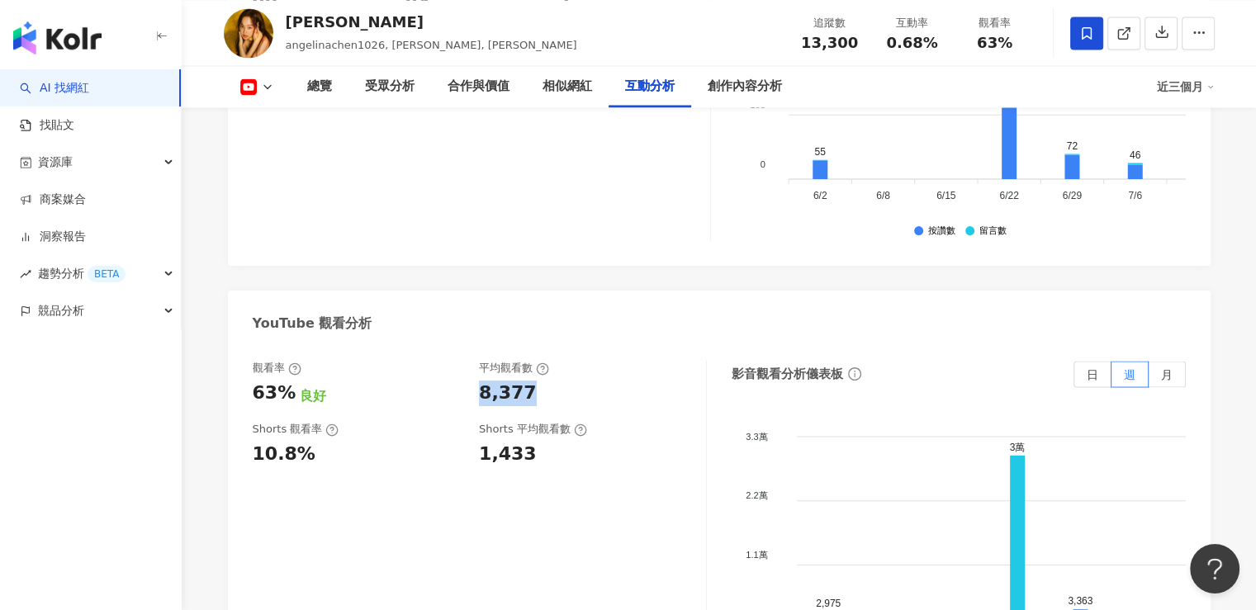
click at [482, 406] on div "8,377" at bounding box center [584, 394] width 211 height 26
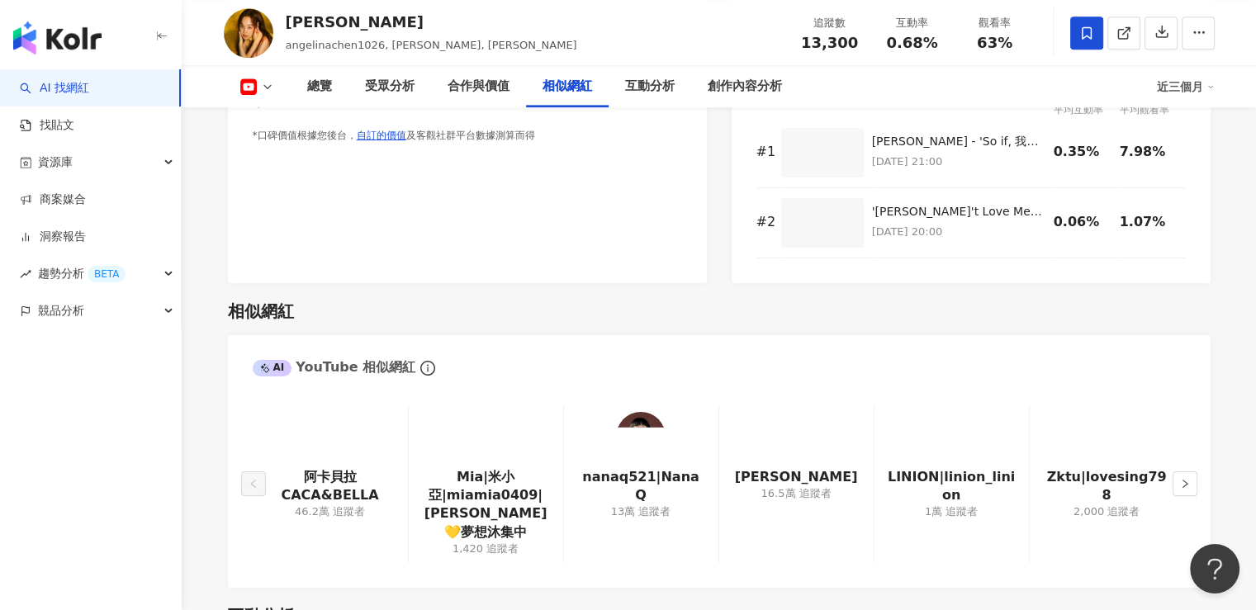
scroll to position [0, 0]
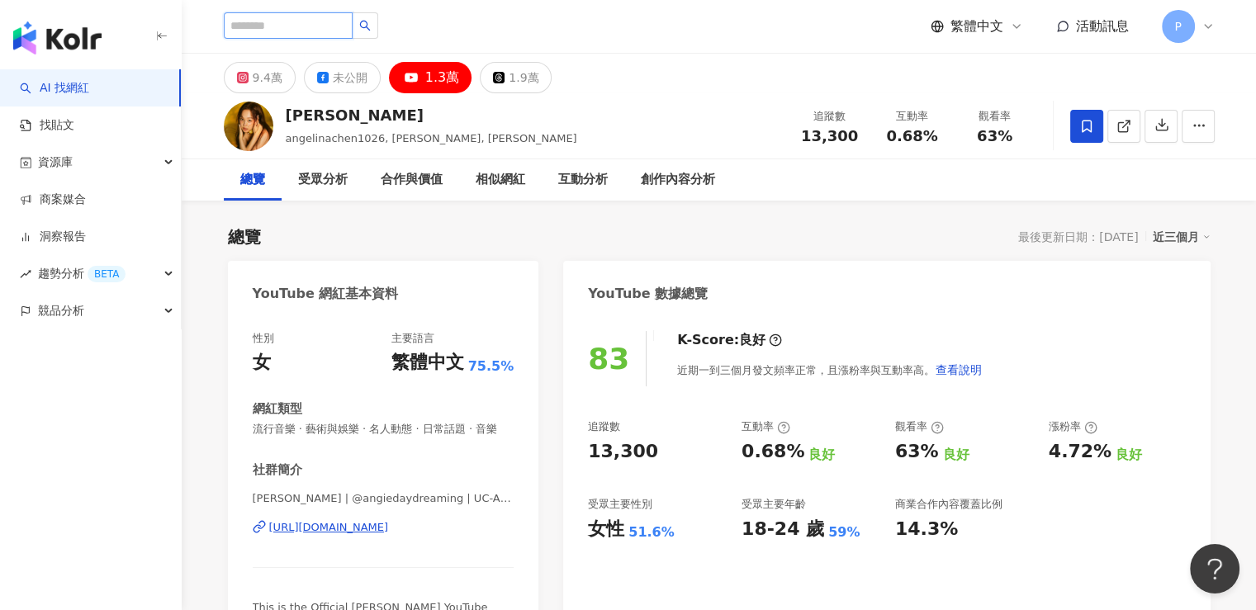
click at [324, 26] on input "search" at bounding box center [288, 25] width 129 height 26
paste input "***"
type input "***"
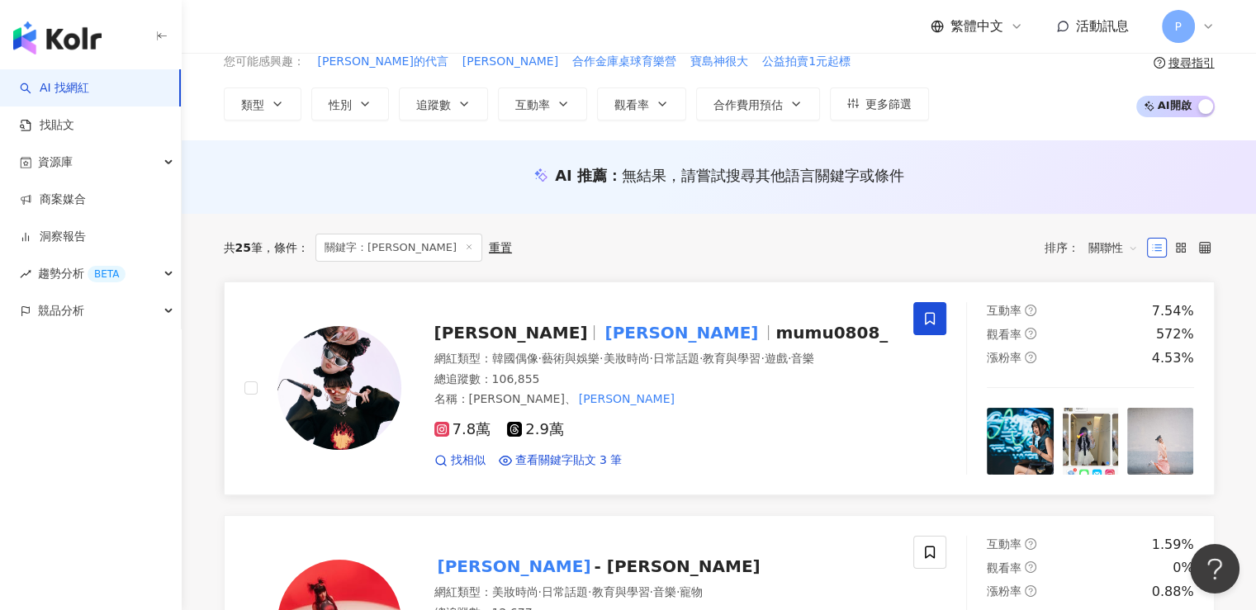
scroll to position [165, 0]
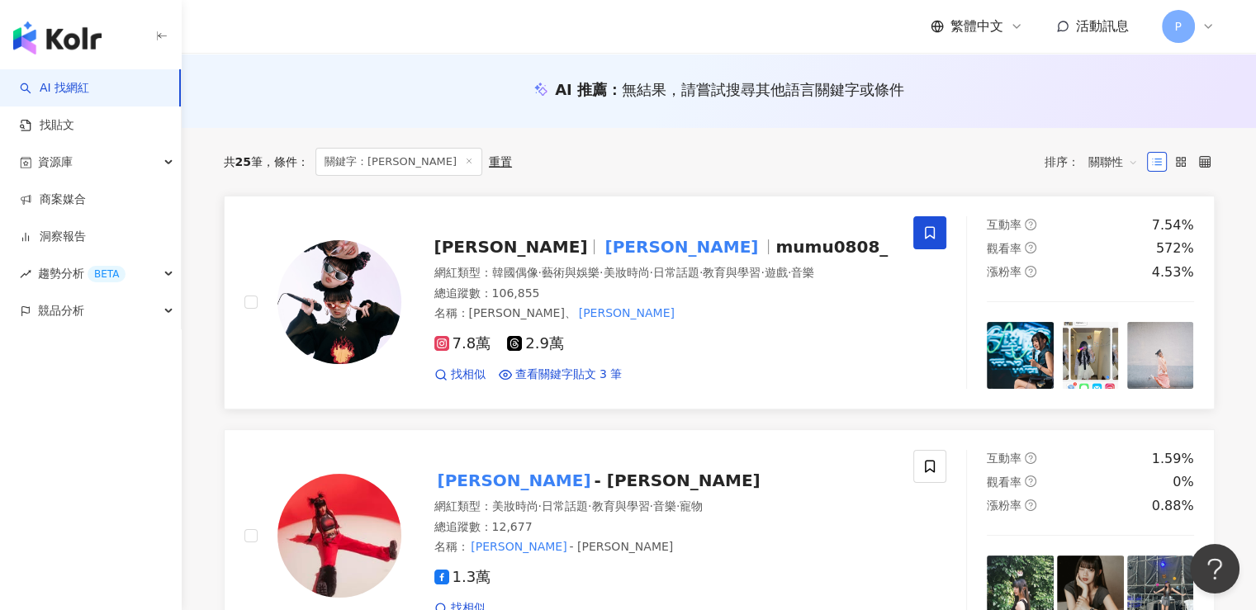
click at [776, 252] on span "mumu0808_" at bounding box center [832, 247] width 112 height 20
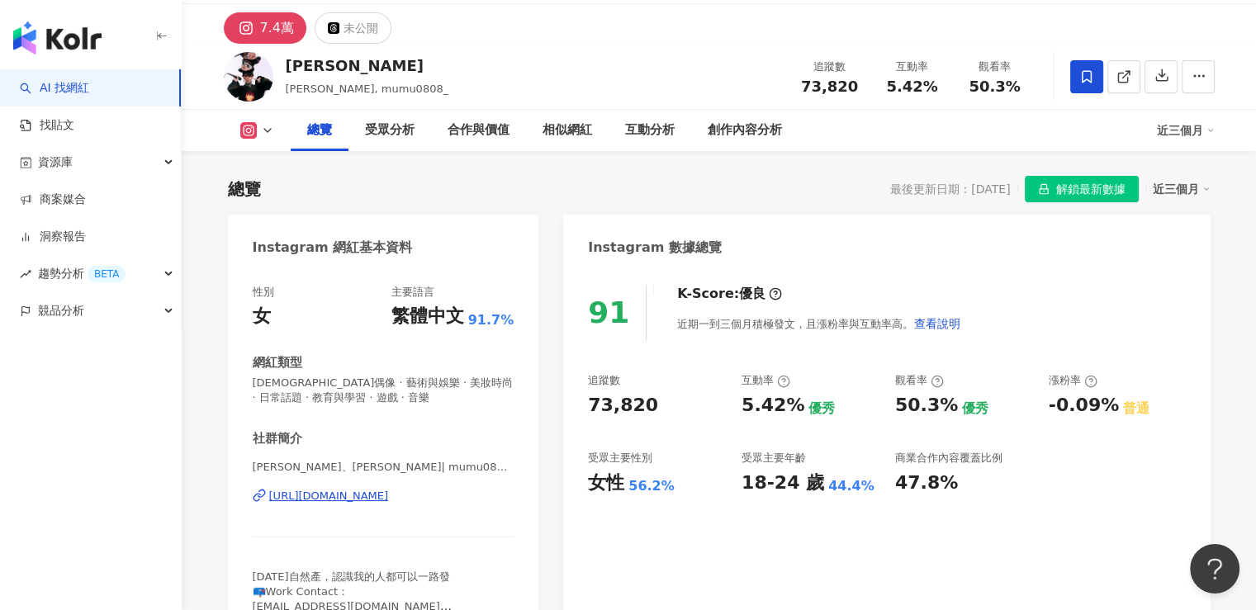
scroll to position [248, 0]
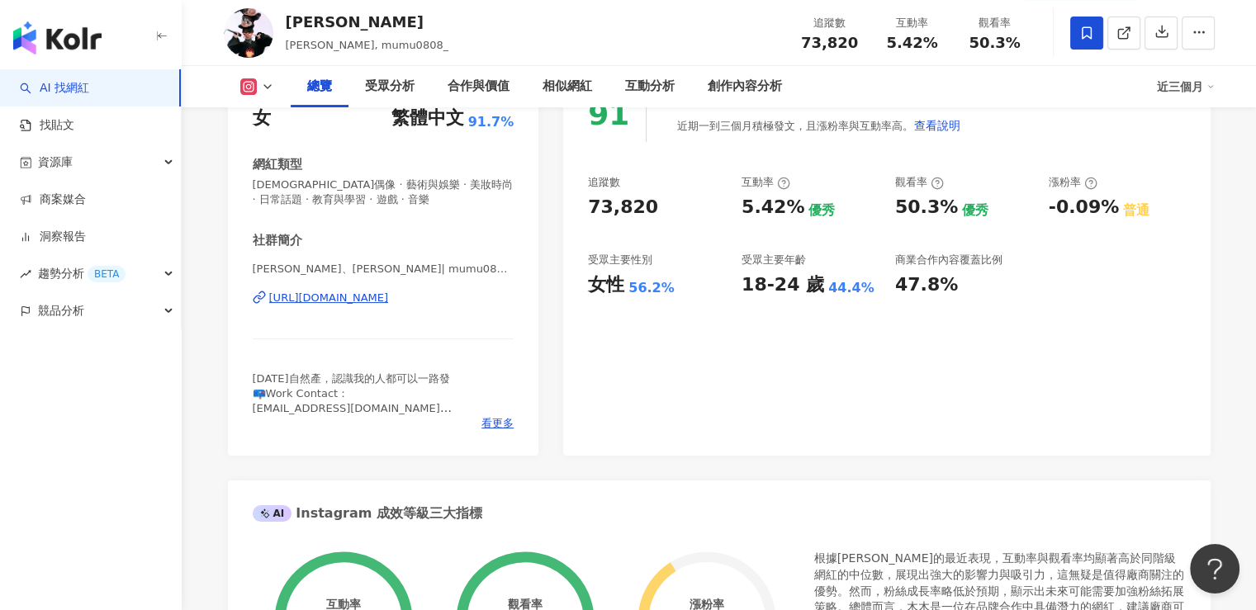
click at [666, 342] on div "91 K-Score : 優良 近期一到三個月積極發文，且漲粉率與互動率高。 查看說明 追蹤數 73,820 互動率 5.42% 優秀 觀看率 50.3% 優…" at bounding box center [886, 263] width 647 height 386
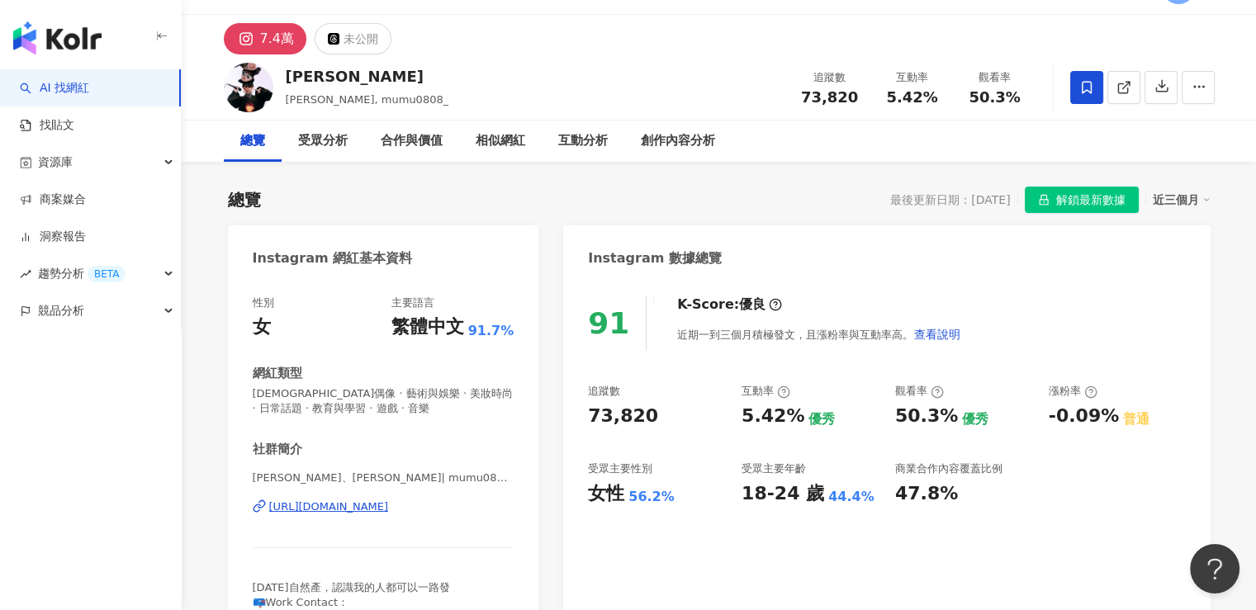
scroll to position [165, 0]
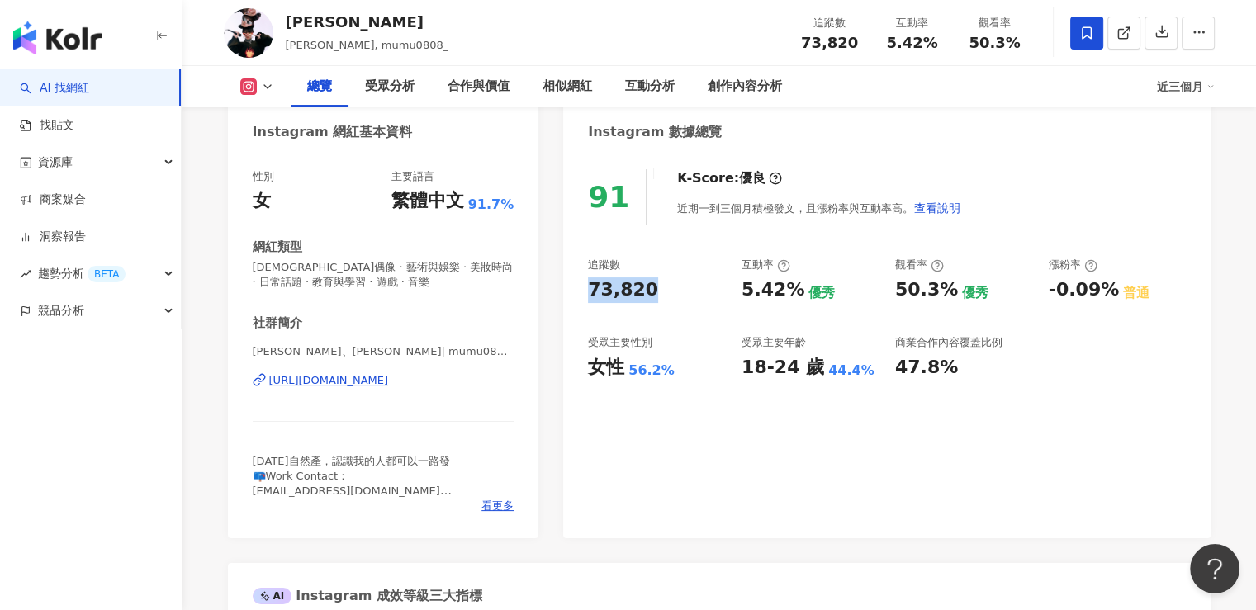
drag, startPoint x: 658, startPoint y: 297, endPoint x: 586, endPoint y: 291, distance: 71.3
click at [586, 291] on div "91 K-Score : 優良 近期一到三個月積極發文，且漲粉率與互動率高。 查看說明 追蹤數 73,820 互動率 5.42% 優秀 觀看率 50.3% 優…" at bounding box center [886, 346] width 647 height 386
copy div "73,820"
drag, startPoint x: 601, startPoint y: 373, endPoint x: 615, endPoint y: 373, distance: 14.0
click at [615, 373] on div "女性" at bounding box center [606, 368] width 36 height 26
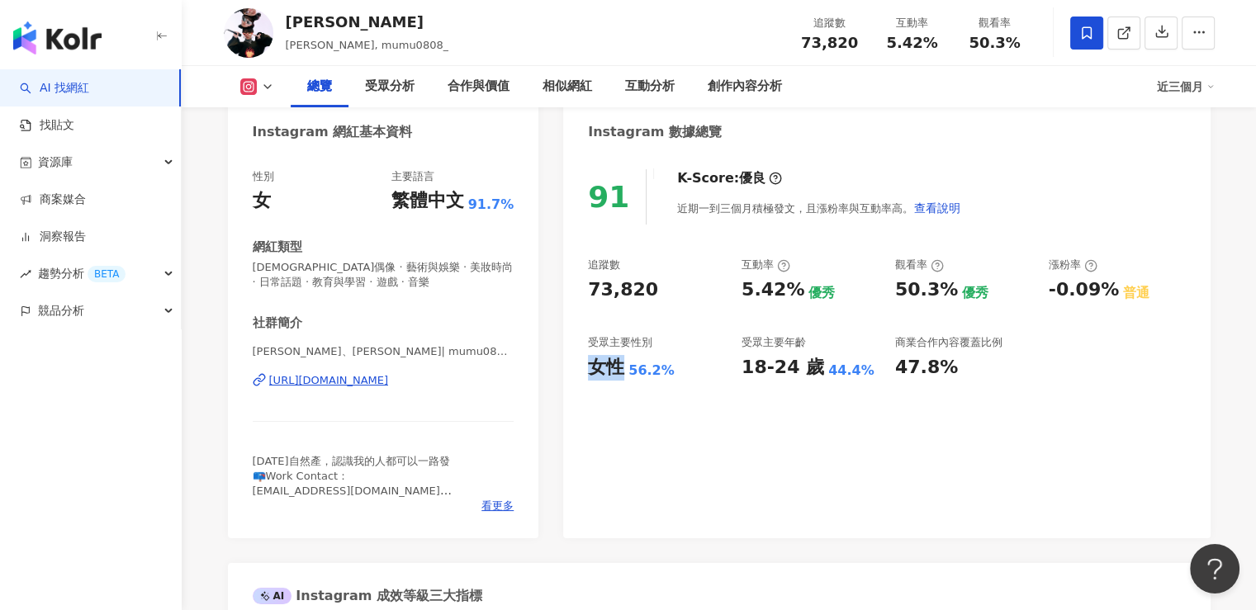
drag, startPoint x: 610, startPoint y: 365, endPoint x: 604, endPoint y: 374, distance: 10.8
click at [610, 365] on div "女性" at bounding box center [606, 368] width 36 height 26
copy div "女性"
drag, startPoint x: 631, startPoint y: 374, endPoint x: 686, endPoint y: 374, distance: 55.3
click at [686, 374] on div "女性 56.2%" at bounding box center [656, 368] width 137 height 26
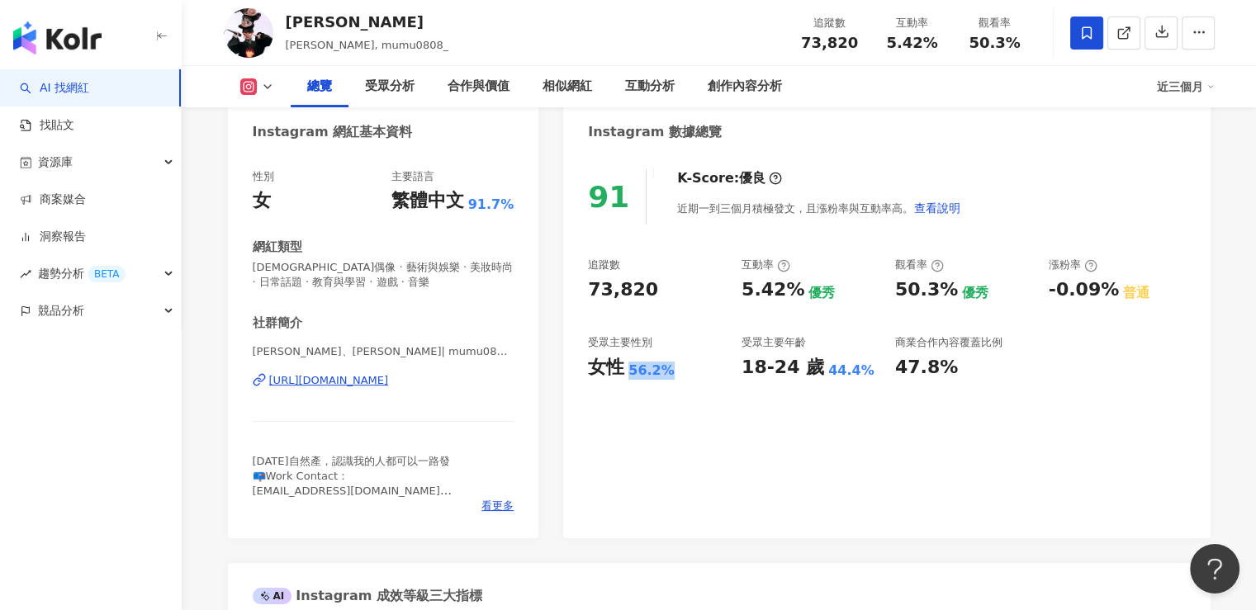
copy div "56.2%"
drag, startPoint x: 743, startPoint y: 368, endPoint x: 815, endPoint y: 377, distance: 72.4
click at [815, 377] on div "18-24 歲 44.4%" at bounding box center [810, 368] width 137 height 26
copy div "18-24 歲"
click at [854, 376] on div "44.4%" at bounding box center [852, 371] width 46 height 18
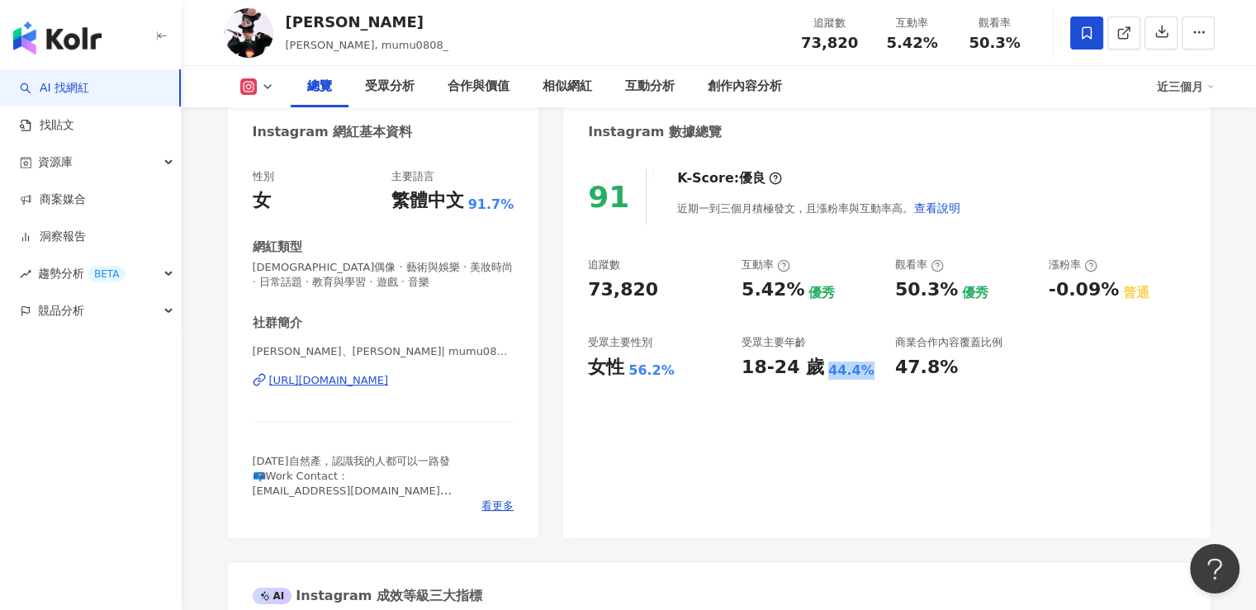
drag, startPoint x: 858, startPoint y: 373, endPoint x: 819, endPoint y: 373, distance: 39.7
click at [819, 373] on div "18-24 歲 44.4%" at bounding box center [810, 368] width 137 height 26
copy div "44.4%"
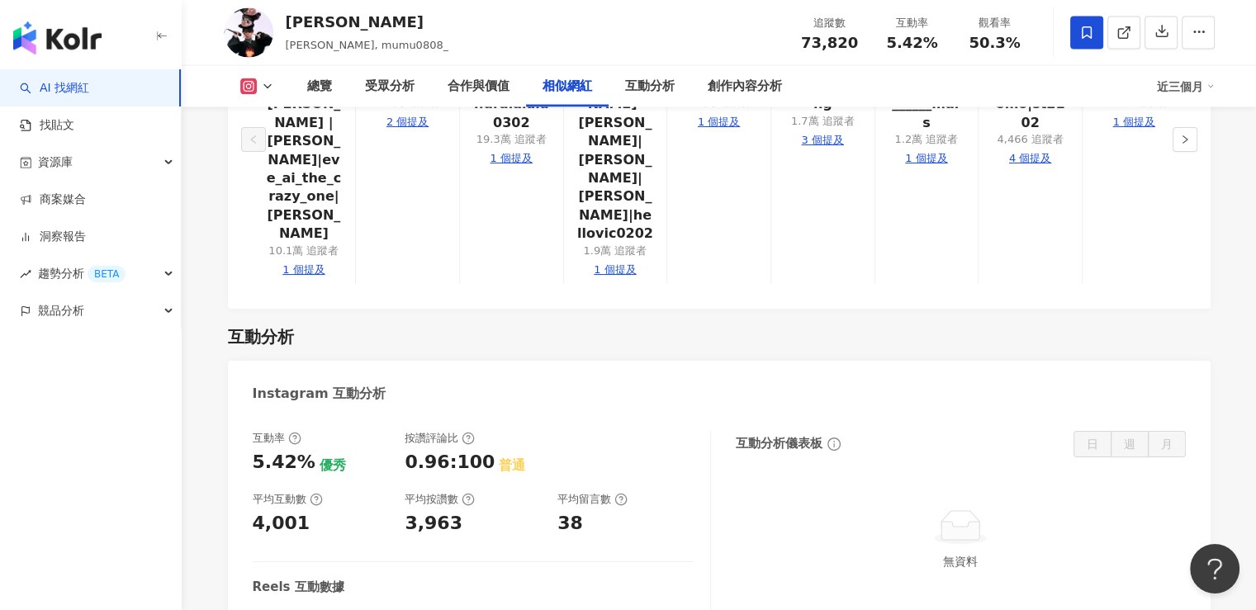
scroll to position [3304, 0]
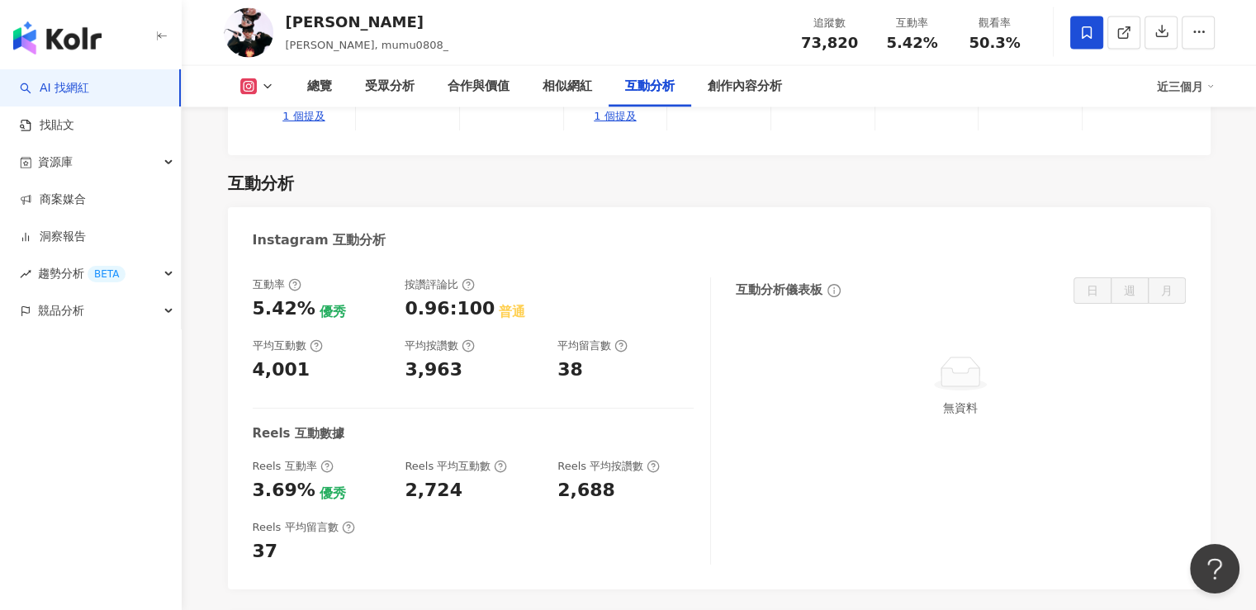
click at [249, 261] on div "互動率 5.42% 優秀 按讚評論比 0.96:100 普通 平均互動數 4,001 平均按讚數 3,963 平均留言數 38 Reels 互動數據 Reel…" at bounding box center [719, 425] width 983 height 329
drag, startPoint x: 249, startPoint y: 233, endPoint x: 304, endPoint y: 241, distance: 55.1
click at [304, 261] on div "互動率 5.42% 優秀 按讚評論比 0.96:100 普通 平均互動數 4,001 平均按讚數 3,963 平均留言數 38 Reels 互動數據 Reel…" at bounding box center [719, 425] width 983 height 329
copy div "5.42%"
drag, startPoint x: 317, startPoint y: 303, endPoint x: 245, endPoint y: 304, distance: 72.7
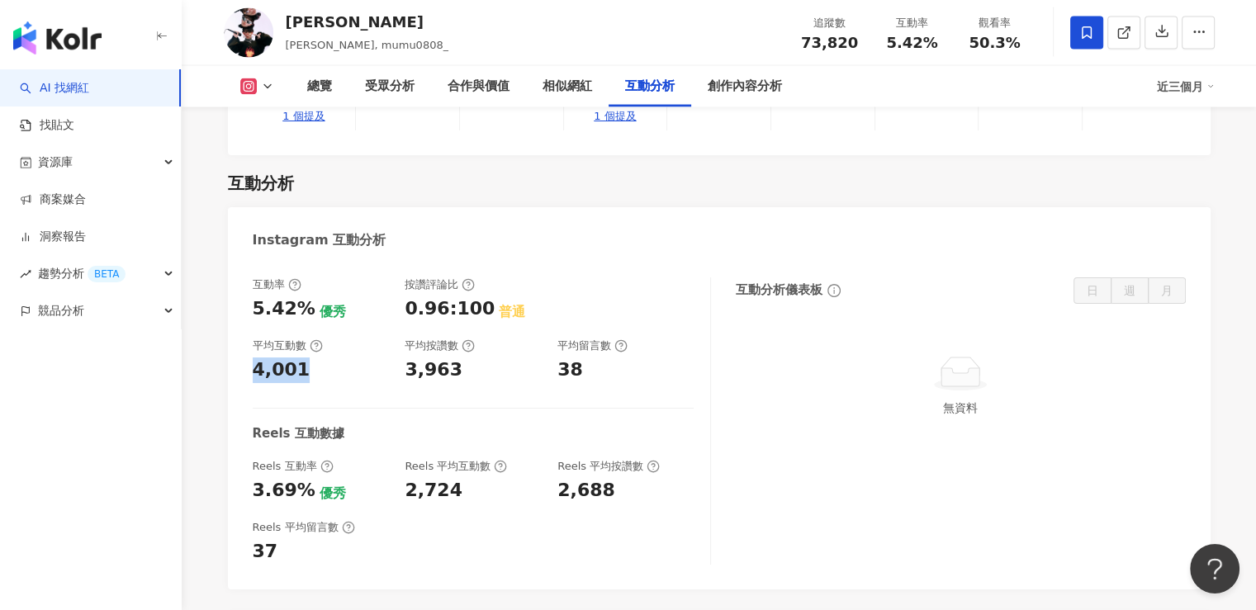
click at [245, 304] on div "互動率 5.42% 優秀 按讚評論比 0.96:100 普通 平均互動數 4,001 平均按讚數 3,963 平均留言數 38 Reels 互動數據 Reel…" at bounding box center [719, 425] width 983 height 329
copy div "4,001"
drag, startPoint x: 254, startPoint y: 422, endPoint x: 307, endPoint y: 423, distance: 52.9
click at [307, 478] on div "3.69% 優秀" at bounding box center [321, 491] width 136 height 26
copy div "3.69%"
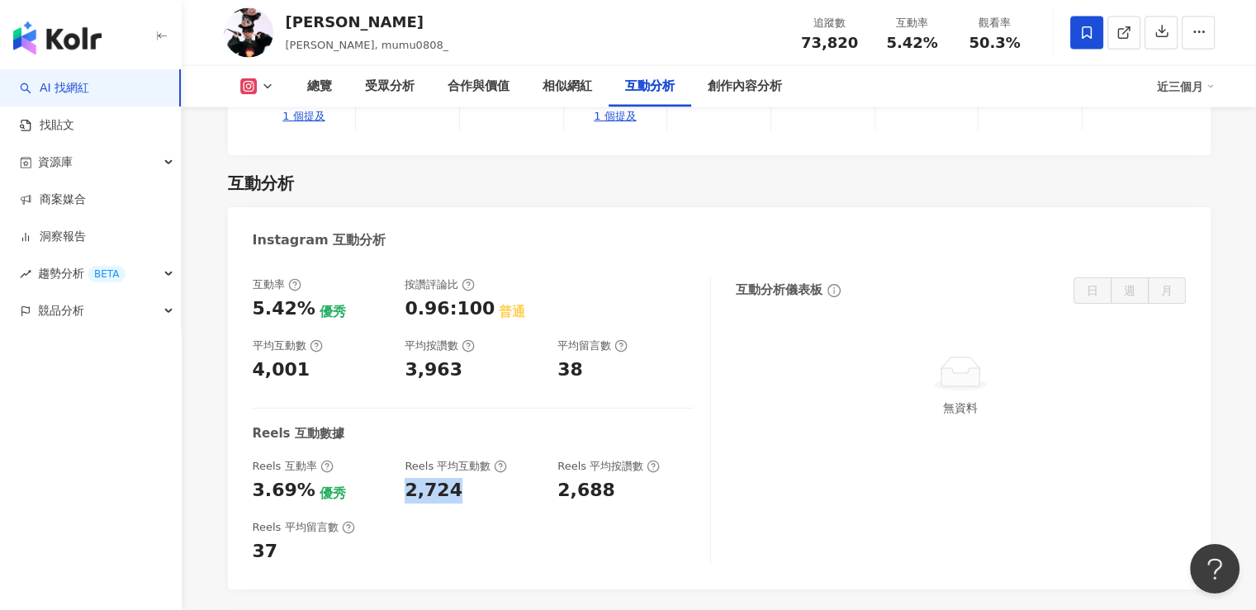
drag, startPoint x: 406, startPoint y: 425, endPoint x: 460, endPoint y: 425, distance: 53.7
click at [460, 478] on div "2,724" at bounding box center [473, 491] width 136 height 26
copy div "2,724"
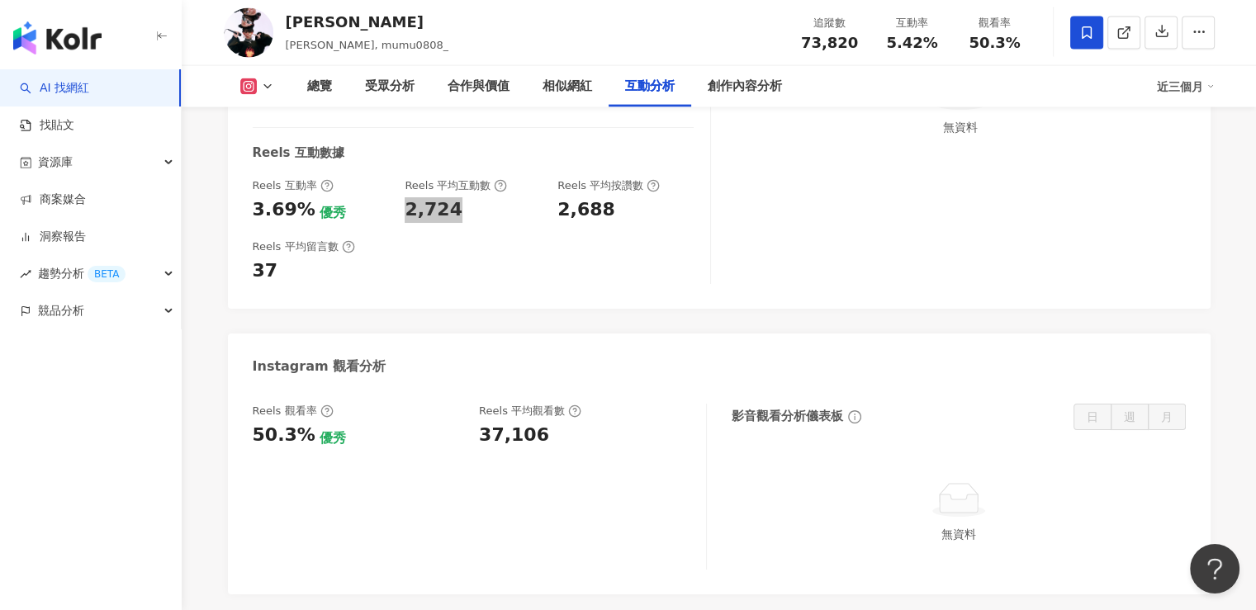
scroll to position [3717, 0]
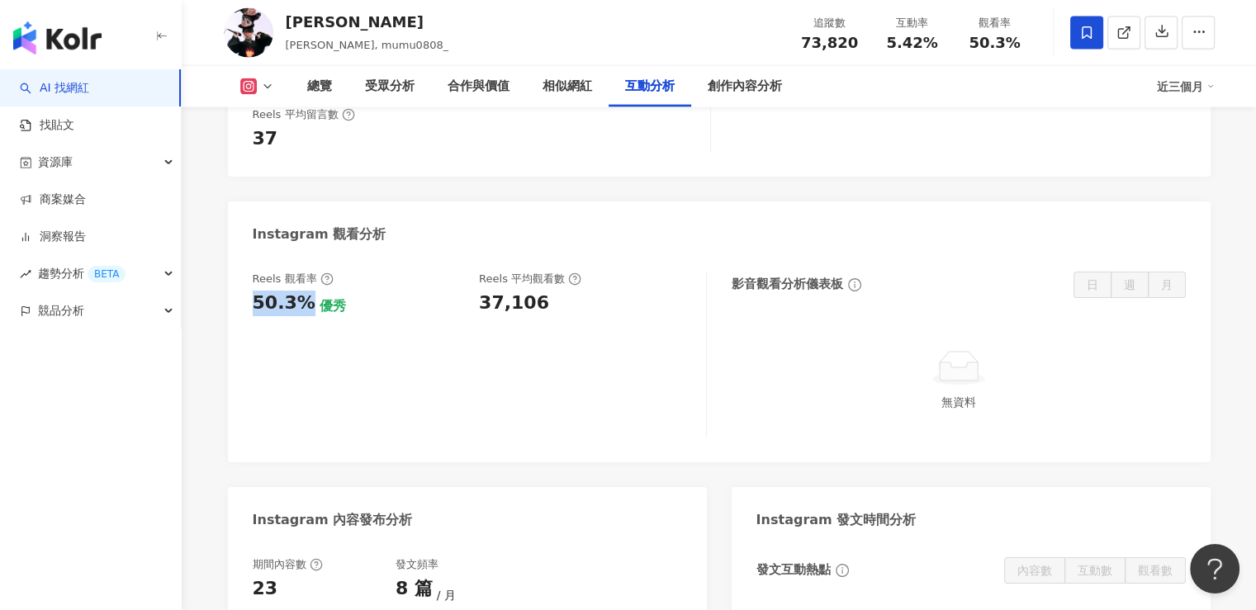
drag, startPoint x: 246, startPoint y: 230, endPoint x: 302, endPoint y: 229, distance: 56.2
click at [302, 255] on div "Reels 觀看率 50.3% 優秀 Reels 平均觀看數 37,106 影音觀看分析儀表板 日 週 月 無資料" at bounding box center [719, 358] width 983 height 207
copy div "50.3%"
drag, startPoint x: 468, startPoint y: 238, endPoint x: 543, endPoint y: 238, distance: 75.2
click at [543, 272] on div "Reels 觀看率 50.3% 優秀 Reels 平均觀看數 37,106" at bounding box center [471, 294] width 437 height 45
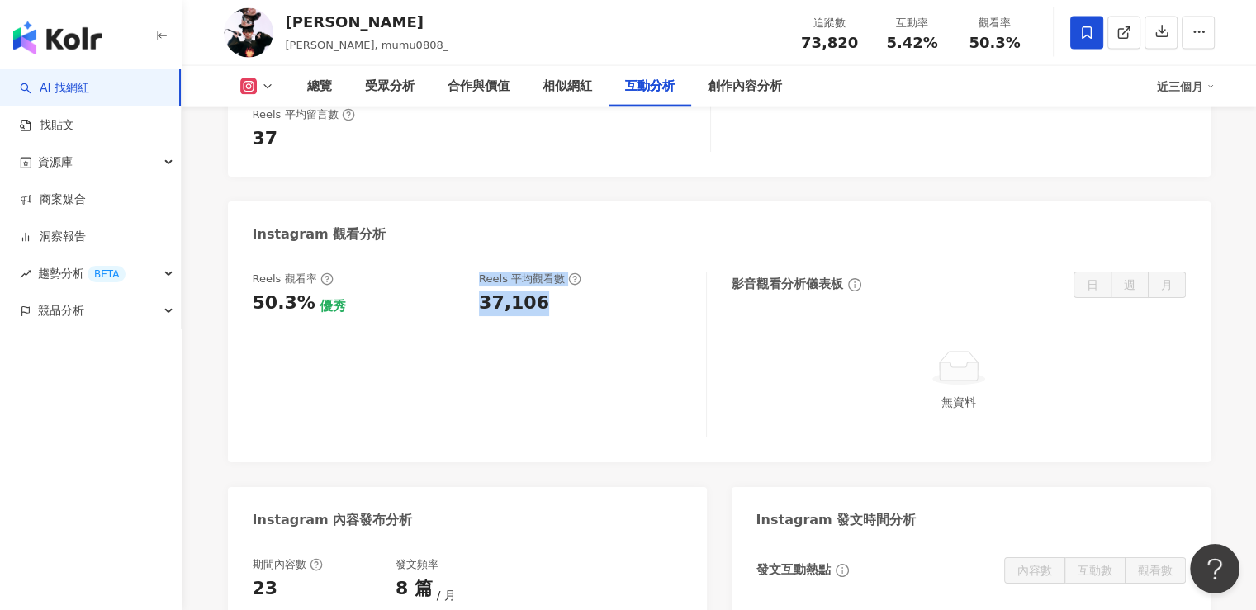
click at [543, 291] on div "37,106" at bounding box center [584, 304] width 211 height 26
drag, startPoint x: 558, startPoint y: 240, endPoint x: 477, endPoint y: 240, distance: 81.8
click at [478, 272] on div "Reels 觀看率 50.3% 優秀 Reels 平均觀看數 37,106" at bounding box center [471, 294] width 437 height 45
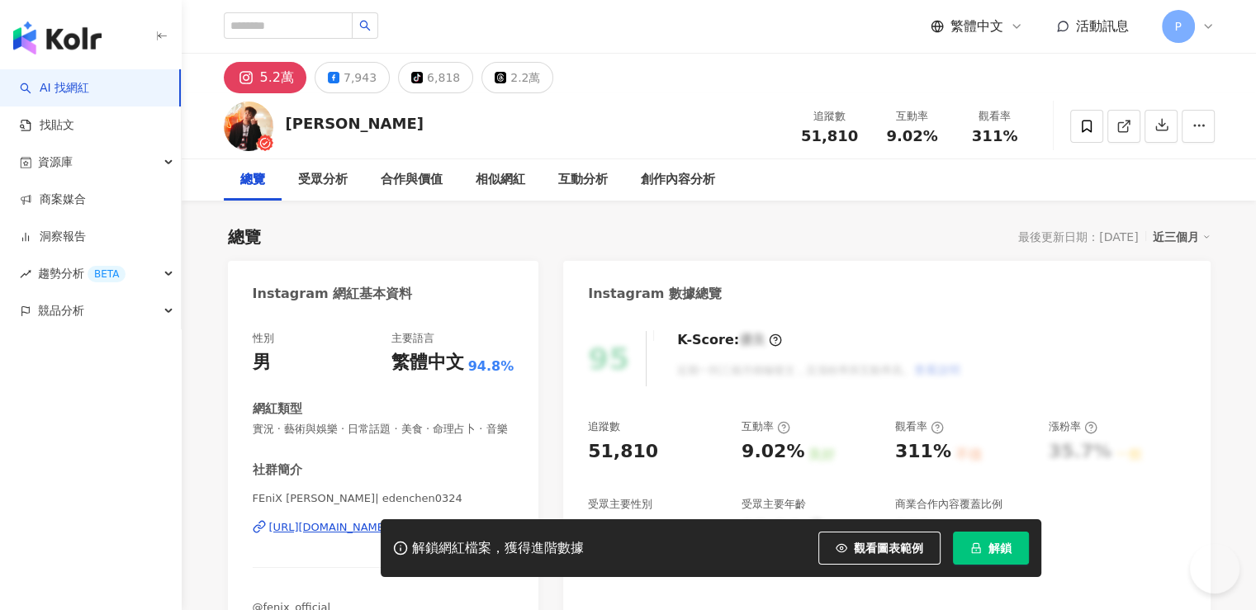
click at [1000, 557] on button "解鎖" at bounding box center [991, 548] width 76 height 33
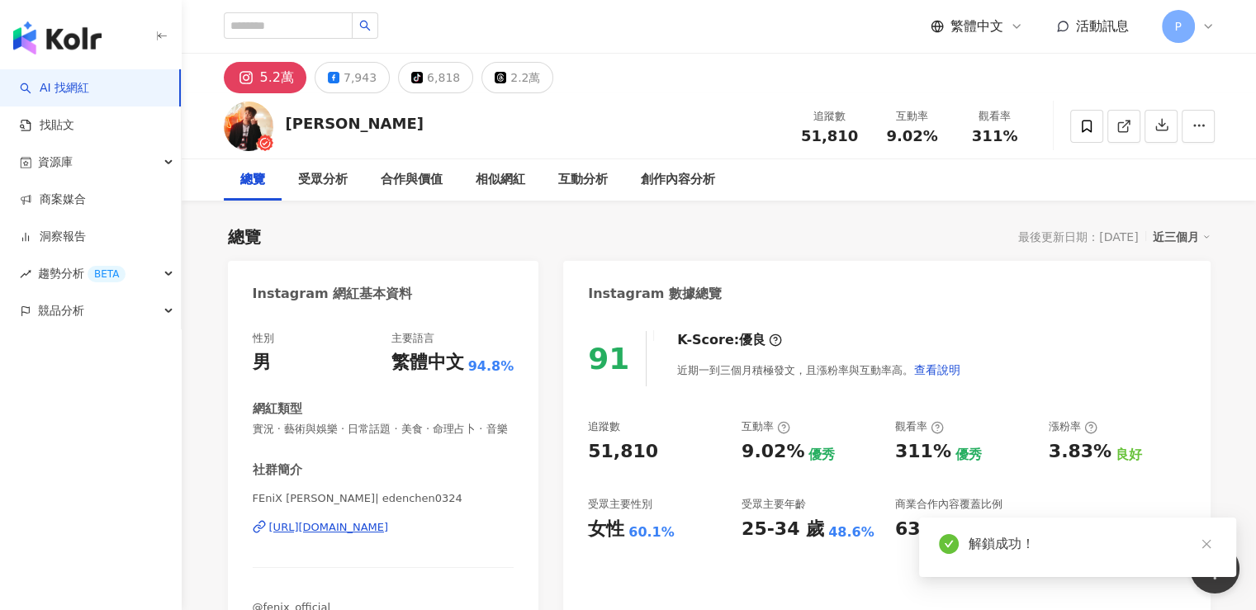
click at [660, 453] on div "51,810" at bounding box center [656, 452] width 137 height 26
drag, startPoint x: 647, startPoint y: 461, endPoint x: 592, endPoint y: 458, distance: 54.6
click at [592, 458] on div "51,810" at bounding box center [623, 452] width 70 height 26
copy div "51,810"
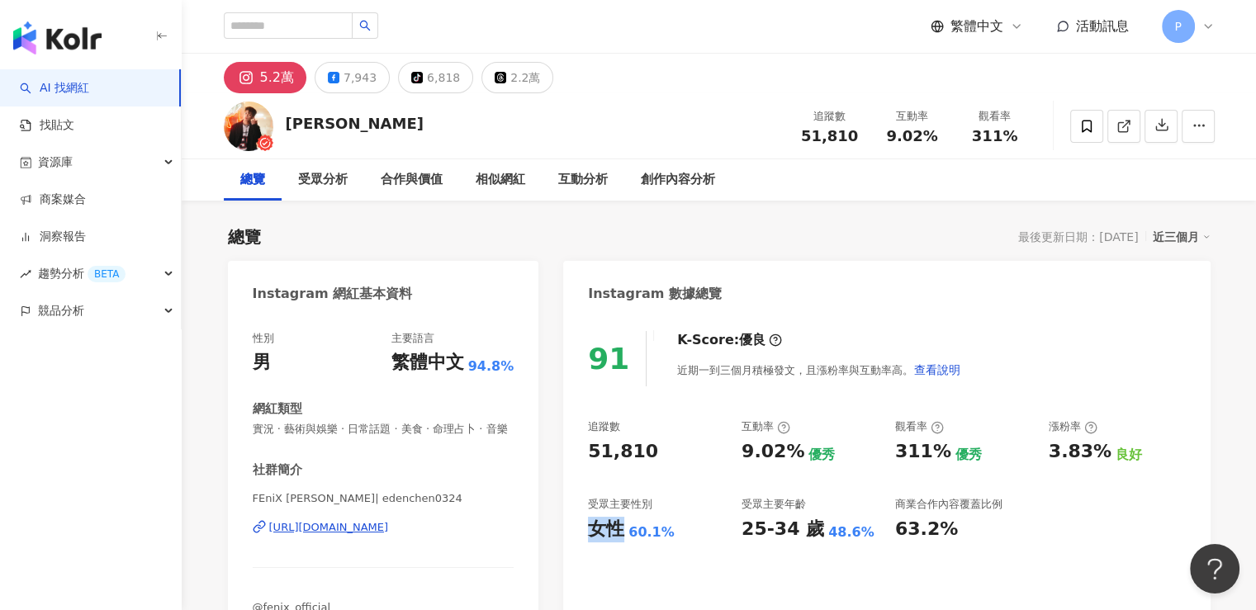
drag, startPoint x: 591, startPoint y: 534, endPoint x: 620, endPoint y: 534, distance: 28.9
click at [620, 534] on div "女性" at bounding box center [606, 530] width 36 height 26
copy div "女性"
click at [670, 532] on div "女性 60.1%" at bounding box center [656, 530] width 137 height 26
drag, startPoint x: 670, startPoint y: 533, endPoint x: 624, endPoint y: 533, distance: 46.3
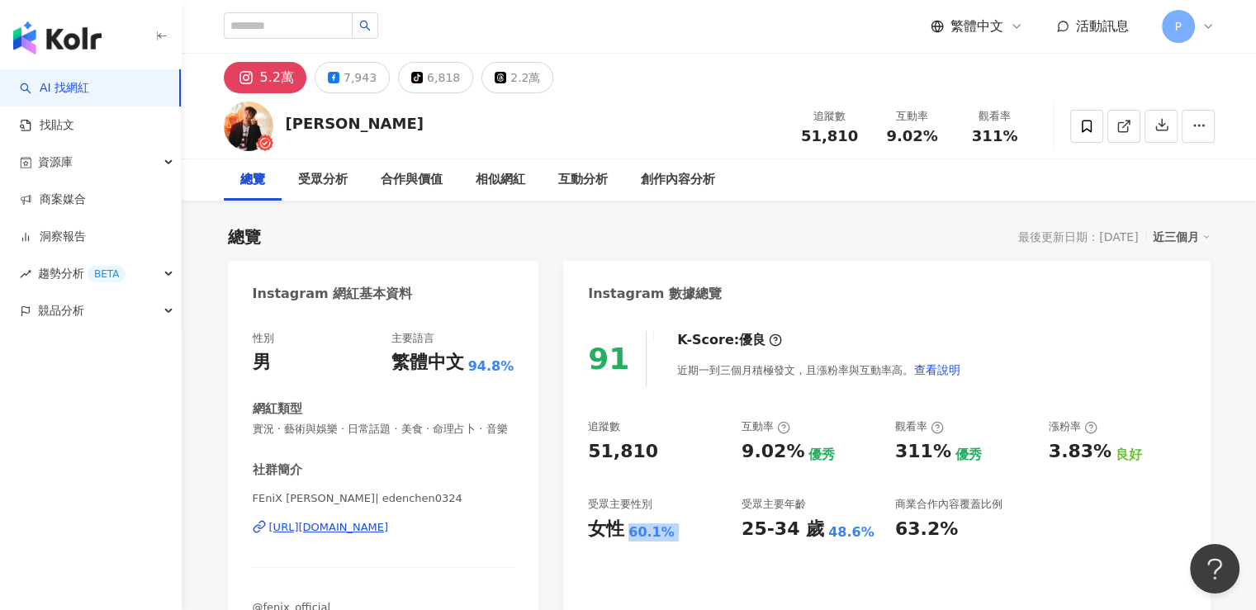
click at [624, 533] on div "女性 60.1%" at bounding box center [656, 530] width 137 height 26
copy div "女性 60.1%"
drag, startPoint x: 747, startPoint y: 536, endPoint x: 810, endPoint y: 533, distance: 63.7
click at [810, 533] on div "25-34 歲" at bounding box center [783, 530] width 83 height 26
copy div "25-34 歲"
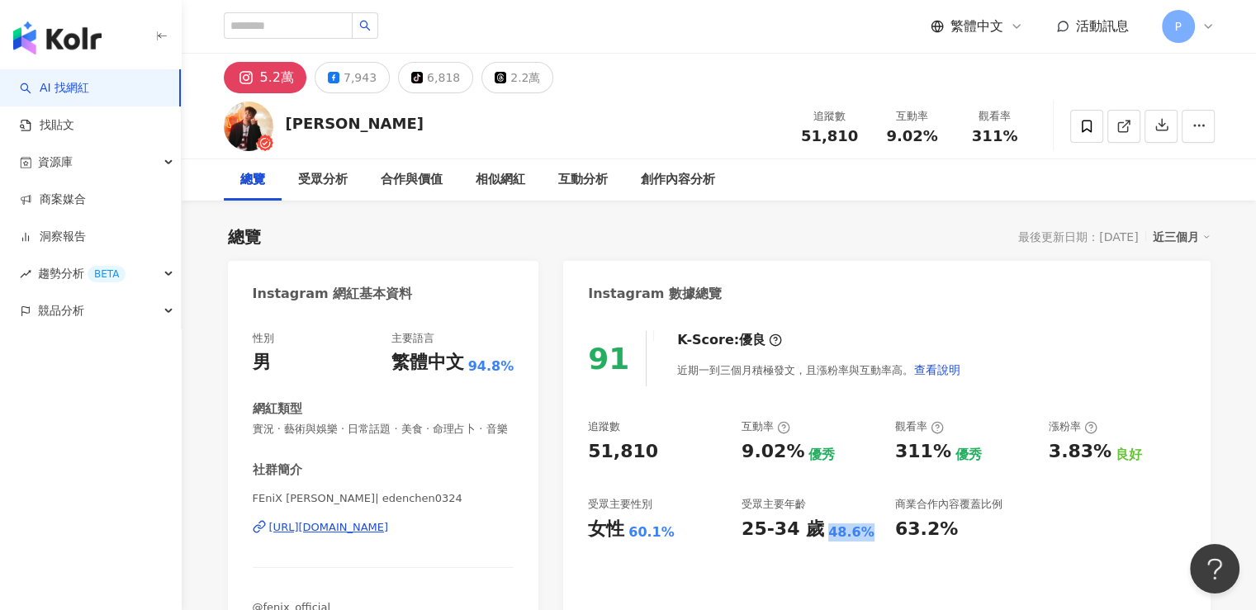
drag, startPoint x: 820, startPoint y: 534, endPoint x: 855, endPoint y: 536, distance: 34.7
click at [855, 536] on div "48.6%" at bounding box center [852, 533] width 46 height 18
copy div "48.6%"
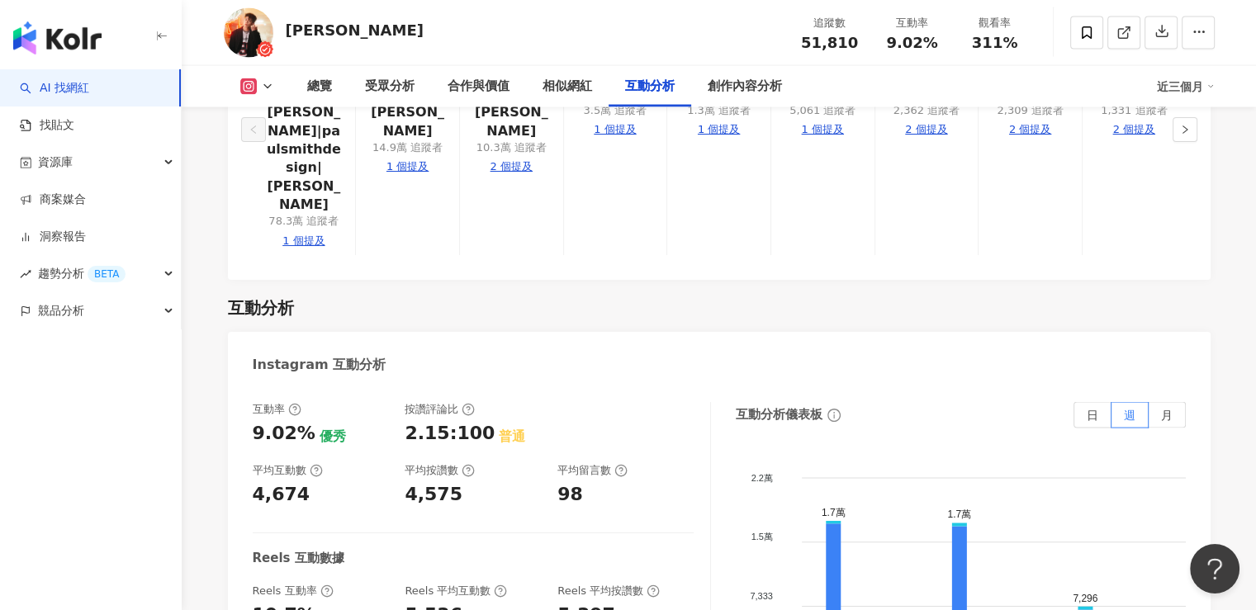
scroll to position [3304, 0]
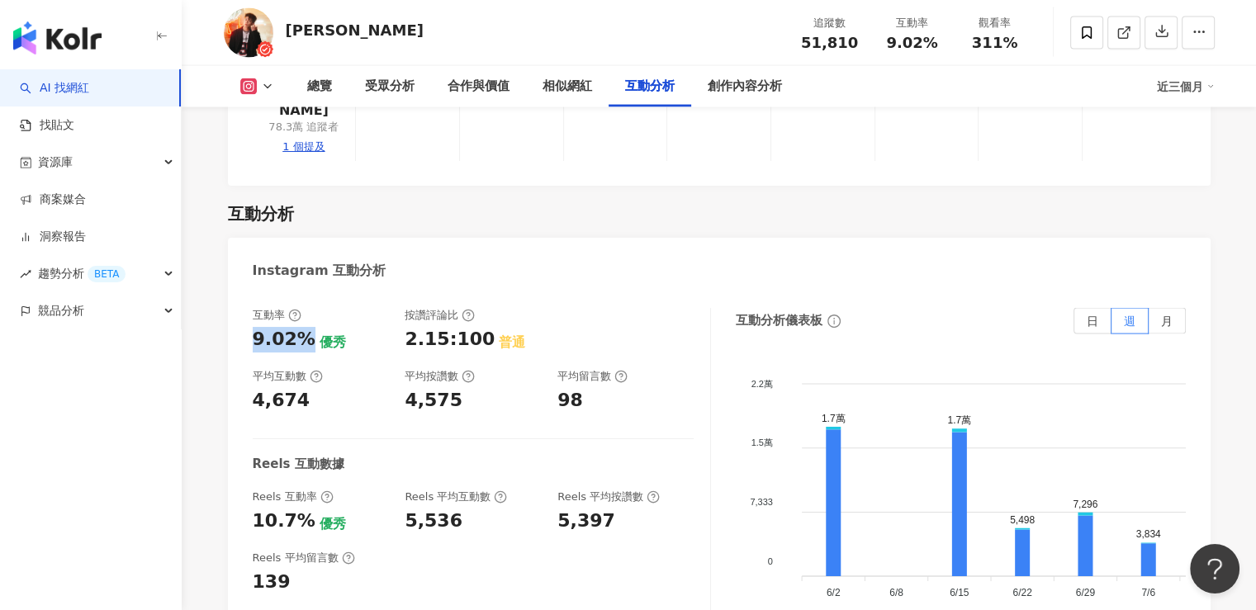
drag, startPoint x: 254, startPoint y: 305, endPoint x: 304, endPoint y: 309, distance: 49.7
click at [304, 327] on div "9.02%" at bounding box center [284, 340] width 63 height 26
copy div "9.02%"
drag, startPoint x: 315, startPoint y: 373, endPoint x: 247, endPoint y: 373, distance: 67.7
click at [247, 373] on div "互動率 9.02% 優秀 按讚評論比 2.15:100 普通 平均互動數 4,674 平均按讚數 4,575 平均留言數 98 Reels 互動數據 Reel…" at bounding box center [719, 478] width 983 height 372
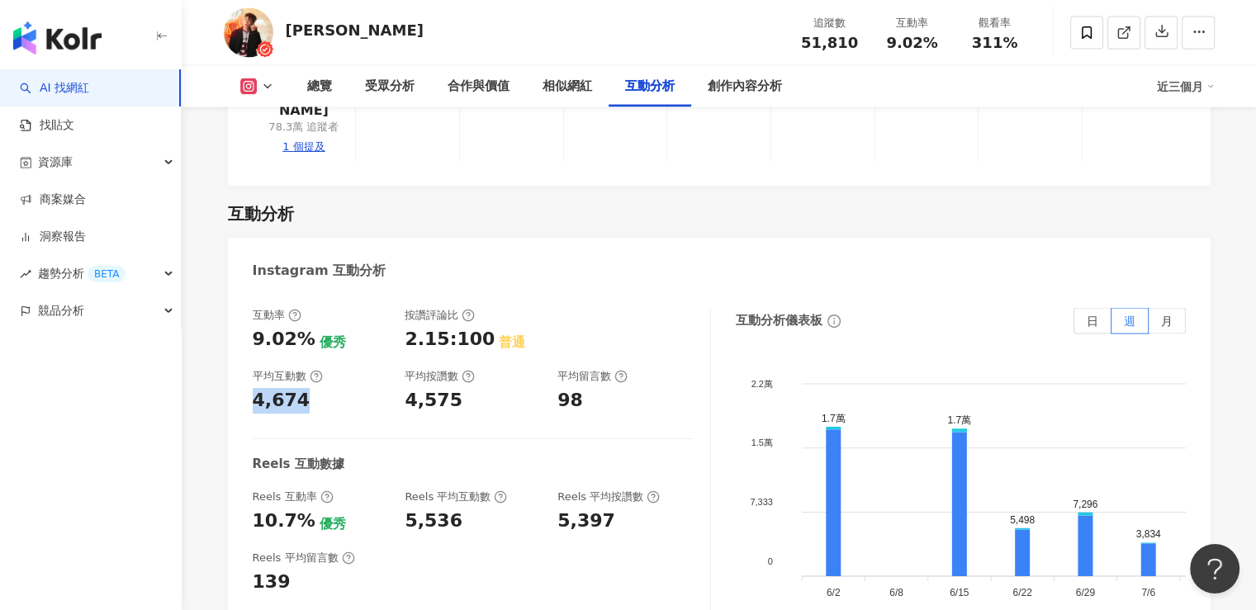
copy div "4,674"
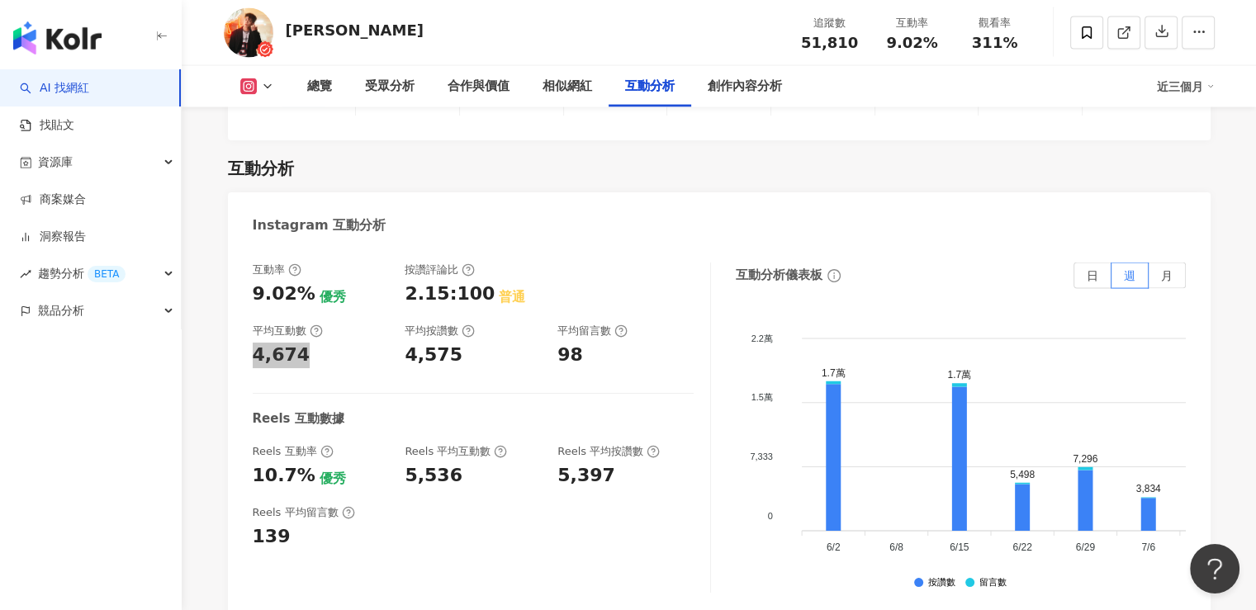
scroll to position [3387, 0]
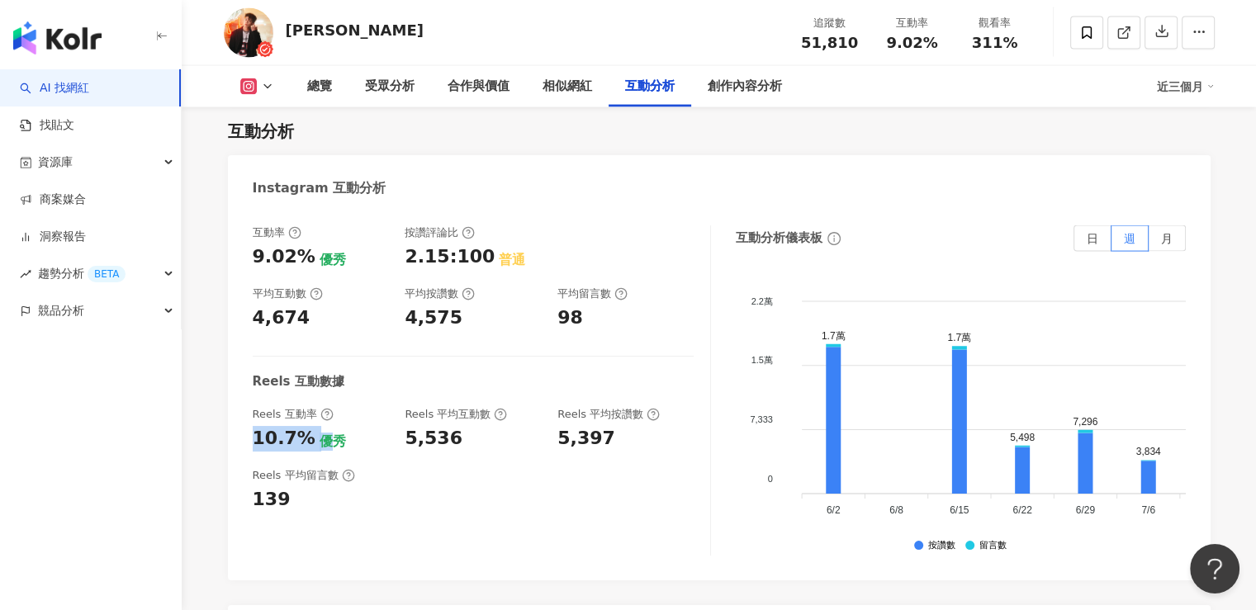
drag, startPoint x: 296, startPoint y: 410, endPoint x: 324, endPoint y: 410, distance: 28.1
click at [324, 426] on div "10.7% 優秀" at bounding box center [321, 439] width 136 height 26
click at [271, 426] on div "10.7%" at bounding box center [284, 439] width 63 height 26
drag, startPoint x: 255, startPoint y: 402, endPoint x: 302, endPoint y: 407, distance: 47.3
click at [302, 426] on div "10.7%" at bounding box center [284, 439] width 63 height 26
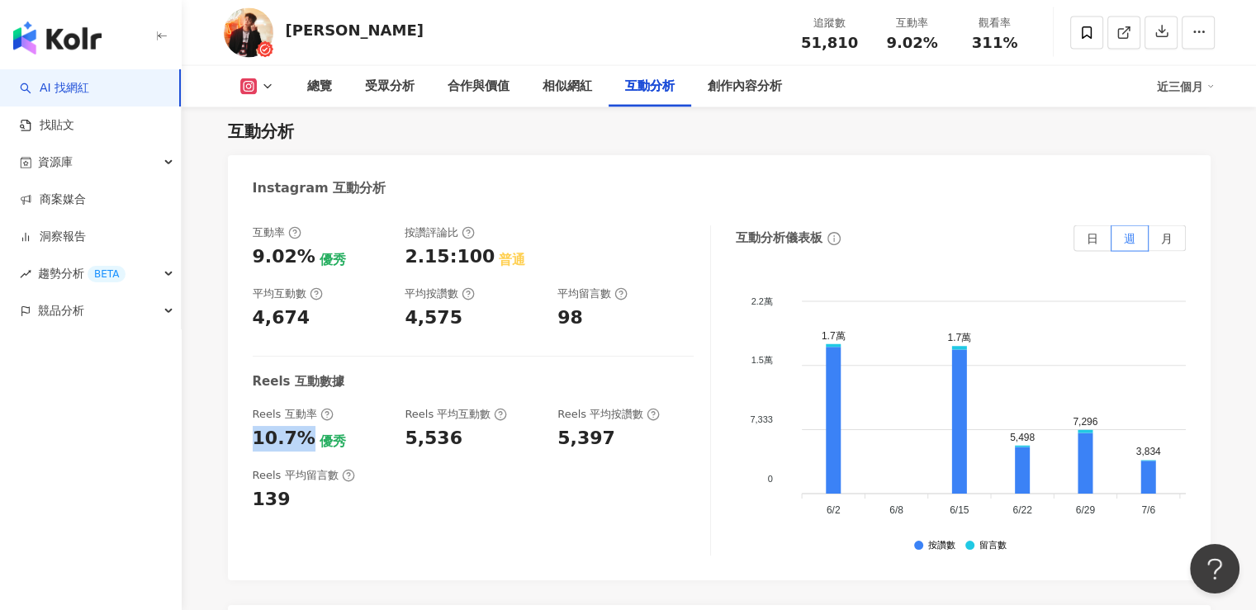
copy div "10.7%"
drag, startPoint x: 449, startPoint y: 406, endPoint x: 477, endPoint y: 406, distance: 28.1
click at [477, 407] on div "Reels 互動率 10.7% 優秀 Reels 平均互動數 5,536 Reels 平均按讚數 5,397" at bounding box center [473, 429] width 441 height 45
copy div "5,536"
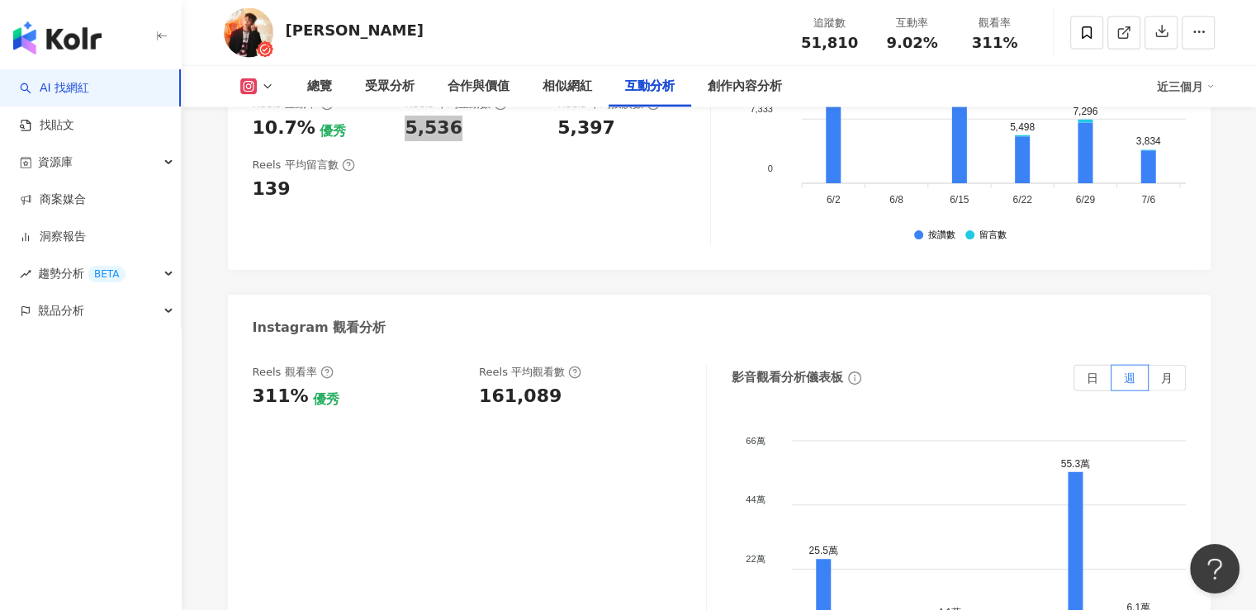
scroll to position [3800, 0]
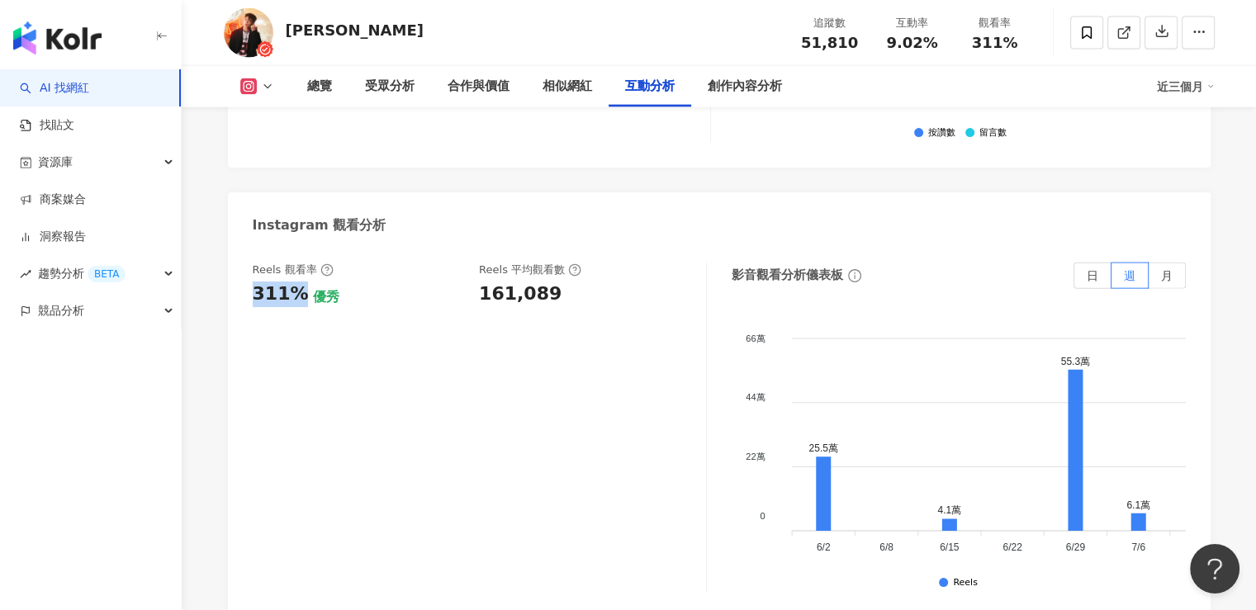
drag, startPoint x: 278, startPoint y: 256, endPoint x: 297, endPoint y: 255, distance: 19.8
click at [297, 255] on div "Reels 觀看率 311% 優秀 Reels 平均觀看數 161,089 影音觀看分析儀表板 日 週 月 66萬 66萬 44萬 44萬 22萬 22萬 0…" at bounding box center [719, 432] width 983 height 372
copy div "311%"
drag, startPoint x: 468, startPoint y: 260, endPoint x: 570, endPoint y: 279, distance: 103.4
click at [570, 279] on div "Reels 觀看率 311% 優秀 Reels 平均觀看數 161,089" at bounding box center [480, 428] width 454 height 330
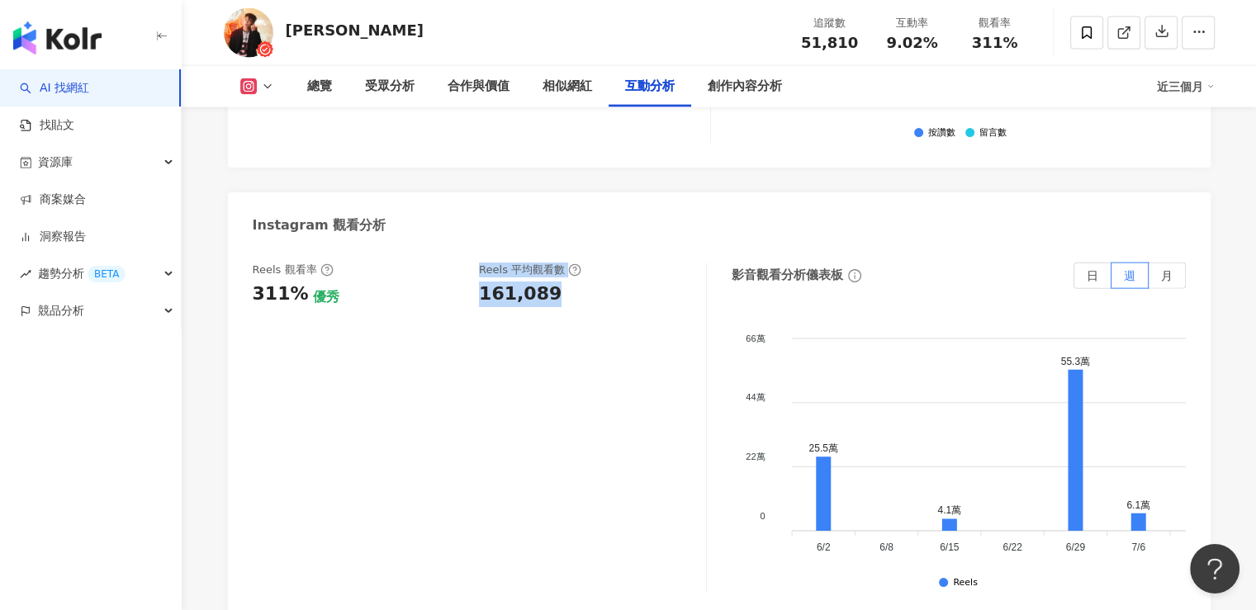
click at [567, 282] on div "161,089" at bounding box center [584, 295] width 211 height 26
click at [563, 282] on div "161,089" at bounding box center [584, 295] width 211 height 26
drag, startPoint x: 562, startPoint y: 259, endPoint x: 491, endPoint y: 259, distance: 71.0
click at [491, 282] on div "161,089" at bounding box center [584, 295] width 211 height 26
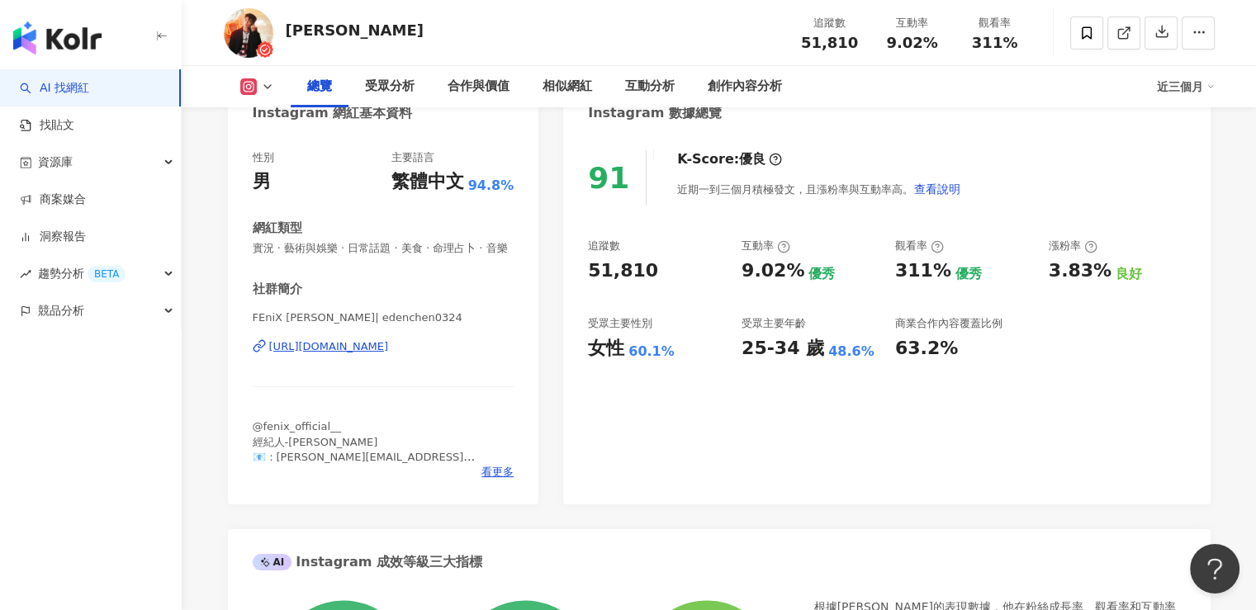
scroll to position [0, 0]
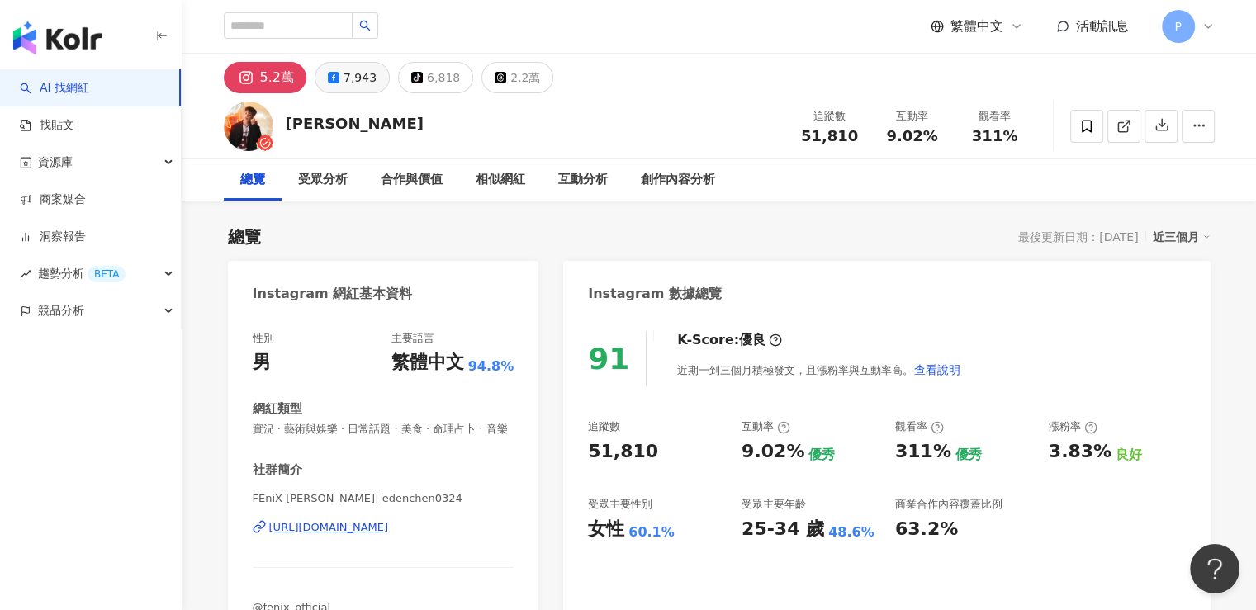
click at [369, 74] on div "7,943" at bounding box center [360, 77] width 33 height 23
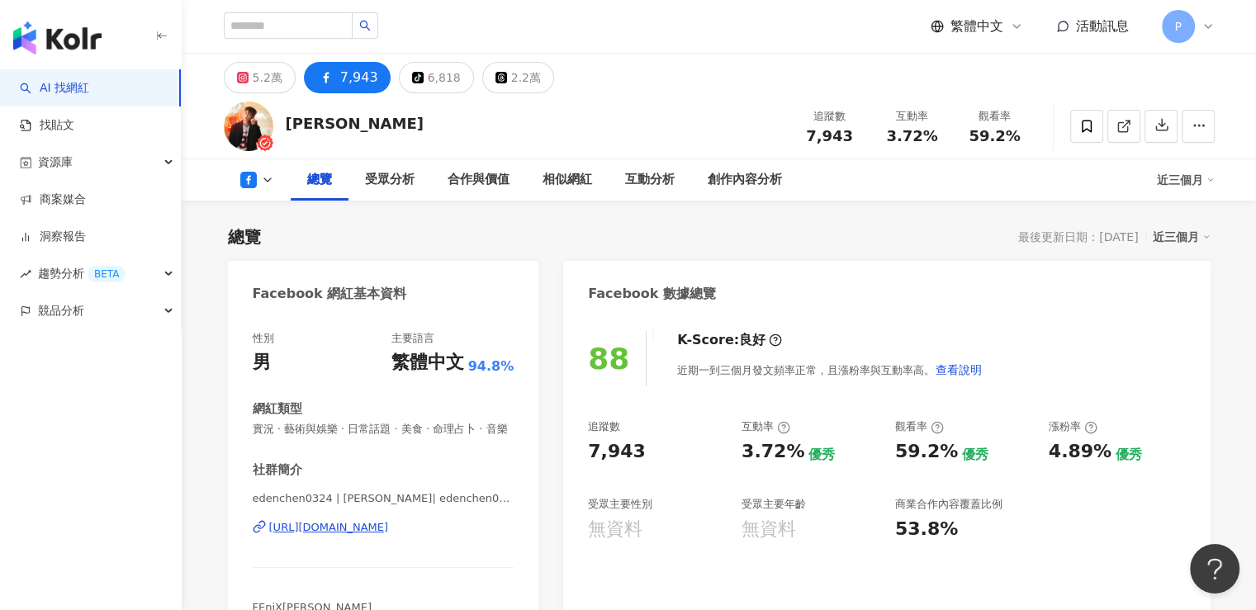
scroll to position [165, 0]
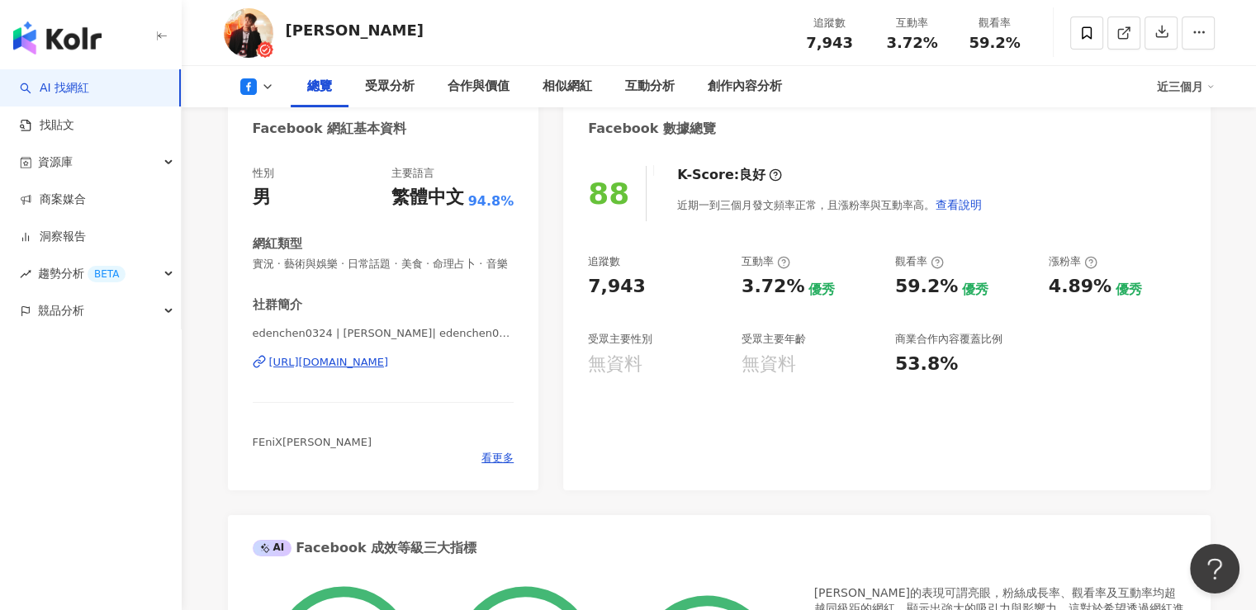
click at [594, 292] on div "7,943" at bounding box center [656, 287] width 137 height 26
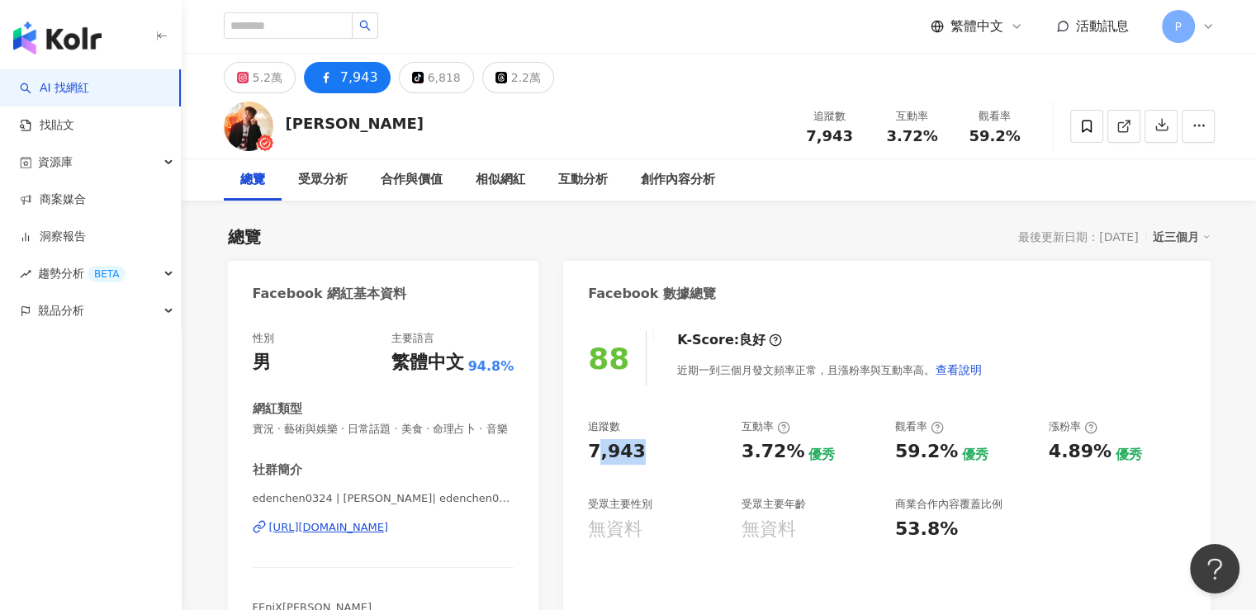
scroll to position [248, 0]
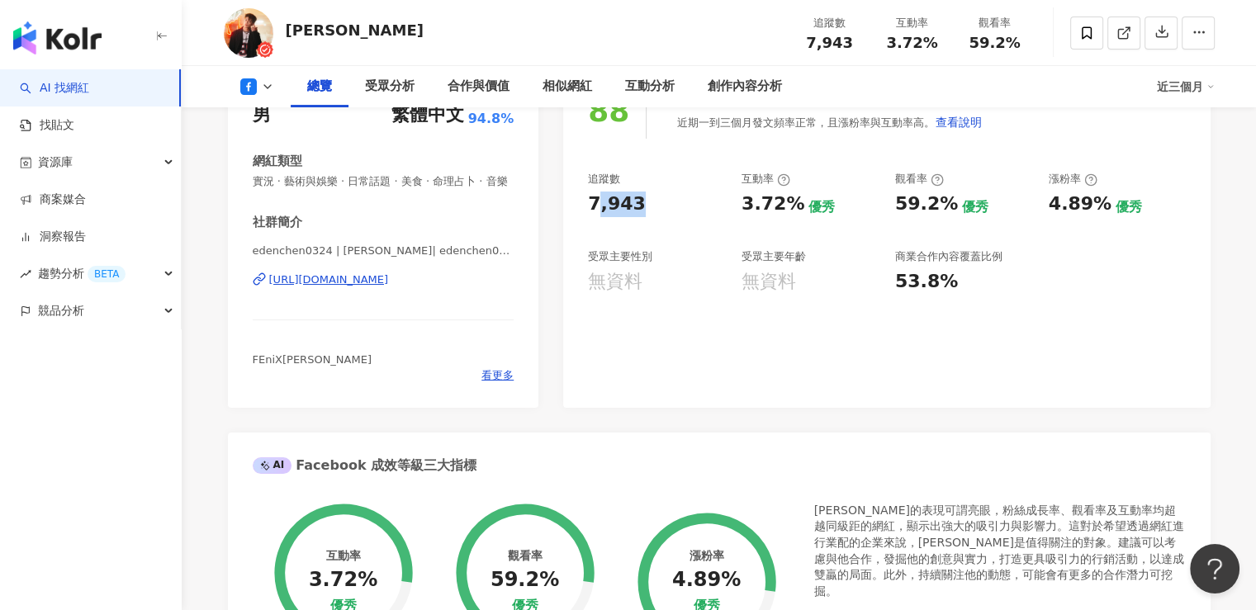
click at [594, 205] on div "7,943" at bounding box center [617, 205] width 58 height 26
drag, startPoint x: 585, startPoint y: 207, endPoint x: 637, endPoint y: 215, distance: 52.6
click at [637, 215] on div "88 K-Score : 良好 近期一到三個月發文頻率正常，且漲粉率與互動率高。 查看說明 追蹤數 7,943 互動率 3.72% 優秀 觀看率 59.2% …" at bounding box center [886, 237] width 647 height 341
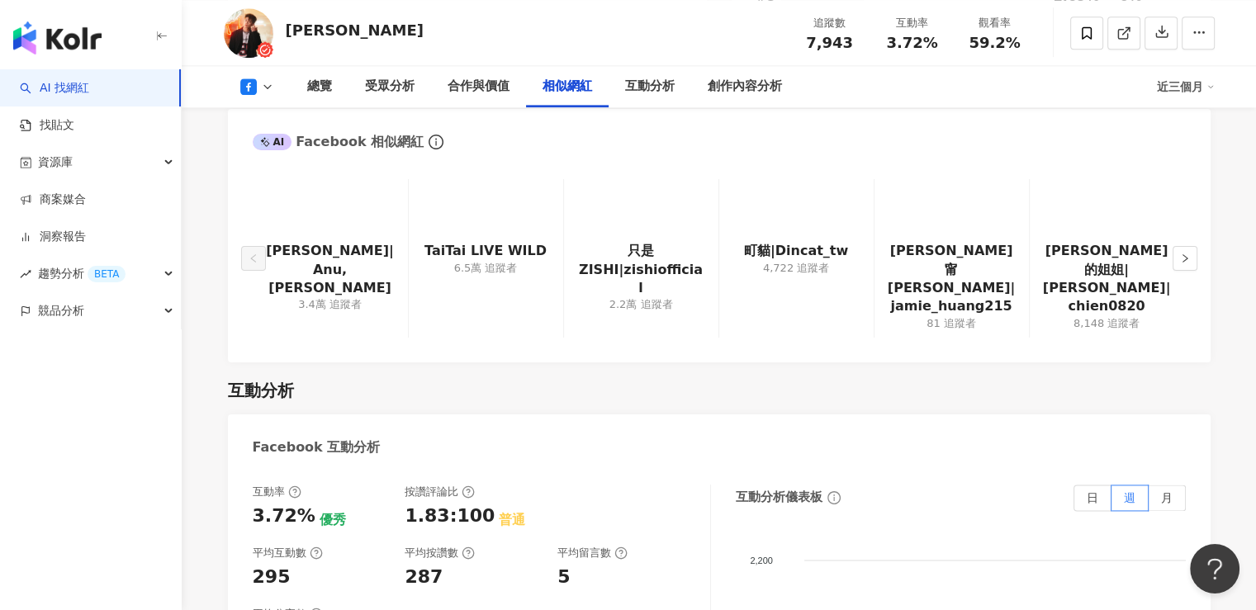
scroll to position [2395, 0]
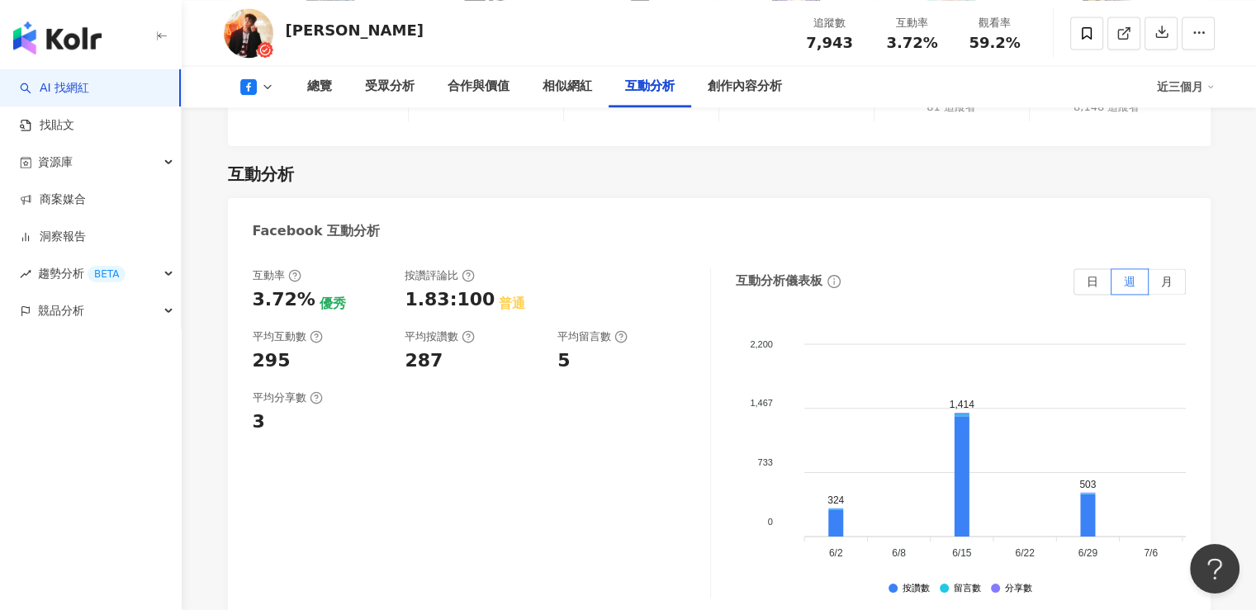
click at [259, 314] on div "互動率 3.72% 優秀 按讚評論比 1.83:100 普通 平均互動數 295 平均按讚數 287 平均留言數 5" at bounding box center [473, 321] width 441 height 106
drag, startPoint x: 252, startPoint y: 304, endPoint x: 303, endPoint y: 306, distance: 51.2
click at [303, 306] on div "3.72%" at bounding box center [284, 300] width 63 height 26
drag, startPoint x: 304, startPoint y: 368, endPoint x: 245, endPoint y: 364, distance: 58.8
click at [245, 364] on div "互動率 3.72% 優秀 按讚評論比 1.83:100 普通 平均互動數 295 平均按讚數 287 平均留言數 5 平均分享數 3 互動分析儀表板 日 週 …" at bounding box center [719, 438] width 983 height 372
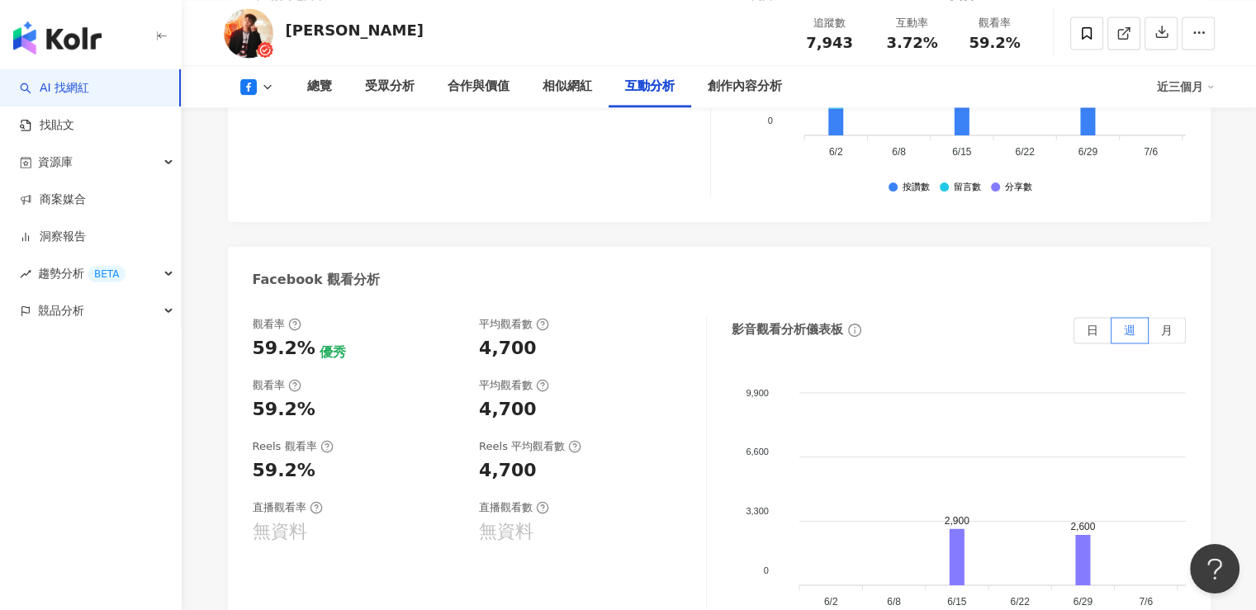
scroll to position [2891, 0]
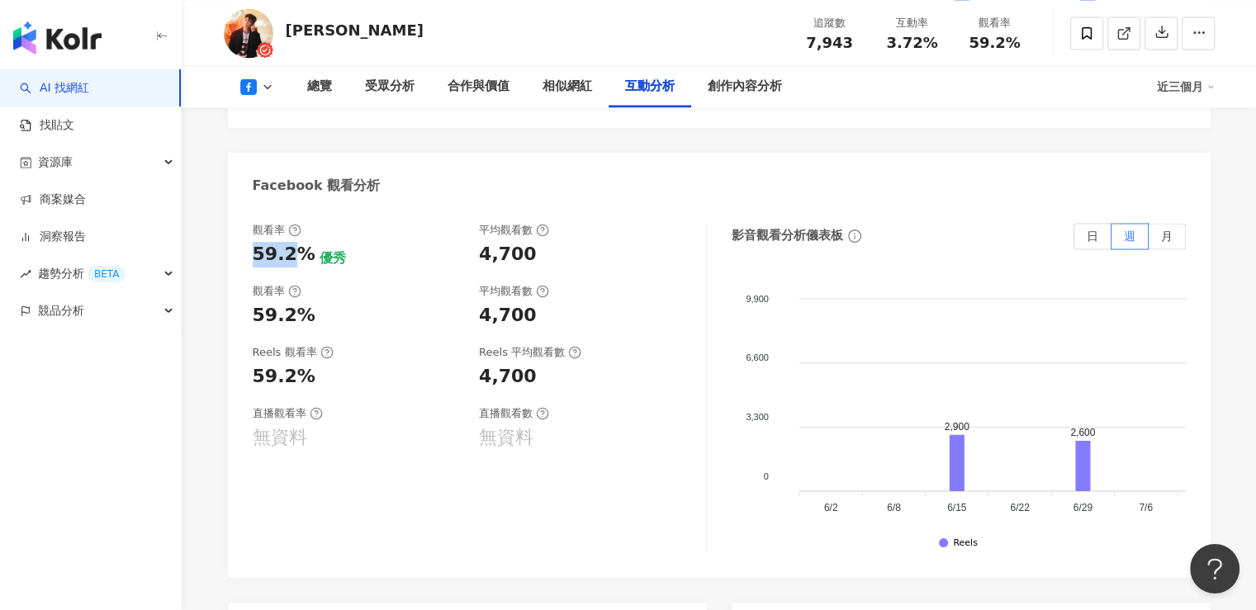
drag, startPoint x: 254, startPoint y: 254, endPoint x: 295, endPoint y: 257, distance: 40.6
click at [295, 257] on div "59.2%" at bounding box center [284, 255] width 63 height 26
drag, startPoint x: 302, startPoint y: 257, endPoint x: 249, endPoint y: 256, distance: 52.9
click at [249, 256] on div "觀看率 59.2% 優秀 平均觀看數 4,700 觀看率 59.2% 平均觀看數 4,700 Reels 觀看率 59.2% Reels 平均觀看數 4,70…" at bounding box center [719, 393] width 983 height 372
drag, startPoint x: 478, startPoint y: 258, endPoint x: 534, endPoint y: 258, distance: 55.3
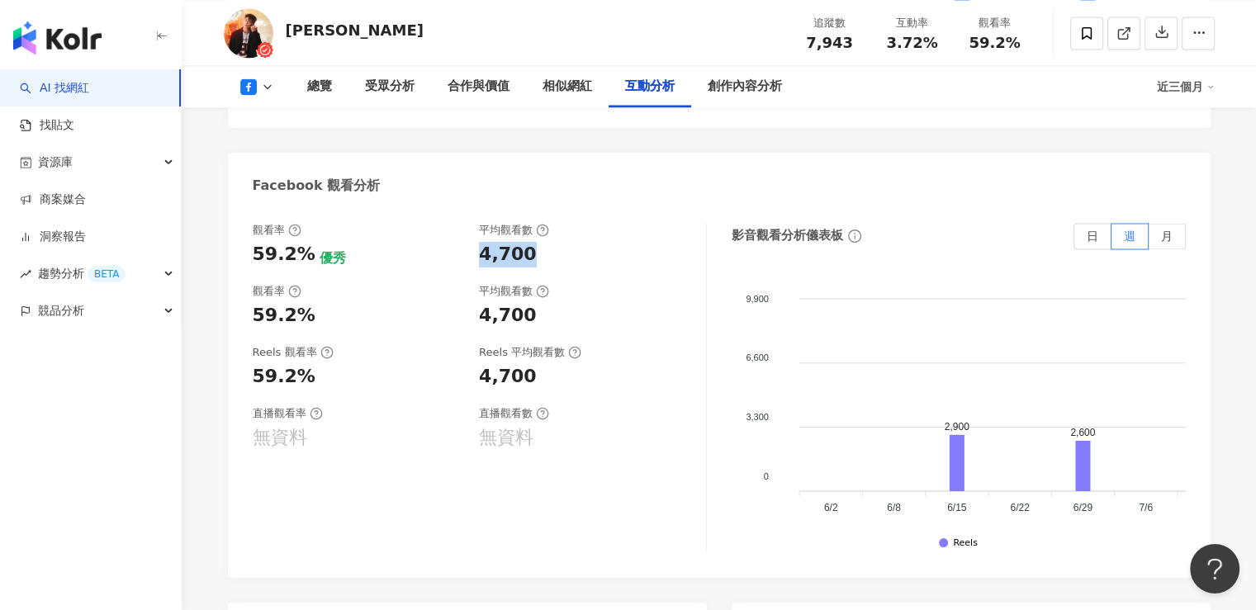
click at [534, 258] on div "觀看率 59.2% 優秀 平均觀看數 4,700" at bounding box center [471, 245] width 437 height 45
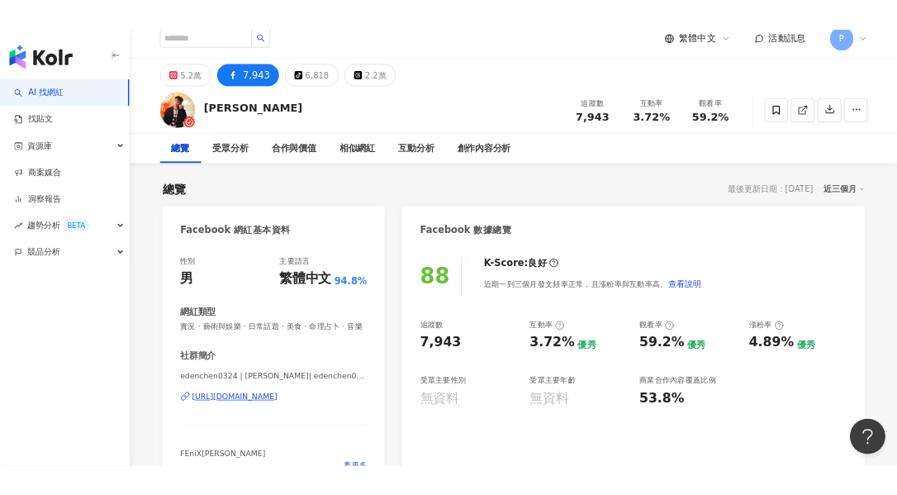
scroll to position [0, 0]
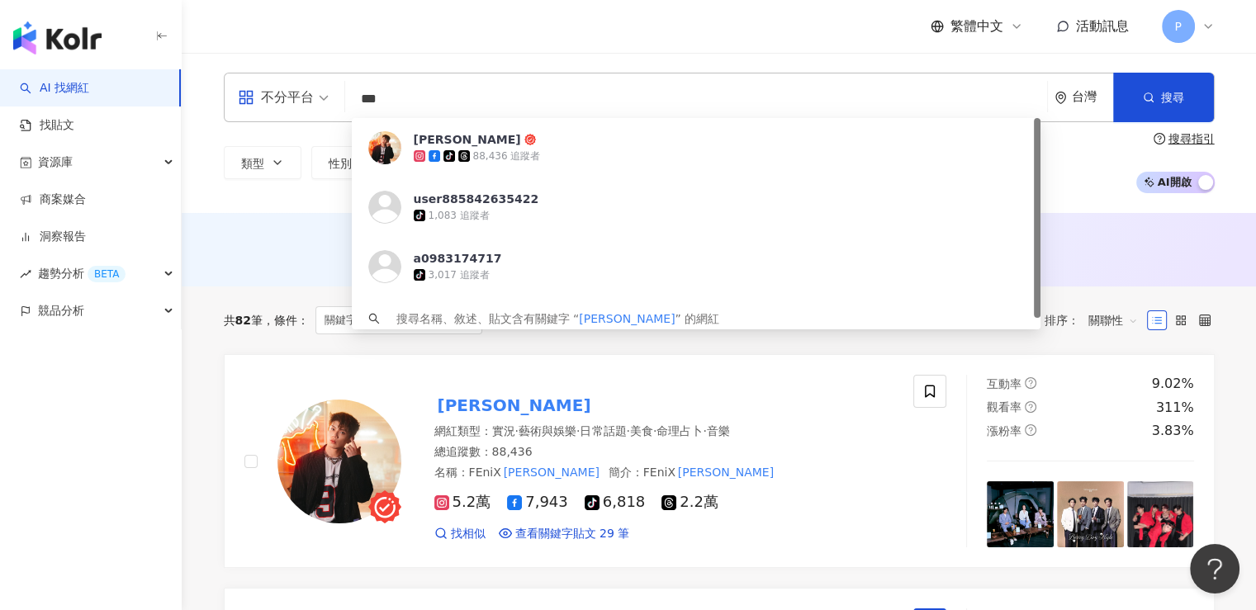
drag, startPoint x: 497, startPoint y: 85, endPoint x: 360, endPoint y: 93, distance: 137.4
click at [360, 93] on input "***" at bounding box center [696, 98] width 689 height 31
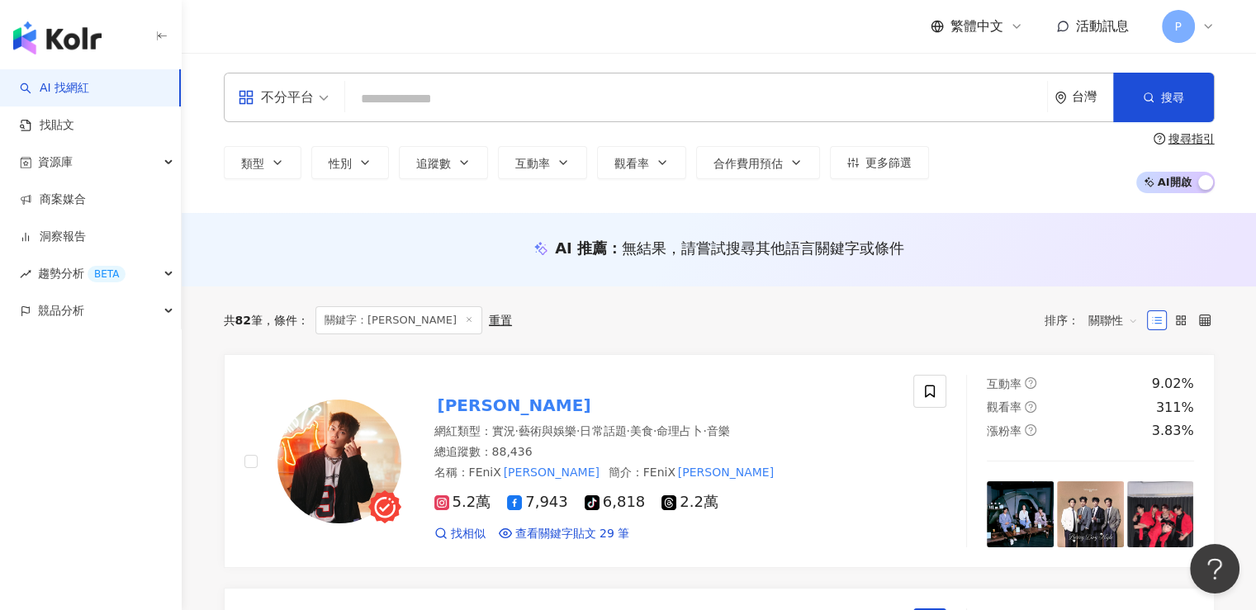
type input "*"
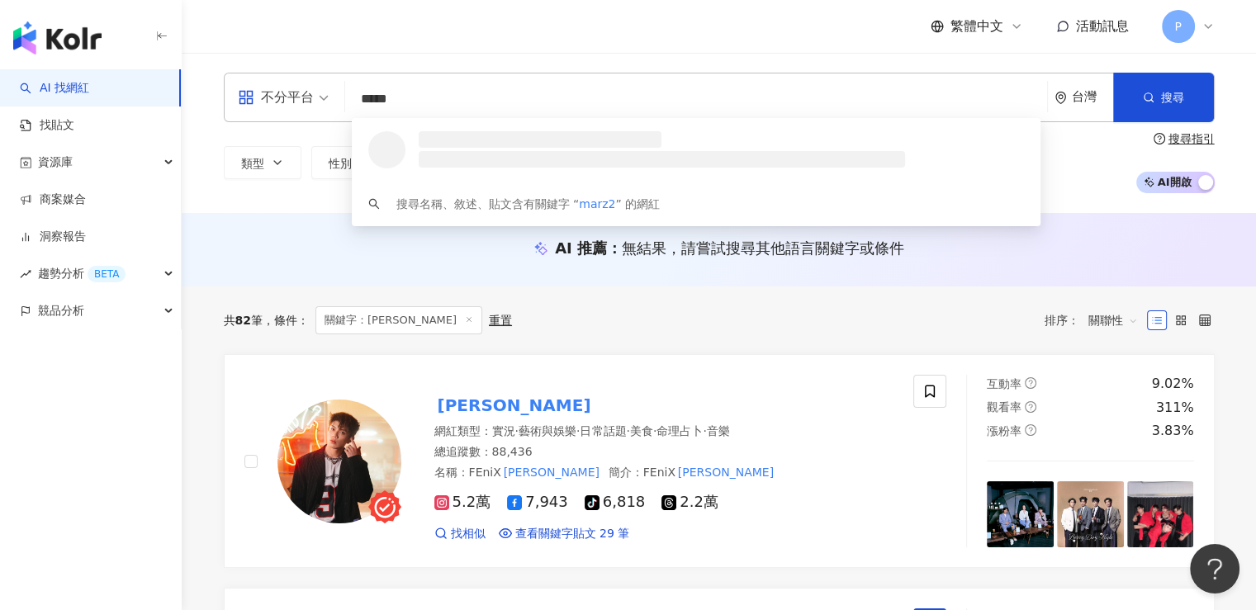
type input "******"
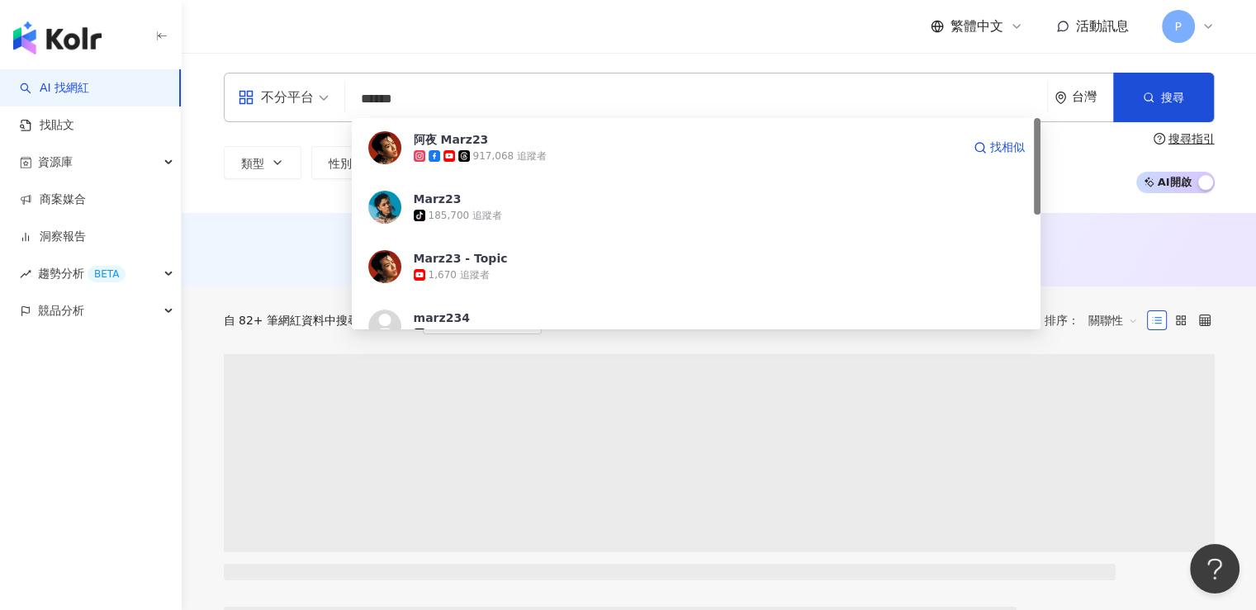
click at [547, 143] on span "阿夜 Marz23" at bounding box center [688, 139] width 548 height 17
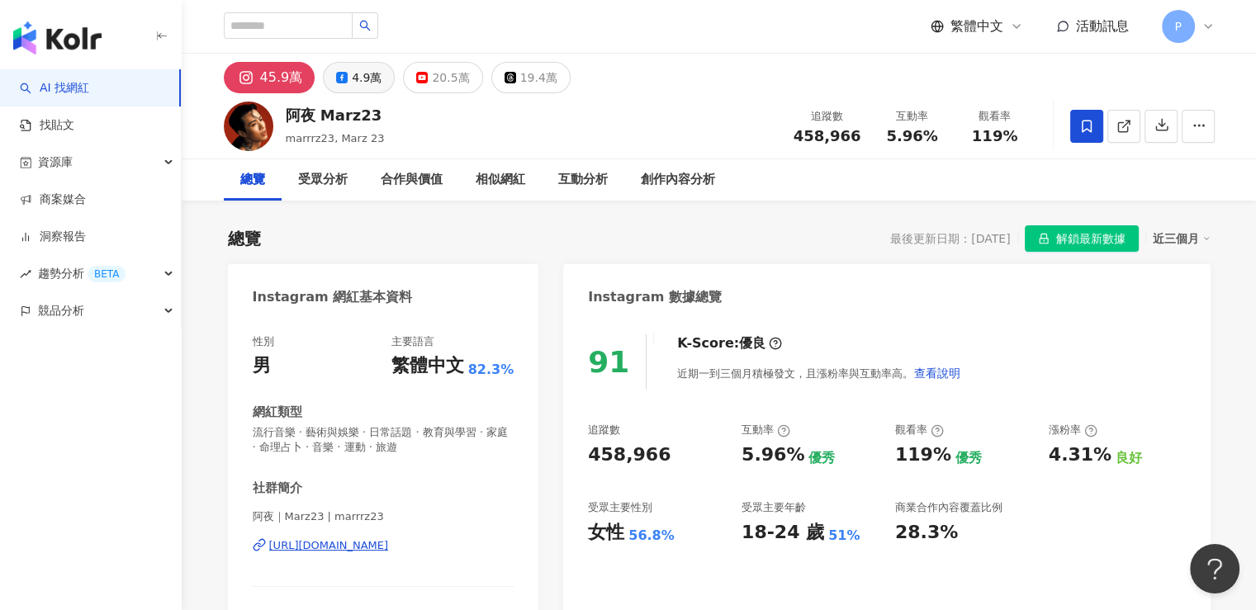
click at [355, 84] on div "4.9萬" at bounding box center [367, 77] width 30 height 23
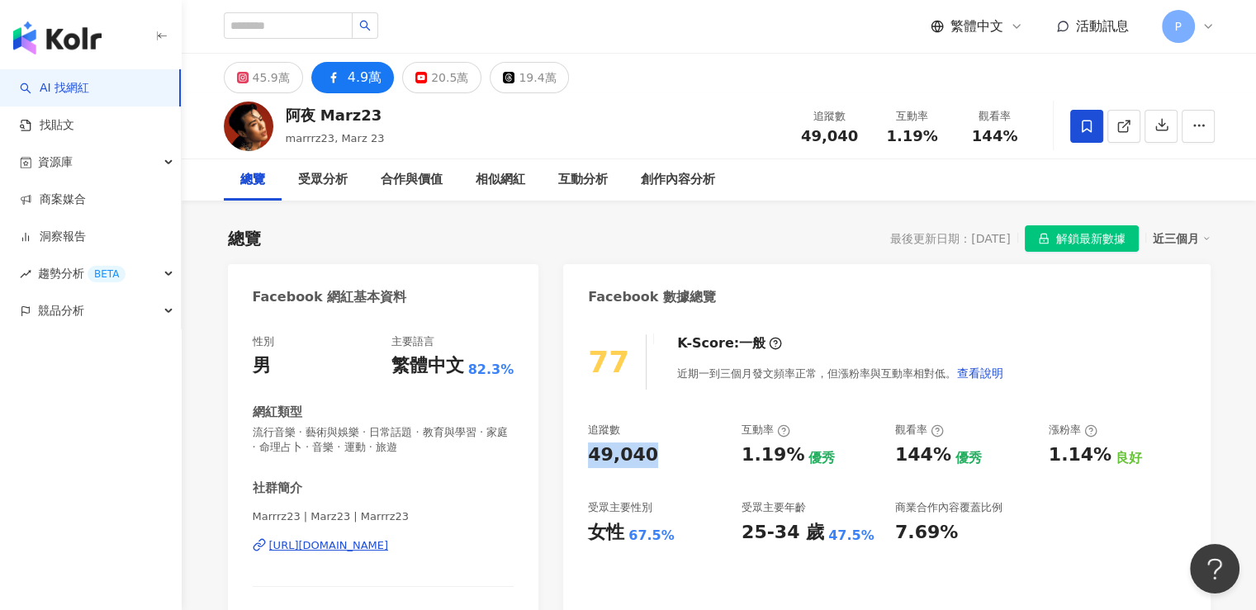
drag, startPoint x: 648, startPoint y: 461, endPoint x: 588, endPoint y: 458, distance: 60.4
click at [588, 458] on div "49,040" at bounding box center [656, 456] width 137 height 26
click at [642, 463] on div "49,040" at bounding box center [623, 456] width 70 height 26
drag, startPoint x: 649, startPoint y: 458, endPoint x: 591, endPoint y: 457, distance: 58.7
click at [591, 457] on div "49,040" at bounding box center [656, 456] width 137 height 26
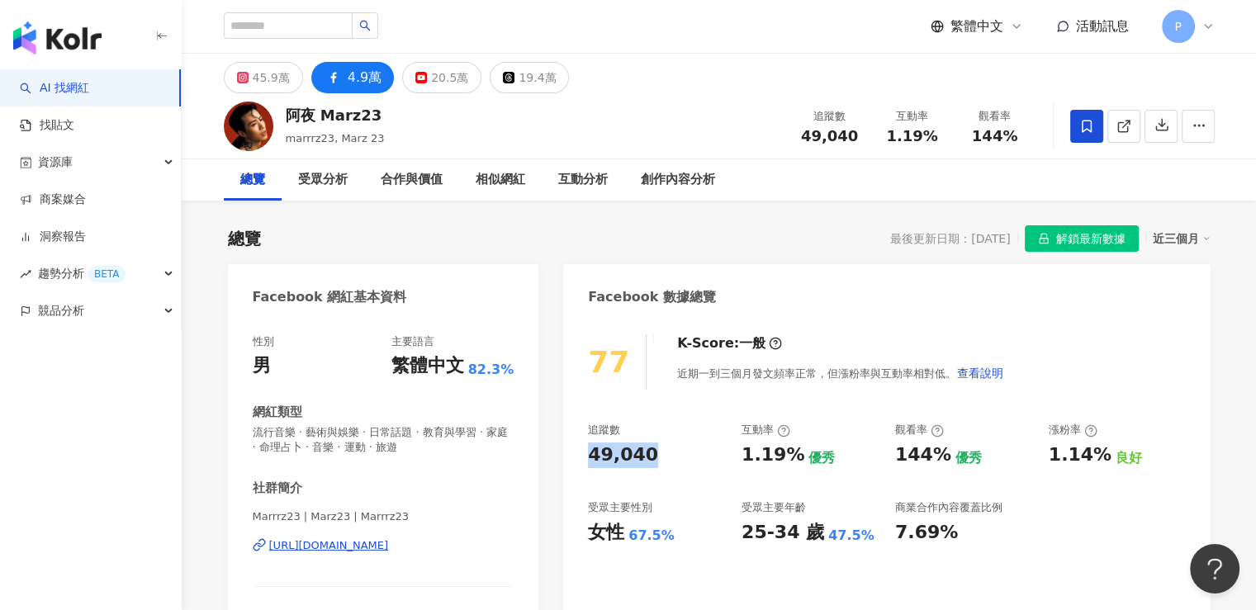
copy div "49,040"
click at [695, 469] on div "追蹤數 49,040 互動率 1.19% 優秀 觀看率 144% 優秀 漲粉率 1.14% 良好 受眾主要性別 女性 67.5% 受眾主要年齡 25-34 歲…" at bounding box center [886, 484] width 597 height 122
drag, startPoint x: 590, startPoint y: 536, endPoint x: 620, endPoint y: 535, distance: 29.7
click at [620, 535] on div "女性" at bounding box center [606, 533] width 36 height 26
copy div "女性"
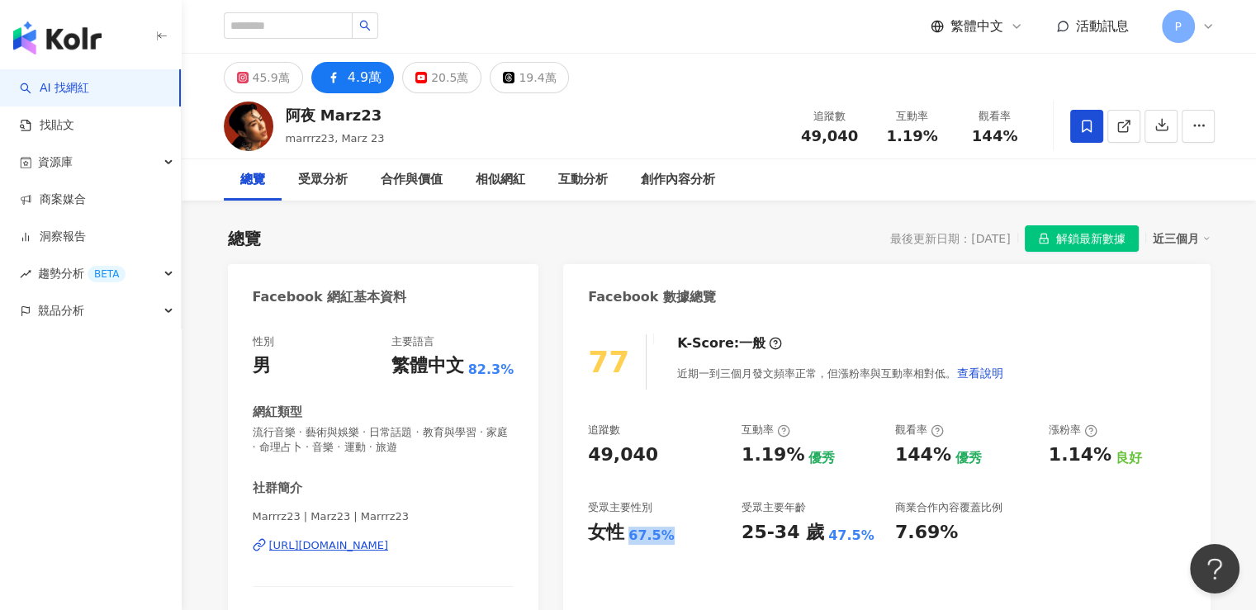
drag, startPoint x: 629, startPoint y: 538, endPoint x: 674, endPoint y: 534, distance: 45.6
click at [674, 534] on div "女性 67.5%" at bounding box center [656, 533] width 137 height 26
copy div "67.5%"
drag, startPoint x: 744, startPoint y: 533, endPoint x: 810, endPoint y: 539, distance: 65.5
click at [810, 539] on div "25-34 歲" at bounding box center [783, 533] width 83 height 26
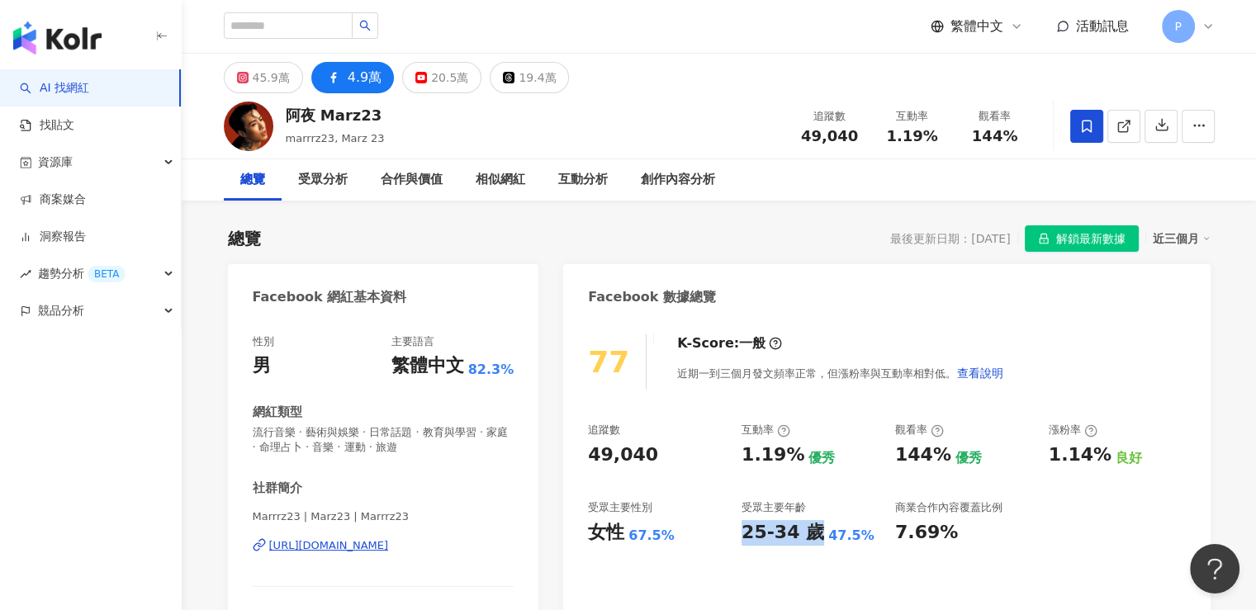
copy div "25-34 歲"
drag, startPoint x: 821, startPoint y: 536, endPoint x: 851, endPoint y: 536, distance: 29.7
click at [851, 536] on div "25-34 歲 47.5%" at bounding box center [810, 533] width 137 height 26
drag, startPoint x: 857, startPoint y: 539, endPoint x: 820, endPoint y: 538, distance: 36.4
click at [829, 538] on div "47.5%" at bounding box center [852, 536] width 46 height 18
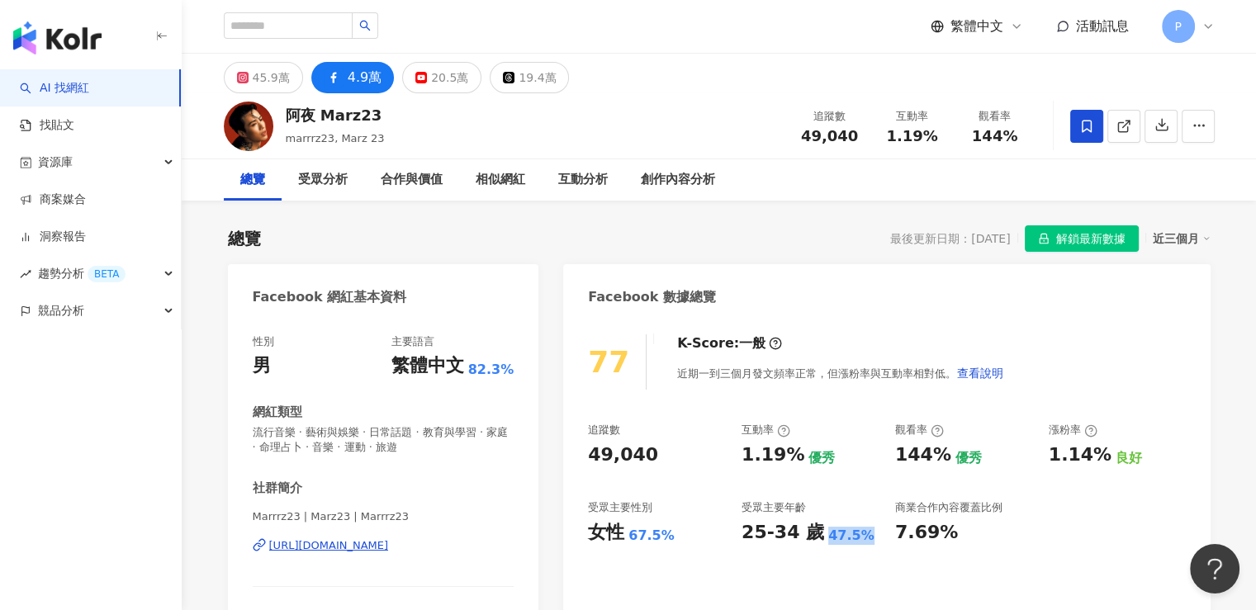
copy div "47.5%"
click at [645, 453] on div "49,040" at bounding box center [623, 456] width 70 height 26
click at [728, 519] on div "追蹤數 49,040 互動率 1.19% 優秀 觀看率 144% 優秀 漲粉率 1.14% 良好 受眾主要性別 女性 67.5% 受眾主要年齡 25-34 歲…" at bounding box center [886, 484] width 597 height 122
click at [585, 531] on div "77 K-Score : 一般 近期一到三個月發文頻率正常，但漲粉率與互動率相對低。 查看說明 追蹤數 49,040 互動率 1.19% 優秀 觀看率 144…" at bounding box center [886, 503] width 647 height 371
drag, startPoint x: 591, startPoint y: 539, endPoint x: 618, endPoint y: 539, distance: 26.4
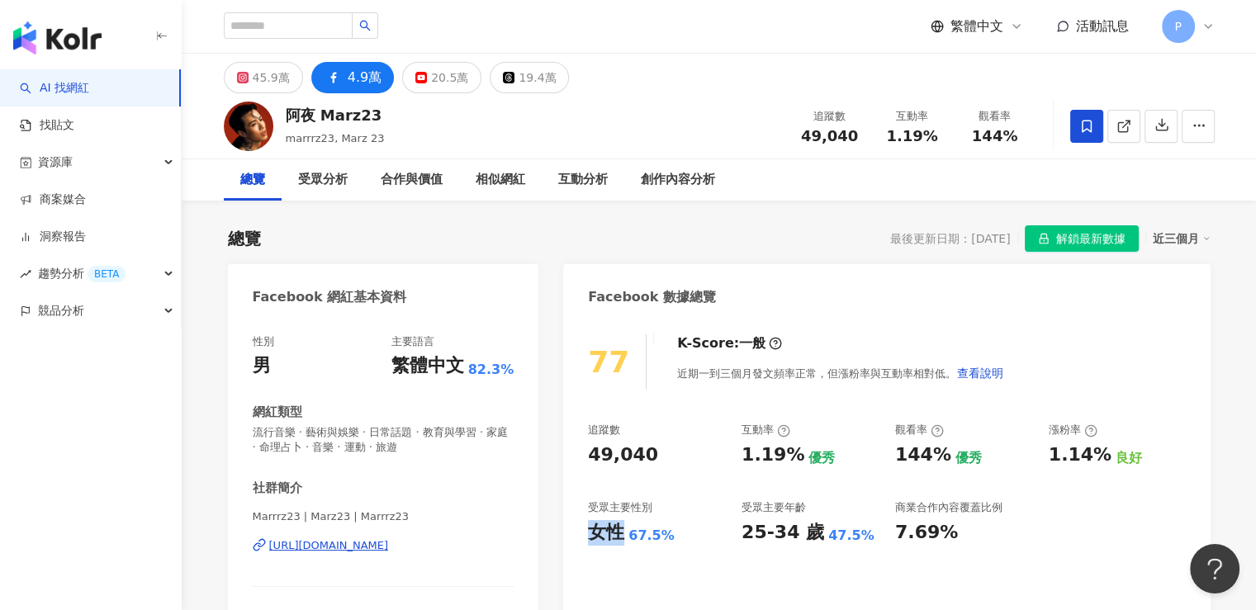
click at [618, 539] on div "女性" at bounding box center [606, 533] width 36 height 26
copy div "女性"
drag, startPoint x: 630, startPoint y: 537, endPoint x: 672, endPoint y: 543, distance: 42.5
click at [672, 543] on div "女性 67.5%" at bounding box center [656, 533] width 137 height 26
copy div "67.5%"
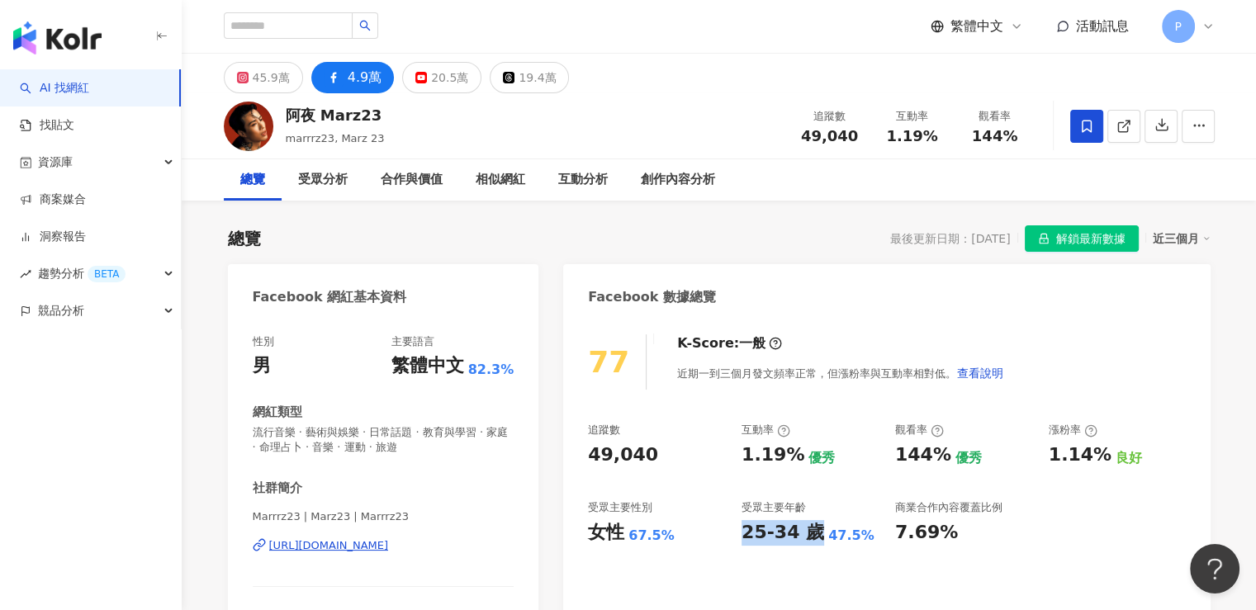
drag, startPoint x: 745, startPoint y: 536, endPoint x: 811, endPoint y: 537, distance: 66.1
click at [811, 537] on div "25-34 歲" at bounding box center [783, 533] width 83 height 26
copy div "25-34 歲"
drag, startPoint x: 823, startPoint y: 538, endPoint x: 858, endPoint y: 539, distance: 35.6
click at [858, 539] on div "25-34 歲 47.5%" at bounding box center [810, 533] width 137 height 26
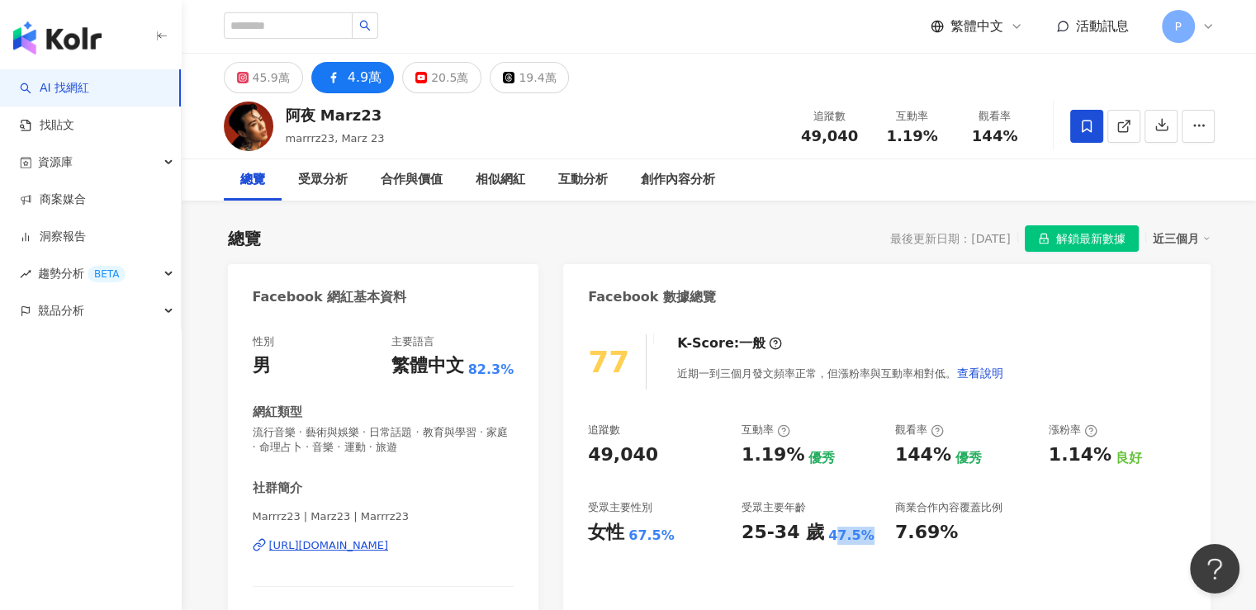
click at [852, 544] on div "47.5%" at bounding box center [852, 536] width 46 height 18
drag, startPoint x: 822, startPoint y: 539, endPoint x: 853, endPoint y: 539, distance: 31.4
click at [853, 539] on div "47.5%" at bounding box center [852, 536] width 46 height 18
click at [852, 539] on div "47.5%" at bounding box center [852, 536] width 46 height 18
drag, startPoint x: 816, startPoint y: 539, endPoint x: 861, endPoint y: 539, distance: 44.6
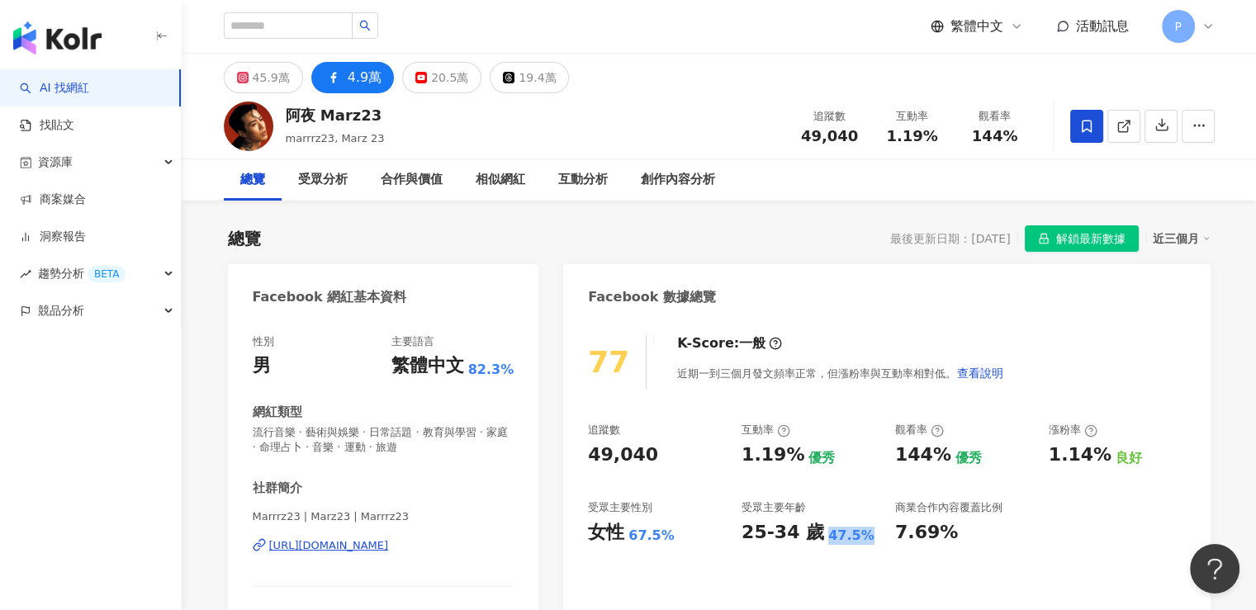
click at [861, 539] on div "25-34 歲 47.5%" at bounding box center [810, 533] width 137 height 26
copy div "47.5%"
click at [890, 553] on div "77 K-Score : 一般 近期一到三個月發文頻率正常，但漲粉率與互動率相對低。 查看說明 追蹤數 49,040 互動率 1.19% 優秀 觀看率 144…" at bounding box center [886, 503] width 647 height 371
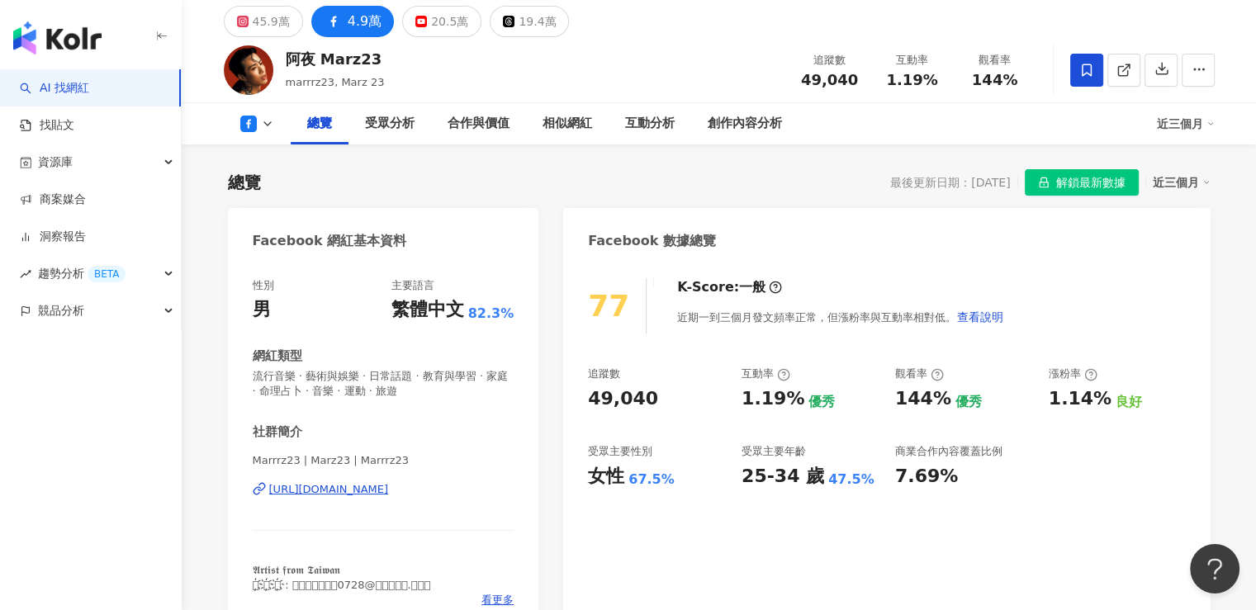
scroll to position [83, 0]
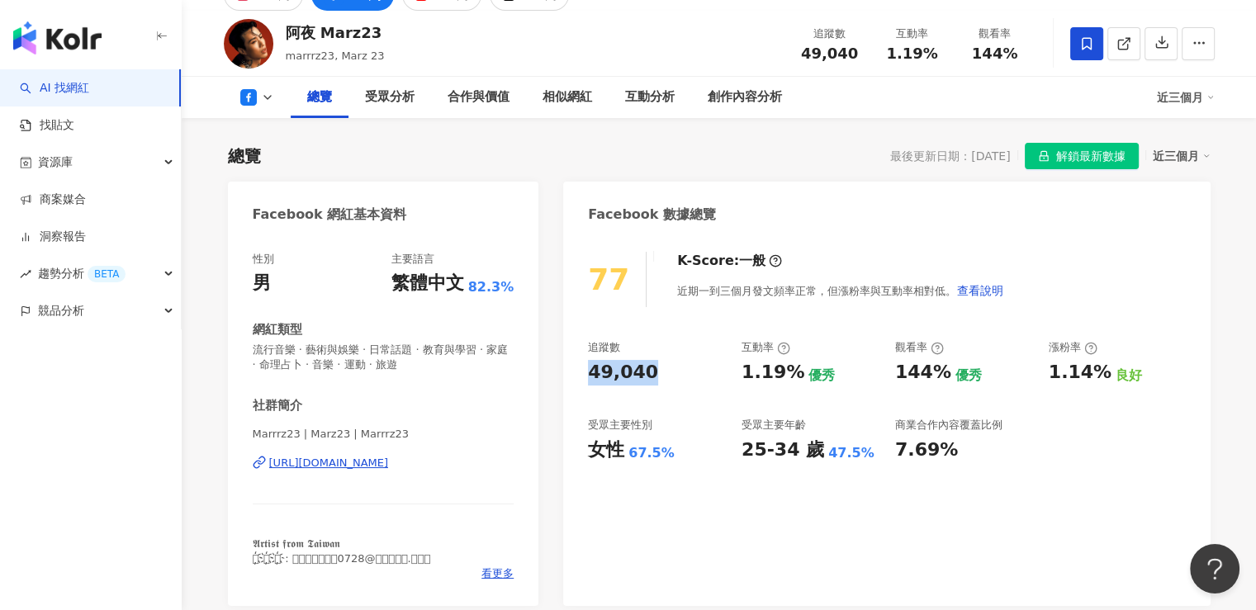
drag, startPoint x: 648, startPoint y: 374, endPoint x: 588, endPoint y: 374, distance: 60.3
click at [588, 374] on div "49,040" at bounding box center [656, 373] width 137 height 26
copy div "49,040"
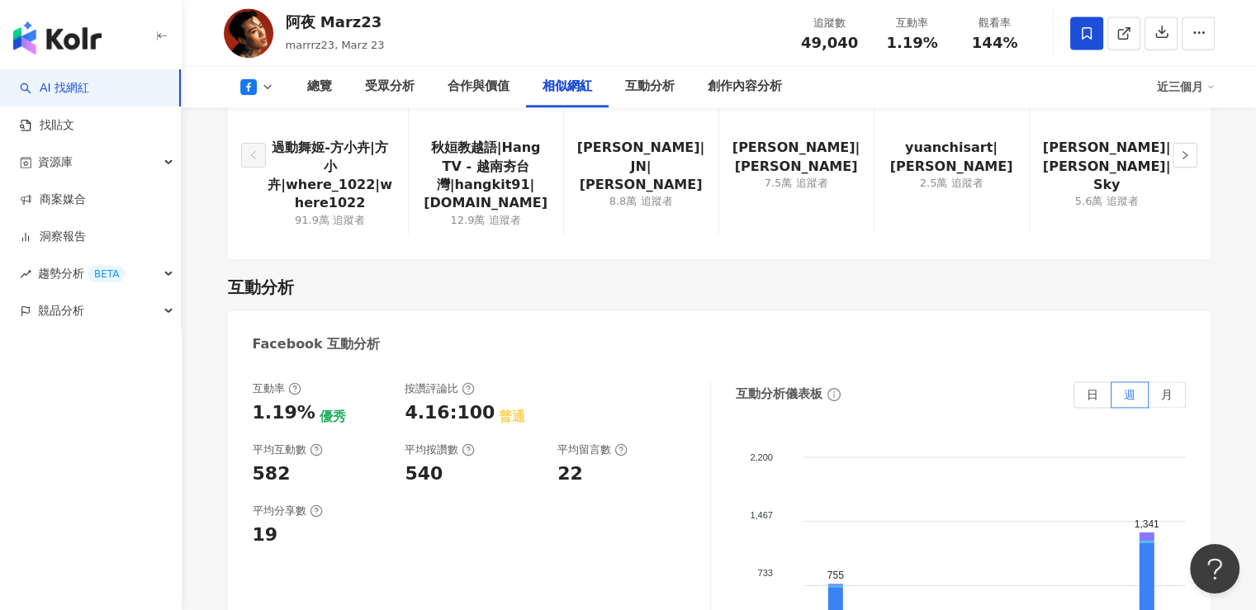
scroll to position [2643, 0]
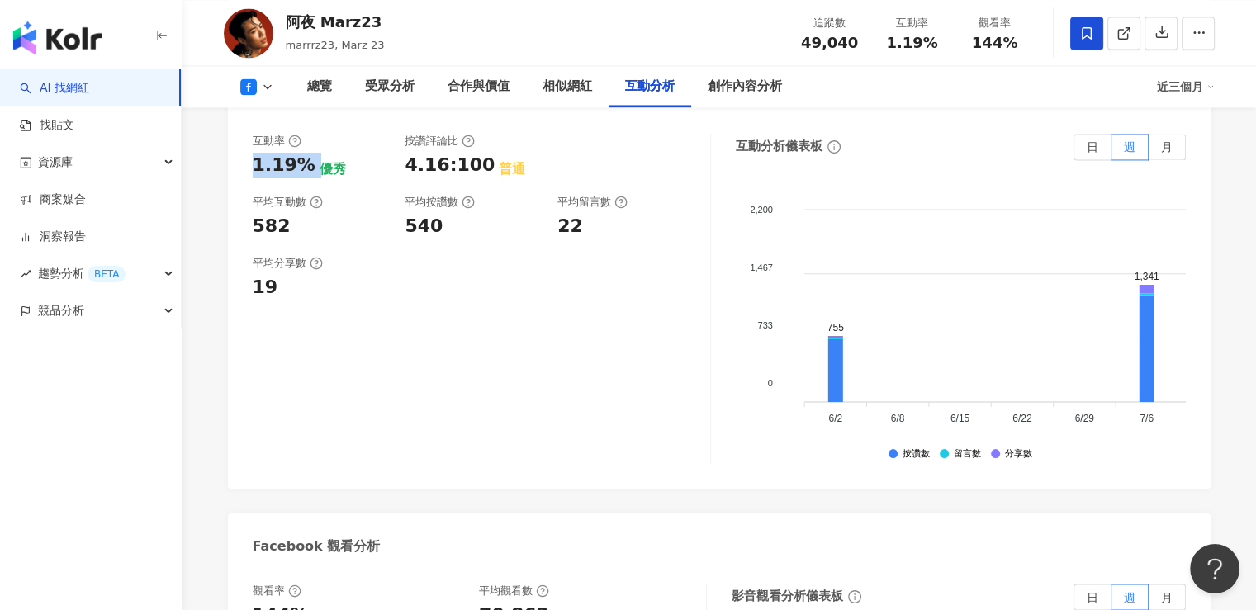
drag, startPoint x: 251, startPoint y: 187, endPoint x: 314, endPoint y: 194, distance: 63.2
click at [314, 178] on div "1.19% 優秀" at bounding box center [321, 166] width 136 height 26
drag, startPoint x: 284, startPoint y: 249, endPoint x: 254, endPoint y: 253, distance: 30.7
click at [254, 240] on div "582" at bounding box center [272, 227] width 38 height 26
click at [369, 301] on div "19" at bounding box center [321, 288] width 136 height 26
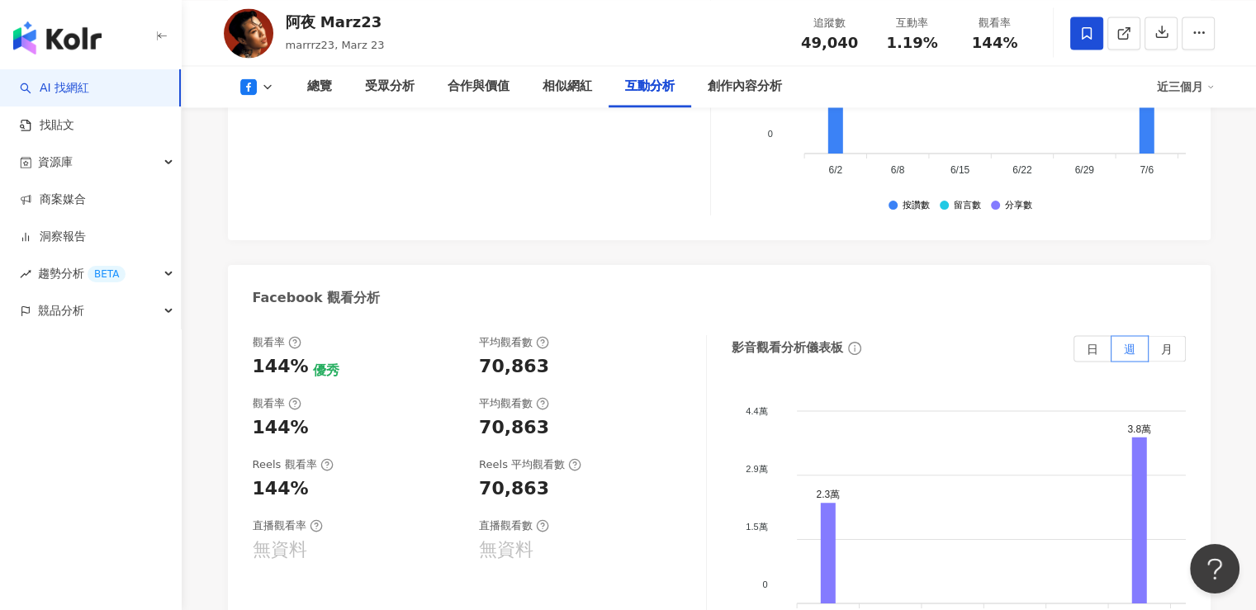
scroll to position [3139, 0]
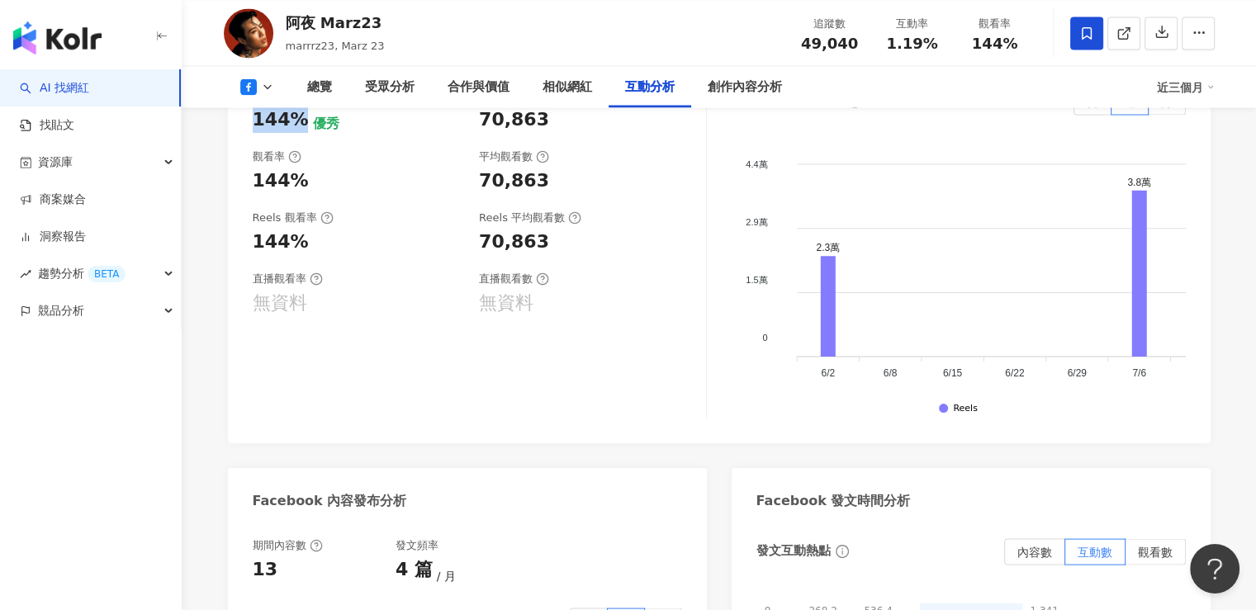
drag, startPoint x: 248, startPoint y: 139, endPoint x: 296, endPoint y: 140, distance: 47.9
click at [296, 139] on div "觀看率 144% 優秀 平均觀看數 70,863 觀看率 144% 平均觀看數 70,863 Reels 觀看率 144% Reels 平均觀看數 70,86…" at bounding box center [719, 258] width 983 height 372
drag, startPoint x: 479, startPoint y: 137, endPoint x: 538, endPoint y: 142, distance: 58.9
click at [538, 133] on div "70,863" at bounding box center [514, 120] width 70 height 26
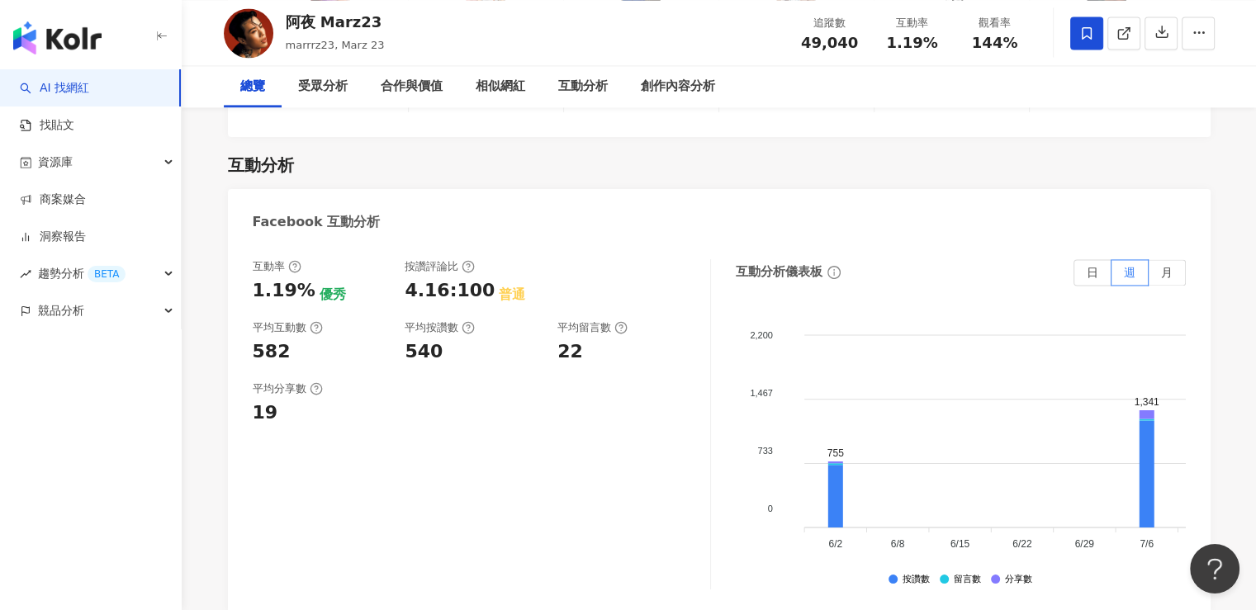
scroll to position [0, 0]
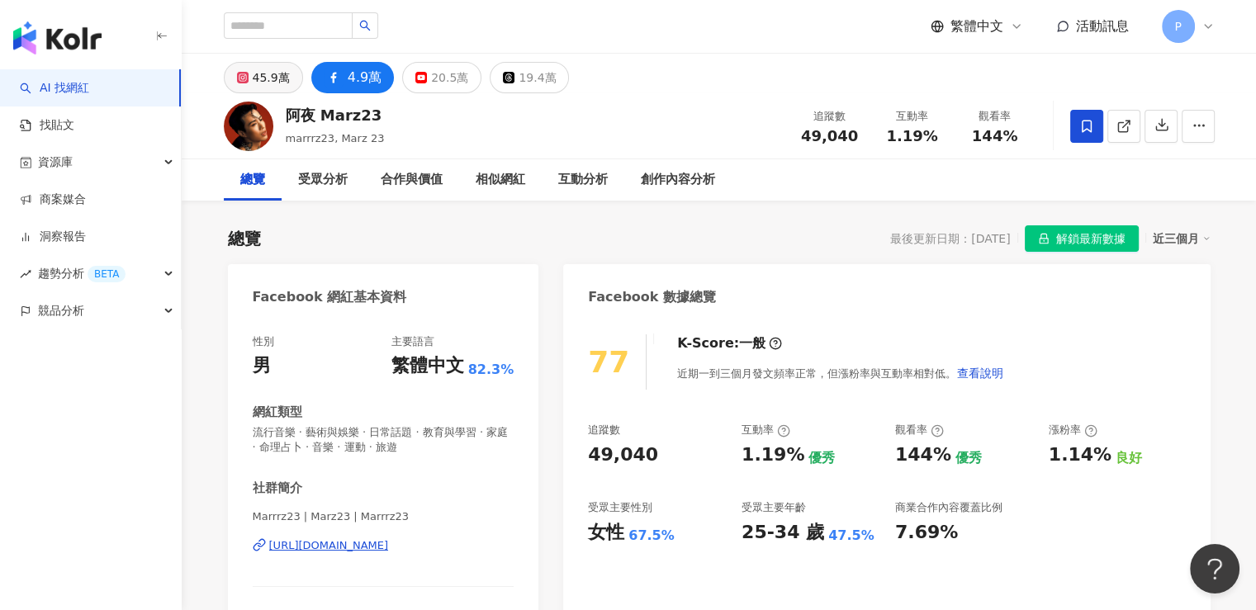
click at [274, 76] on div "45.9萬" at bounding box center [271, 77] width 37 height 23
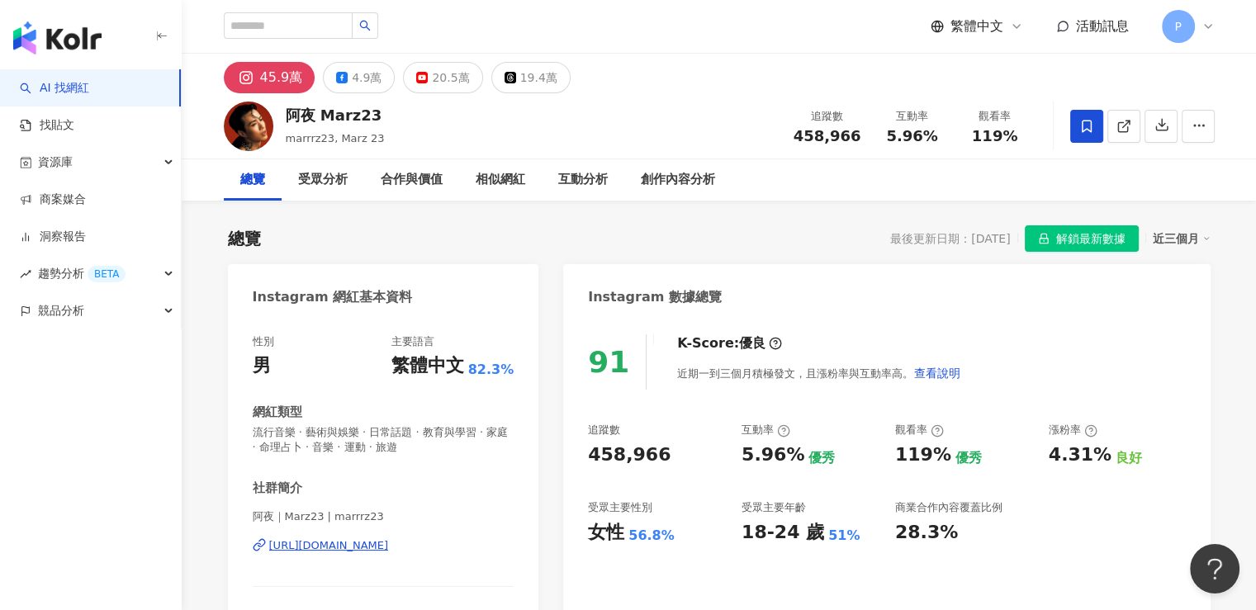
click at [620, 520] on div "女性" at bounding box center [606, 533] width 36 height 26
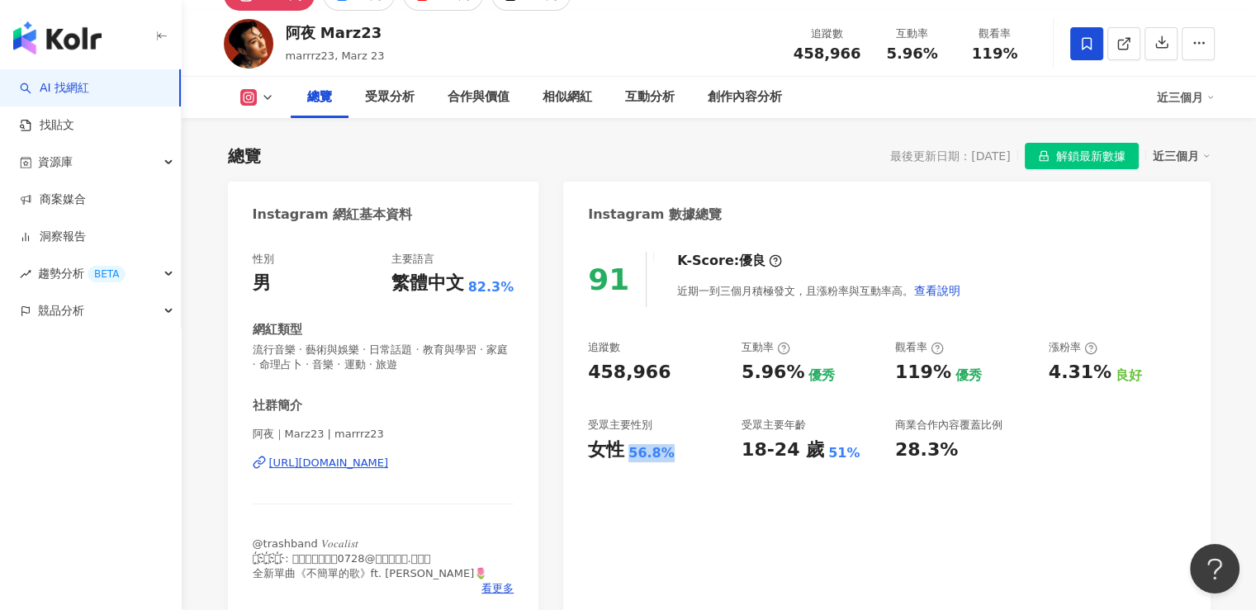
drag, startPoint x: 630, startPoint y: 455, endPoint x: 677, endPoint y: 457, distance: 47.1
click at [677, 457] on div "女性 56.8%" at bounding box center [656, 451] width 137 height 26
drag, startPoint x: 735, startPoint y: 450, endPoint x: 810, endPoint y: 449, distance: 74.3
click at [810, 449] on div "追蹤數 458,966 互動率 5.96% 優秀 觀看率 119% 優秀 漲粉率 4.31% 良好 受眾主要性別 女性 56.8% 受眾主要年齡 18-24 …" at bounding box center [886, 401] width 597 height 122
drag, startPoint x: 821, startPoint y: 455, endPoint x: 841, endPoint y: 457, distance: 19.9
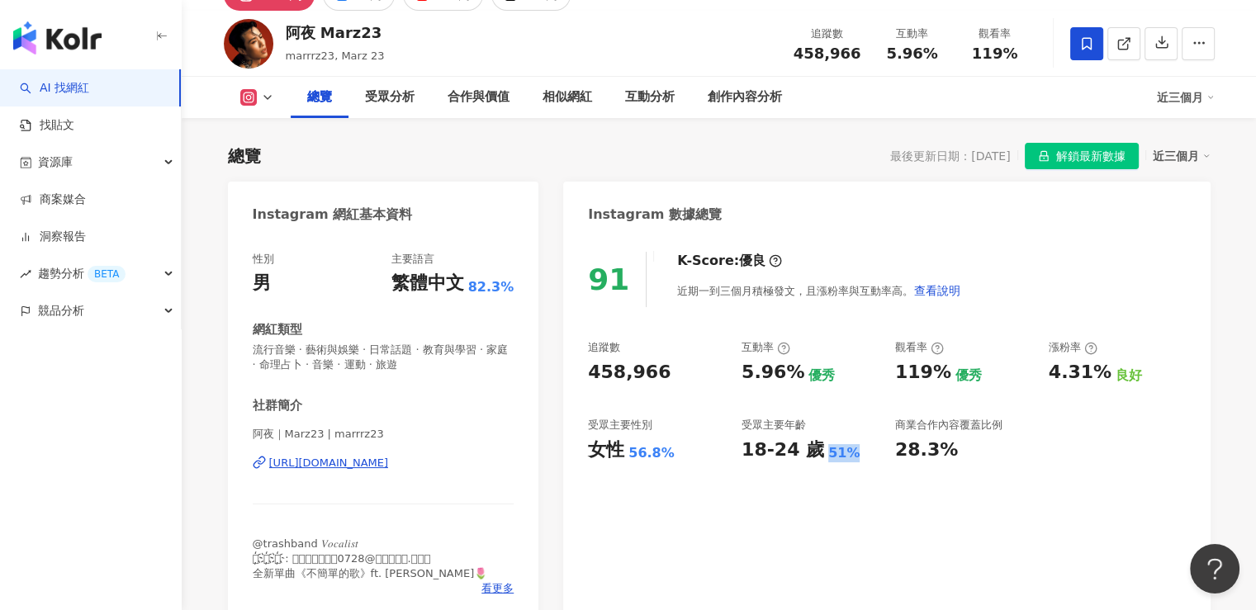
click at [841, 457] on div "51%" at bounding box center [844, 453] width 31 height 18
drag, startPoint x: 663, startPoint y: 381, endPoint x: 582, endPoint y: 374, distance: 82.0
click at [582, 374] on div "91 K-Score : 優良 近期一到三個月積極發文，且漲粉率與互動率高。 查看說明 追蹤數 458,966 互動率 5.96% 優秀 觀看率 119% 優…" at bounding box center [886, 428] width 647 height 386
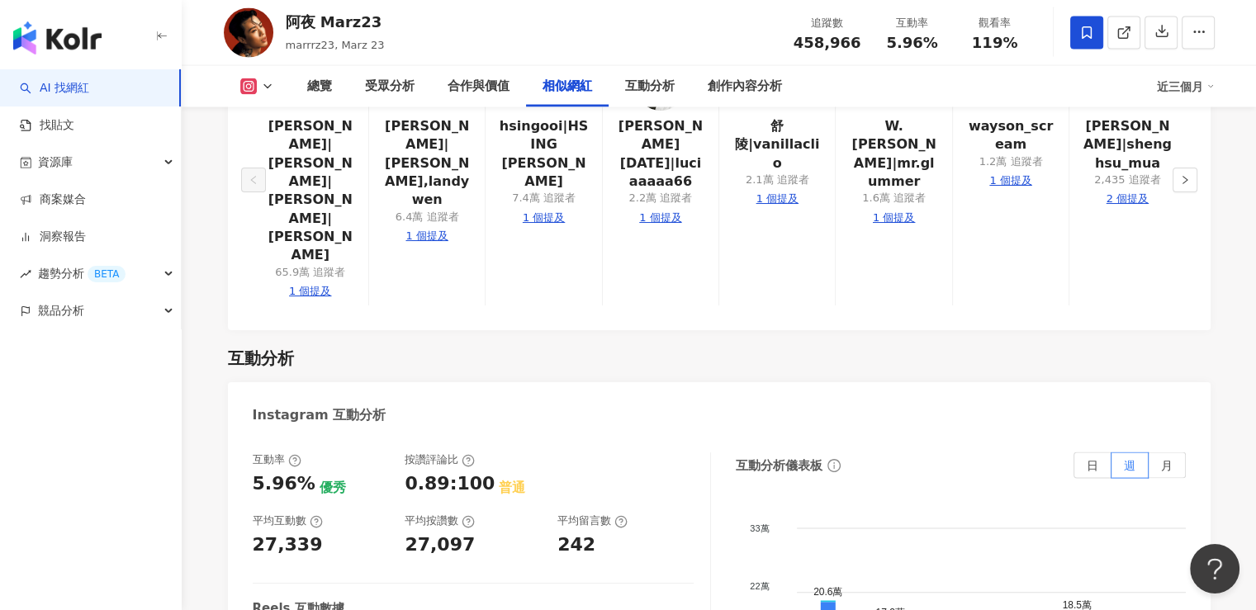
scroll to position [3387, 0]
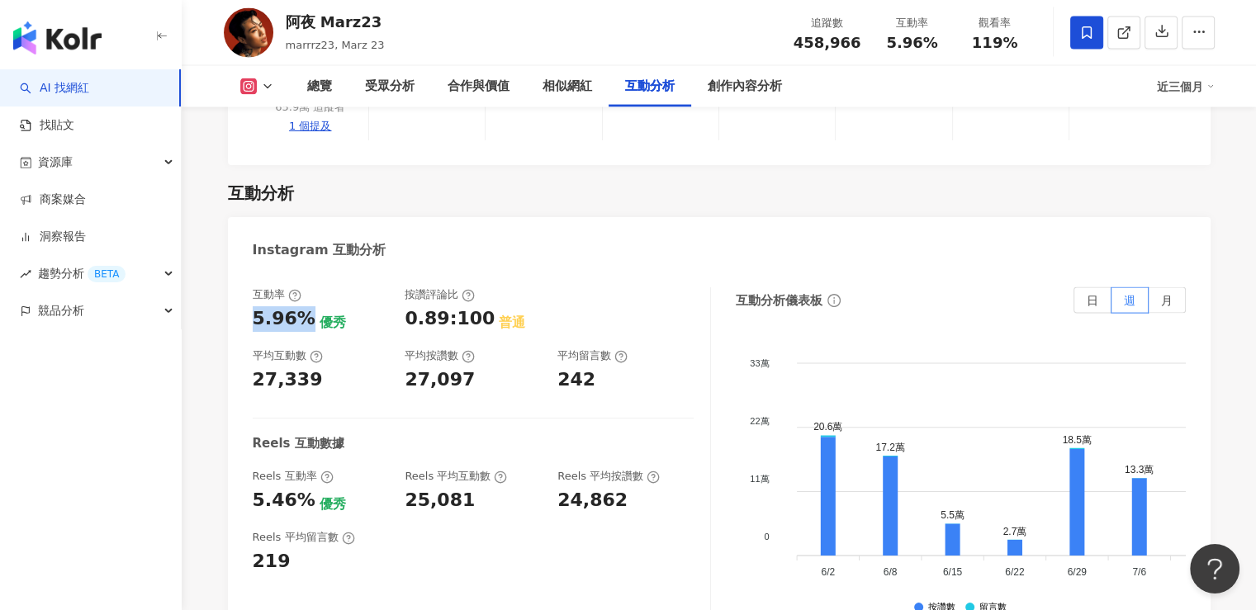
drag, startPoint x: 253, startPoint y: 222, endPoint x: 306, endPoint y: 224, distance: 52.9
click at [306, 306] on div "5.96%" at bounding box center [284, 319] width 63 height 26
drag, startPoint x: 313, startPoint y: 288, endPoint x: 248, endPoint y: 292, distance: 65.3
click at [245, 287] on div "互動率 5.96% 優秀 按讚評論比 0.89:100 普通 平均互動數 27,339 平均按讚數 27,097 平均留言數 242 Reels 互動數據 R…" at bounding box center [719, 457] width 983 height 372
click at [343, 489] on div "互動率 5.96% 優秀 按讚評論比 0.89:100 普通 平均互動數 27,339 平均按讚數 27,097 平均留言數 242 Reels 互動數據 R…" at bounding box center [482, 452] width 458 height 330
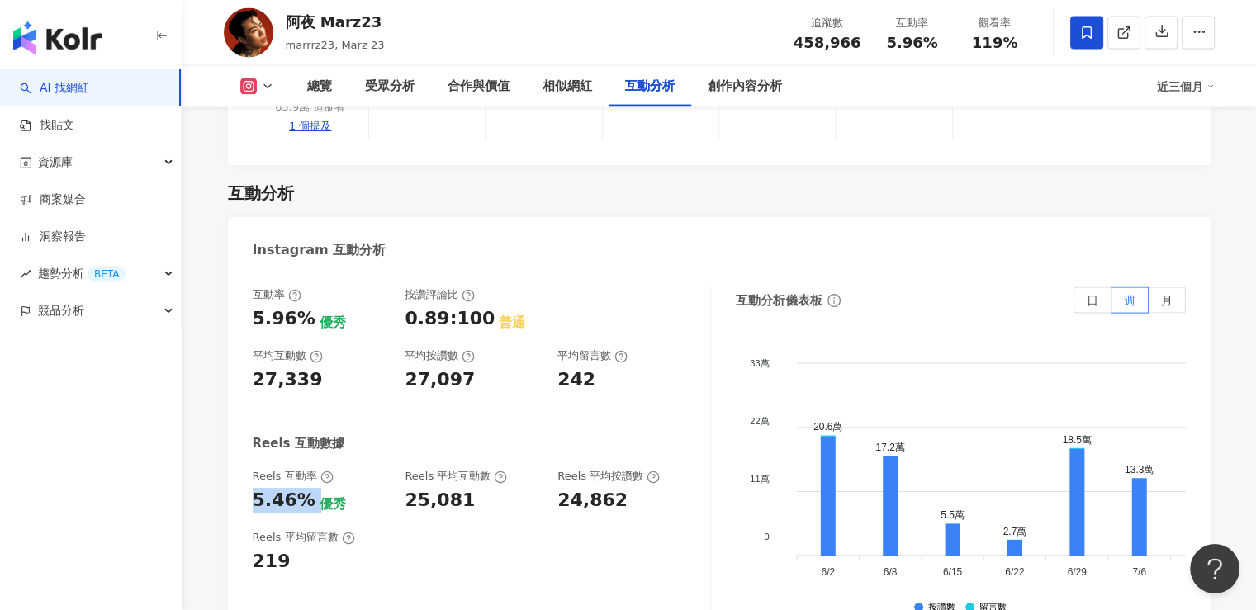
drag, startPoint x: 256, startPoint y: 411, endPoint x: 314, endPoint y: 411, distance: 57.8
click at [314, 488] on div "5.46% 優秀" at bounding box center [321, 501] width 136 height 26
drag, startPoint x: 407, startPoint y: 411, endPoint x: 478, endPoint y: 419, distance: 71.4
click at [478, 419] on div "互動率 5.96% 優秀 按讚評論比 0.89:100 普通 平均互動數 27,339 平均按讚數 27,097 平均留言數 242 Reels 互動數據 R…" at bounding box center [482, 452] width 458 height 330
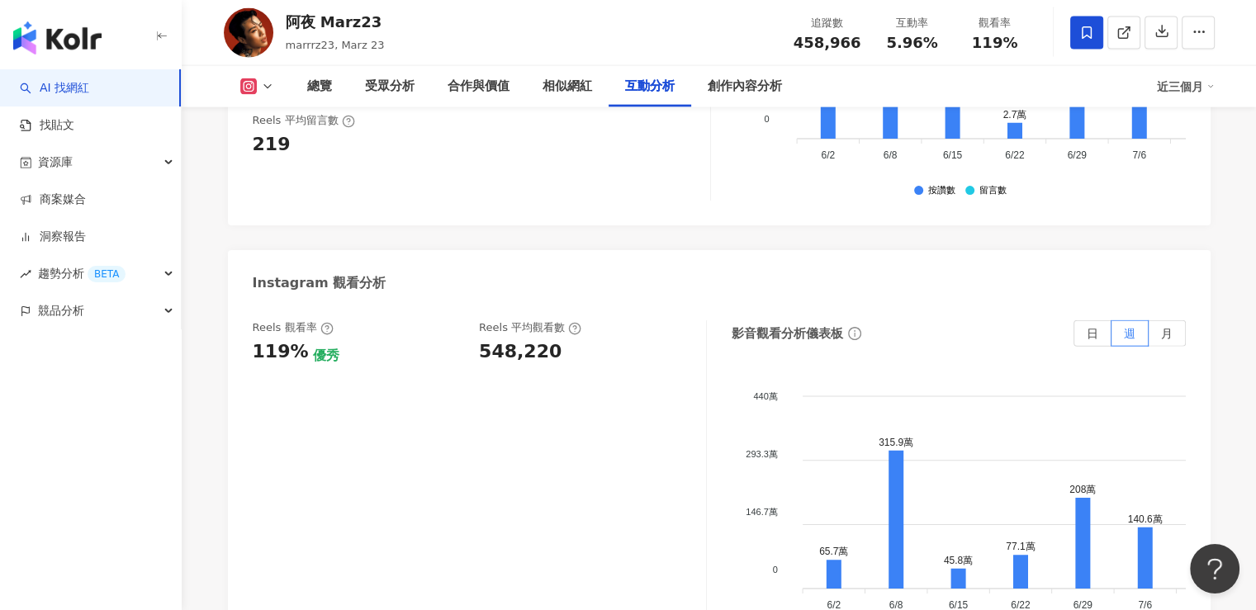
scroll to position [3882, 0]
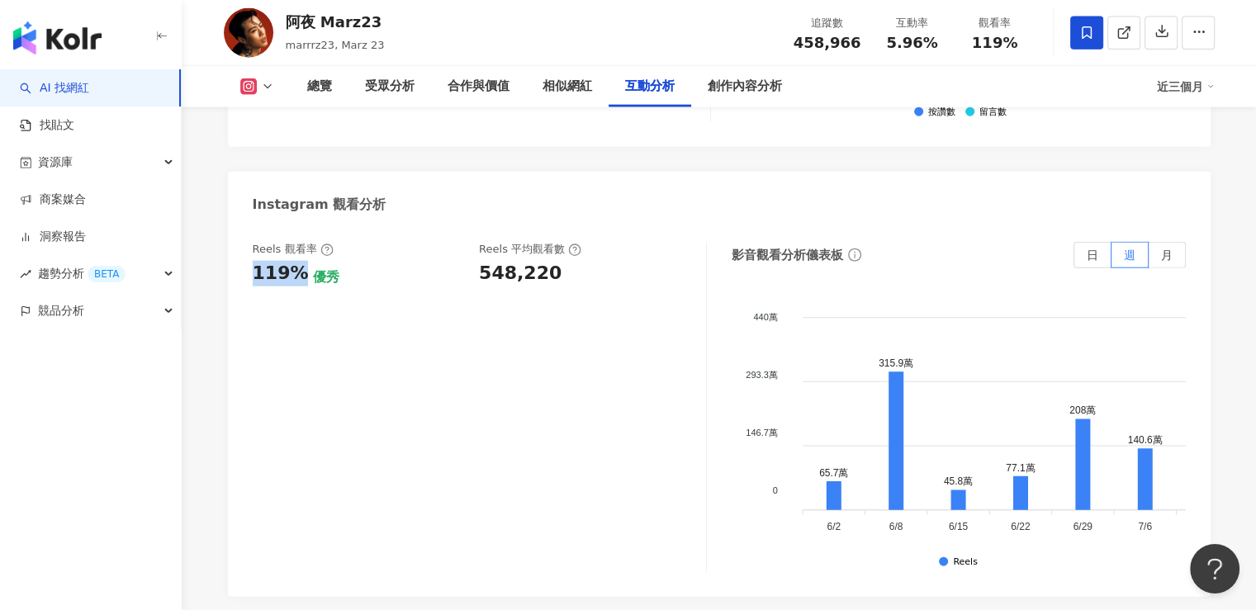
drag, startPoint x: 257, startPoint y: 183, endPoint x: 298, endPoint y: 182, distance: 41.3
click at [298, 261] on div "119%" at bounding box center [281, 274] width 56 height 26
drag, startPoint x: 472, startPoint y: 169, endPoint x: 564, endPoint y: 181, distance: 92.4
click at [564, 242] on div "Reels 觀看率 119% 優秀 Reels 平均觀看數 548,220" at bounding box center [471, 264] width 437 height 45
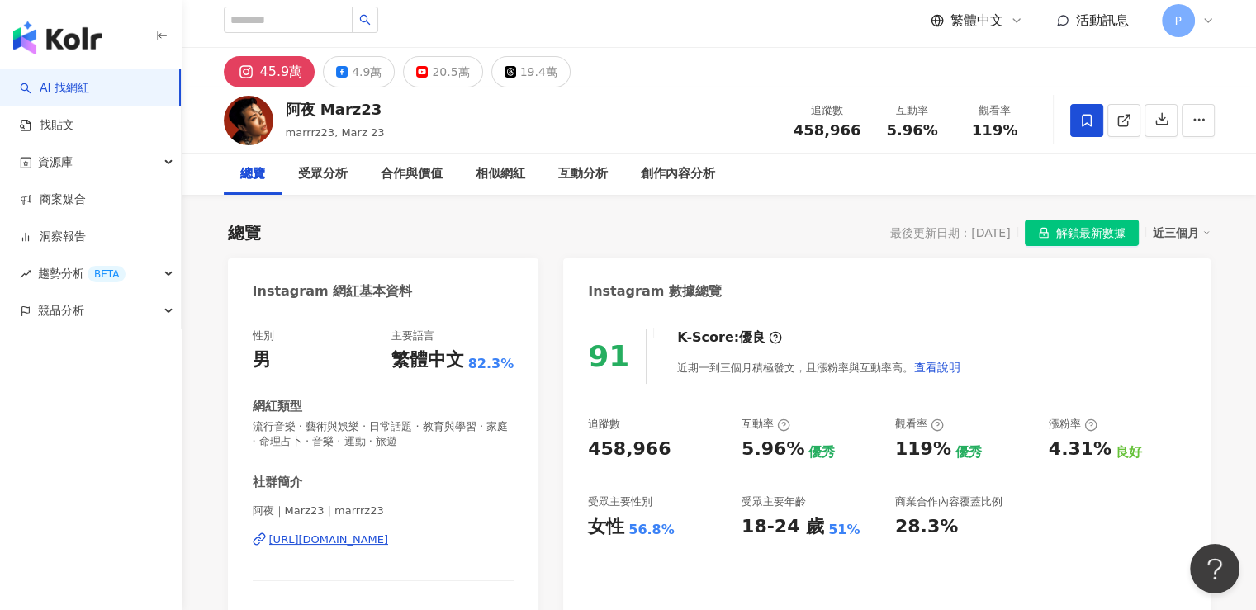
scroll to position [0, 0]
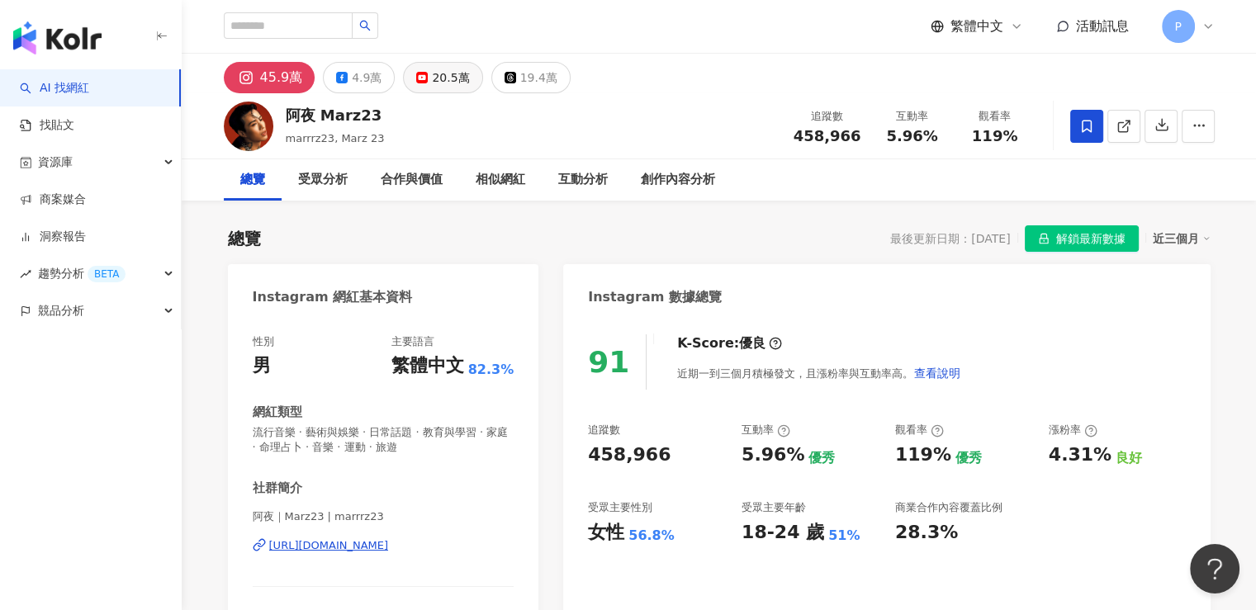
click at [452, 86] on div "20.5萬" at bounding box center [450, 77] width 37 height 23
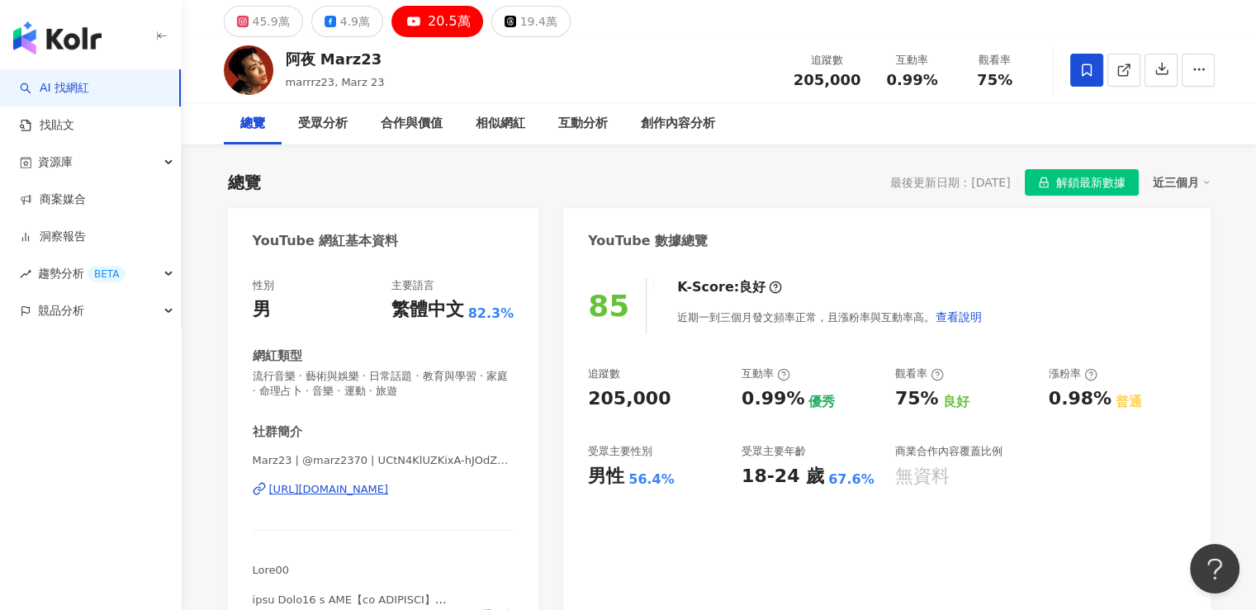
scroll to position [83, 0]
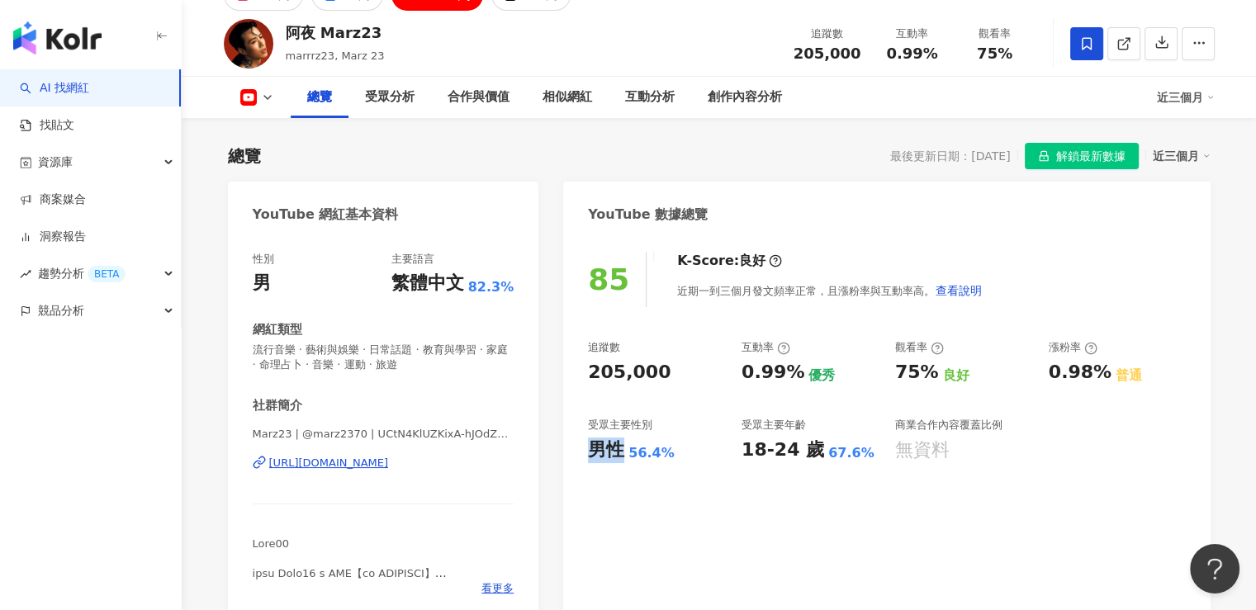
drag, startPoint x: 587, startPoint y: 457, endPoint x: 610, endPoint y: 487, distance: 37.2
click at [620, 460] on div "85 K-Score : 良好 近期一到三個月發文頻率正常，且漲粉率與互動率高。 查看說明 追蹤數 205,000 互動率 0.99% 優秀 觀看率 75% …" at bounding box center [886, 428] width 647 height 386
drag, startPoint x: 629, startPoint y: 458, endPoint x: 663, endPoint y: 457, distance: 33.9
click at [663, 457] on div "56.4%" at bounding box center [652, 453] width 46 height 18
drag, startPoint x: 740, startPoint y: 453, endPoint x: 810, endPoint y: 453, distance: 69.4
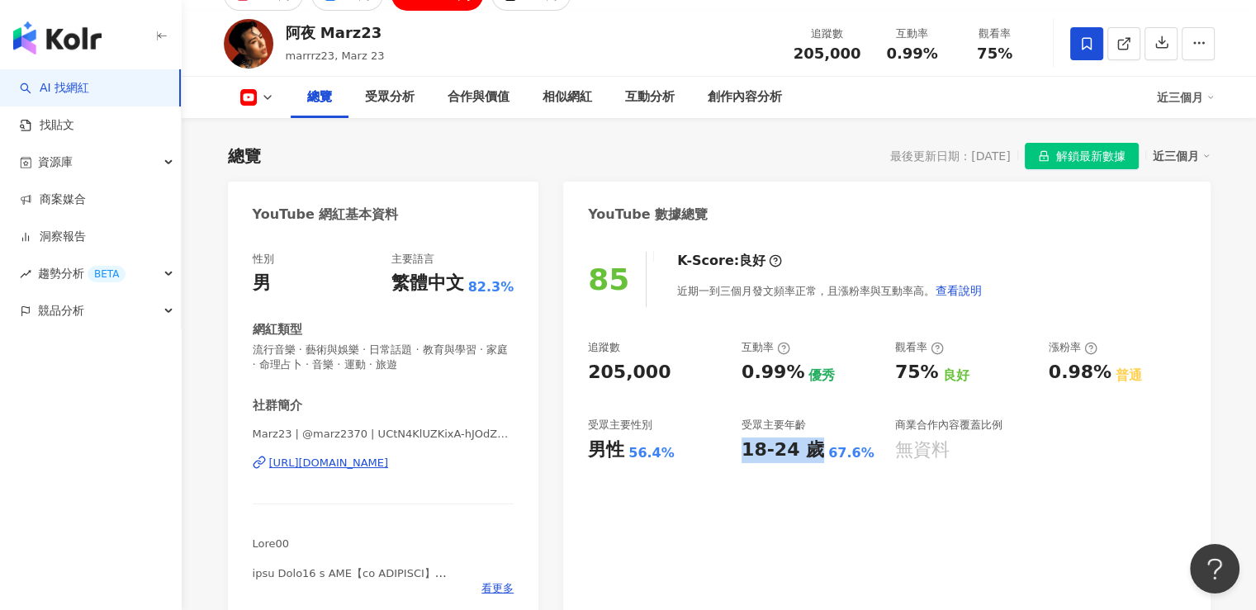
click at [810, 453] on div "追蹤數 205,000 互動率 0.99% 優秀 觀看率 75% 良好 漲粉率 0.98% 普通 受眾主要性別 男性 56.4% 受眾主要年齡 18-24 歲…" at bounding box center [886, 401] width 597 height 122
drag, startPoint x: 818, startPoint y: 459, endPoint x: 857, endPoint y: 463, distance: 39.0
click at [857, 463] on div "85 K-Score : 良好 近期一到三個月發文頻率正常，且漲粉率與互動率高。 查看說明 追蹤數 205,000 互動率 0.99% 優秀 觀看率 75% …" at bounding box center [886, 428] width 647 height 386
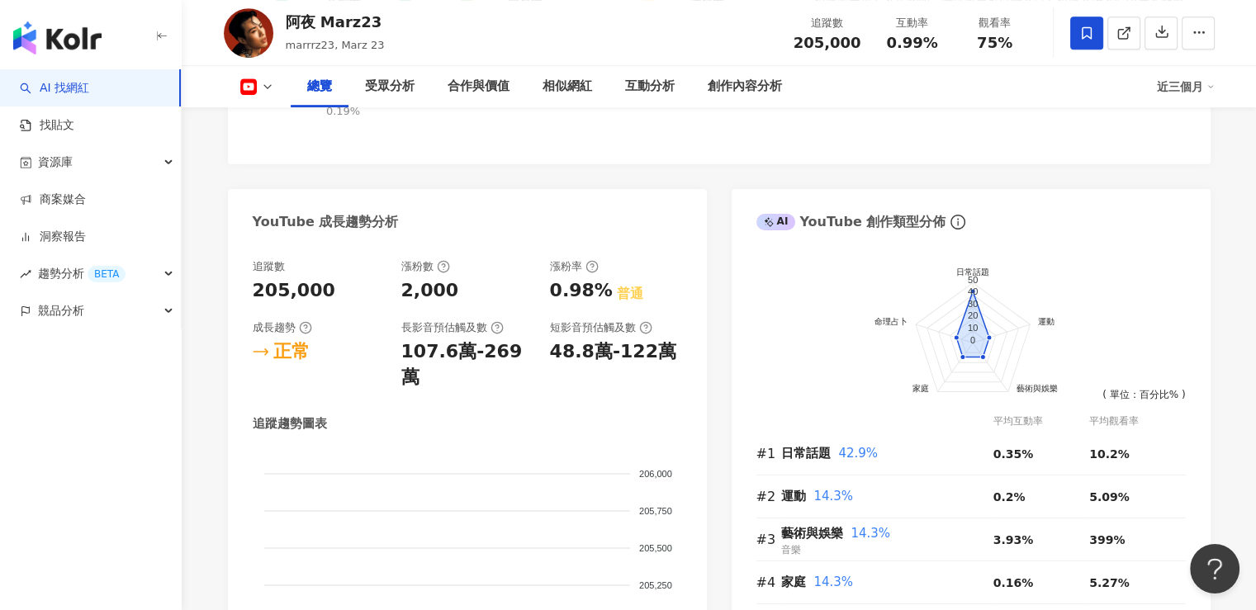
scroll to position [991, 0]
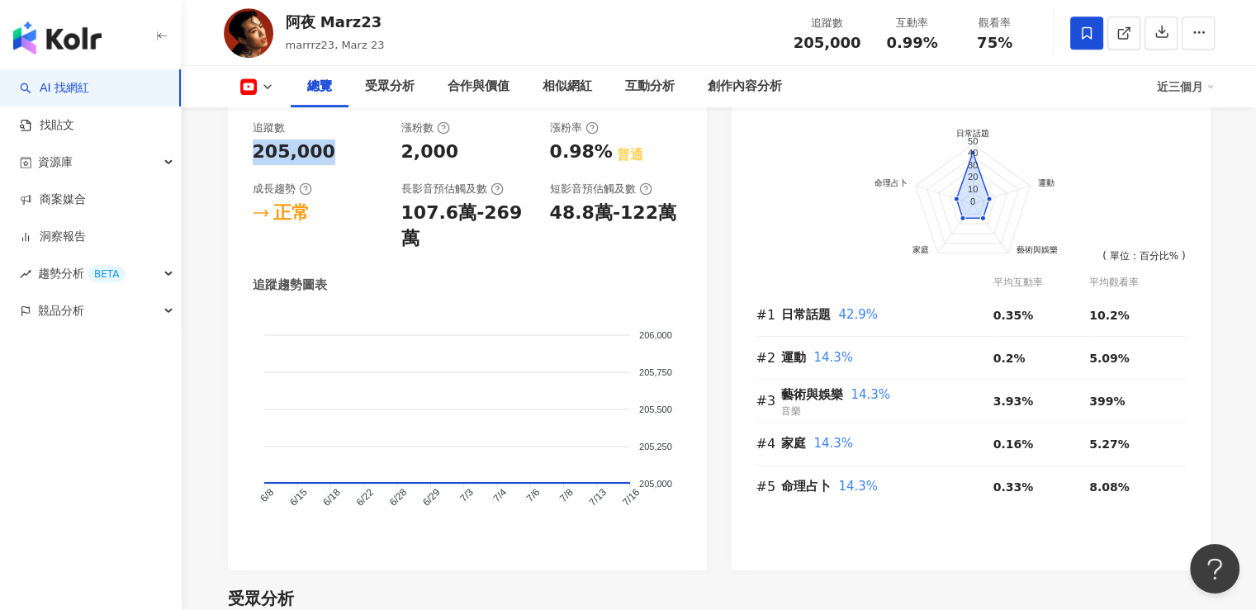
drag, startPoint x: 339, startPoint y: 159, endPoint x: 257, endPoint y: 149, distance: 82.5
click at [257, 149] on div "205,000" at bounding box center [319, 153] width 132 height 26
click at [413, 277] on div "追蹤趨勢圖表" at bounding box center [468, 285] width 430 height 17
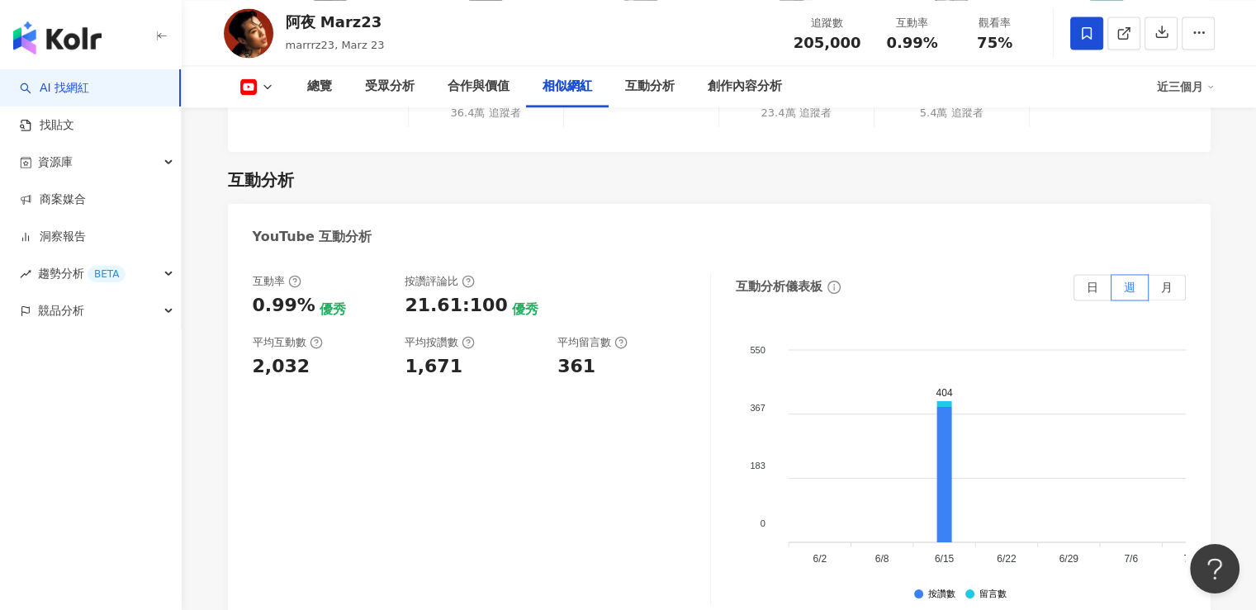
scroll to position [2643, 0]
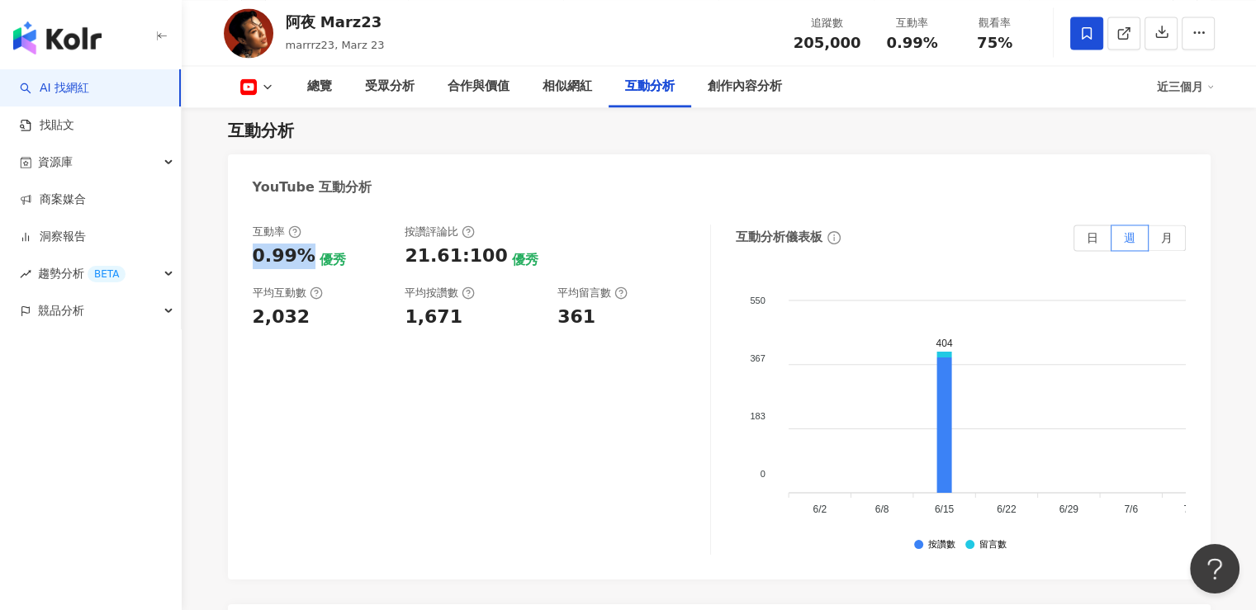
drag, startPoint x: 245, startPoint y: 233, endPoint x: 301, endPoint y: 240, distance: 56.6
click at [301, 240] on div "互動率 0.99% 優秀 按讚評論比 21.61:100 優秀 平均互動數 2,032 平均按讚數 1,671 平均留言數 361 互動分析儀表板 日 週 月…" at bounding box center [719, 394] width 983 height 372
drag, startPoint x: 319, startPoint y: 297, endPoint x: 253, endPoint y: 309, distance: 67.1
click at [254, 306] on div "2,032" at bounding box center [321, 318] width 136 height 26
click at [349, 323] on div "互動率 0.99% 優秀 按讚評論比 21.61:100 優秀 平均互動數 2,032 平均按讚數 1,671 平均留言數 361" at bounding box center [482, 390] width 458 height 330
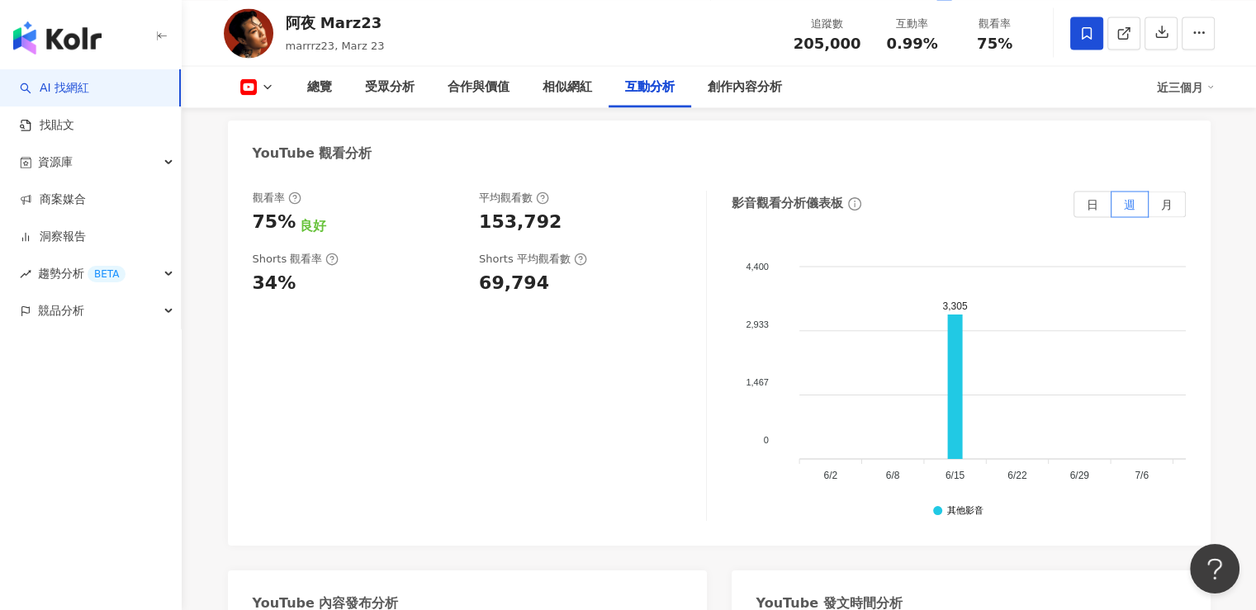
scroll to position [3056, 0]
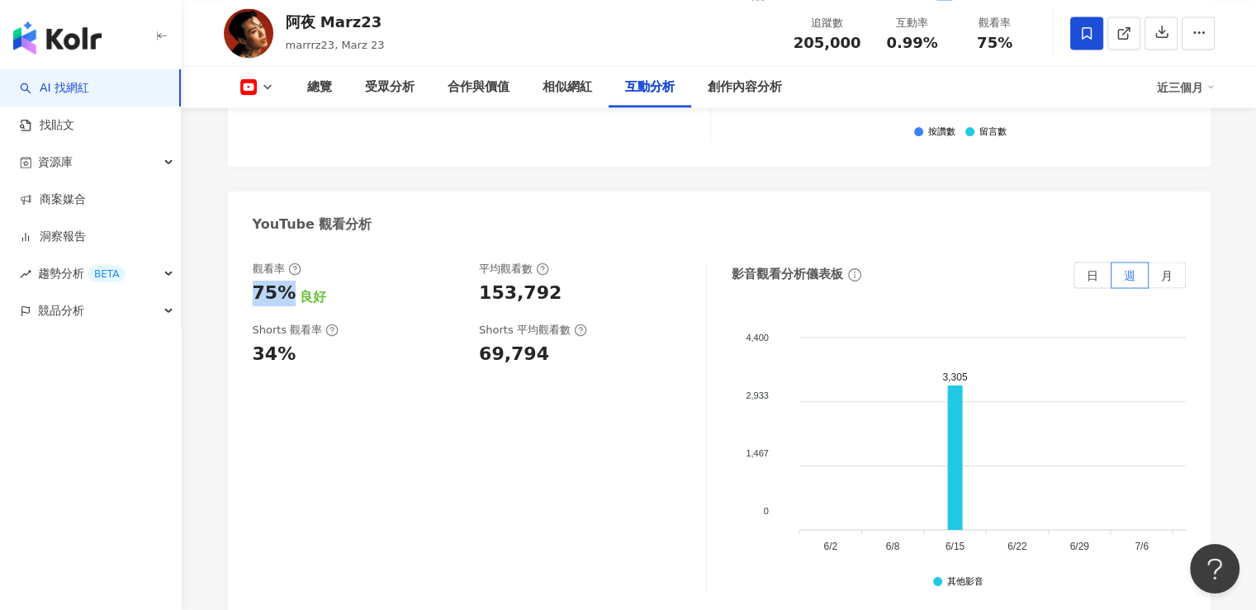
drag, startPoint x: 248, startPoint y: 275, endPoint x: 289, endPoint y: 273, distance: 41.3
click at [289, 273] on div "觀看率 75% 良好 平均觀看數 153,792 Shorts 觀看率 34% Shorts 平均觀看數 69,794 影音觀看分析儀表板 日 週 月 4,4…" at bounding box center [719, 431] width 983 height 372
drag, startPoint x: 482, startPoint y: 272, endPoint x: 563, endPoint y: 283, distance: 82.6
click at [563, 283] on div "觀看率 75% 良好 平均觀看數 153,792 Shorts 觀看率 34% Shorts 平均觀看數 69,794" at bounding box center [480, 427] width 454 height 330
click at [563, 281] on div "153,792" at bounding box center [584, 294] width 211 height 26
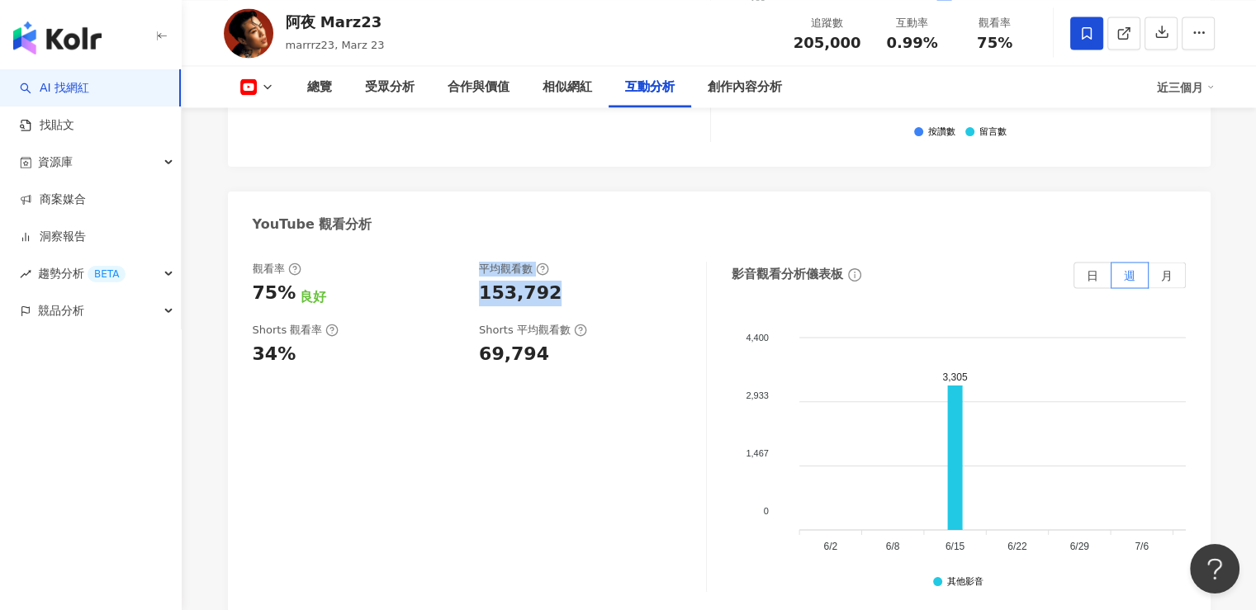
drag, startPoint x: 558, startPoint y: 278, endPoint x: 469, endPoint y: 274, distance: 89.3
click at [469, 274] on div "觀看率 75% 良好 平均觀看數 153,792" at bounding box center [471, 284] width 437 height 45
drag, startPoint x: 494, startPoint y: 284, endPoint x: 520, endPoint y: 282, distance: 25.7
click at [496, 283] on div "觀看率 75% 良好 平均觀看數 153,792 Shorts 觀看率 34% Shorts 平均觀看數 69,794" at bounding box center [480, 427] width 454 height 330
click at [543, 281] on div "153,792" at bounding box center [520, 294] width 83 height 26
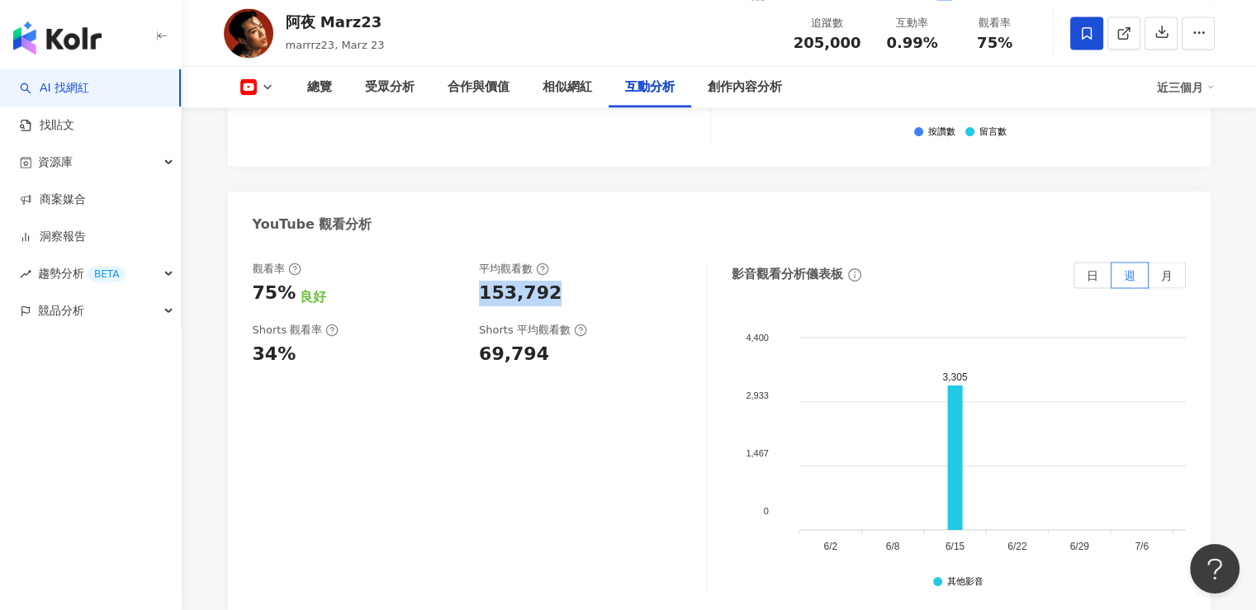
drag, startPoint x: 545, startPoint y: 269, endPoint x: 471, endPoint y: 265, distance: 74.5
click at [471, 265] on div "觀看率 75% 良好 平均觀看數 153,792" at bounding box center [471, 284] width 437 height 45
